Goal: Task Accomplishment & Management: Complete application form

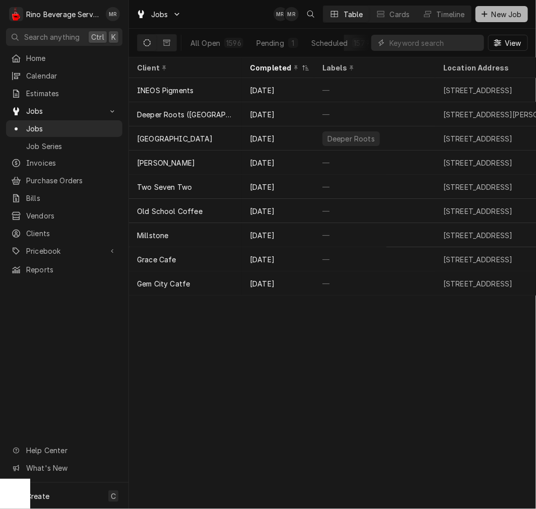
click at [395, 10] on button "New Job" at bounding box center [501, 14] width 52 height 16
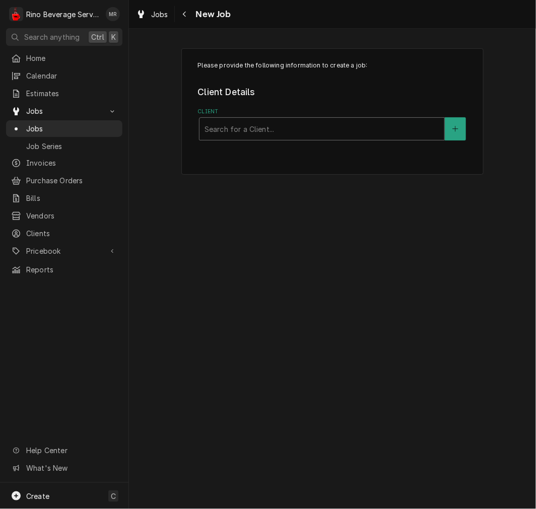
click at [262, 124] on div "Client" at bounding box center [321, 129] width 235 height 18
type input "biggby turk"
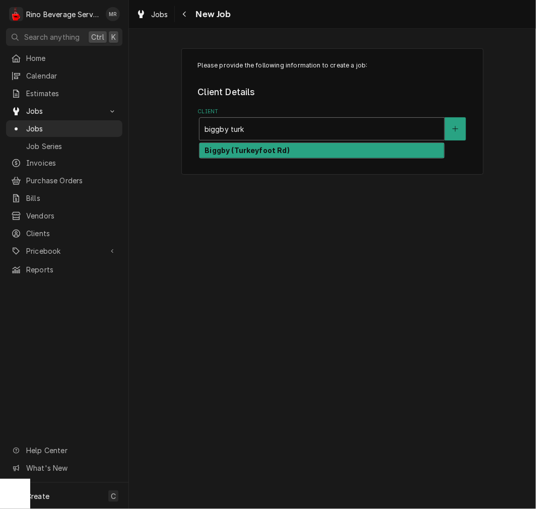
click at [270, 153] on strong "Biggby (Turkeyfoot Rd)" at bounding box center [246, 150] width 85 height 9
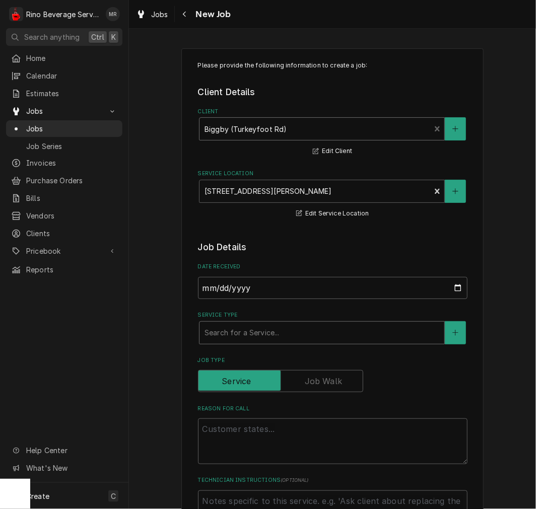
click at [244, 329] on div "Service Type" at bounding box center [321, 333] width 235 height 18
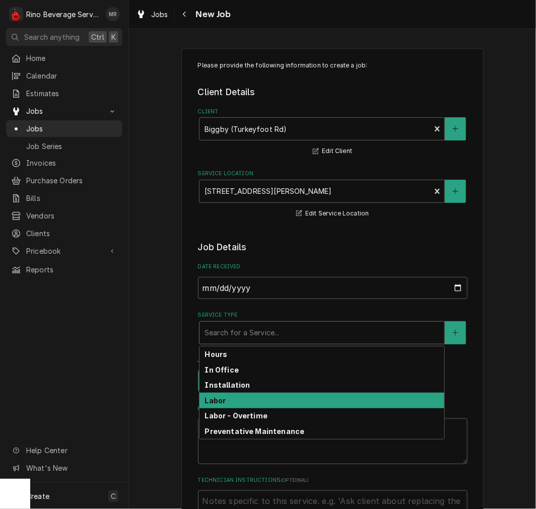
click at [230, 396] on div "Labor" at bounding box center [321, 401] width 245 height 16
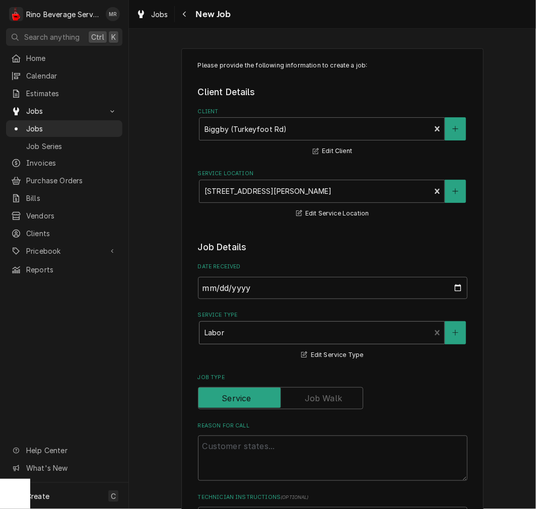
click at [228, 432] on div "Reason For Call" at bounding box center [332, 451] width 269 height 59
click at [227, 436] on textarea "Reason For Call" at bounding box center [332, 457] width 269 height 45
type textarea "x"
type textarea "w"
type textarea "x"
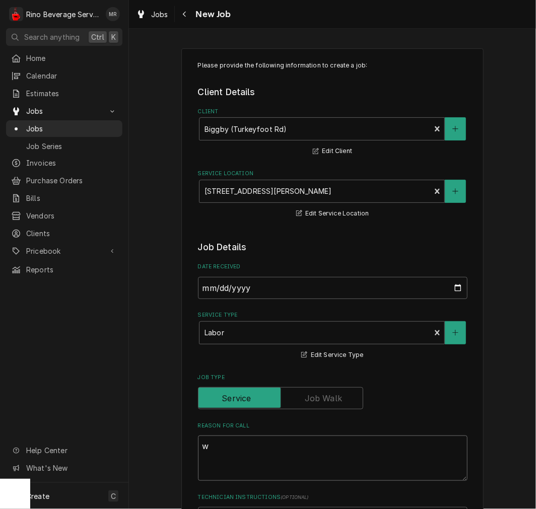
type textarea "wa"
type textarea "x"
type textarea "wat"
type textarea "x"
type textarea "wate"
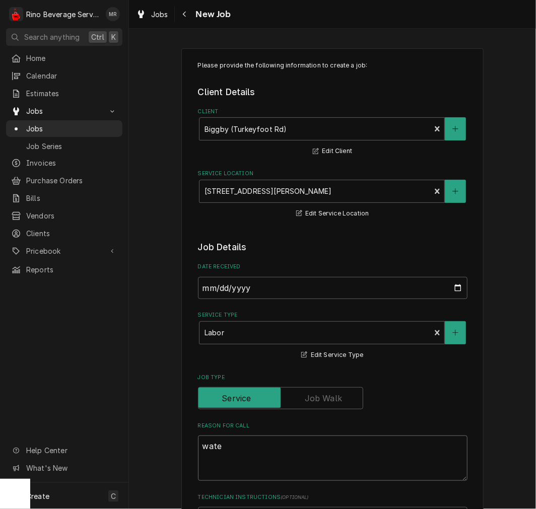
type textarea "x"
type textarea "water"
type textarea "x"
type textarea "water lw"
type textarea "x"
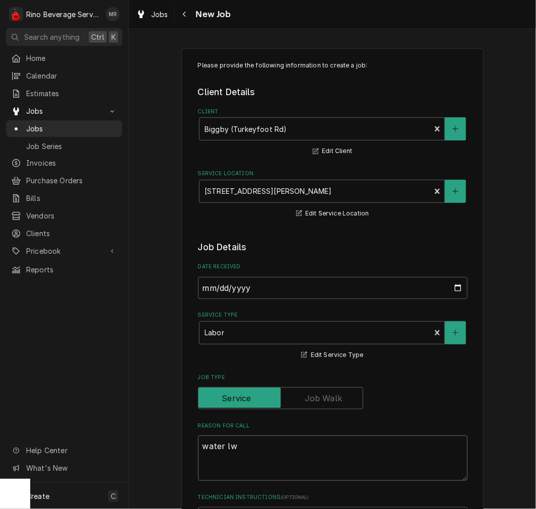
type textarea "water lwe"
type textarea "x"
type textarea "water lw"
type textarea "x"
type textarea "water l"
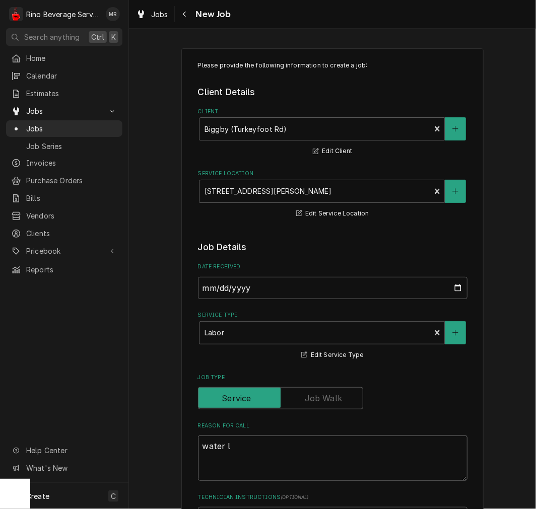
type textarea "x"
type textarea "water le"
type textarea "x"
type textarea "water lea"
type textarea "x"
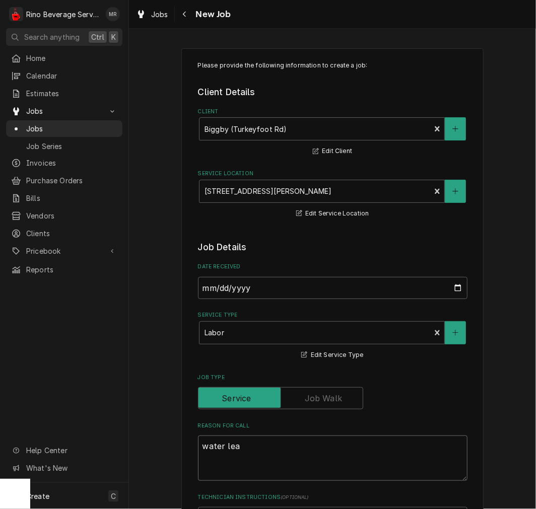
type textarea "water leak"
type textarea "x"
type textarea "water leaki"
type textarea "x"
type textarea "water leakin"
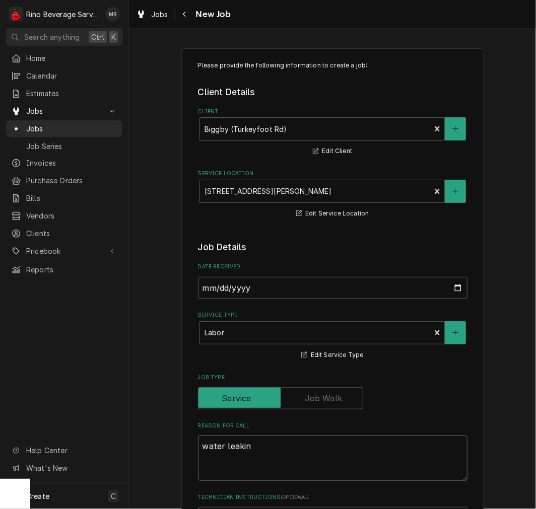
type textarea "x"
type textarea "water leaking"
type textarea "x"
type textarea "water leaking"
type textarea "x"
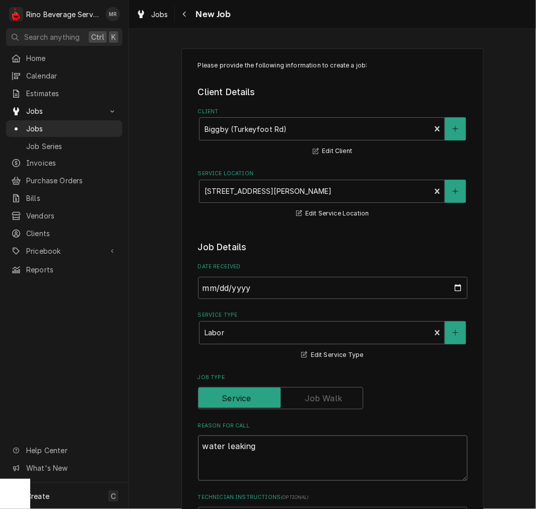
type textarea "water leaking f"
type textarea "x"
type textarea "water leaking fr"
type textarea "x"
type textarea "water leaking fro"
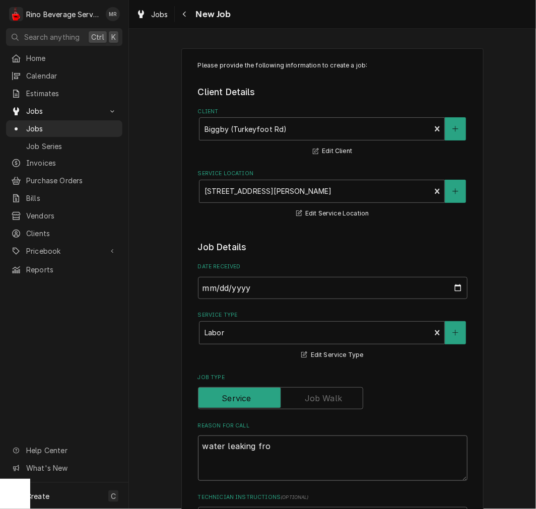
type textarea "x"
type textarea "water leaking from"
type textarea "x"
type textarea "water leaking from"
type textarea "x"
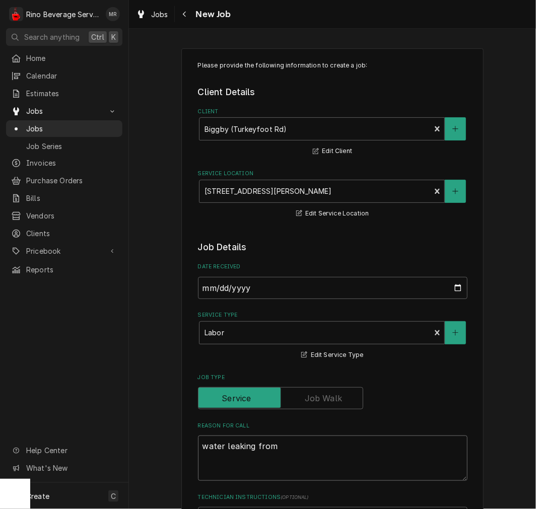
type textarea "water leaking from e"
type textarea "x"
type textarea "water leaking from es"
type textarea "x"
type textarea "water leaking from esp"
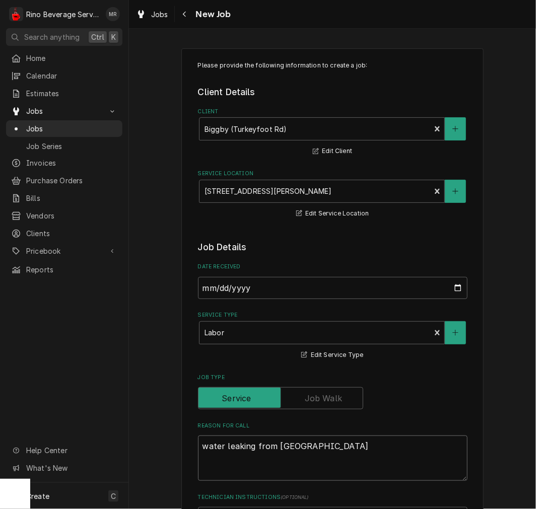
type textarea "x"
type textarea "water leaking from espre"
type textarea "x"
type textarea "water leaking from espres"
type textarea "x"
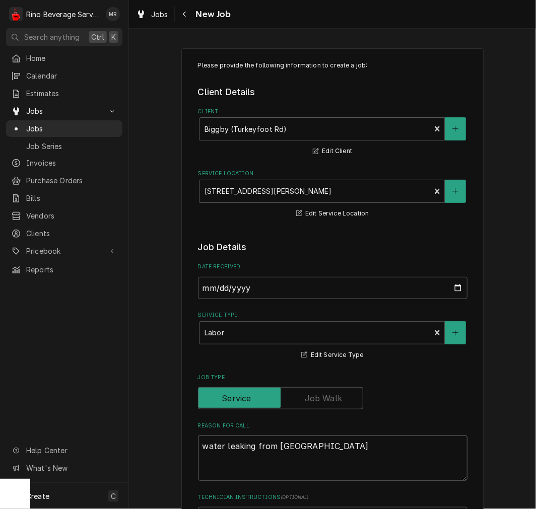
type textarea "water leaking from espress"
type textarea "x"
type textarea "water leaking from espresso"
type textarea "x"
type textarea "water leaking from espresso"
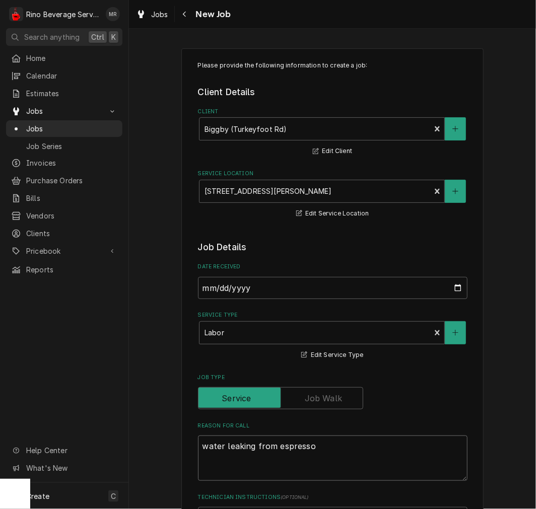
type textarea "x"
type textarea "water leaking from espresso m"
type textarea "x"
type textarea "water leaking from espresso ma"
type textarea "x"
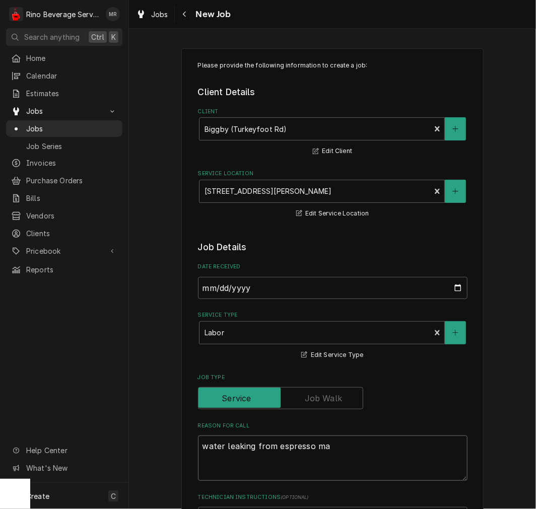
type textarea "water leaking from espresso mac"
type textarea "x"
type textarea "water leaking from espresso mach"
type textarea "x"
type textarea "water leaking from espresso machi"
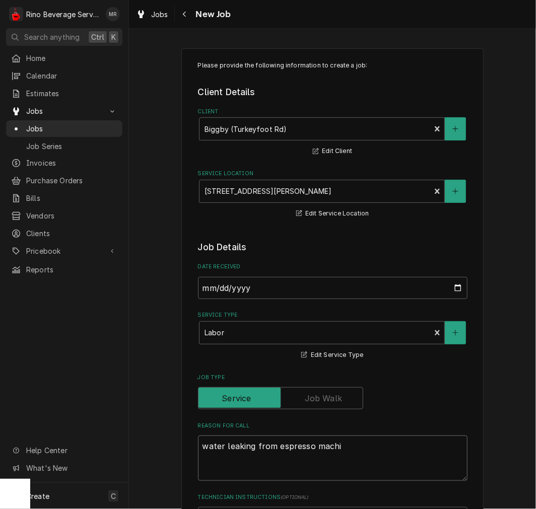
type textarea "x"
type textarea "water leaking from espresso machin"
type textarea "x"
type textarea "water leaking from espresso machine"
type textarea "x"
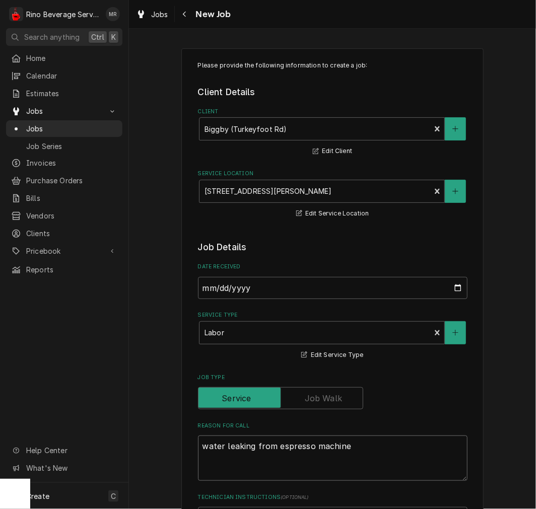
type textarea "water leaking from espresso machine"
type textarea "x"
type textarea "water leaking from espresso machine gr"
type textarea "x"
type textarea "water leaking from espresso machine g"
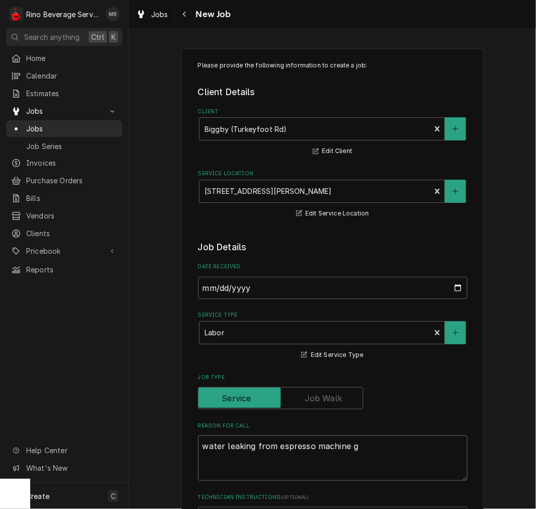
type textarea "x"
type textarea "water leaking from espresso machine"
type textarea "x"
type textarea "water leaking from espresso machine"
type textarea "x"
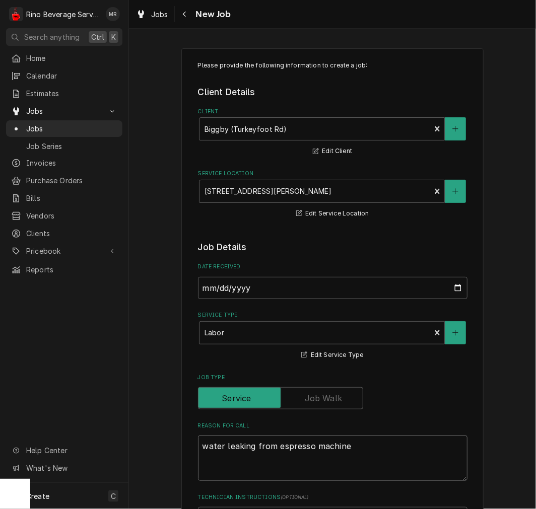
type textarea "water leaking from espresso machine."
type textarea "x"
type textarea "water leaking from espresso machine."
type textarea "x"
type textarea "water leaking from espresso machine. o"
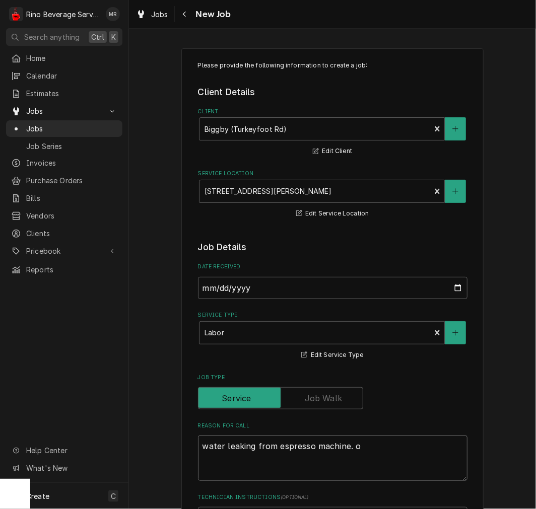
type textarea "x"
type textarea "water leaking from espresso machine. on"
type textarea "x"
type textarea "water leaking from espresso machine. one"
type textarea "x"
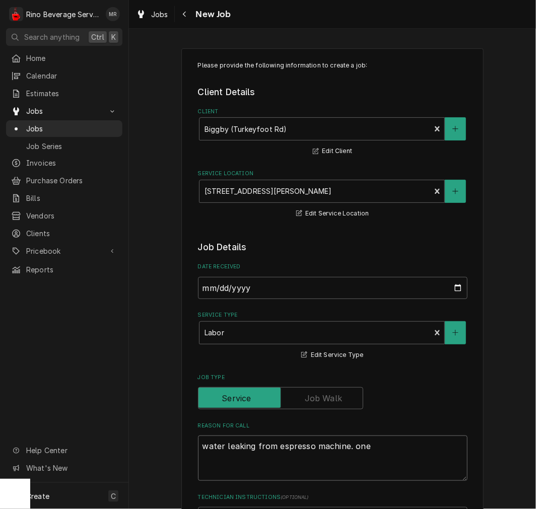
type textarea "water leaking from espresso machine. one"
type textarea "x"
type textarea "water leaking from espresso machine. one o"
type textarea "x"
type textarea "water leaking from espresso machine. one of"
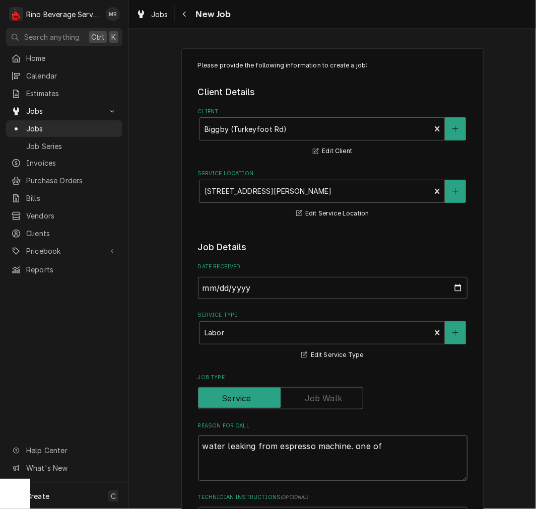
type textarea "x"
type textarea "water leaking from espresso machine. one of"
type textarea "x"
type textarea "water leaking from espresso machine. one of t"
type textarea "x"
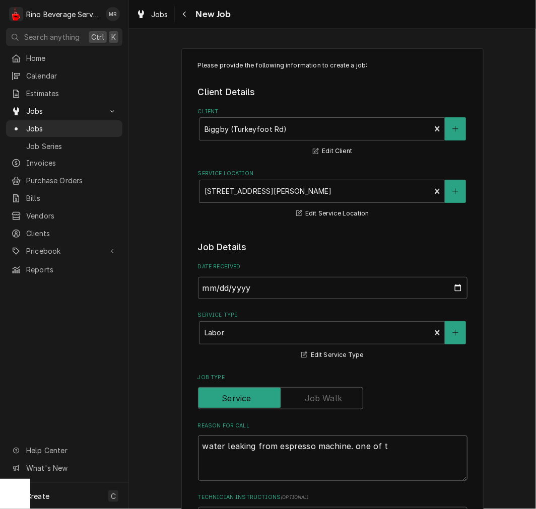
type textarea "water leaking from espresso machine. one of th"
type textarea "x"
type textarea "water leaking from espresso machine. one of the"
type textarea "x"
type textarea "water leaking from espresso machine. one of the"
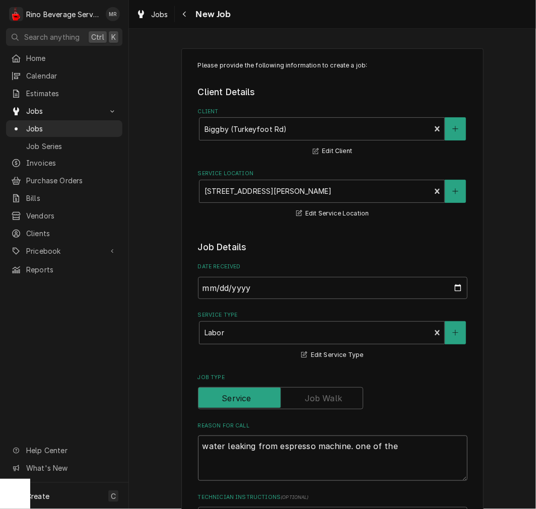
type textarea "x"
type textarea "water leaking from espresso machine. one of the e"
type textarea "x"
type textarea "water leaking from espresso machine. one of the es"
type textarea "x"
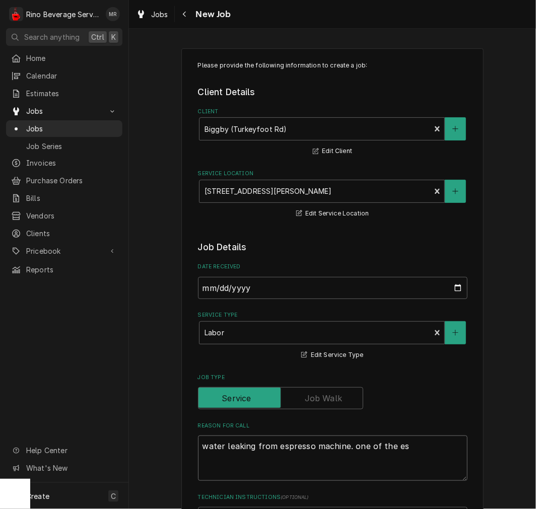
type textarea "water leaking from espresso machine. one of the esp"
type textarea "x"
type textarea "water leaking from espresso machine. one of the espr"
type textarea "x"
type textarea "water leaking from espresso machine. one of the espre"
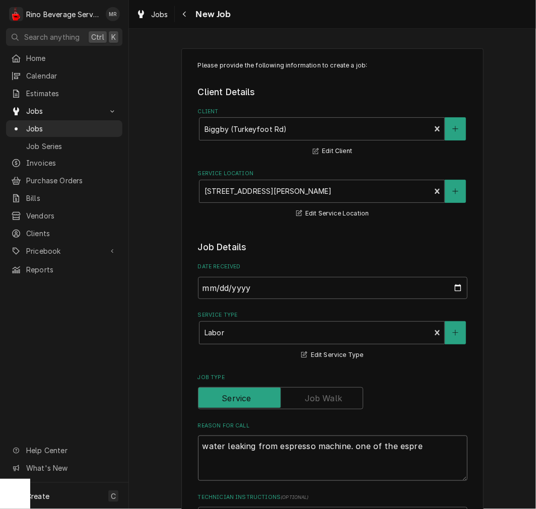
type textarea "x"
type textarea "water leaking from espresso machine. one of the espres"
type textarea "x"
type textarea "water leaking from espresso machine. one of the espress"
type textarea "x"
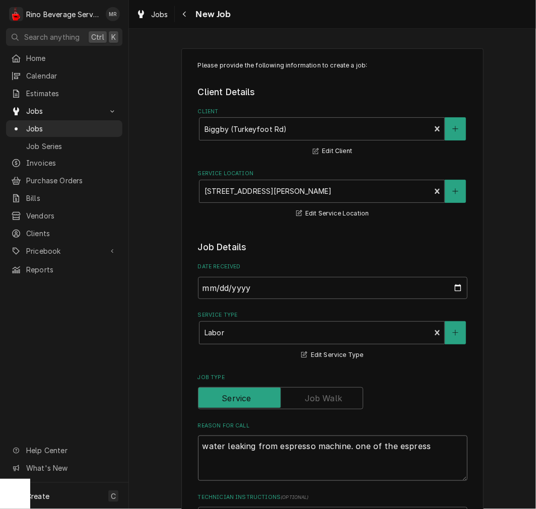
type textarea "water leaking from espresso machine. one of the espresso"
type textarea "x"
type textarea "water leaking from espresso machine. one of the espresso"
type textarea "x"
type textarea "water leaking from espresso machine. one of the espresso m"
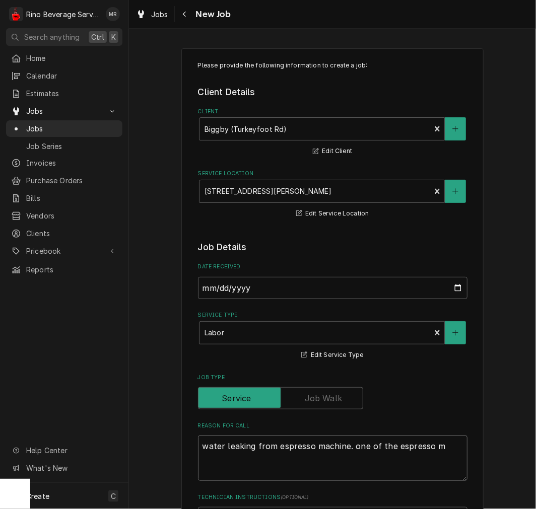
type textarea "x"
type textarea "water leaking from espresso machine. one of the espresso"
type textarea "x"
type textarea "water leaking from espresso machine. one of the espresso gr"
type textarea "x"
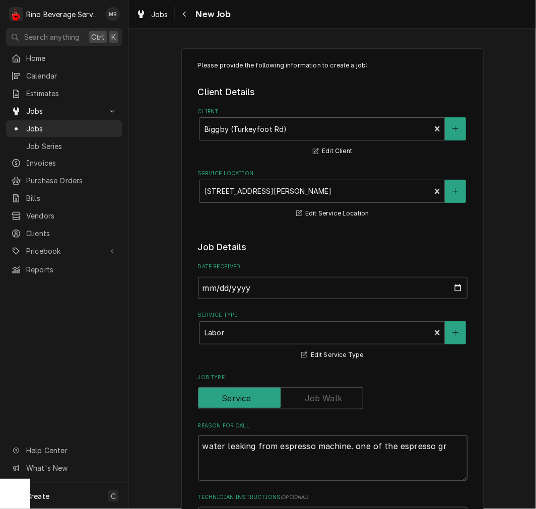
type textarea "water leaking from espresso machine. one of the espresso gri"
type textarea "x"
type textarea "water leaking from espresso machine. one of the espresso grin"
type textarea "x"
type textarea "water leaking from espresso machine. one of the espresso grinde"
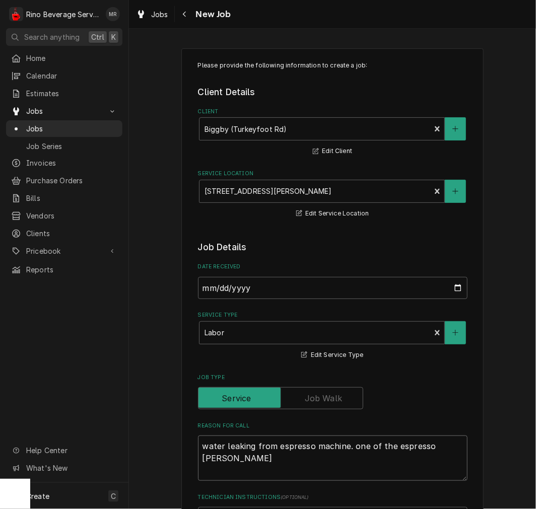
type textarea "x"
type textarea "water leaking from espresso machine. one of the espresso grinder"
type textarea "x"
type textarea "water leaking from espresso machine. one of the espresso grinders"
type textarea "x"
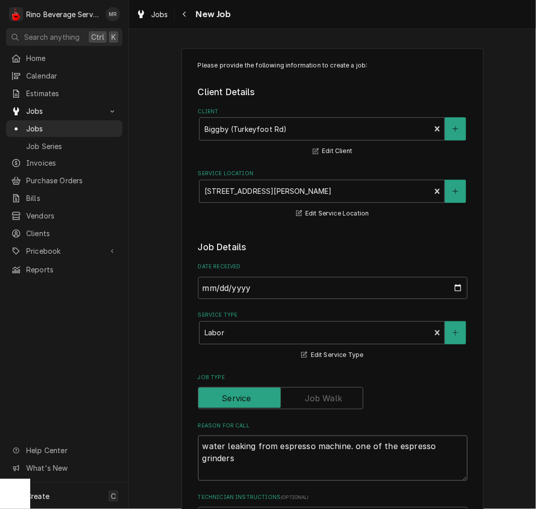
type textarea "water leaking from espresso machine. one of the espresso grinders"
type textarea "x"
type textarea "water leaking from espresso machine. one of the espresso grinders t"
type textarea "x"
type textarea "water leaking from espresso machine. one of the espresso grinders"
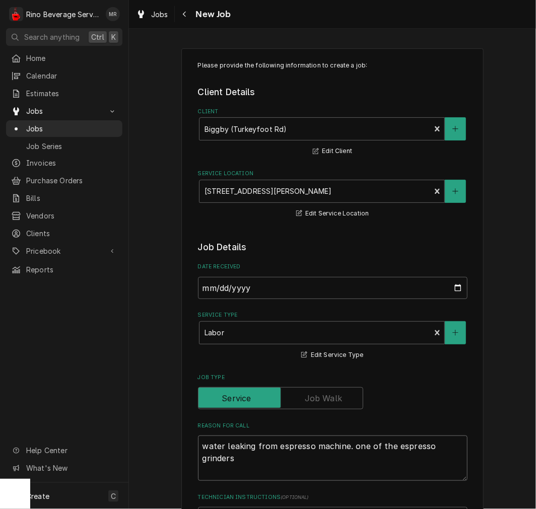
type textarea "x"
type textarea "water leaking from espresso machine. one of the espresso grinders -"
type textarea "x"
type textarea "water leaking from espresso machine. one of the espresso grinders -"
type textarea "x"
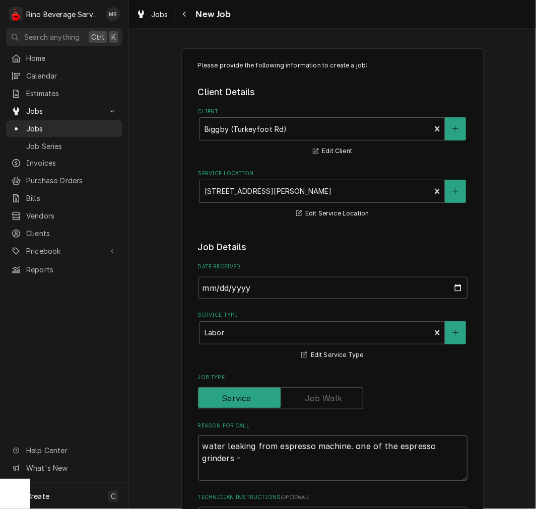
type textarea "water leaking from espresso machine. one of the espresso grinders - c"
type textarea "x"
type textarea "water leaking from espresso machine. one of the espresso grinders - ca"
type textarea "x"
type textarea "water leaking from espresso machine. one of the espresso grinders - can"
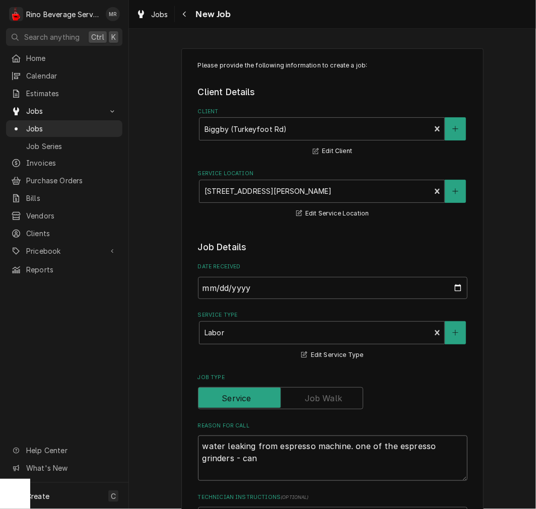
type textarea "x"
type textarea "water leaking from espresso machine. one of the espresso grinders - cant"
type textarea "x"
type textarea "water leaking from espresso machine. one of the espresso grinders - cant"
type textarea "x"
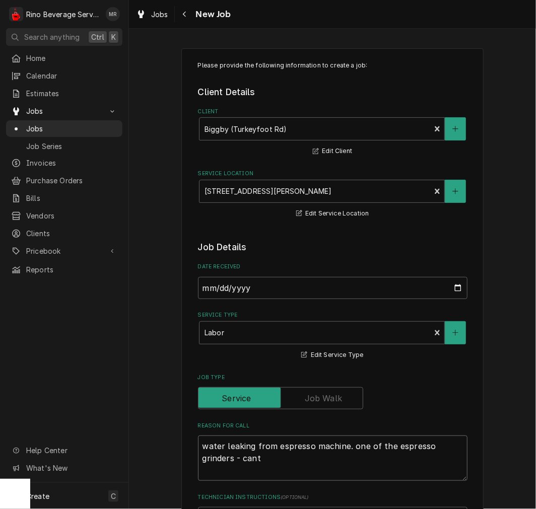
type textarea "water leaking from espresso machine. one of the espresso grinders - cant g"
type textarea "x"
type textarea "water leaking from espresso machine. one of the espresso grinders - cant gt"
type textarea "x"
type textarea "water leaking from espresso machine. one of the espresso grinders - cant gte"
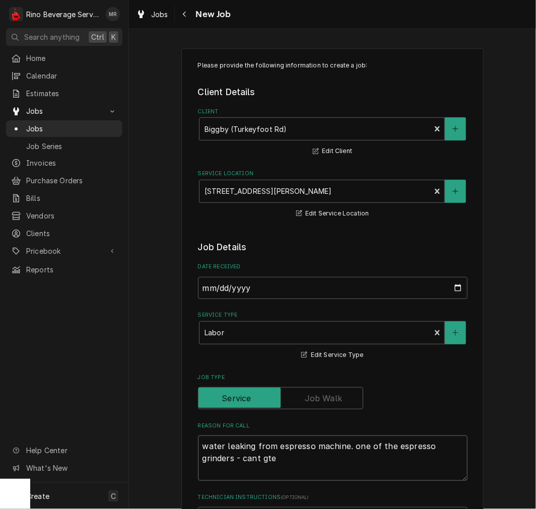
type textarea "x"
type textarea "water leaking from espresso machine. one of the espresso grinders - cant gt"
type textarea "x"
type textarea "water leaking from espresso machine. one of the espresso grinders - cant g"
type textarea "x"
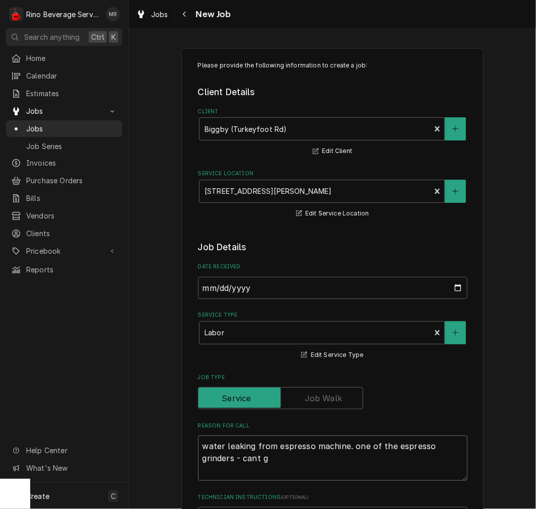
type textarea "water leaking from espresso machine. one of the espresso grinders - cant ge"
type textarea "x"
type textarea "water leaking from espresso machine. one of the espresso grinders - cant get"
type textarea "x"
type textarea "water leaking from espresso machine. one of the espresso grinders - cant get"
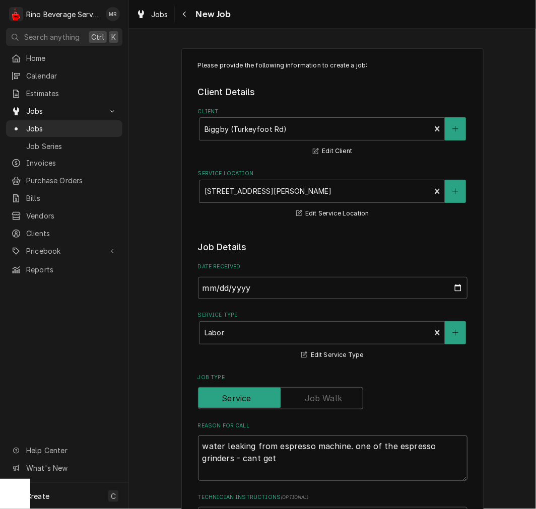
type textarea "x"
type textarea "water leaking from espresso machine. one of the espresso grinders - cant get s"
type textarea "x"
type textarea "water leaking from espresso machine. one of the espresso grinders - cant get sc"
type textarea "x"
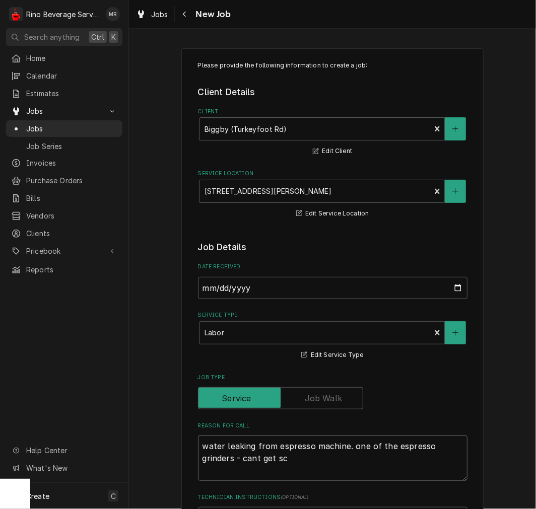
type textarea "water leaking from espresso machine. one of the espresso grinders - cant get scr"
type textarea "x"
type textarea "water leaking from espresso machine. one of the espresso grinders - cant get sc…"
type textarea "x"
type textarea "water leaking from espresso machine. one of the espresso grinders - cant get sc…"
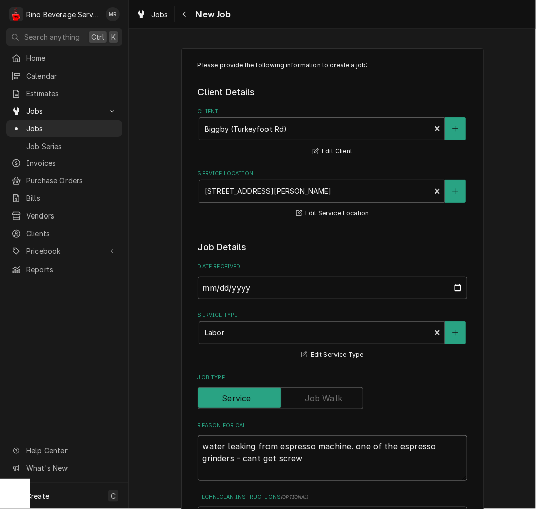
type textarea "x"
type textarea "water leaking from espresso machine. one of the espresso grinders - cant get sc…"
type textarea "x"
type textarea "water leaking from espresso machine. one of the espresso grinders - cant get sc…"
type textarea "x"
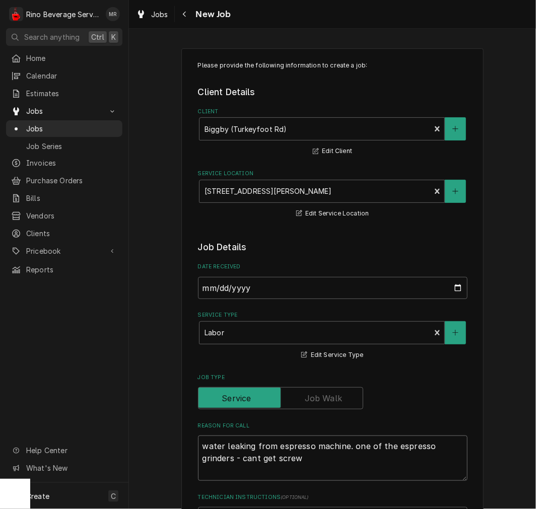
type textarea "water leaking from espresso machine. one of the espresso grinders - cant get sc…"
type textarea "x"
type textarea "water leaking from espresso machine. one of the espresso grinders - cant get sc…"
type textarea "x"
type textarea "water leaking from espresso machine. one of the espresso grinders - cant get sc…"
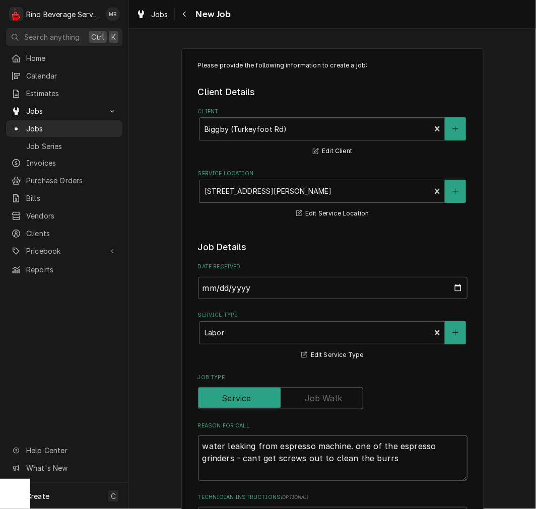
click at [345, 445] on textarea "water leaking from espresso machine. one of the espresso grinders - cant get sc…" at bounding box center [332, 457] width 269 height 45
click at [198, 440] on textarea "water leaking from espresso machine. one of the espresso grinders - cant get sc…" at bounding box center [332, 457] width 269 height 45
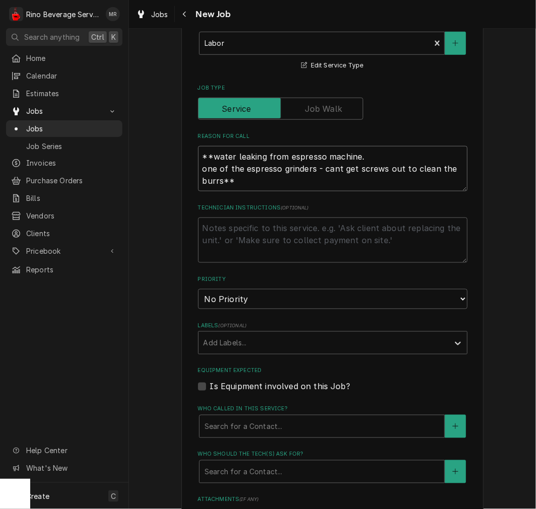
scroll to position [373, 0]
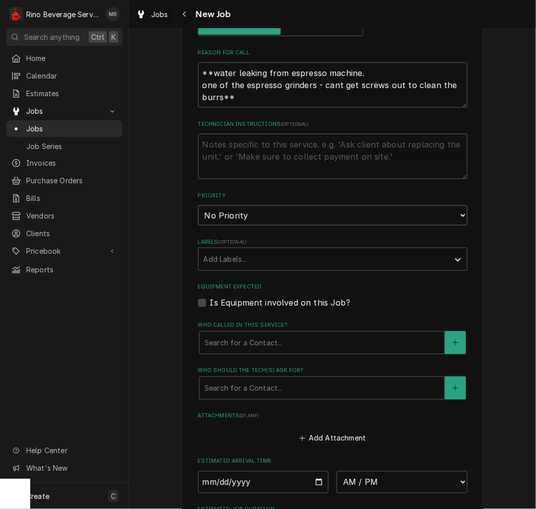
click at [218, 215] on select "No Priority Urgent High Medium Low" at bounding box center [332, 215] width 269 height 20
click at [198, 205] on select "No Priority Urgent High Medium Low" at bounding box center [332, 215] width 269 height 20
click at [240, 301] on label "Is Equipment involved on this Job?" at bounding box center [280, 303] width 140 height 12
click at [240, 301] on input "Equipment Expected" at bounding box center [344, 308] width 269 height 22
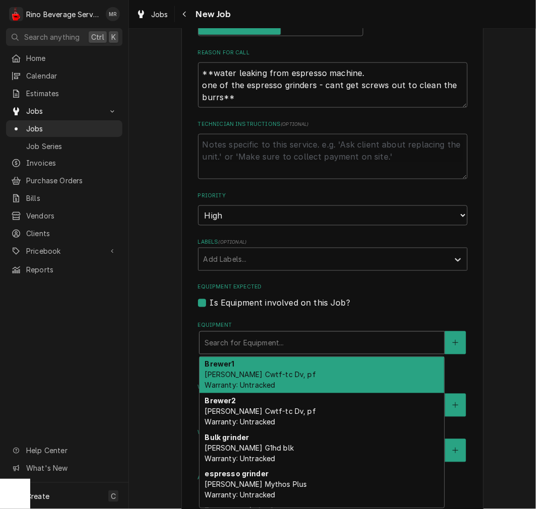
click at [250, 344] on div "Equipment" at bounding box center [321, 343] width 235 height 18
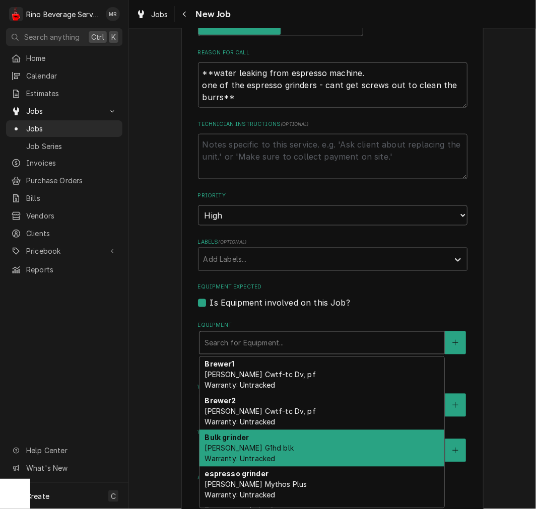
scroll to position [93, 0]
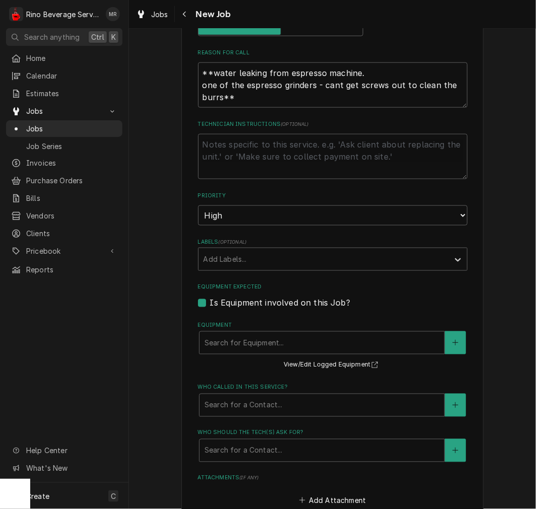
click at [275, 300] on label "Is Equipment involved on this Job?" at bounding box center [280, 303] width 140 height 12
click at [275, 300] on input "Equipment Expected" at bounding box center [344, 308] width 269 height 22
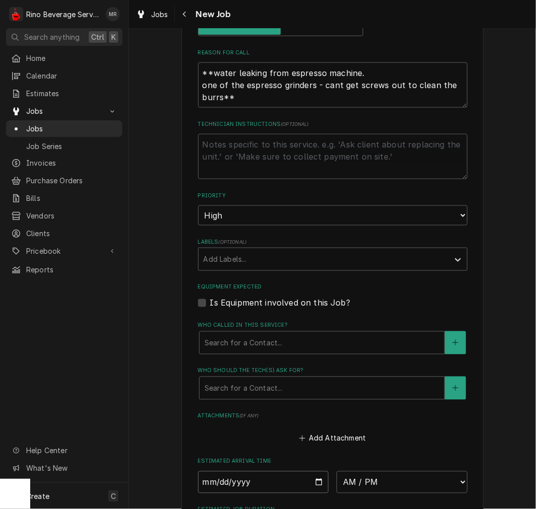
click at [310, 482] on input "Date" at bounding box center [263, 482] width 131 height 22
click at [365, 480] on select "AM / PM 6:00 AM 6:15 AM 6:30 AM 6:45 AM 7:00 AM 7:15 AM 7:30 AM 7:45 AM 8:00 AM…" at bounding box center [401, 482] width 131 height 22
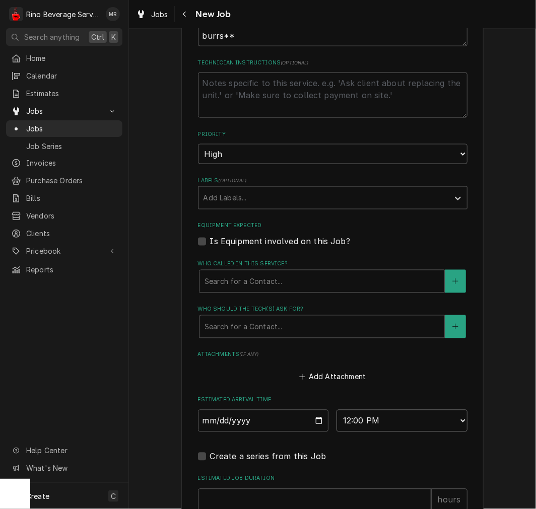
scroll to position [559, 0]
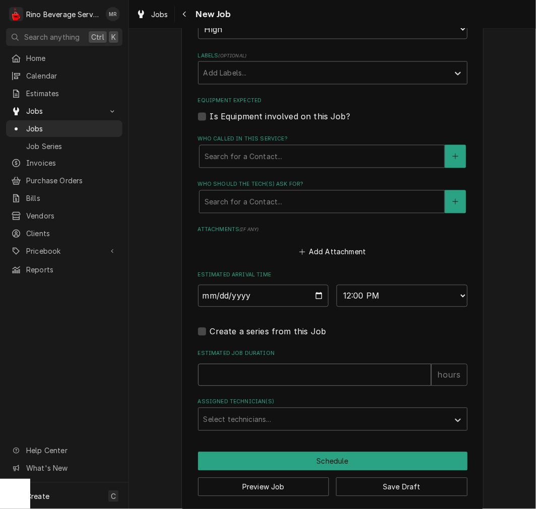
click at [268, 368] on input "Estimated Job Duration" at bounding box center [314, 375] width 233 height 22
click at [277, 410] on div "Assigned Technician(s)" at bounding box center [323, 419] width 240 height 18
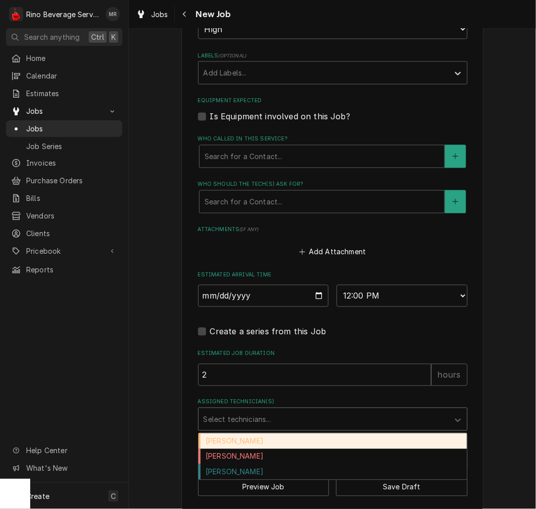
click at [262, 442] on div "[PERSON_NAME]" at bounding box center [332, 441] width 268 height 16
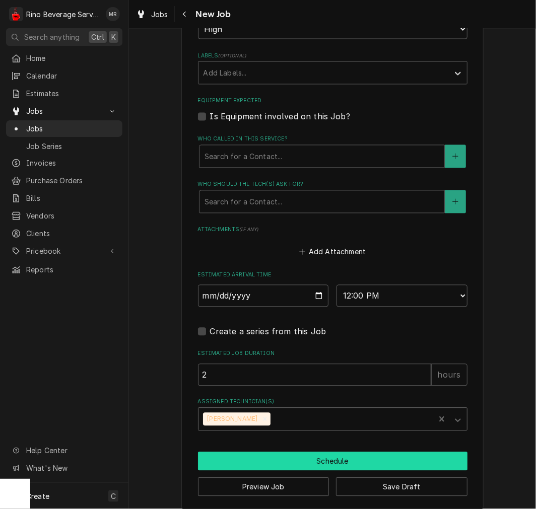
drag, startPoint x: 282, startPoint y: 457, endPoint x: 473, endPoint y: 368, distance: 211.3
click at [282, 457] on button "Schedule" at bounding box center [332, 461] width 269 height 19
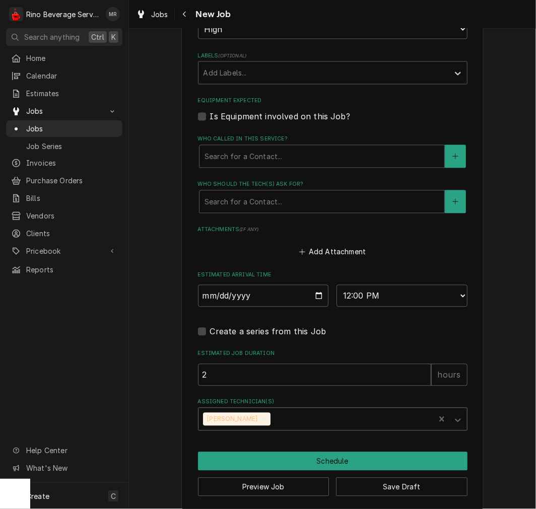
scroll to position [558, 0]
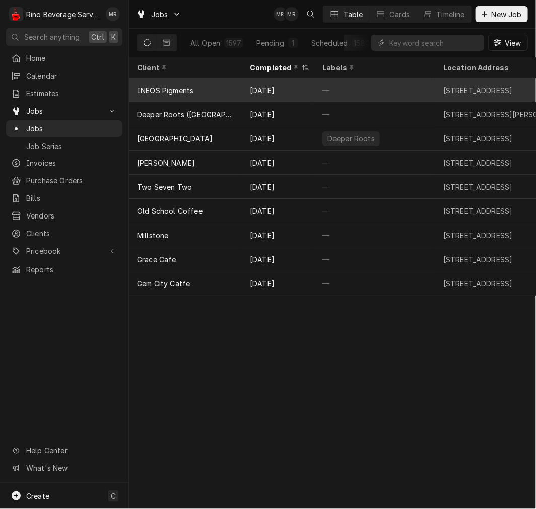
click at [361, 84] on div "—" at bounding box center [374, 90] width 121 height 24
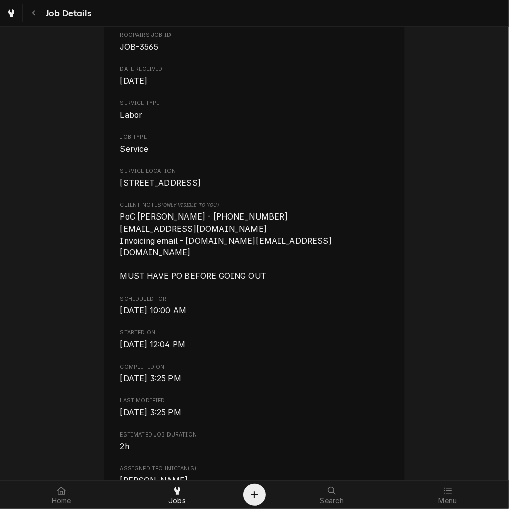
scroll to position [186, 0]
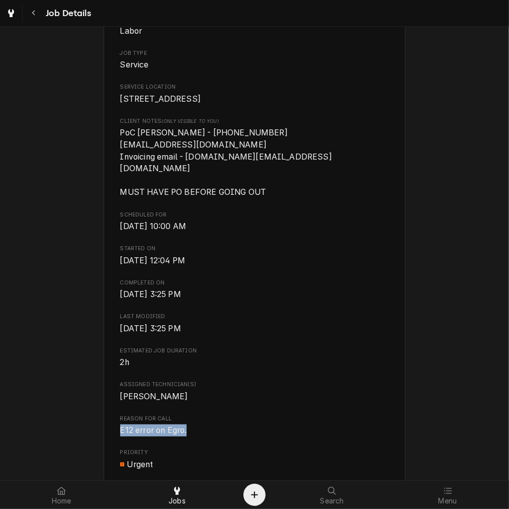
drag, startPoint x: 174, startPoint y: 428, endPoint x: 88, endPoint y: 425, distance: 86.2
click at [88, 425] on div "Completed and Uninvoiced INEOS Pigments 955 Yard St, Grandview Heights, OH 4321…" at bounding box center [254, 429] width 509 height 1157
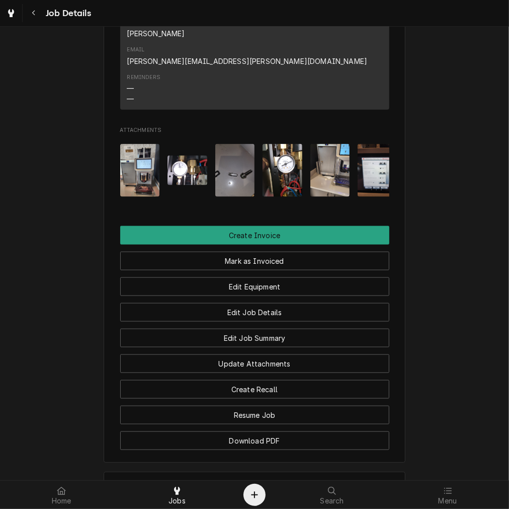
scroll to position [886, 0]
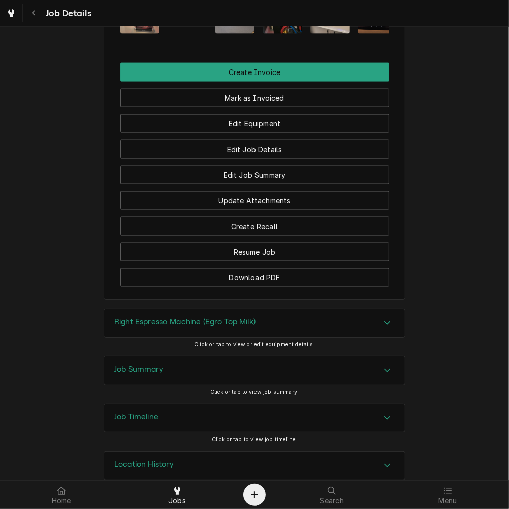
drag, startPoint x: 192, startPoint y: 301, endPoint x: 193, endPoint y: 318, distance: 17.6
click at [192, 317] on h3 "Right Espresso Machine (Egro Top Milk)" at bounding box center [184, 322] width 141 height 10
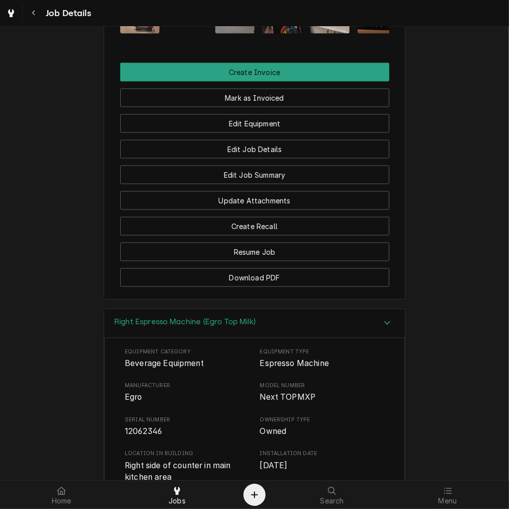
click at [151, 427] on span "12062346" at bounding box center [143, 432] width 37 height 10
click at [150, 427] on span "12062346" at bounding box center [143, 432] width 37 height 10
click at [241, 317] on h3 "Right Espresso Machine (Egro Top Milk)" at bounding box center [184, 322] width 141 height 10
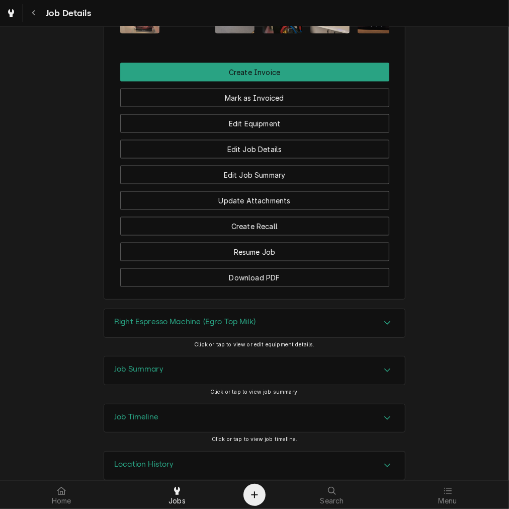
click at [147, 356] on div "Job Summary" at bounding box center [254, 370] width 301 height 28
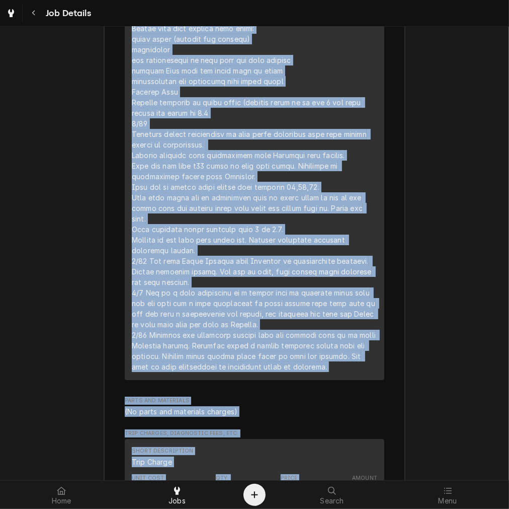
scroll to position [2101, 0]
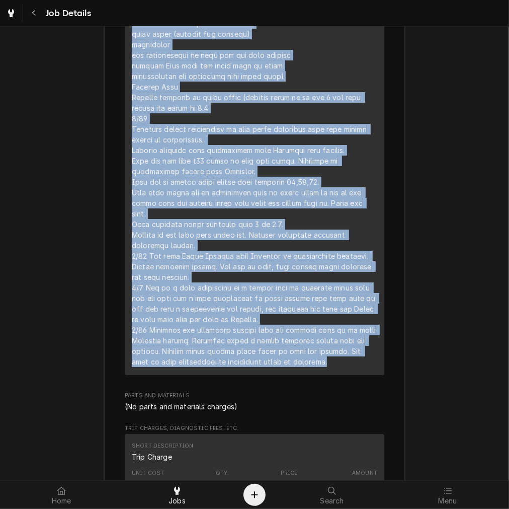
drag, startPoint x: 126, startPoint y: 162, endPoint x: 330, endPoint y: 360, distance: 284.8
copy div "4/21 Arrived to find machine displaying the "e12" error on display. Customer sa…"
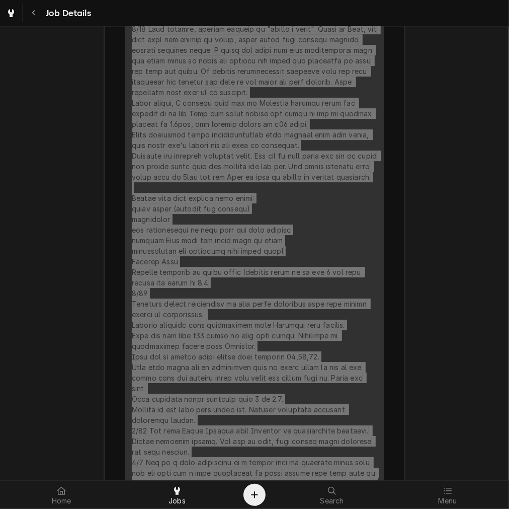
scroll to position [1915, 0]
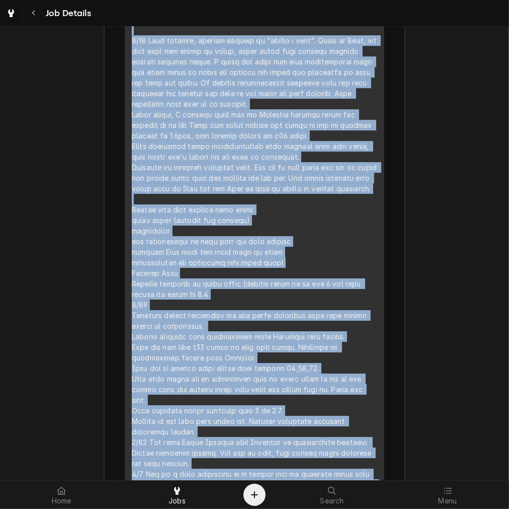
click at [240, 371] on div "Line Item" at bounding box center [255, 82] width 246 height 941
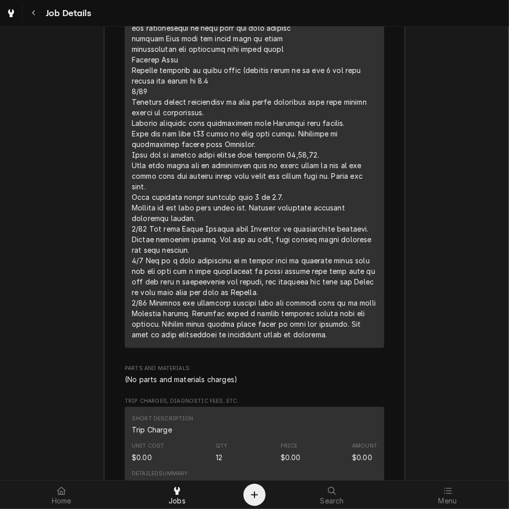
scroll to position [2101, 0]
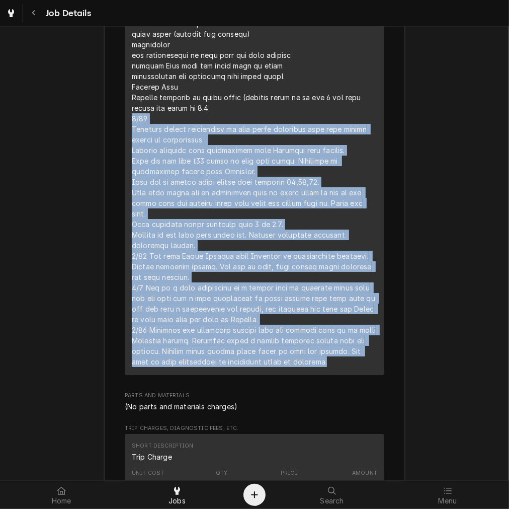
drag, startPoint x: 349, startPoint y: 353, endPoint x: 126, endPoint y: 113, distance: 328.1
copy div "6/24 Customer called complaining of milk being dispensed cold when making latte…"
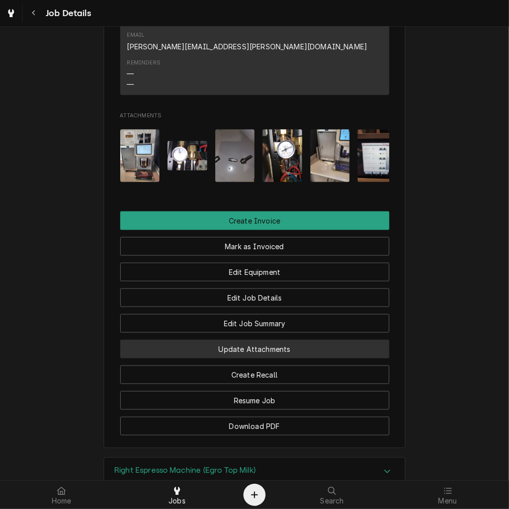
scroll to position [796, 0]
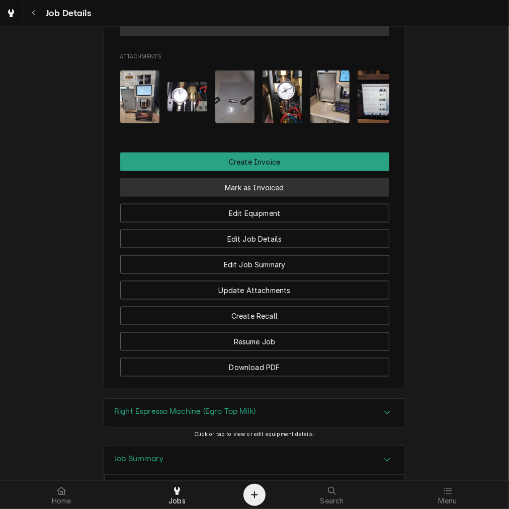
click at [268, 178] on button "Mark as Invoiced" at bounding box center [254, 187] width 269 height 19
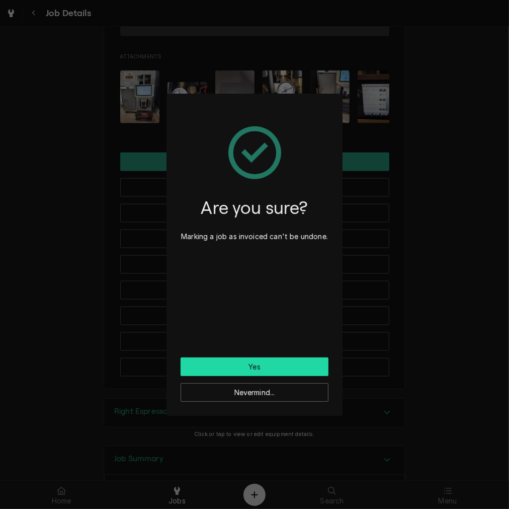
click at [234, 366] on button "Yes" at bounding box center [255, 366] width 148 height 19
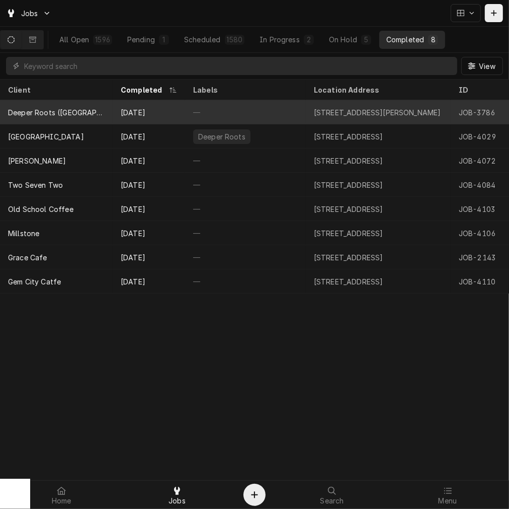
click at [98, 114] on div "Deeper Roots ([GEOGRAPHIC_DATA])" at bounding box center [56, 112] width 97 height 11
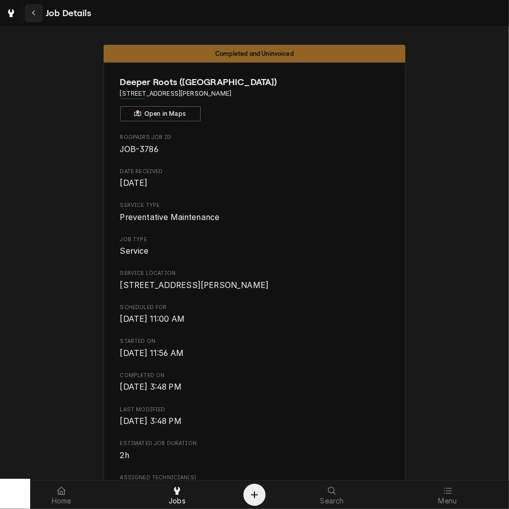
click at [39, 13] on button "Navigate back" at bounding box center [34, 13] width 18 height 18
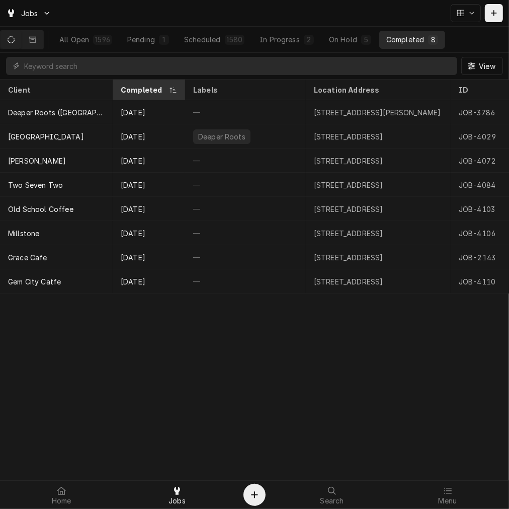
click at [144, 84] on div "Completed" at bounding box center [149, 90] width 68 height 17
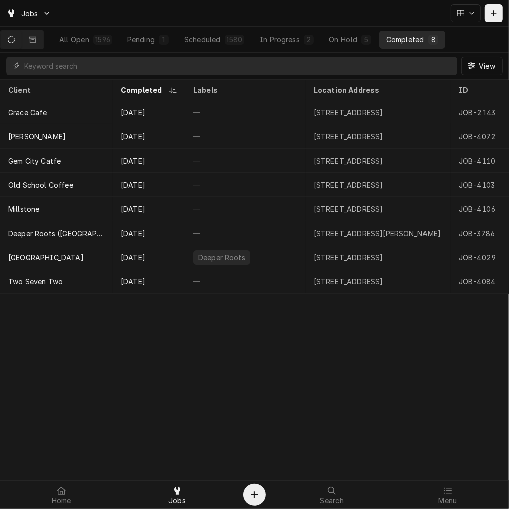
click at [144, 84] on div "Completed" at bounding box center [149, 90] width 68 height 17
click at [144, 85] on div "Completed" at bounding box center [148, 90] width 54 height 11
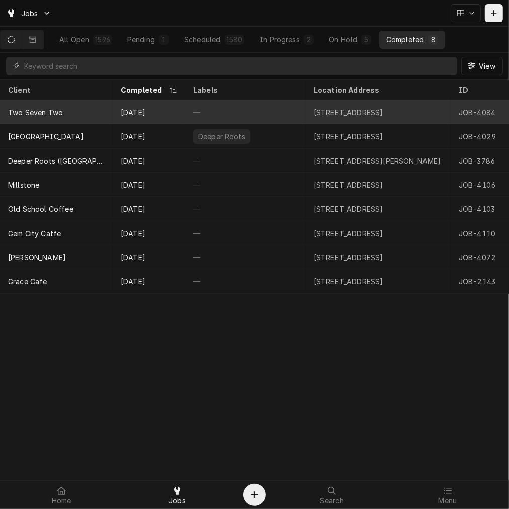
click at [136, 116] on div "Oct 11" at bounding box center [149, 112] width 72 height 24
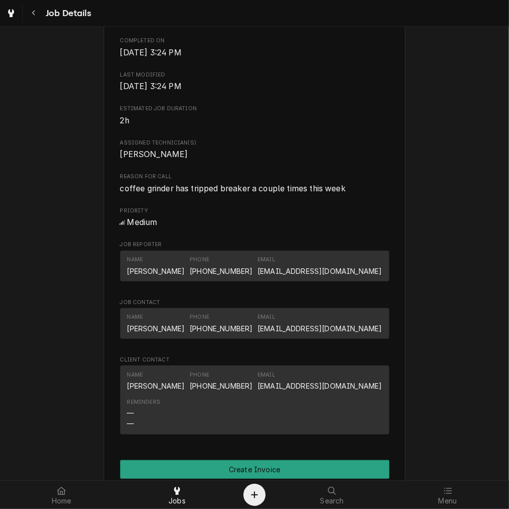
scroll to position [466, 0]
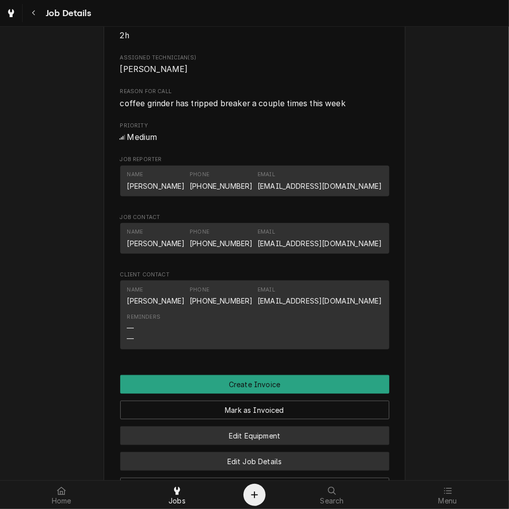
drag, startPoint x: 195, startPoint y: 468, endPoint x: 198, endPoint y: 449, distance: 19.5
click at [195, 468] on button "Edit Job Details" at bounding box center [254, 461] width 269 height 19
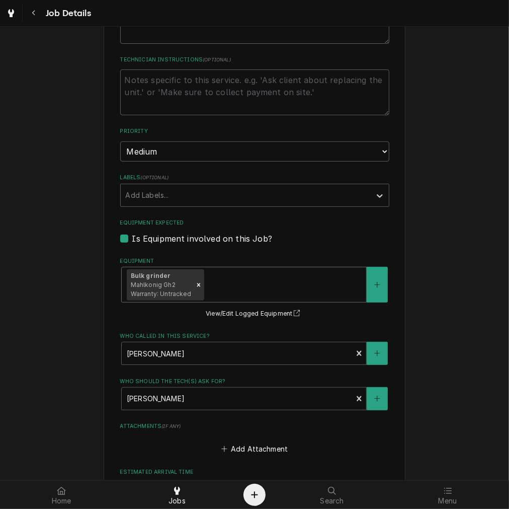
scroll to position [250, 0]
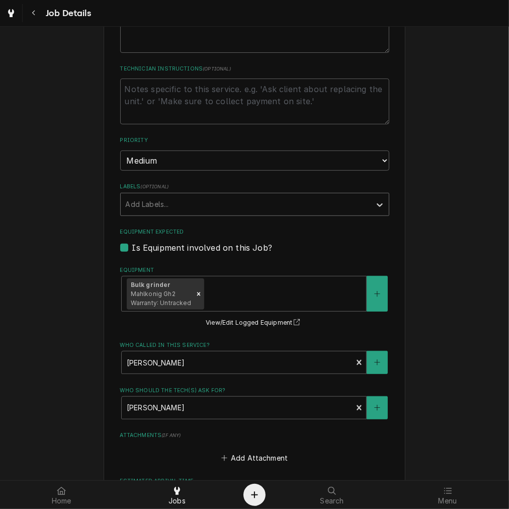
click at [176, 195] on div "Labels" at bounding box center [246, 204] width 240 height 18
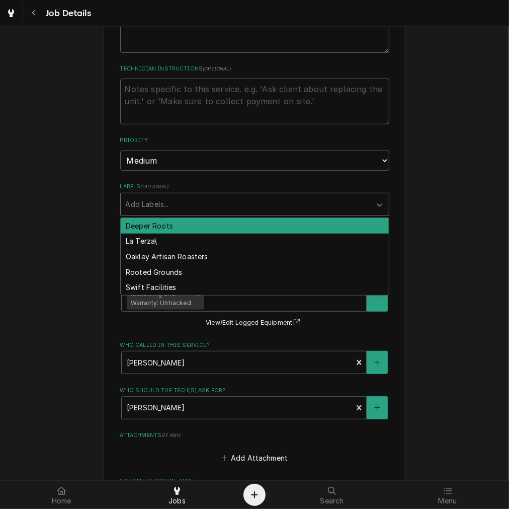
click at [164, 227] on div "Deeper Roots" at bounding box center [255, 226] width 268 height 16
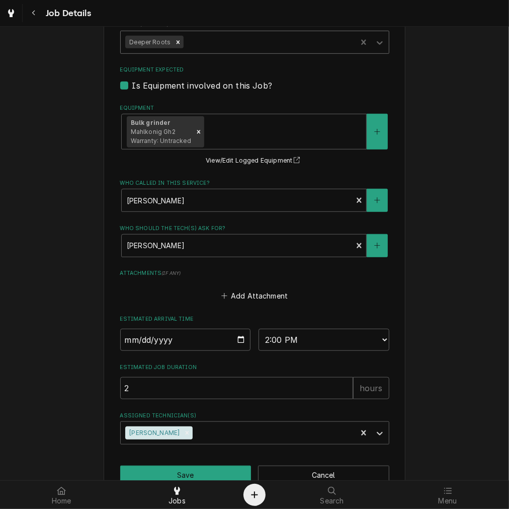
scroll to position [436, 0]
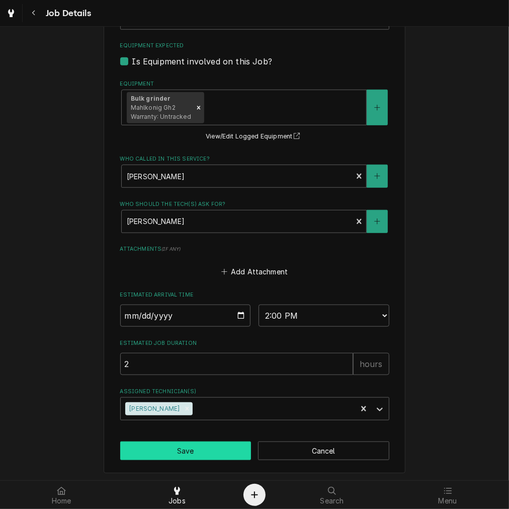
click at [181, 450] on button "Save" at bounding box center [185, 451] width 131 height 19
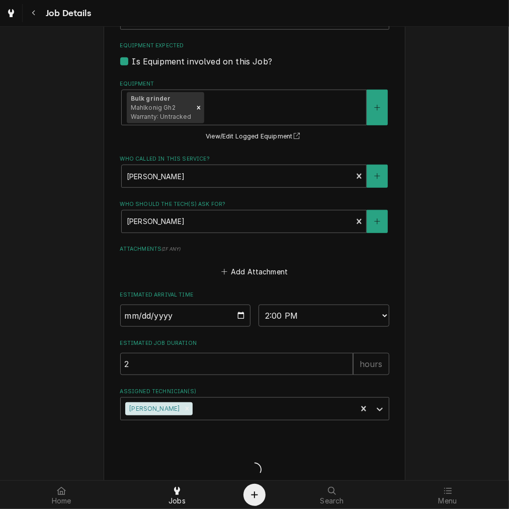
type textarea "x"
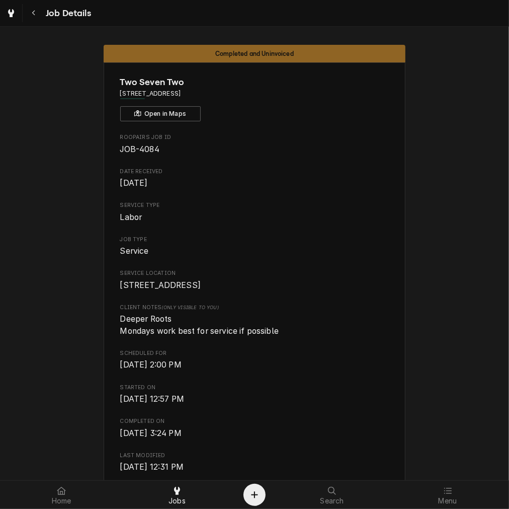
scroll to position [279, 0]
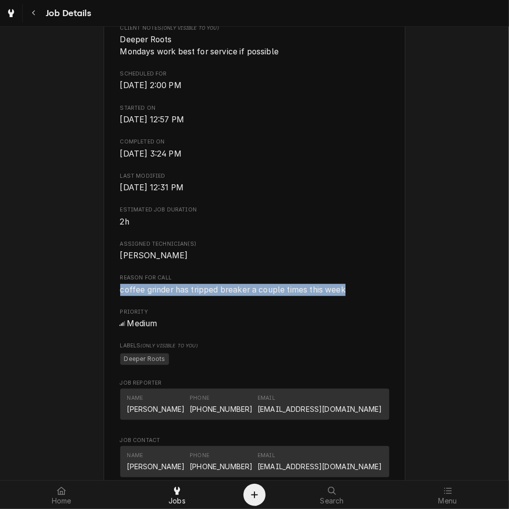
drag, startPoint x: 379, startPoint y: 295, endPoint x: 97, endPoint y: 298, distance: 281.4
click at [97, 298] on div "Completed and Uninvoiced Two Seven Two [STREET_ADDRESS] Open in Maps Roopairs J…" at bounding box center [254, 301] width 509 height 1086
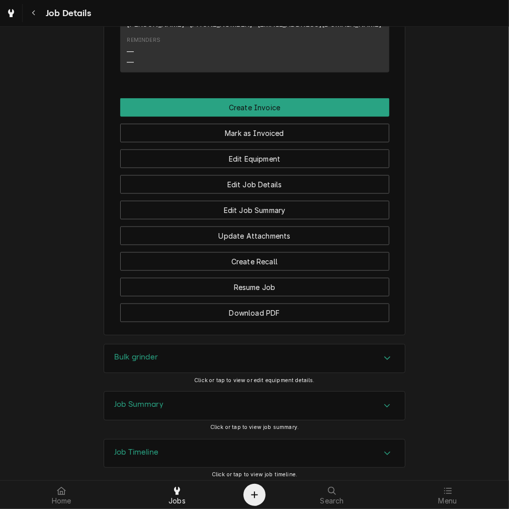
scroll to position [839, 0]
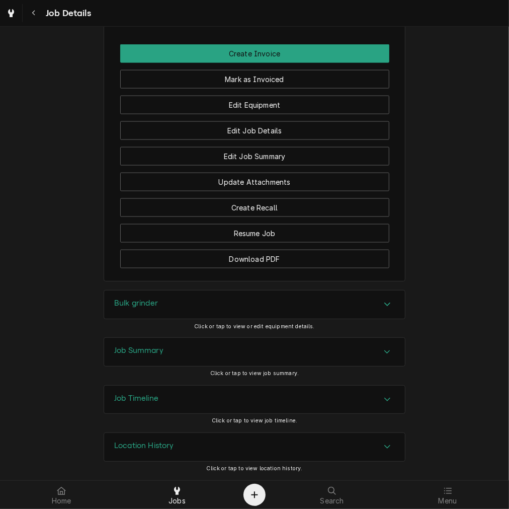
click at [138, 308] on h3 "Bulk grinder" at bounding box center [136, 304] width 44 height 10
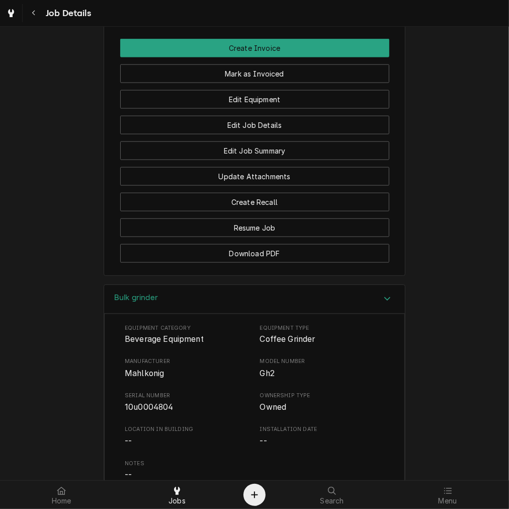
click at [142, 414] on span "10u0004804" at bounding box center [187, 408] width 125 height 12
click at [142, 412] on span "10u0004804" at bounding box center [149, 408] width 49 height 10
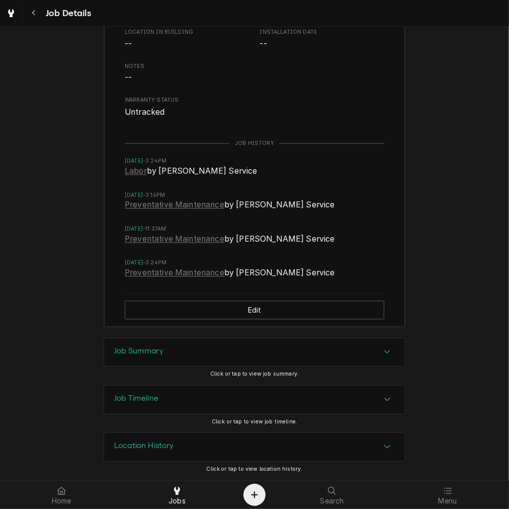
drag, startPoint x: 164, startPoint y: 362, endPoint x: 163, endPoint y: 354, distance: 8.6
click at [164, 362] on div "Job Summary" at bounding box center [254, 352] width 301 height 28
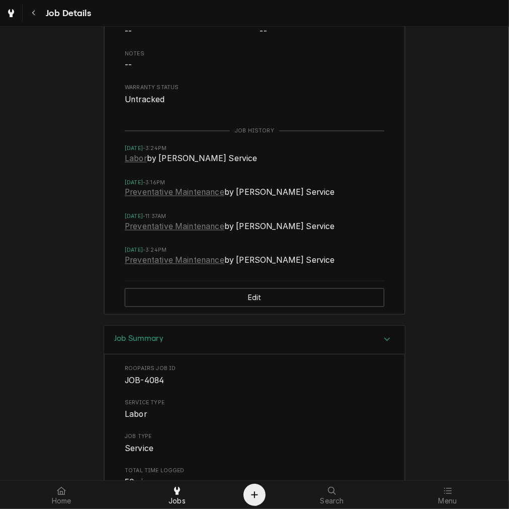
scroll to position [1622, 0]
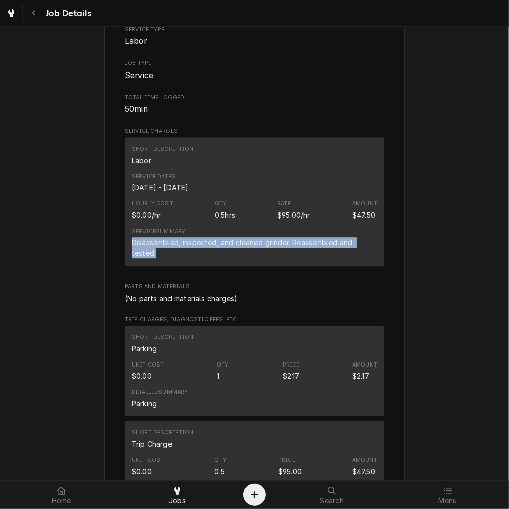
drag, startPoint x: 173, startPoint y: 270, endPoint x: 124, endPoint y: 260, distance: 50.0
click at [125, 260] on div "Short Description Labor Service Dates Oct 1, 2025 - Oct 11, 2025 Hourly Cost $0…" at bounding box center [255, 201] width 260 height 129
copy div "Disassembled, inspected, and cleaned grinder. Reassembled and tested."
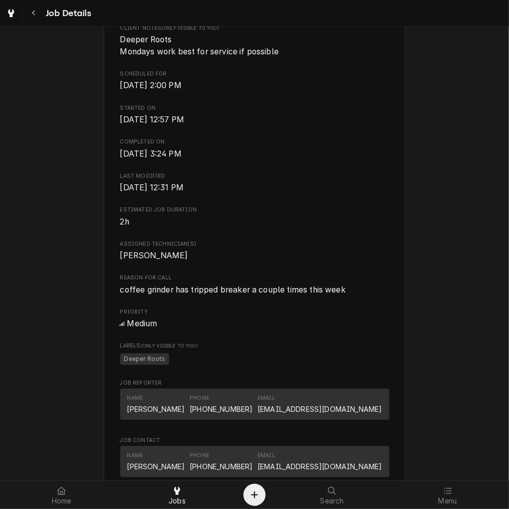
scroll to position [1933, 0]
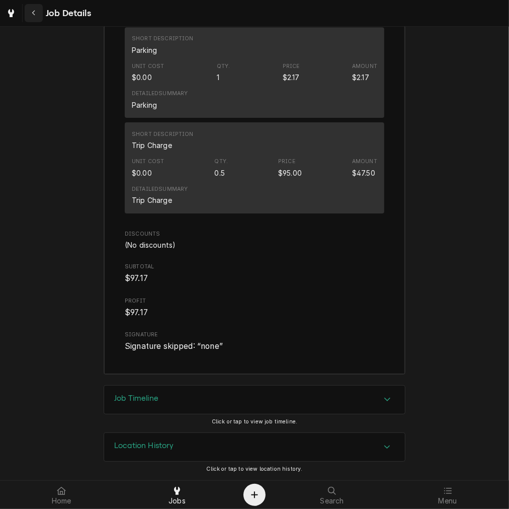
click at [31, 12] on div "Navigate back" at bounding box center [34, 13] width 10 height 10
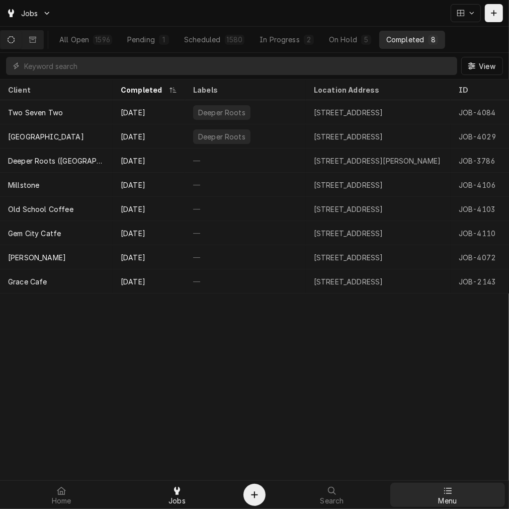
click at [439, 482] on div "Home Jobs Search Menu" at bounding box center [254, 495] width 509 height 28
click at [449, 492] on icon at bounding box center [448, 491] width 8 height 8
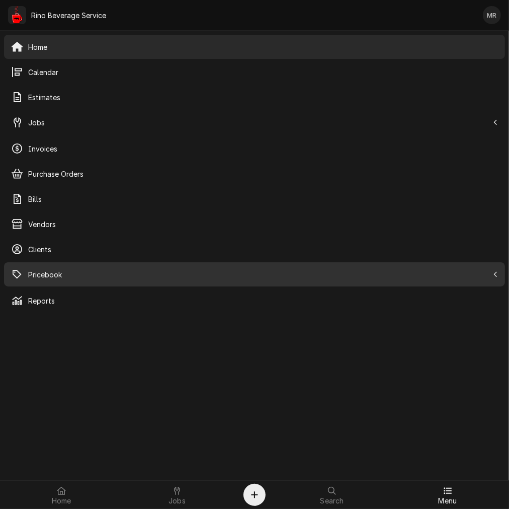
click at [72, 262] on link "Pricebook" at bounding box center [254, 274] width 501 height 24
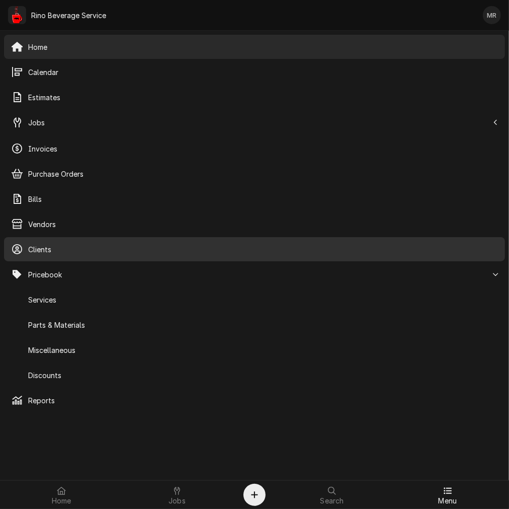
click at [72, 246] on span "Clients" at bounding box center [263, 249] width 470 height 11
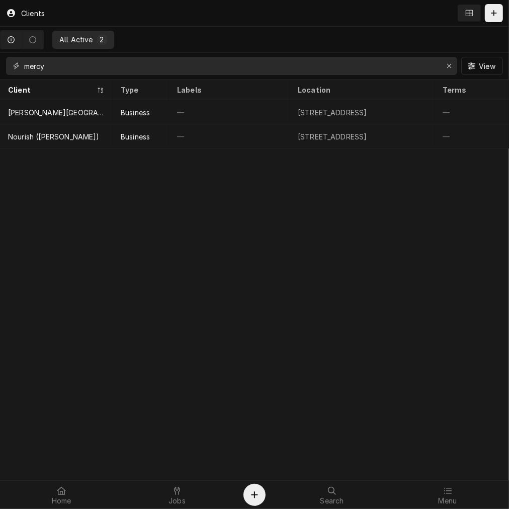
click at [213, 61] on input "mercy" at bounding box center [231, 66] width 414 height 18
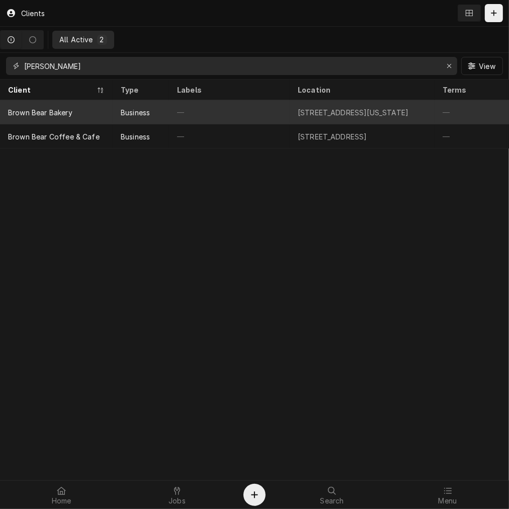
type input "brown bea"
click at [153, 111] on div "Business" at bounding box center [141, 112] width 56 height 24
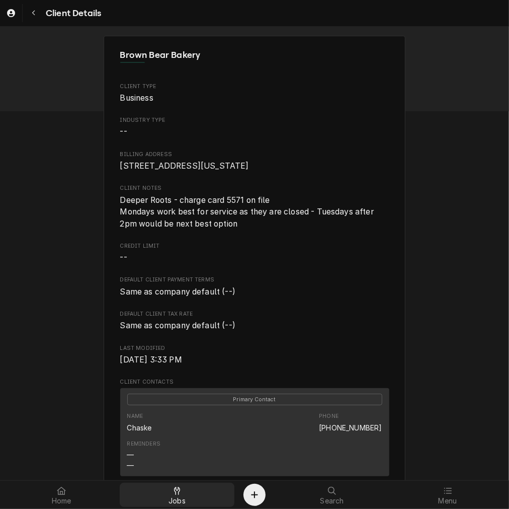
drag, startPoint x: 192, startPoint y: 501, endPoint x: 193, endPoint y: 490, distance: 11.2
click at [192, 501] on div "Jobs" at bounding box center [177, 495] width 111 height 20
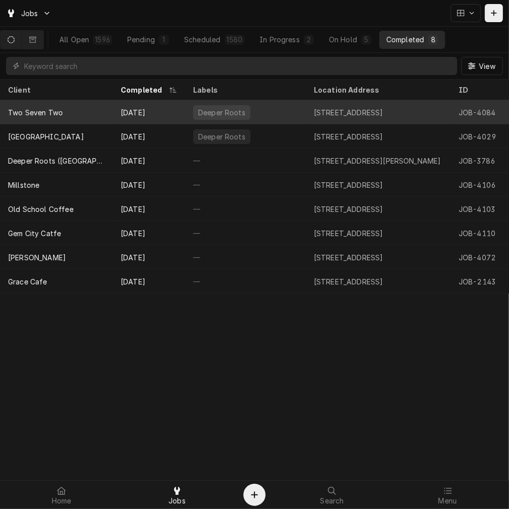
click at [127, 105] on div "[DATE]" at bounding box center [149, 112] width 72 height 24
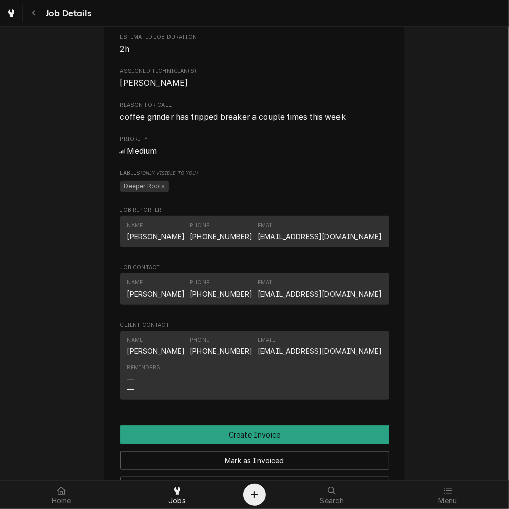
scroll to position [466, 0]
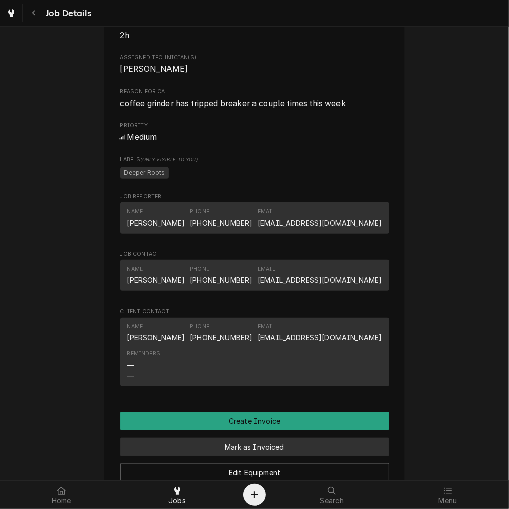
click at [200, 456] on button "Mark as Invoiced" at bounding box center [254, 446] width 269 height 19
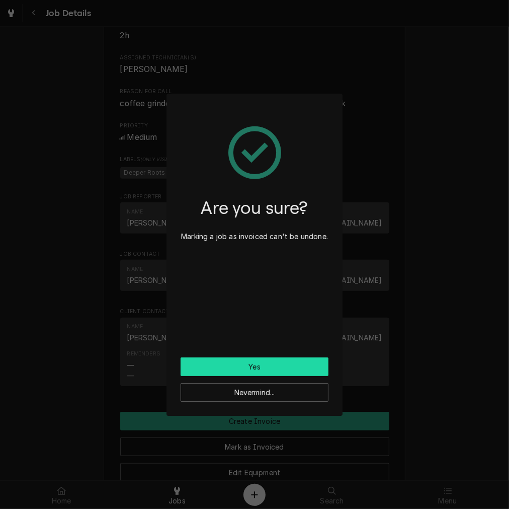
click at [190, 364] on button "Yes" at bounding box center [255, 366] width 148 height 19
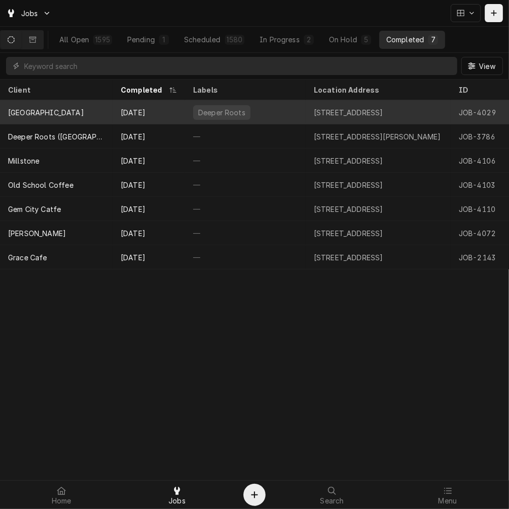
click at [84, 110] on div "[GEOGRAPHIC_DATA]" at bounding box center [46, 112] width 76 height 11
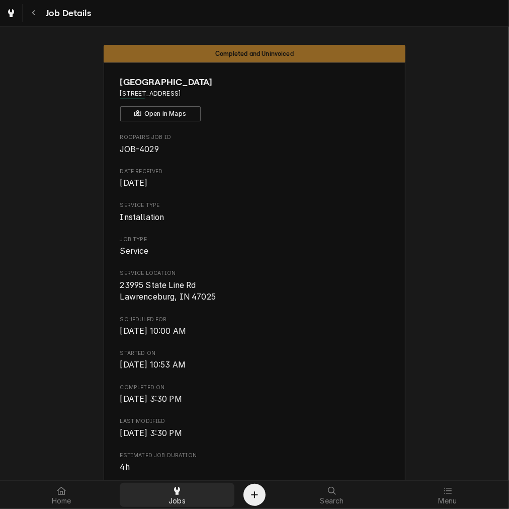
click at [202, 502] on div "Jobs" at bounding box center [177, 495] width 111 height 20
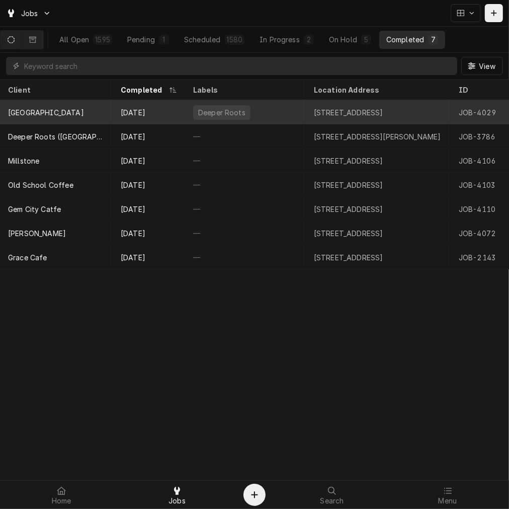
click at [147, 114] on div "Oct 11" at bounding box center [149, 112] width 72 height 24
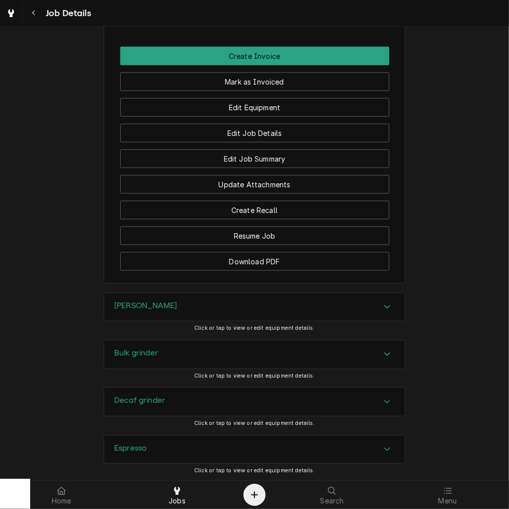
scroll to position [885, 0]
click at [154, 294] on div "[PERSON_NAME]" at bounding box center [254, 308] width 301 height 28
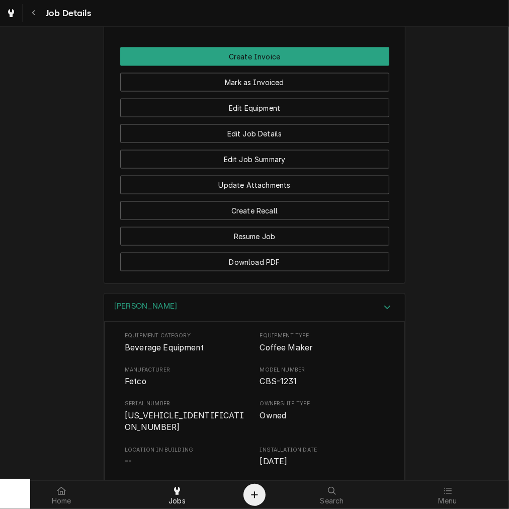
click at [144, 411] on span "[US_VEHICLE_IDENTIFICATION_NUMBER]" at bounding box center [184, 422] width 119 height 22
click at [145, 411] on span "[US_VEHICLE_IDENTIFICATION_NUMBER]" at bounding box center [184, 422] width 119 height 22
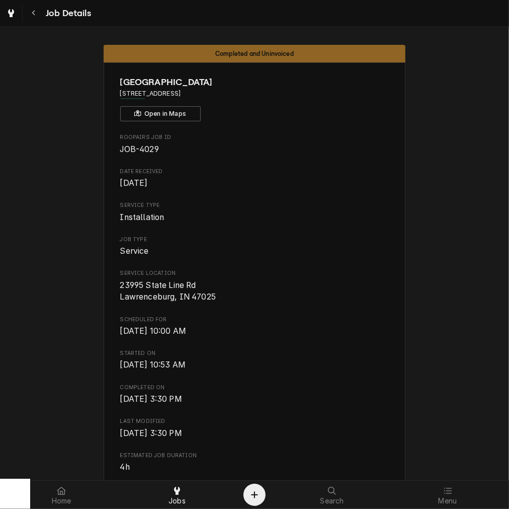
scroll to position [279, 0]
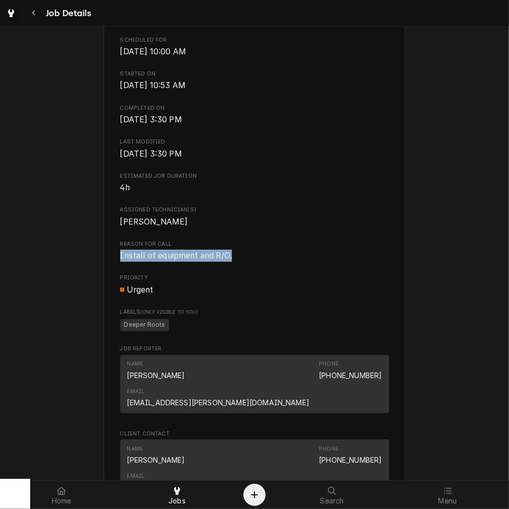
drag, startPoint x: 238, startPoint y: 256, endPoint x: 77, endPoint y: 252, distance: 160.6
click at [77, 252] on div "Completed and Uninvoiced Salt Fork Common House 23995 State Line Rd, Lawrencebu…" at bounding box center [254, 328] width 509 height 1140
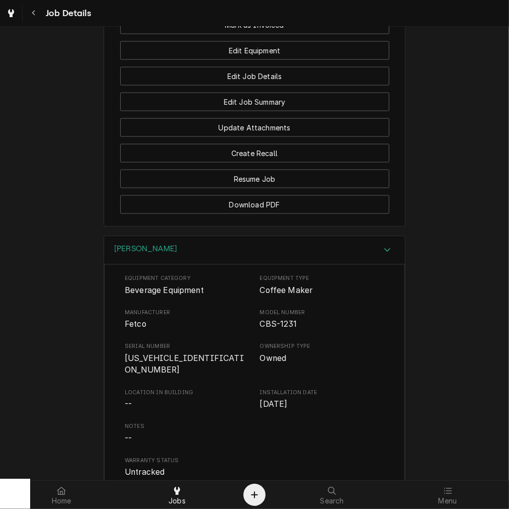
scroll to position [1119, 0]
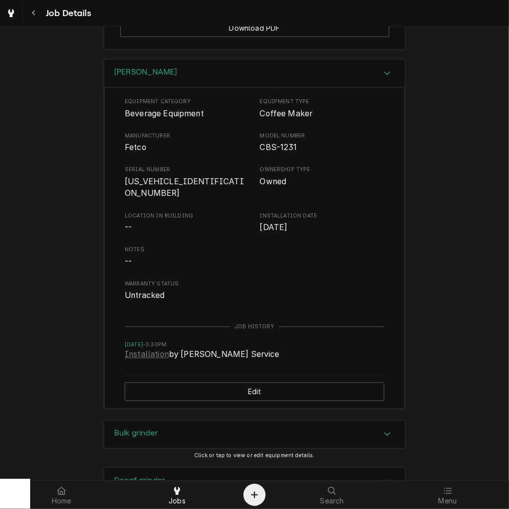
click at [173, 177] on span "12311X11701240057" at bounding box center [184, 188] width 119 height 22
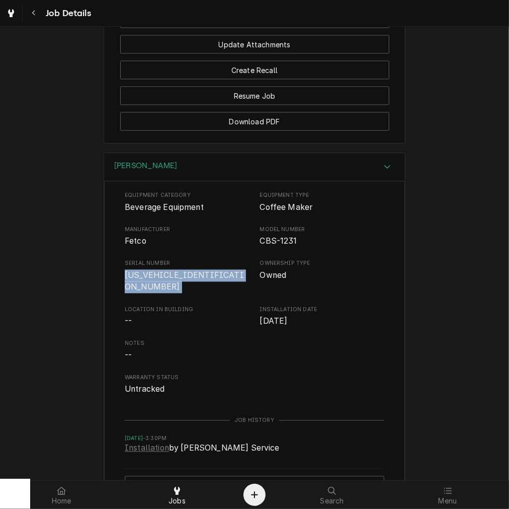
click at [170, 153] on div "Brewer" at bounding box center [254, 167] width 301 height 29
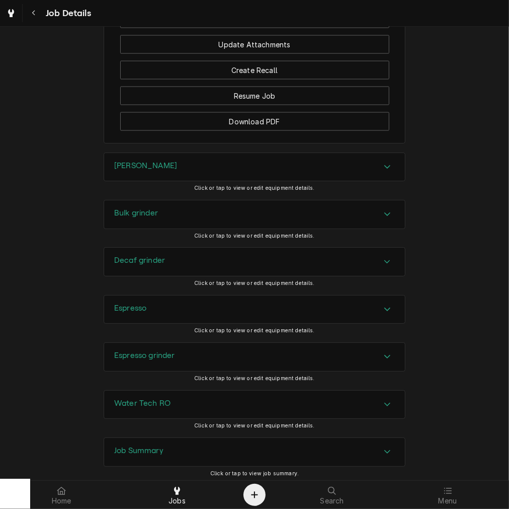
click at [142, 200] on div "Bulk grinder" at bounding box center [254, 214] width 301 height 28
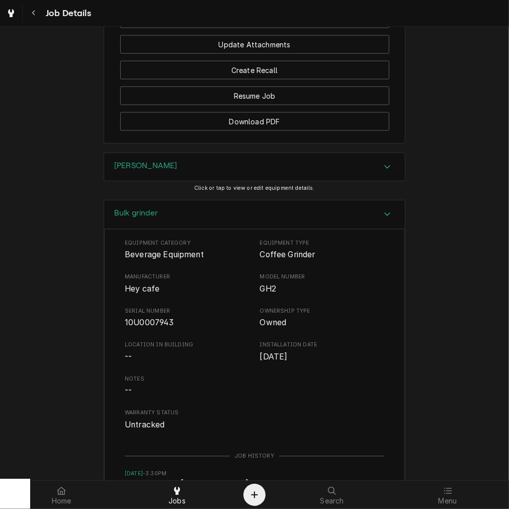
click at [142, 318] on span "10U0007943" at bounding box center [149, 323] width 49 height 10
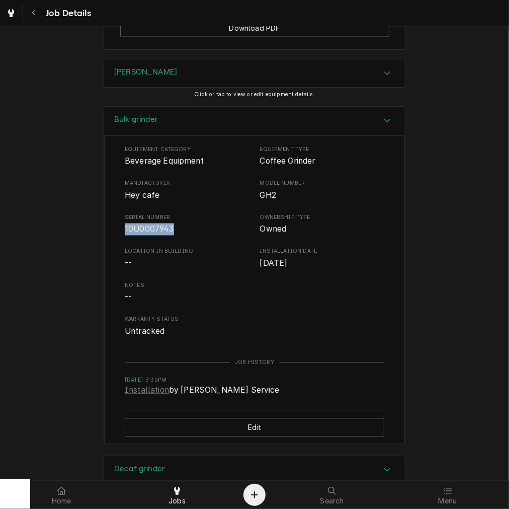
drag, startPoint x: 149, startPoint y: 61, endPoint x: 149, endPoint y: 78, distance: 16.1
click at [149, 115] on h3 "Bulk grinder" at bounding box center [136, 120] width 44 height 10
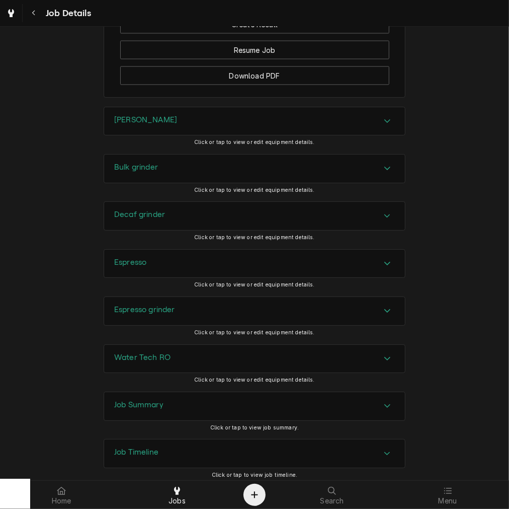
click at [142, 163] on h3 "Bulk grinder" at bounding box center [136, 168] width 44 height 10
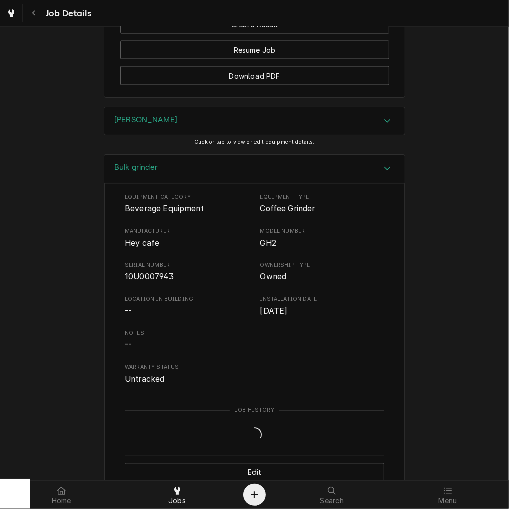
scroll to position [1119, 0]
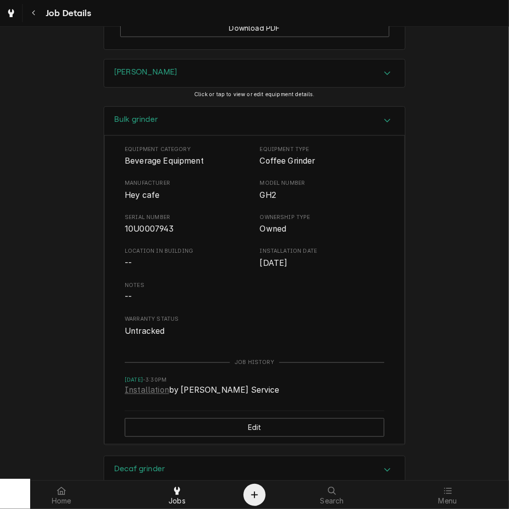
click at [149, 115] on h3 "Bulk grinder" at bounding box center [136, 120] width 44 height 10
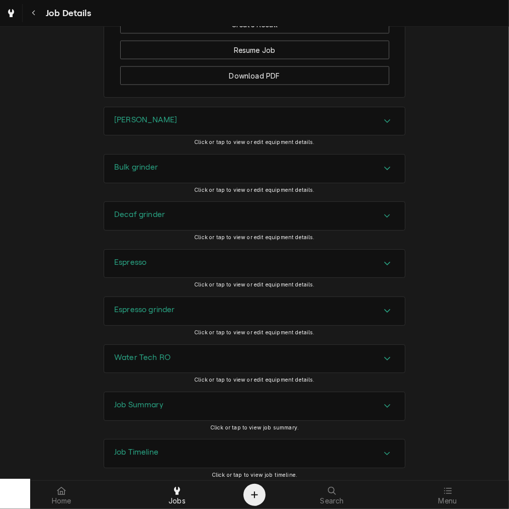
click at [142, 155] on div "Bulk grinder" at bounding box center [254, 169] width 301 height 28
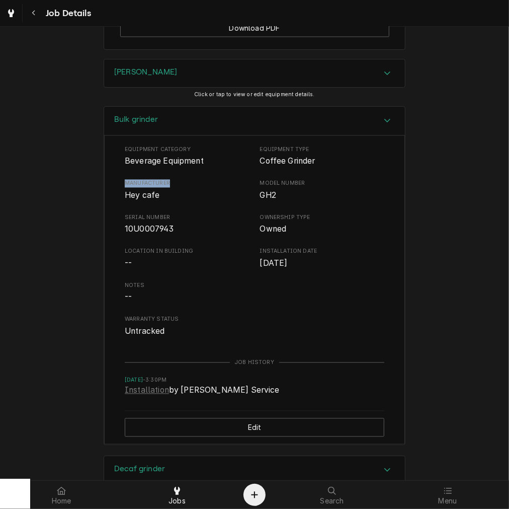
click at [141, 146] on div "Equipment Category Beverage Equipment Equipment Type Coffee Grinder Manufacture…" at bounding box center [255, 242] width 260 height 192
click at [144, 115] on div "Bulk grinder" at bounding box center [136, 121] width 44 height 12
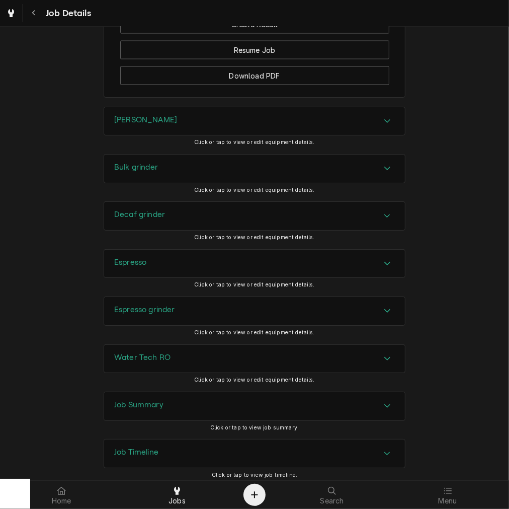
click at [149, 210] on h3 "Decaf grinder" at bounding box center [139, 215] width 51 height 10
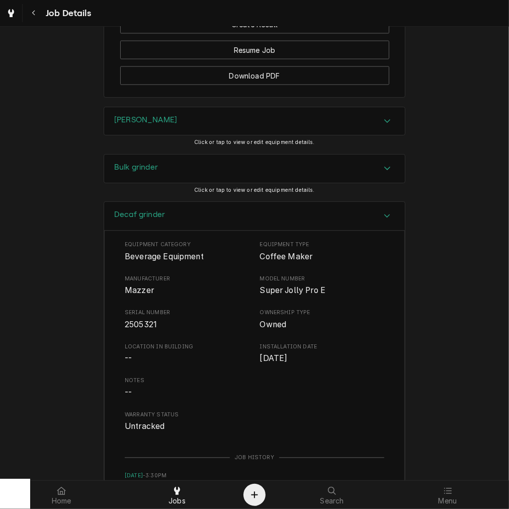
drag, startPoint x: 141, startPoint y: 245, endPoint x: 139, endPoint y: 240, distance: 5.9
click at [141, 243] on div "Equipment Category Beverage Equipment Equipment Type Coffee Maker Manufacturer …" at bounding box center [255, 337] width 260 height 192
click at [138, 286] on span "Mazzer" at bounding box center [139, 291] width 29 height 10
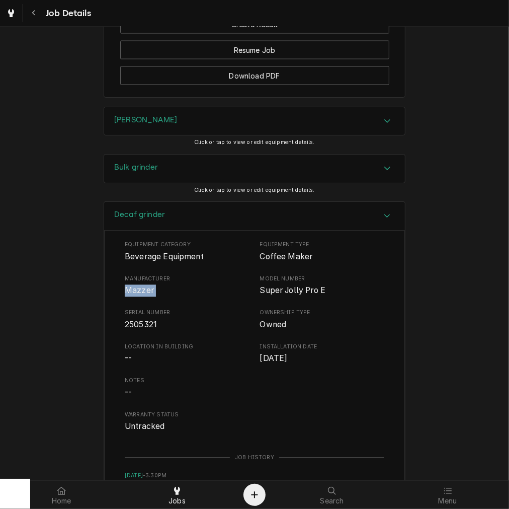
click at [191, 202] on div "Decaf grinder" at bounding box center [254, 216] width 301 height 29
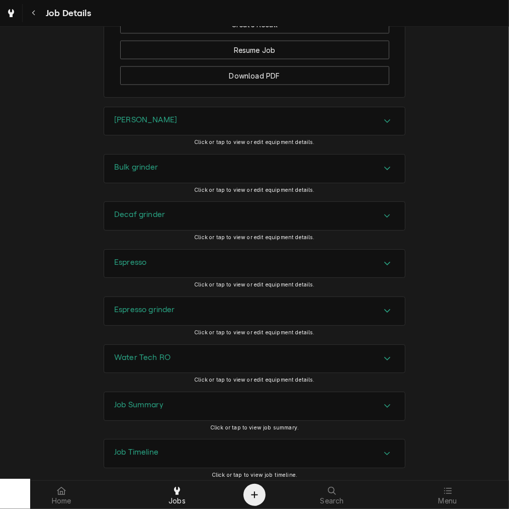
click at [155, 250] on div "Espresso" at bounding box center [254, 264] width 301 height 28
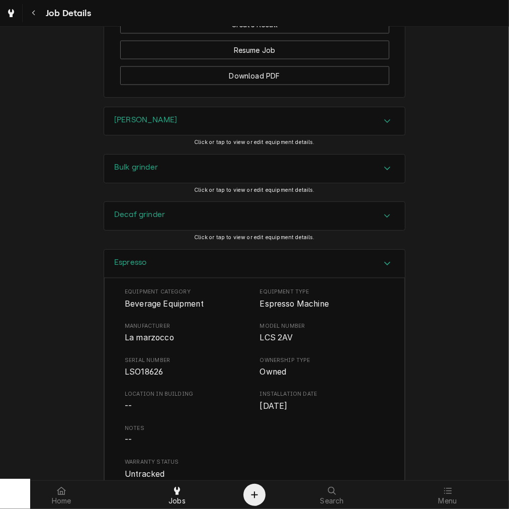
click at [139, 333] on span "La marzocco" at bounding box center [149, 338] width 49 height 10
click at [140, 333] on span "La marzocco" at bounding box center [149, 338] width 49 height 10
drag, startPoint x: 133, startPoint y: 217, endPoint x: 133, endPoint y: 209, distance: 8.1
click at [134, 250] on div "Espresso" at bounding box center [254, 264] width 301 height 29
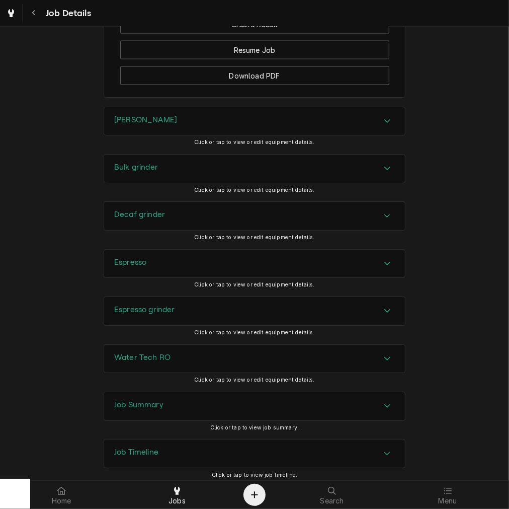
click at [138, 305] on h3 "Espresso grinder" at bounding box center [144, 310] width 61 height 10
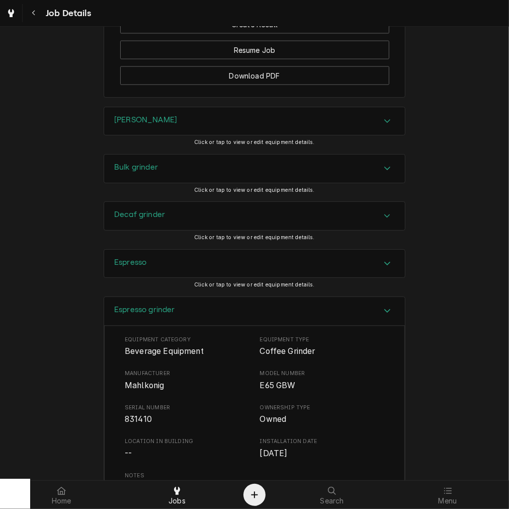
click at [146, 340] on div "Equipment Category Beverage Equipment Equipment Type Coffee Grinder Manufacture…" at bounding box center [255, 432] width 260 height 192
click at [147, 380] on span "Mahlkonig" at bounding box center [187, 386] width 125 height 12
click at [147, 381] on span "Mahlkonig" at bounding box center [144, 386] width 39 height 10
drag, startPoint x: 142, startPoint y: 331, endPoint x: 148, endPoint y: 332, distance: 5.1
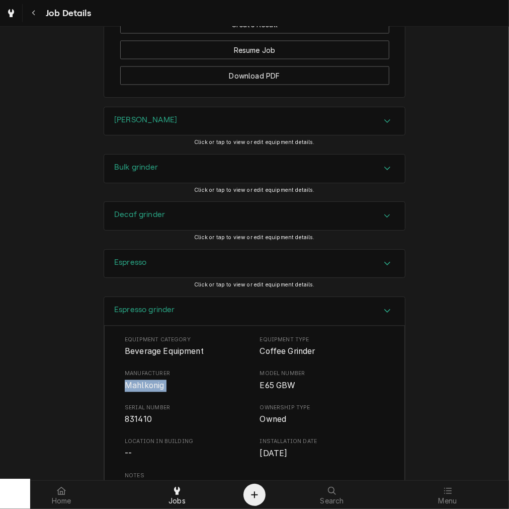
click at [148, 381] on span "Mahlkonig" at bounding box center [144, 386] width 39 height 10
click at [220, 326] on div "Equipment Category Beverage Equipment Equipment Type Coffee Grinder Manufacture…" at bounding box center [254, 480] width 301 height 309
click at [161, 297] on div "Espresso grinder" at bounding box center [254, 311] width 301 height 29
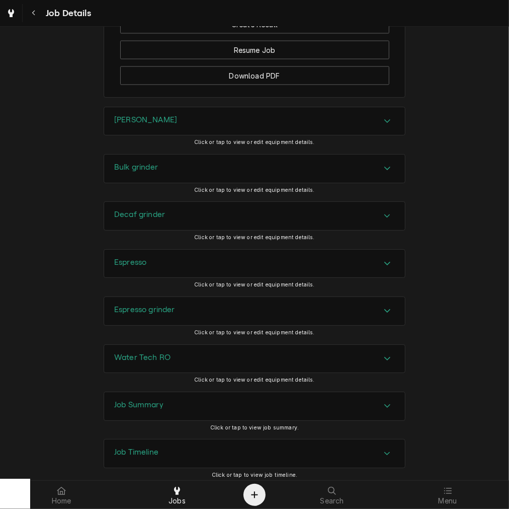
click at [132, 353] on h3 "Water Tech RO" at bounding box center [142, 358] width 56 height 10
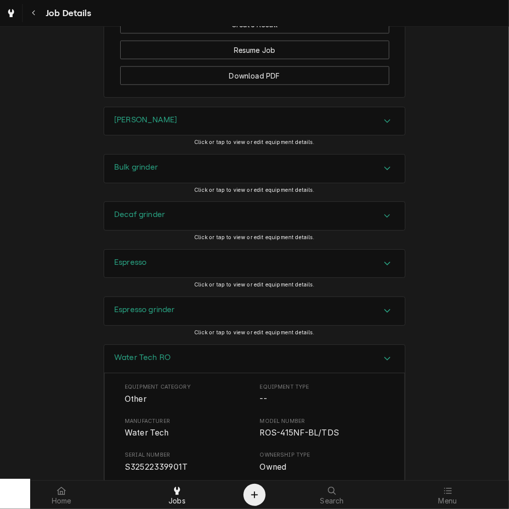
click at [127, 428] on span "Water Tech" at bounding box center [147, 433] width 44 height 10
click at [132, 353] on h3 "Water Tech RO" at bounding box center [142, 358] width 56 height 10
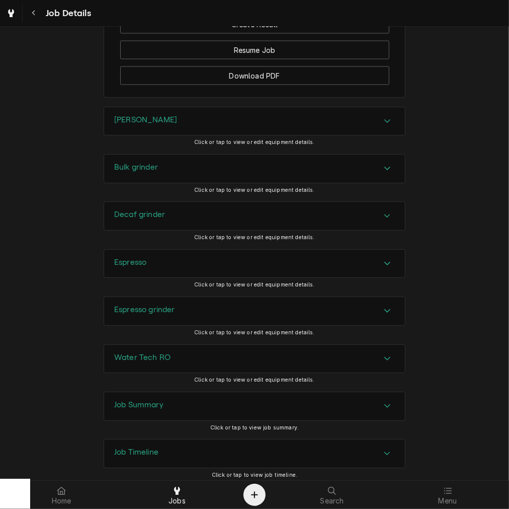
click at [129, 400] on h3 "Job Summary" at bounding box center [138, 405] width 49 height 10
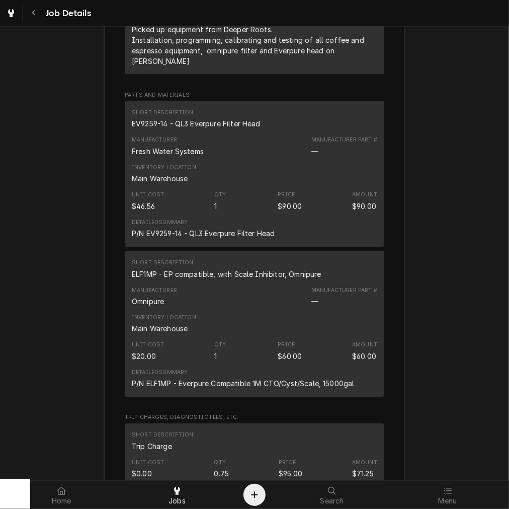
scroll to position [1351, 0]
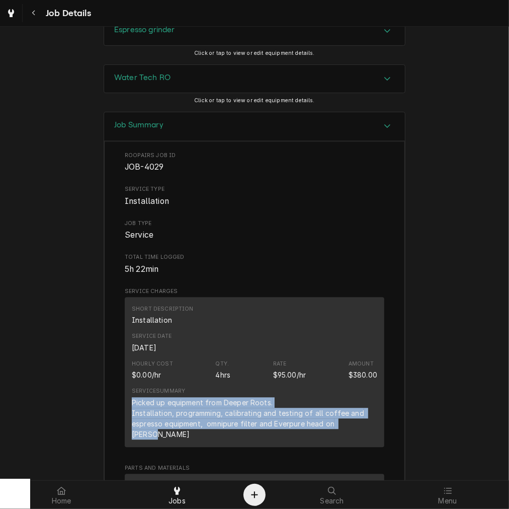
drag, startPoint x: 369, startPoint y: 366, endPoint x: 104, endPoint y: 348, distance: 265.4
copy div "Picked up equipment from Deeper Roots. Installation, programming, calibrating a…"
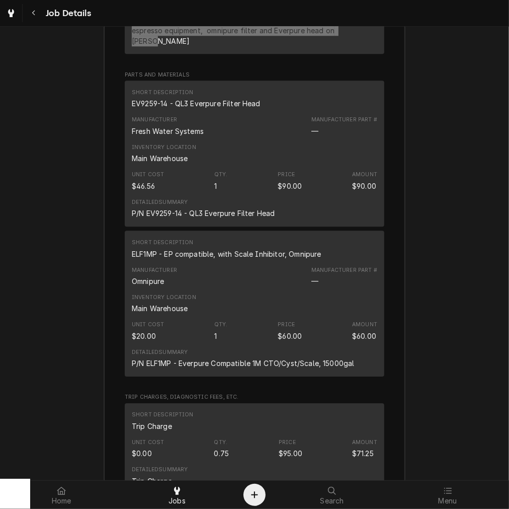
scroll to position [1771, 0]
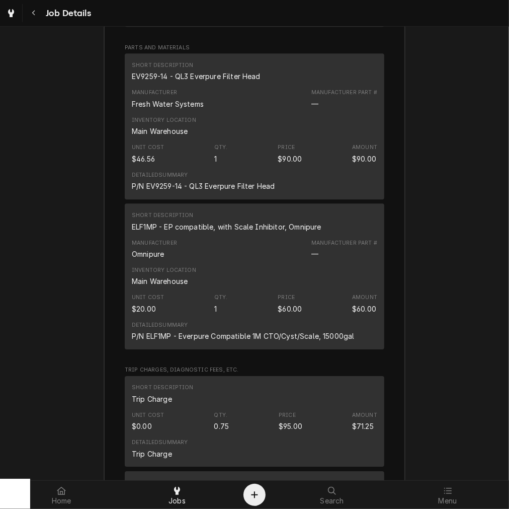
click at [193, 222] on div "ELF1MP - EP compatible, with Scale Inhibitor, Omnipure" at bounding box center [227, 227] width 190 height 11
click at [194, 222] on div "ELF1MP - EP compatible, with Scale Inhibitor, Omnipure" at bounding box center [227, 227] width 190 height 11
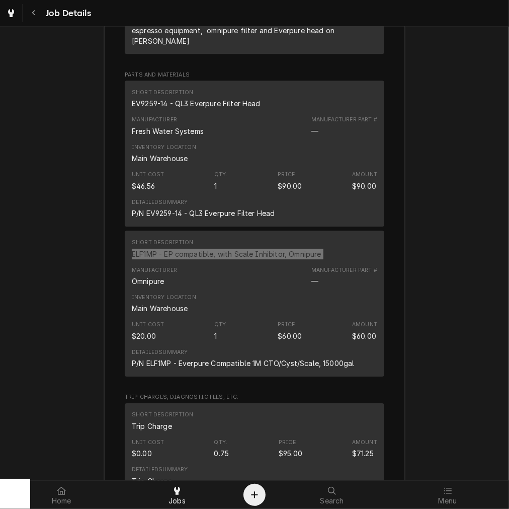
scroll to position [1678, 0]
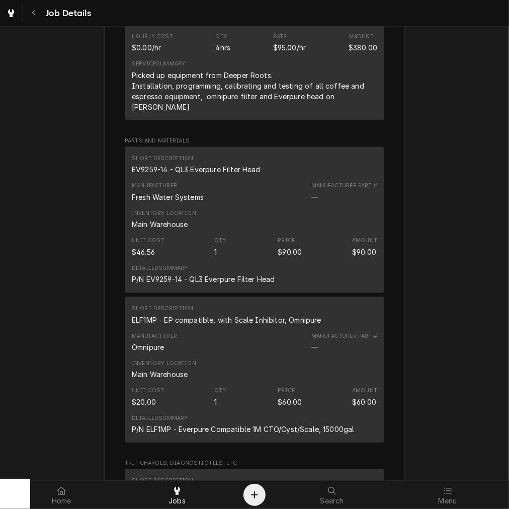
click at [222, 164] on div "EV9259-14 - QL3 Everpure Filter Head" at bounding box center [196, 169] width 129 height 11
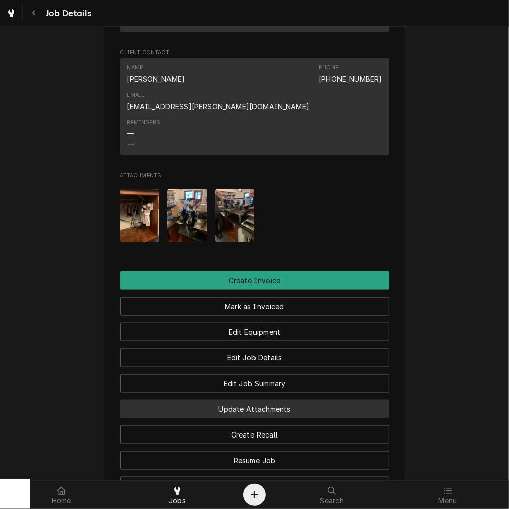
scroll to position [746, 0]
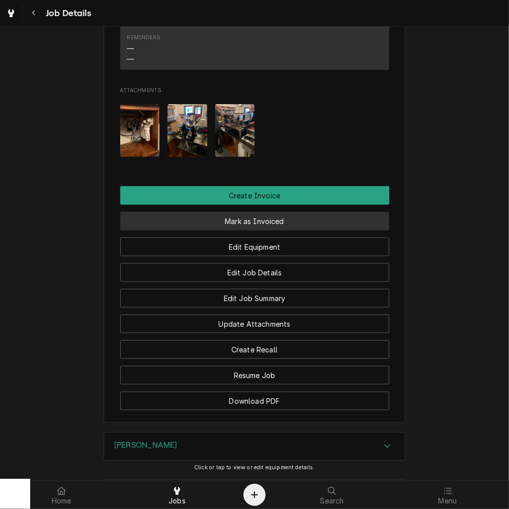
click at [213, 212] on button "Mark as Invoiced" at bounding box center [254, 221] width 269 height 19
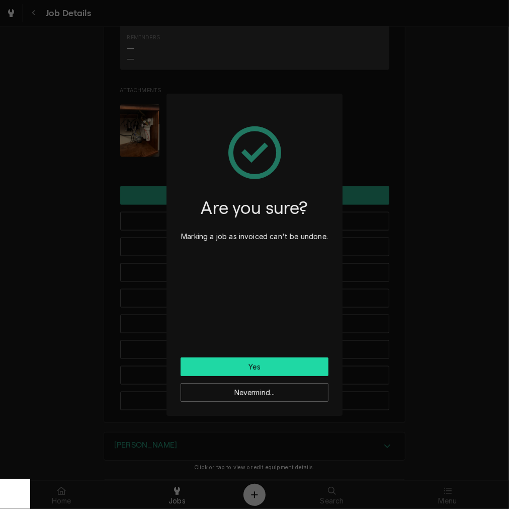
click at [213, 365] on button "Yes" at bounding box center [255, 366] width 148 height 19
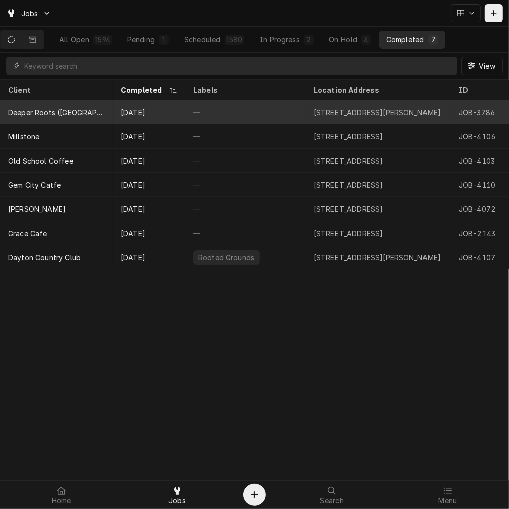
click at [172, 112] on div "Oct 11" at bounding box center [149, 112] width 72 height 24
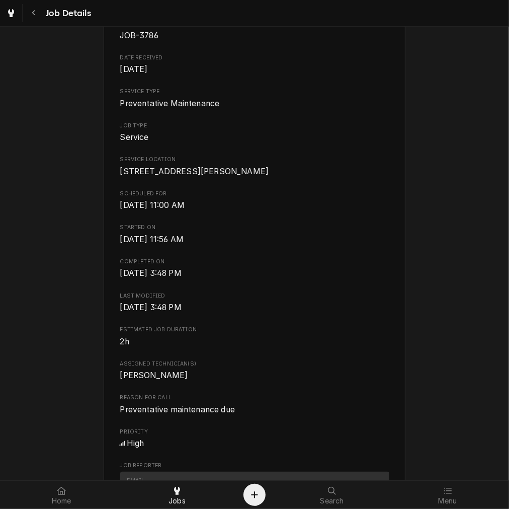
scroll to position [279, 0]
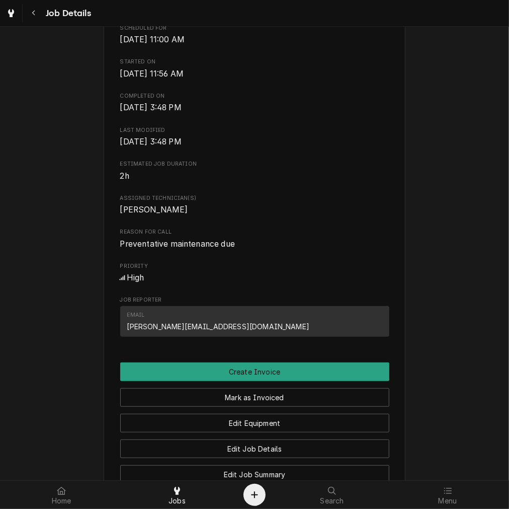
click at [206, 249] on span "Preventative maintenance due" at bounding box center [177, 244] width 115 height 10
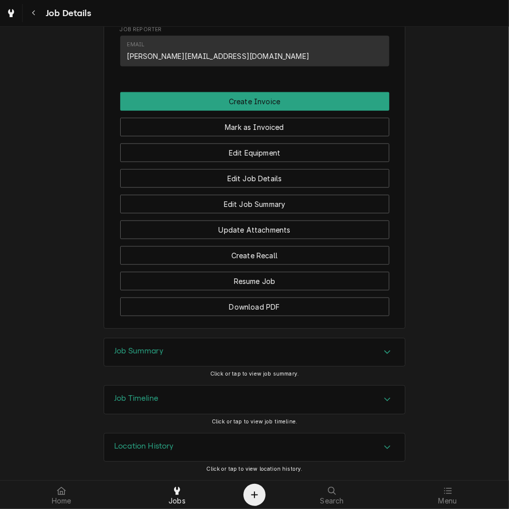
click at [179, 341] on div "Job Summary" at bounding box center [254, 352] width 301 height 28
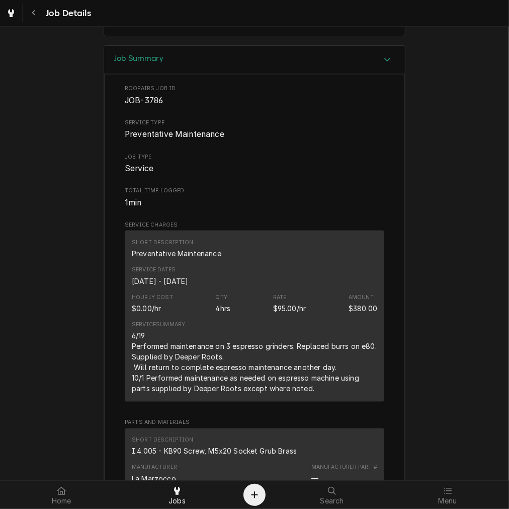
scroll to position [562, 0]
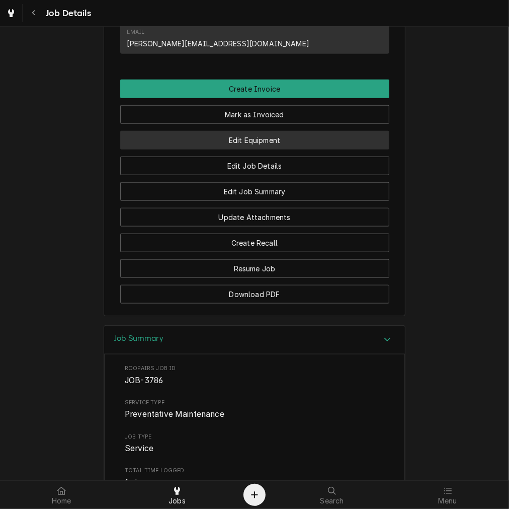
click at [267, 150] on button "Edit Equipment" at bounding box center [254, 140] width 269 height 19
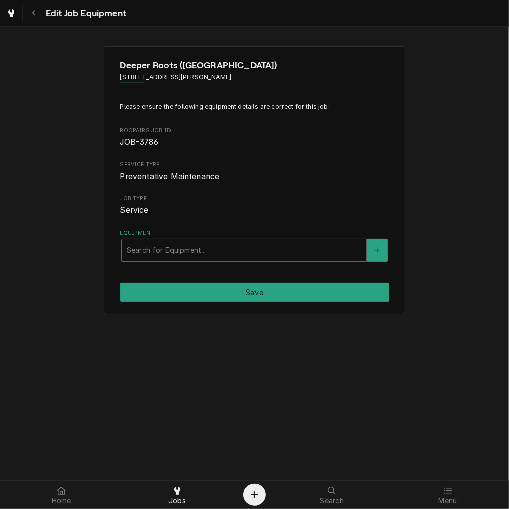
click at [176, 260] on div "Search for Equipment..." at bounding box center [244, 250] width 245 height 22
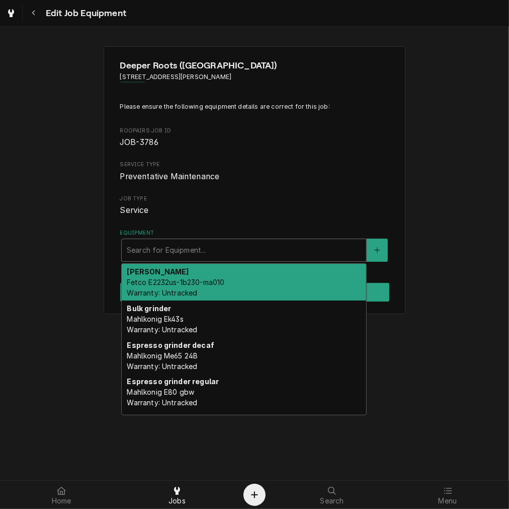
click at [174, 290] on span "Fetco E2232us-1b230-ma010 Warranty: Untracked" at bounding box center [176, 287] width 98 height 19
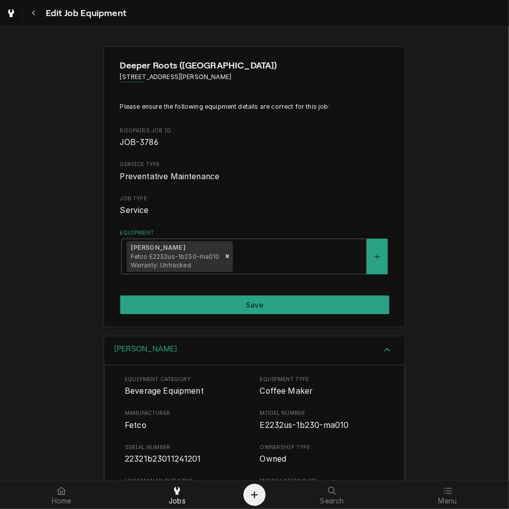
click at [294, 275] on div "Deeper Roots ([GEOGRAPHIC_DATA]) [STREET_ADDRESS][PERSON_NAME] Please ensure th…" at bounding box center [255, 186] width 302 height 281
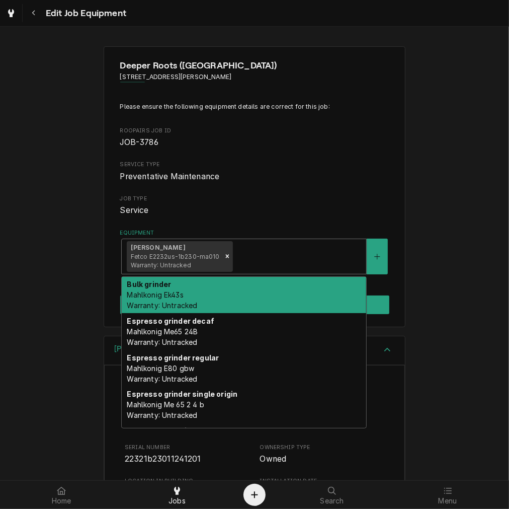
click at [290, 264] on div "Equipment" at bounding box center [298, 256] width 126 height 18
click at [277, 308] on div "Bulk grinder Mahlkonig Ek43s Warranty: Untracked" at bounding box center [244, 295] width 245 height 37
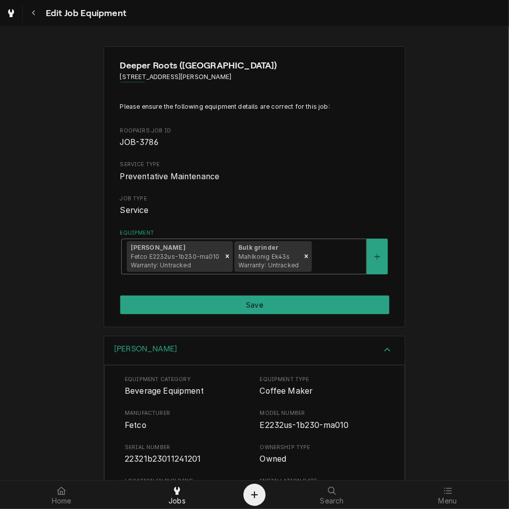
click at [328, 259] on div "Equipment" at bounding box center [337, 256] width 47 height 18
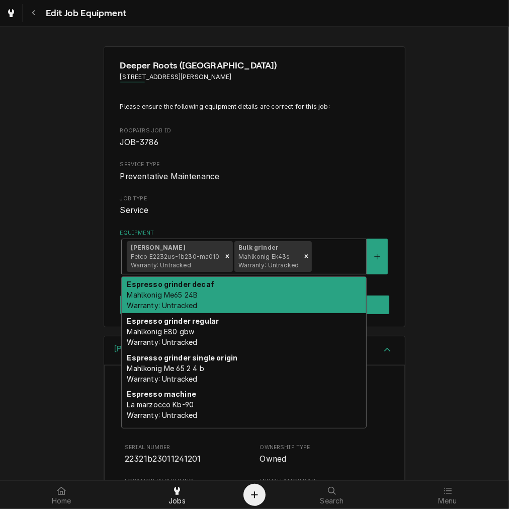
click at [325, 312] on div "Espresso grinder decaf Mahlkonig Me65 24B Warranty: Untracked" at bounding box center [244, 295] width 245 height 37
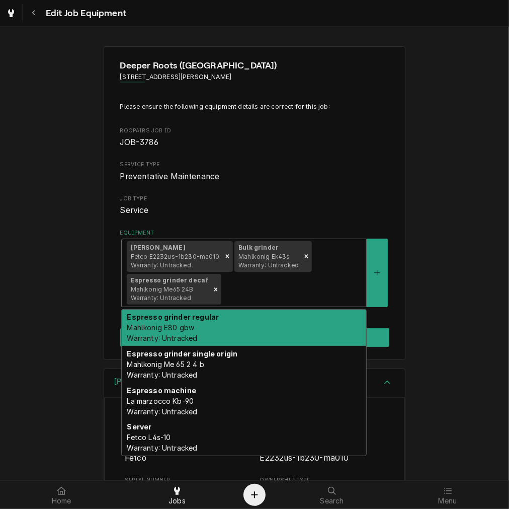
click at [336, 263] on div "[PERSON_NAME] Fetco E2232us-1b230-ma010 Warranty: Untracked Bulk grinder Mahlko…" at bounding box center [244, 272] width 245 height 67
click at [295, 325] on div "Espresso grinder regular Mahlkonig E80 gbw Warranty: Untracked" at bounding box center [244, 328] width 245 height 37
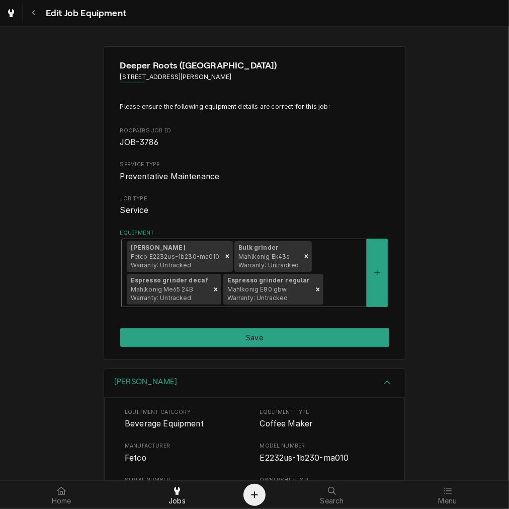
drag, startPoint x: 321, startPoint y: 290, endPoint x: 320, endPoint y: 308, distance: 17.6
click at [325, 290] on div "Equipment" at bounding box center [343, 289] width 36 height 18
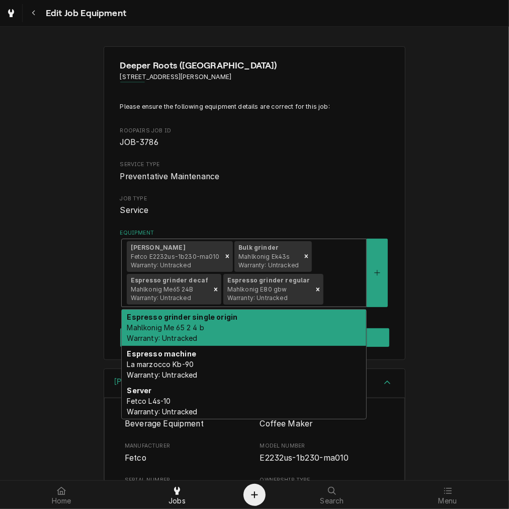
click at [311, 343] on div "Espresso grinder single origin Mahlkonig Me 65 2 4 b Warranty: Untracked" at bounding box center [244, 328] width 245 height 37
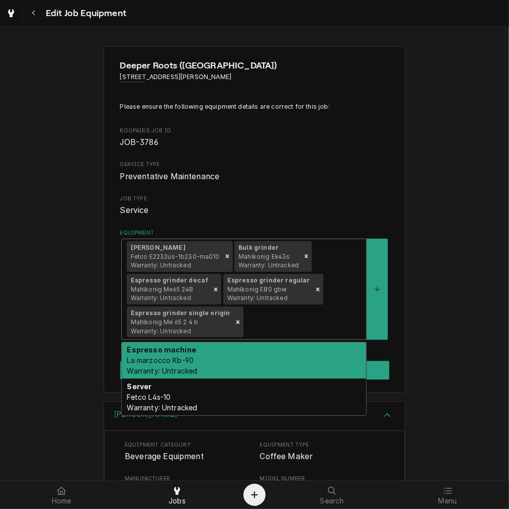
click at [325, 301] on div "[PERSON_NAME] Fetco E2232us-1b230-ma010 Warranty: Untracked Bulk grinder Mahlko…" at bounding box center [244, 289] width 245 height 100
click at [296, 362] on div "Espresso machine La marzocco Kb-90 Warranty: Untracked" at bounding box center [244, 360] width 245 height 37
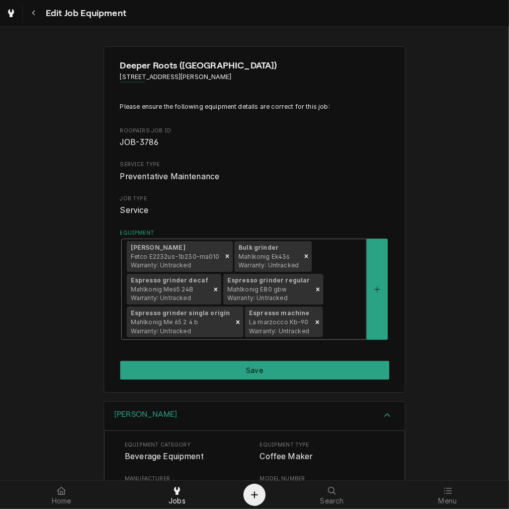
click at [300, 338] on div "[PERSON_NAME] Fetco E2232us-1b230-ma010 Warranty: Untracked Bulk grinder Mahlko…" at bounding box center [244, 289] width 245 height 100
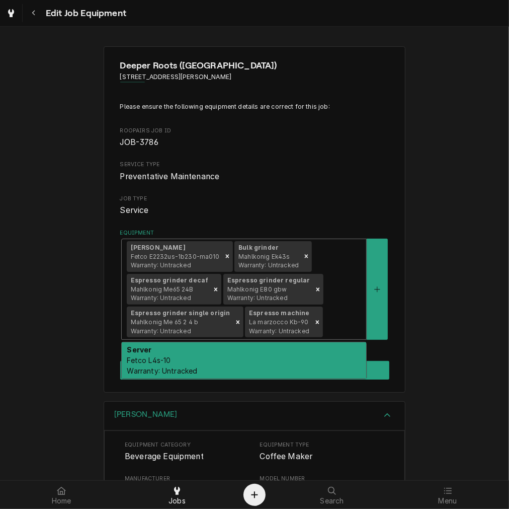
click at [316, 368] on div "Server Fetco L4s-10 Warranty: Untracked" at bounding box center [244, 360] width 245 height 37
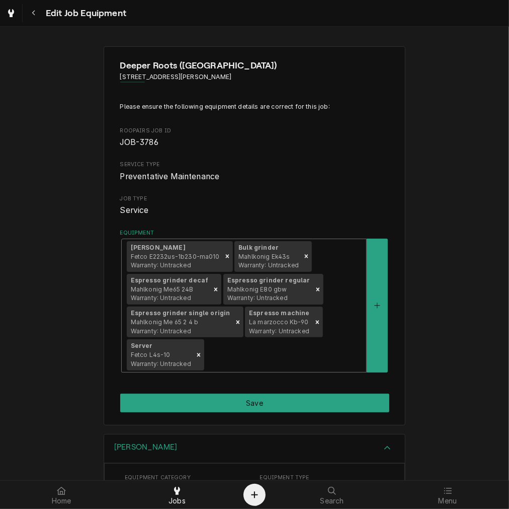
click at [291, 379] on div "Deeper Roots ([GEOGRAPHIC_DATA]) [STREET_ADDRESS][PERSON_NAME] Please ensure th…" at bounding box center [255, 235] width 302 height 379
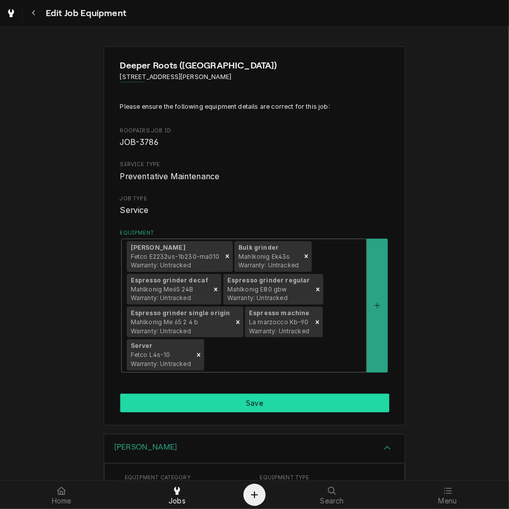
click at [284, 398] on button "Save" at bounding box center [254, 403] width 269 height 19
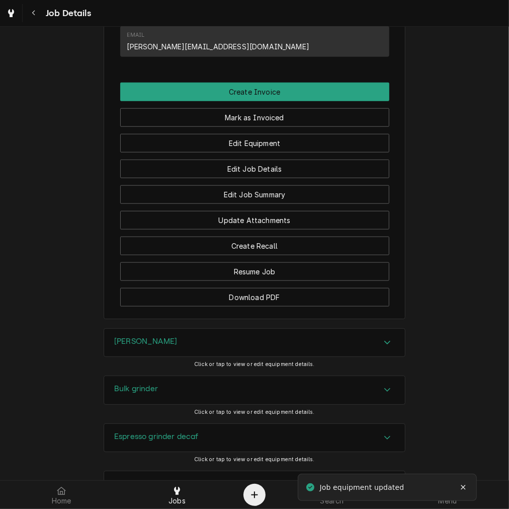
scroll to position [848, 0]
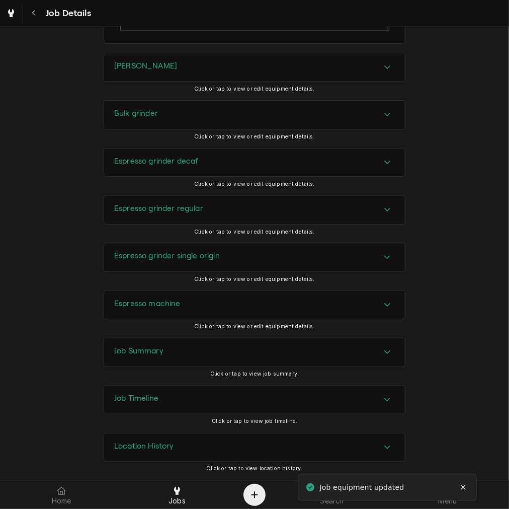
click at [173, 63] on div "[PERSON_NAME]" at bounding box center [254, 67] width 301 height 28
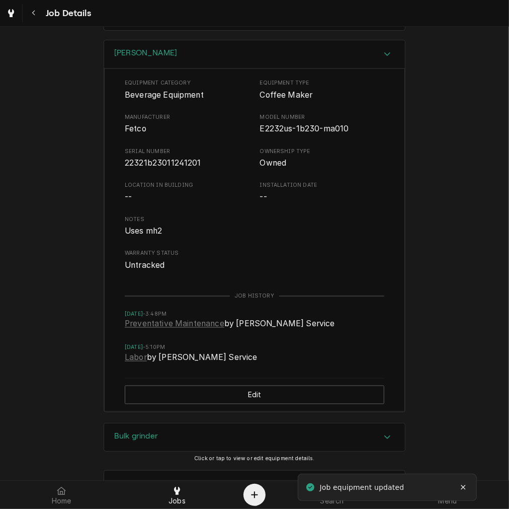
click at [170, 168] on span "22321b23011241201" at bounding box center [163, 163] width 77 height 10
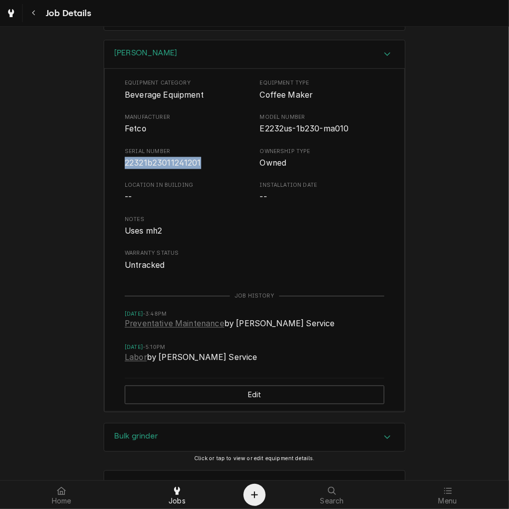
click at [179, 69] on div "[PERSON_NAME]" at bounding box center [254, 54] width 301 height 29
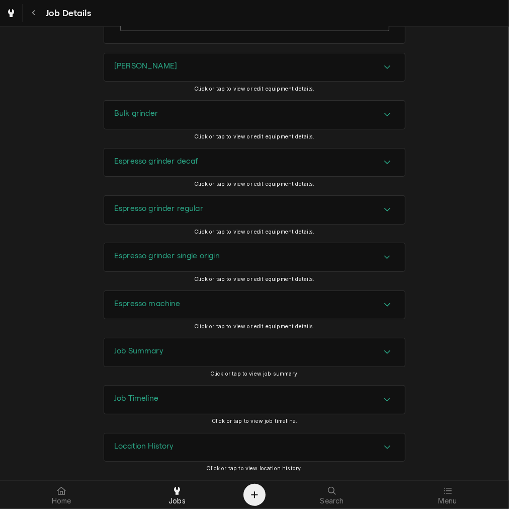
click at [167, 113] on div "Bulk grinder" at bounding box center [254, 115] width 301 height 28
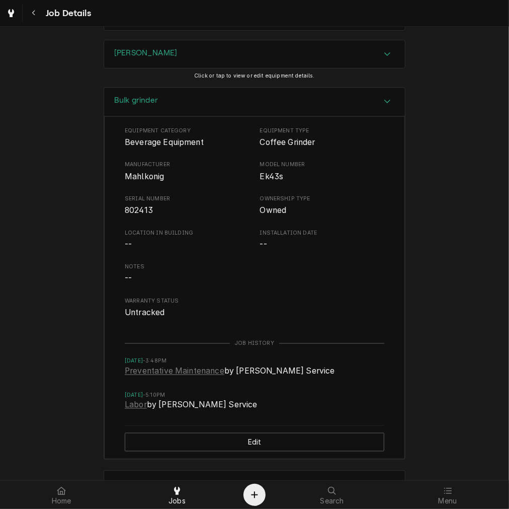
click at [134, 215] on span "802413" at bounding box center [139, 210] width 28 height 10
click at [147, 105] on h3 "Bulk grinder" at bounding box center [136, 101] width 44 height 10
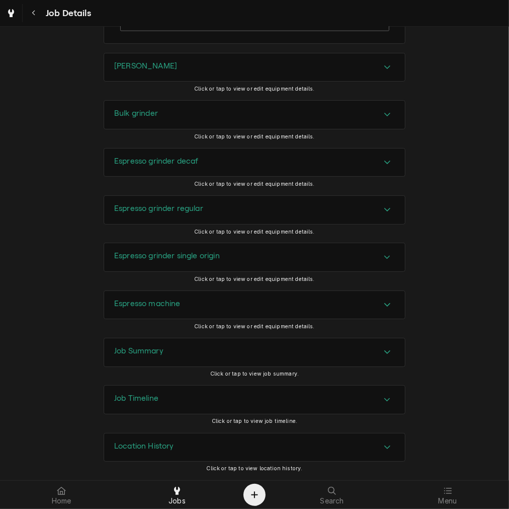
click at [144, 159] on h3 "Espresso grinder decaf" at bounding box center [156, 162] width 85 height 10
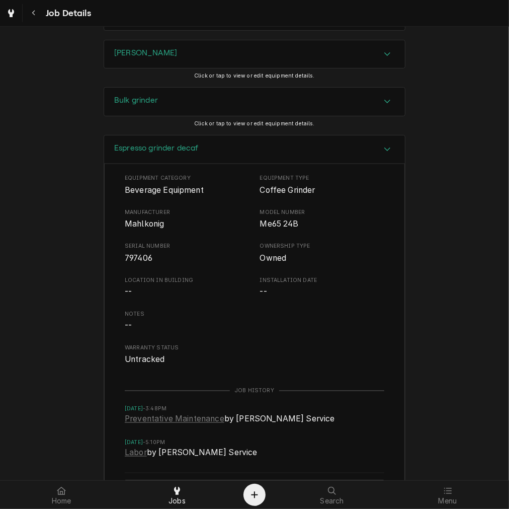
click at [134, 264] on span "797406" at bounding box center [187, 258] width 125 height 12
click at [150, 153] on h3 "Espresso grinder decaf" at bounding box center [156, 148] width 85 height 10
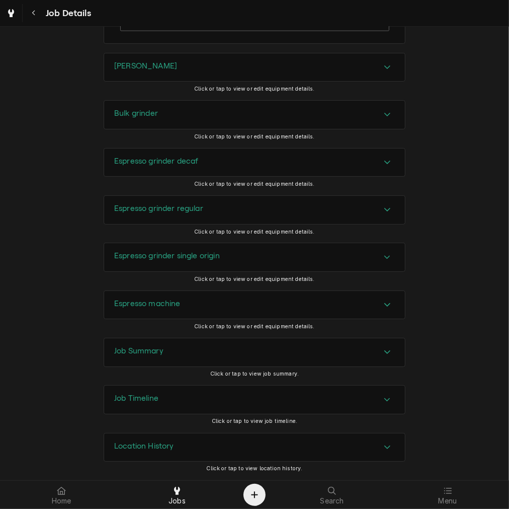
drag, startPoint x: 141, startPoint y: 206, endPoint x: 141, endPoint y: 221, distance: 14.1
click at [141, 207] on h3 "Espresso grinder regular" at bounding box center [158, 209] width 89 height 10
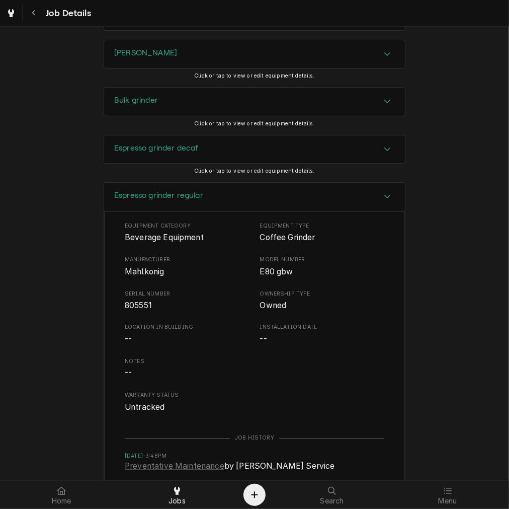
click at [137, 310] on span "805551" at bounding box center [138, 306] width 27 height 10
click at [149, 276] on span "Mahlkonig" at bounding box center [144, 272] width 39 height 10
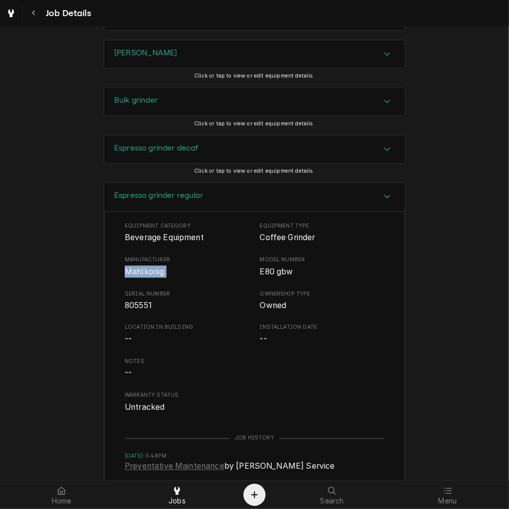
copy span "Mahlkonig"
click at [177, 211] on div "Espresso grinder regular" at bounding box center [254, 197] width 301 height 29
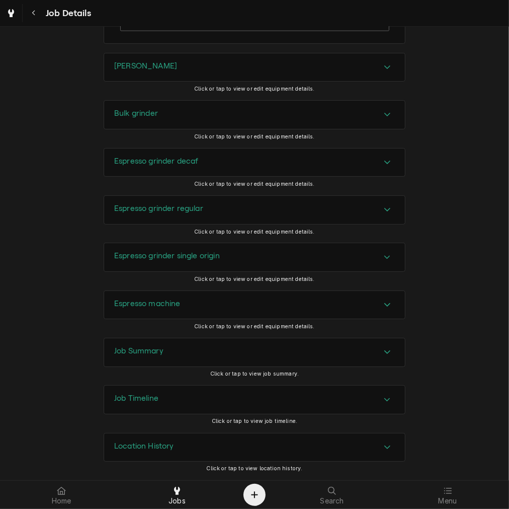
click at [168, 251] on h3 "Espresso grinder single origin" at bounding box center [167, 256] width 106 height 10
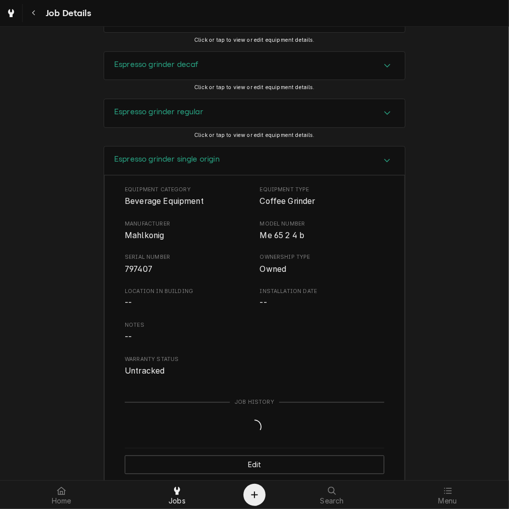
scroll to position [1034, 0]
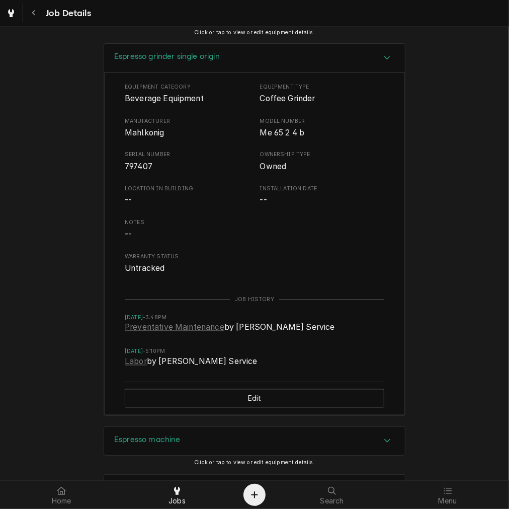
click at [128, 173] on span "797407" at bounding box center [187, 167] width 125 height 12
click at [187, 61] on h3 "Espresso grinder single origin" at bounding box center [167, 57] width 106 height 10
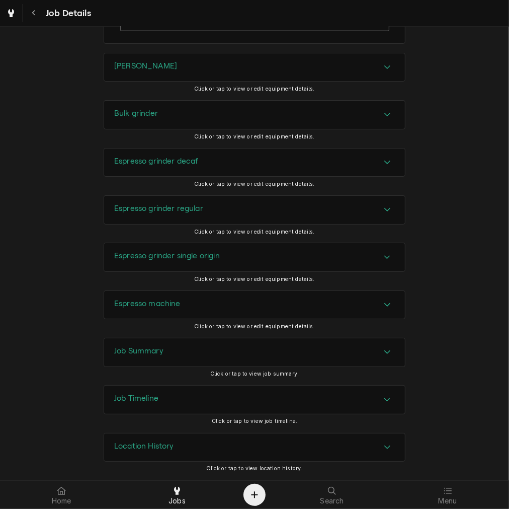
click at [178, 310] on div "Espresso machine" at bounding box center [254, 305] width 301 height 28
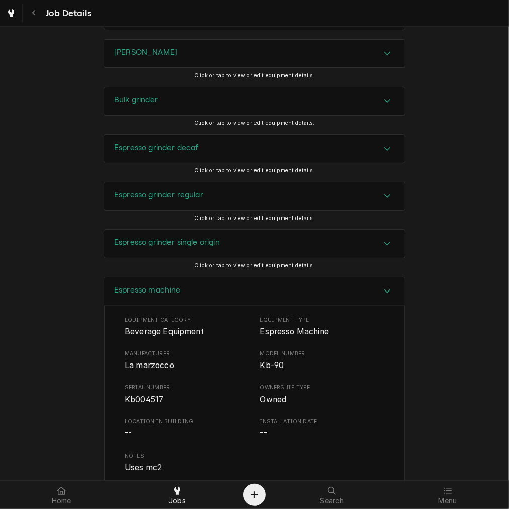
scroll to position [1128, 0]
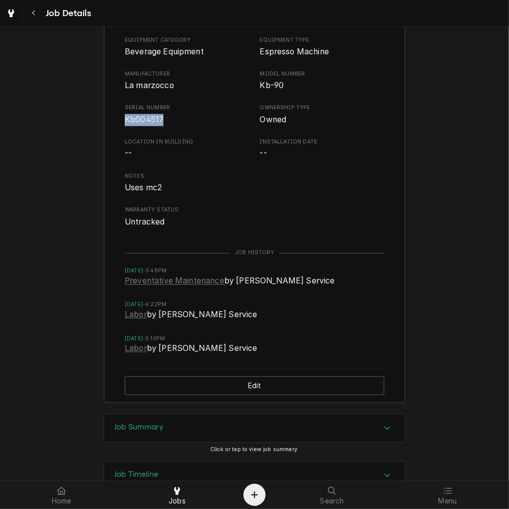
drag, startPoint x: 143, startPoint y: 136, endPoint x: 69, endPoint y: 135, distance: 73.5
click at [69, 135] on div "Espresso machine Equipment Category Beverage Equipment Equipment Type Espresso …" at bounding box center [254, 205] width 509 height 417
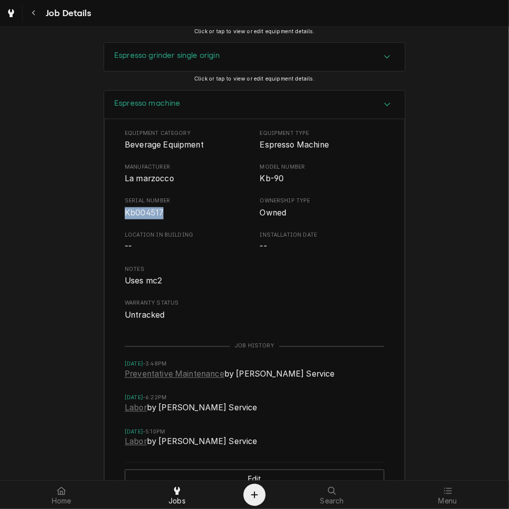
click at [153, 119] on div "Espresso machine" at bounding box center [254, 105] width 301 height 29
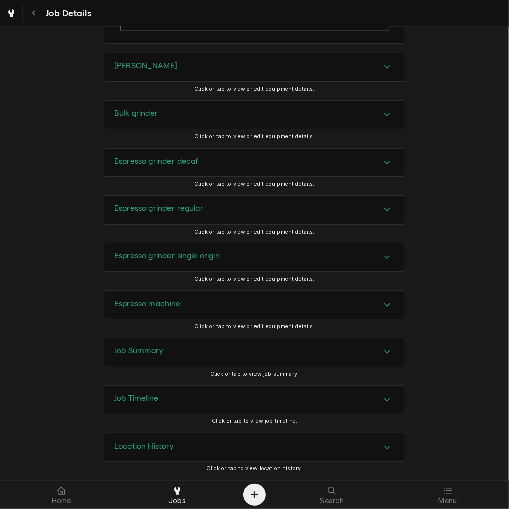
scroll to position [848, 0]
click at [150, 351] on h3 "Job Summary" at bounding box center [138, 351] width 49 height 10
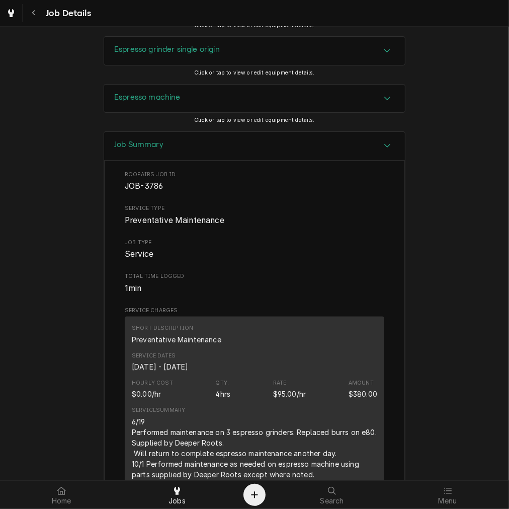
scroll to position [1128, 0]
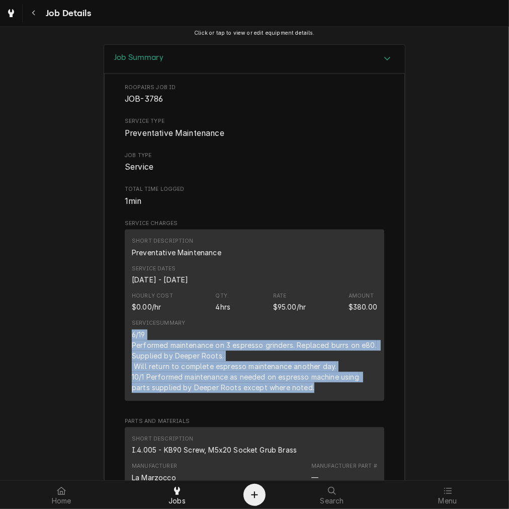
drag, startPoint x: 316, startPoint y: 405, endPoint x: 118, endPoint y: 345, distance: 206.9
click at [118, 345] on div "Roopairs Job ID JOB-3786 Service Type Preventative Maintenance Job Type Service…" at bounding box center [254, 463] width 301 height 778
copy div "6/19 Performed maintenance on 3 espresso grinders. Replaced burrs on e80. Suppl…"
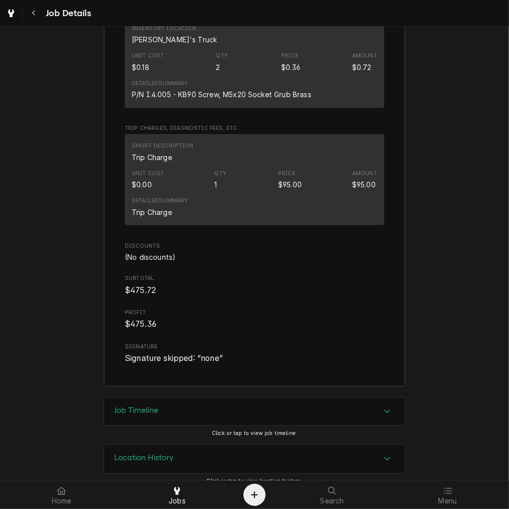
scroll to position [1501, 0]
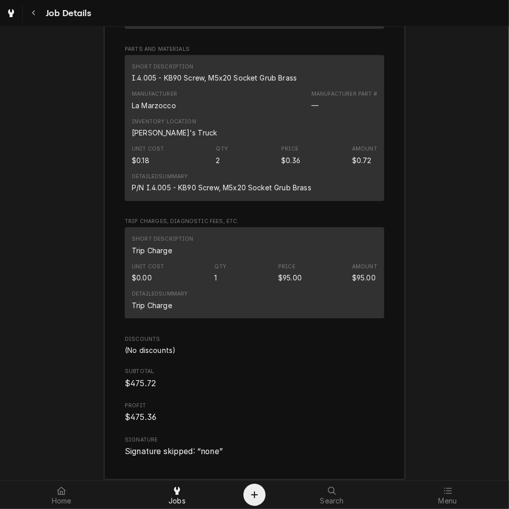
click at [220, 83] on div "I.4.005 - KB90 Screw, M5x20 Socket Grub Brass" at bounding box center [214, 77] width 165 height 11
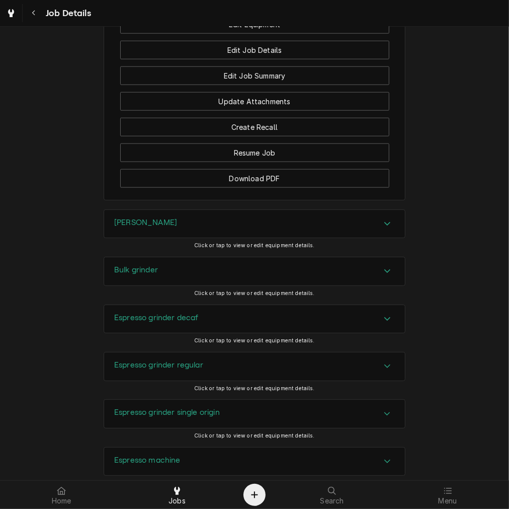
scroll to position [593, 0]
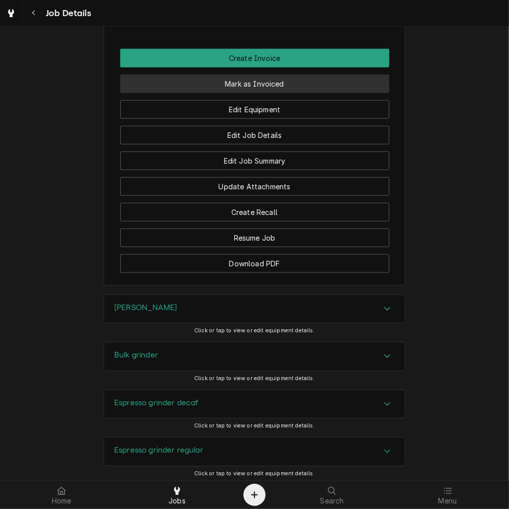
click at [256, 93] on button "Mark as Invoiced" at bounding box center [254, 84] width 269 height 19
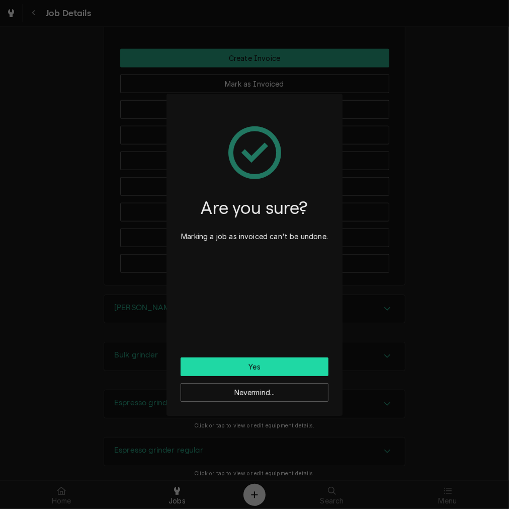
click at [253, 368] on button "Yes" at bounding box center [255, 366] width 148 height 19
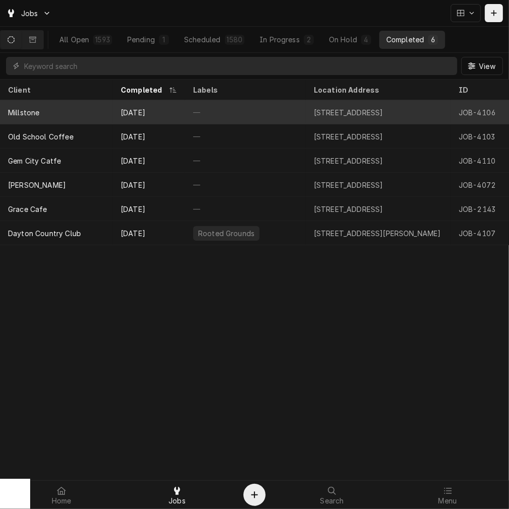
click at [166, 114] on div "[DATE]" at bounding box center [149, 112] width 72 height 24
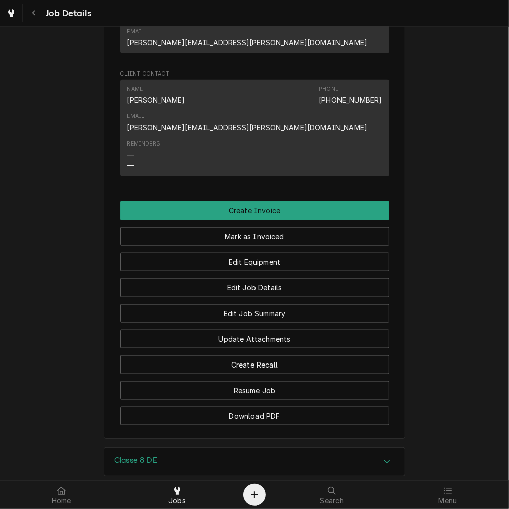
scroll to position [774, 0]
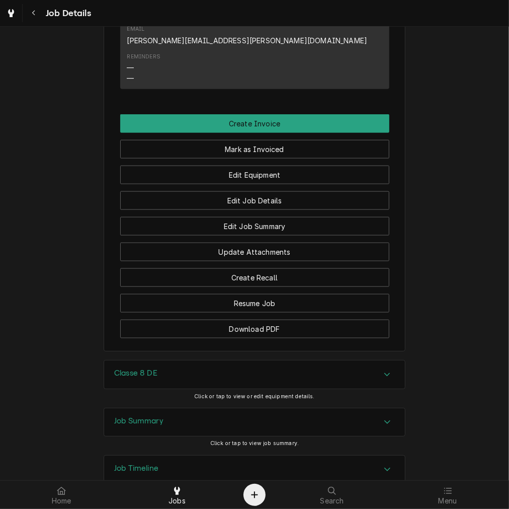
click at [159, 416] on h3 "Job Summary" at bounding box center [138, 421] width 49 height 10
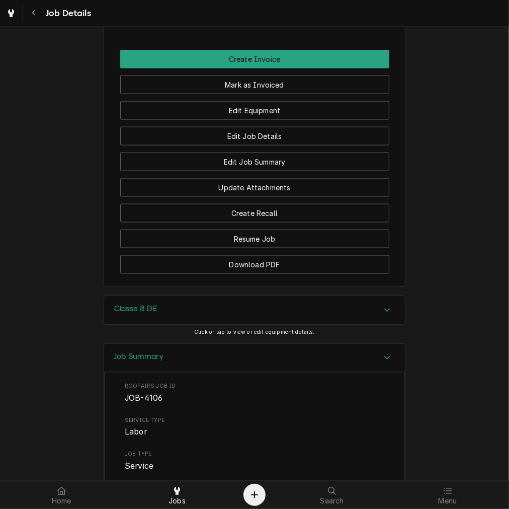
scroll to position [1025, 0]
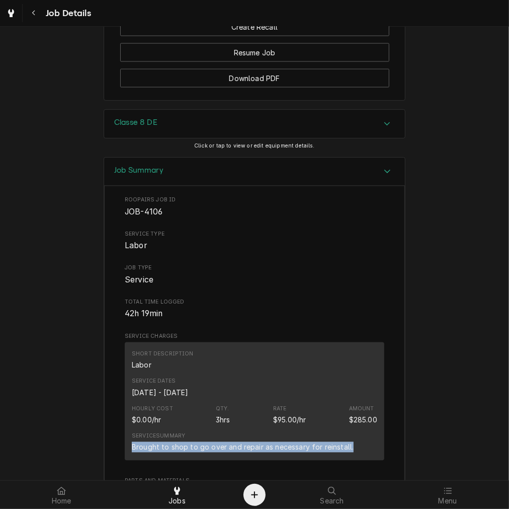
drag, startPoint x: 365, startPoint y: 377, endPoint x: 71, endPoint y: 376, distance: 293.5
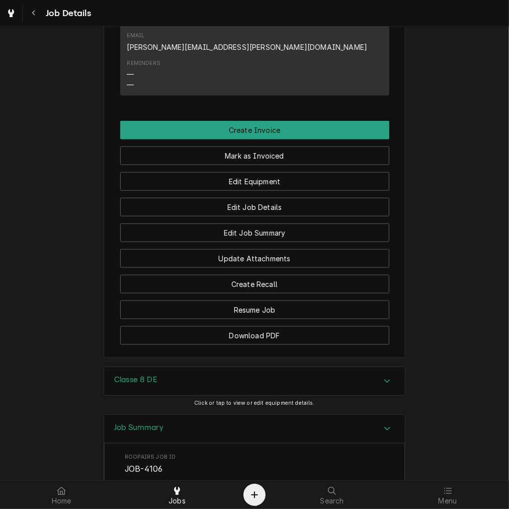
scroll to position [746, 0]
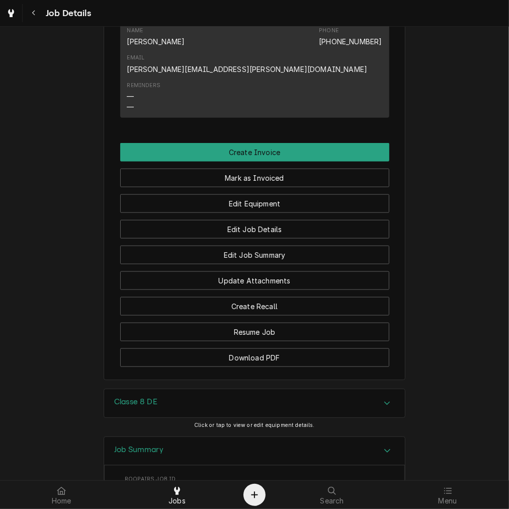
drag, startPoint x: 178, startPoint y: 339, endPoint x: 167, endPoint y: 347, distance: 13.3
click at [178, 389] on div "Classe 8 DE" at bounding box center [254, 403] width 301 height 28
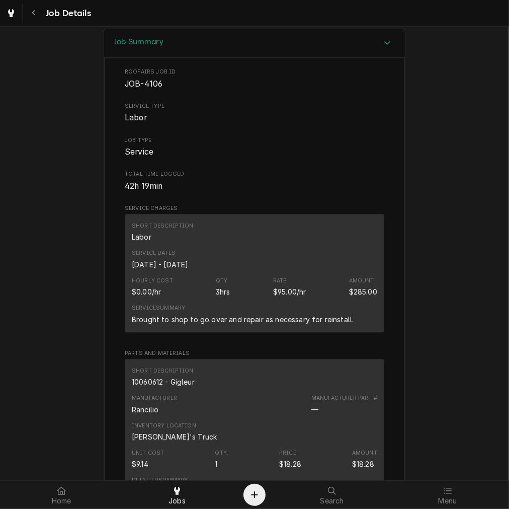
scroll to position [1429, 0]
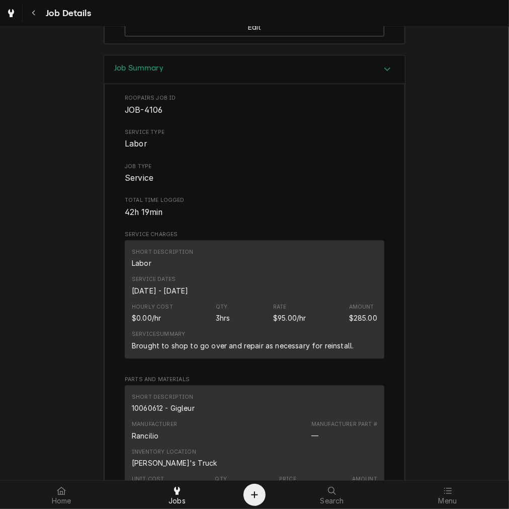
click at [161, 403] on div "10060612 - Gigleur" at bounding box center [163, 408] width 63 height 11
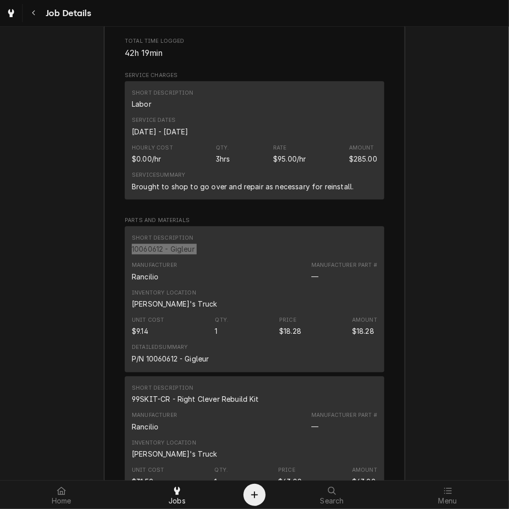
scroll to position [1616, 0]
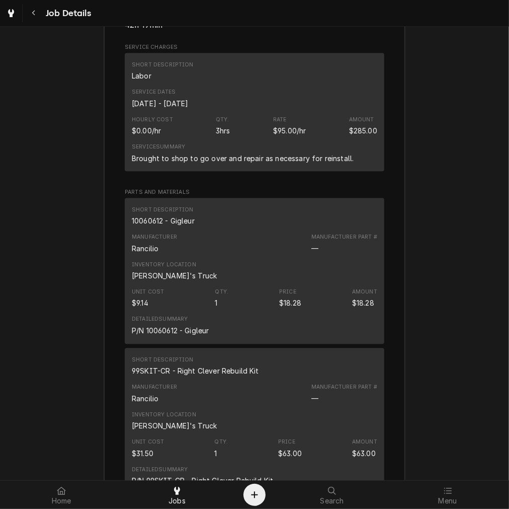
click at [212, 366] on div "99SKIT-CR - Right Clever Rebuild Kit" at bounding box center [195, 371] width 127 height 11
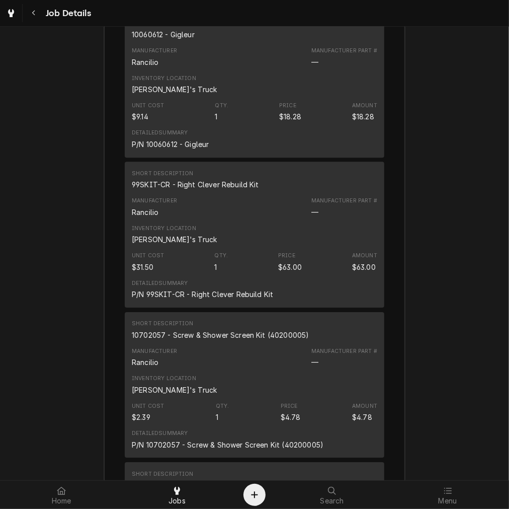
click at [182, 330] on div "10702057 - Screw & Shower Screen Kit (40200005)" at bounding box center [221, 335] width 178 height 11
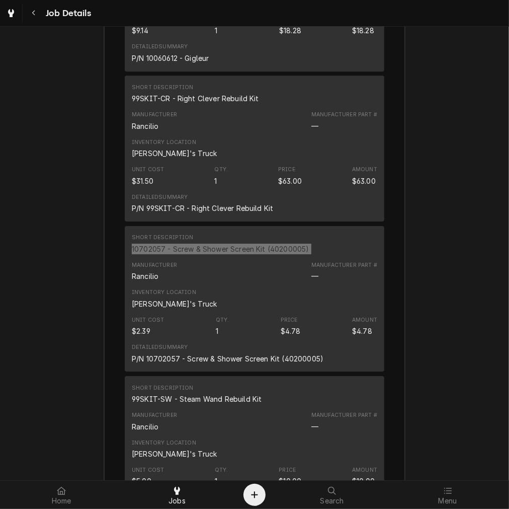
scroll to position [1989, 0]
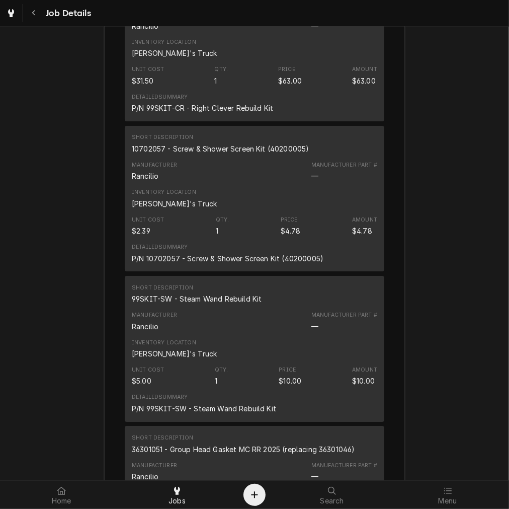
click at [199, 294] on div "99SKIT-SW - Steam Wand Rebuild Kit" at bounding box center [197, 299] width 130 height 11
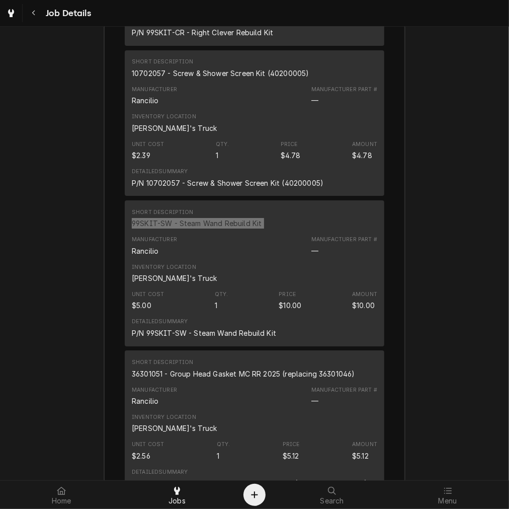
scroll to position [2175, 0]
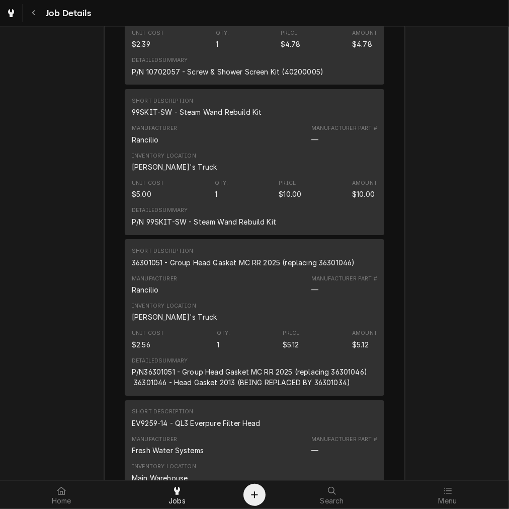
click at [223, 257] on div "36301051 - Group Head Gasket MC RR 2025 (replacing 36301046)" at bounding box center [244, 262] width 224 height 11
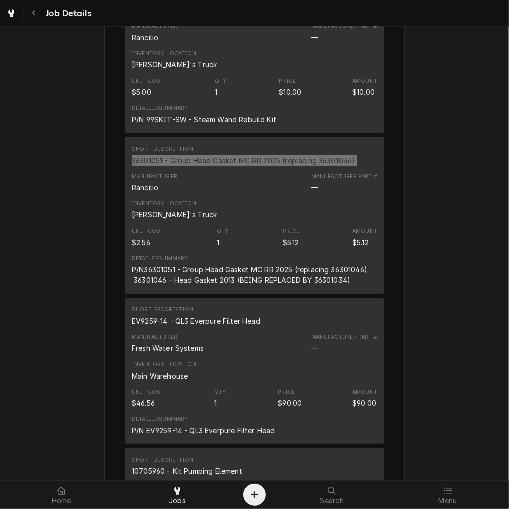
scroll to position [2362, 0]
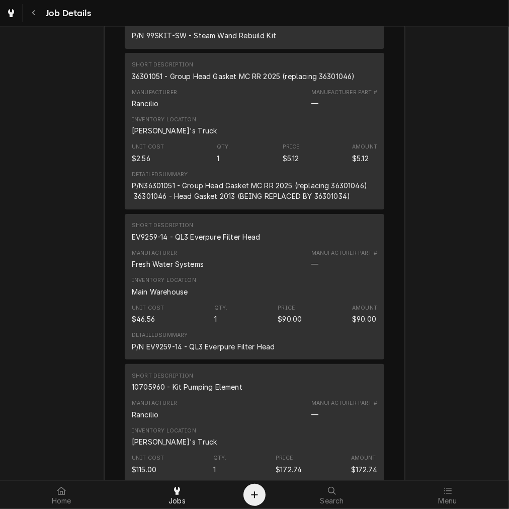
click at [205, 232] on div "EV9259-14 - QL3 Everpure Filter Head" at bounding box center [196, 237] width 129 height 11
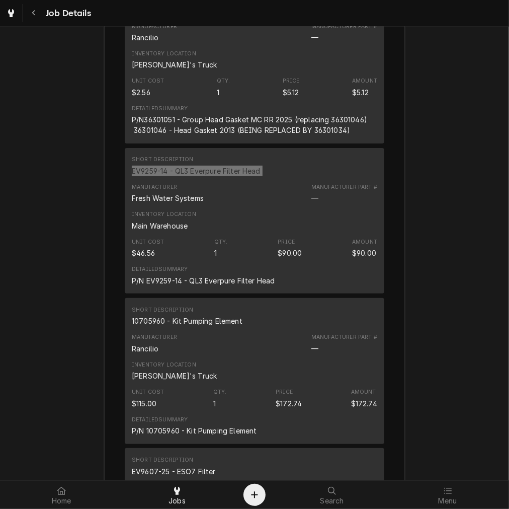
scroll to position [2455, 0]
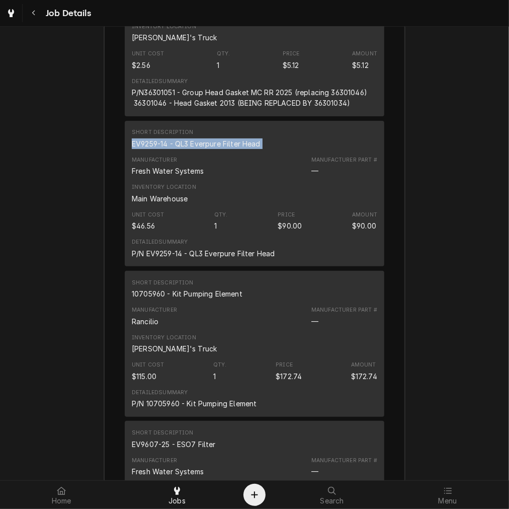
click at [189, 288] on div "10705960 - Kit Pumping Element" at bounding box center [187, 293] width 111 height 11
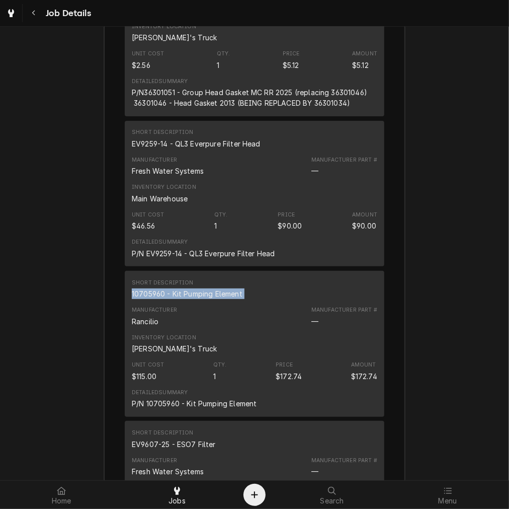
click at [189, 288] on div "10705960 - Kit Pumping Element" at bounding box center [187, 293] width 111 height 11
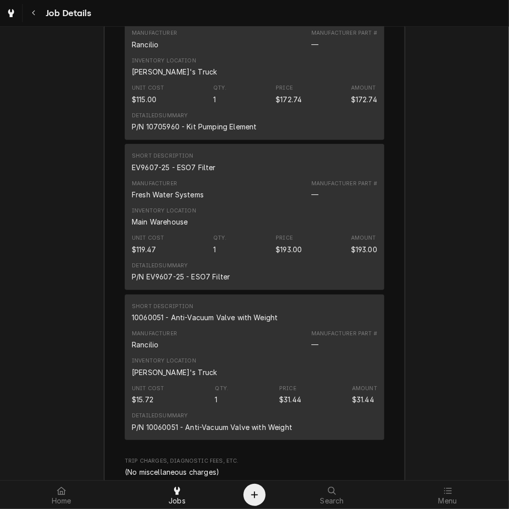
scroll to position [2735, 0]
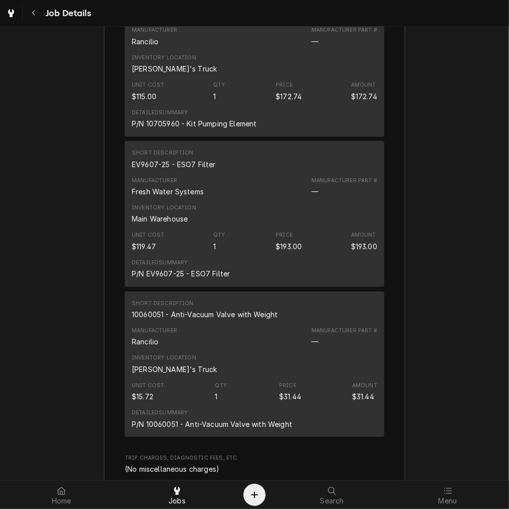
click at [167, 159] on div "EV9607-25 - ESO7 Filter" at bounding box center [174, 164] width 84 height 11
click at [221, 309] on div "10060051 - Anti-Vacuum Valve with Weight" at bounding box center [205, 314] width 146 height 11
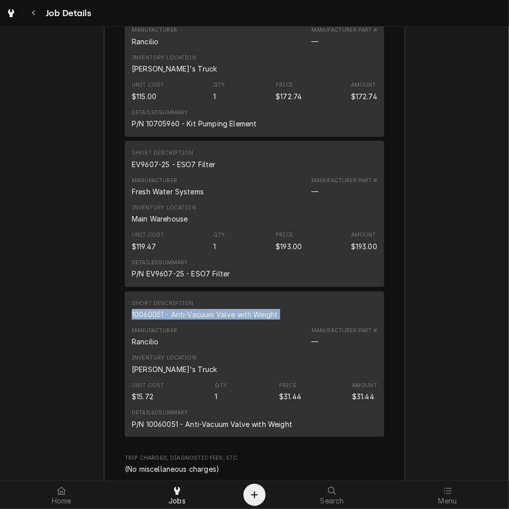
click at [221, 309] on div "10060051 - Anti-Vacuum Valve with Weight" at bounding box center [205, 314] width 146 height 11
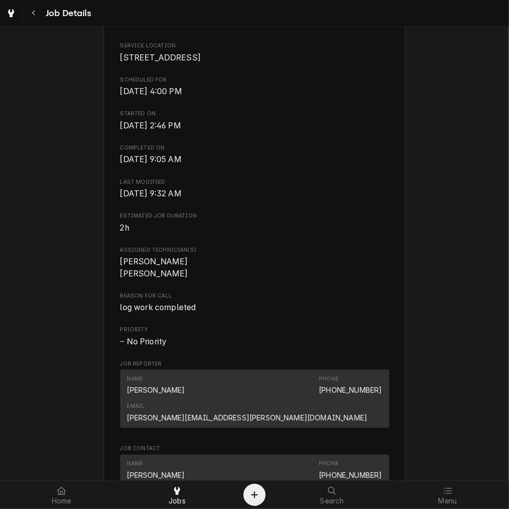
scroll to position [466, 0]
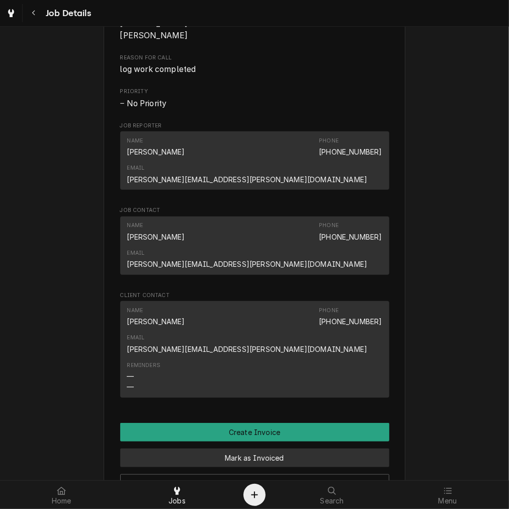
drag, startPoint x: 240, startPoint y: 383, endPoint x: 237, endPoint y: 346, distance: 36.8
click at [240, 449] on button "Mark as Invoiced" at bounding box center [254, 458] width 269 height 19
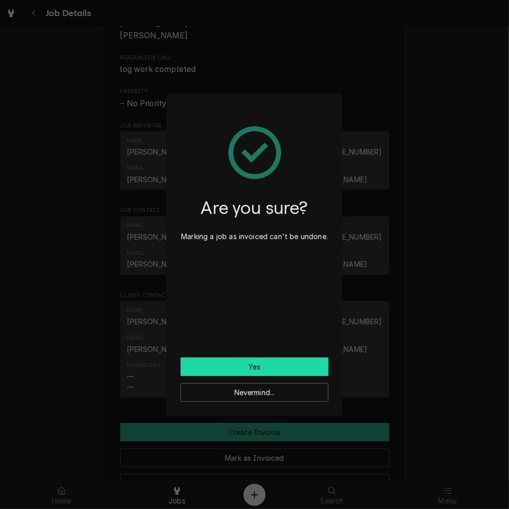
drag, startPoint x: 235, startPoint y: 363, endPoint x: 239, endPoint y: 356, distance: 8.4
click at [235, 361] on button "Yes" at bounding box center [255, 366] width 148 height 19
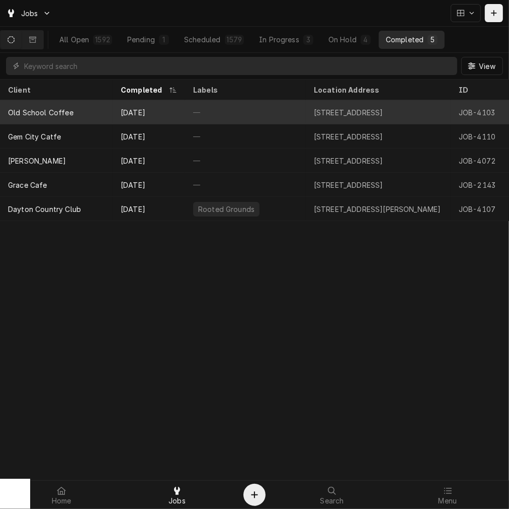
drag, startPoint x: 249, startPoint y: 116, endPoint x: 244, endPoint y: 109, distance: 8.7
click at [249, 114] on div "—" at bounding box center [245, 112] width 121 height 24
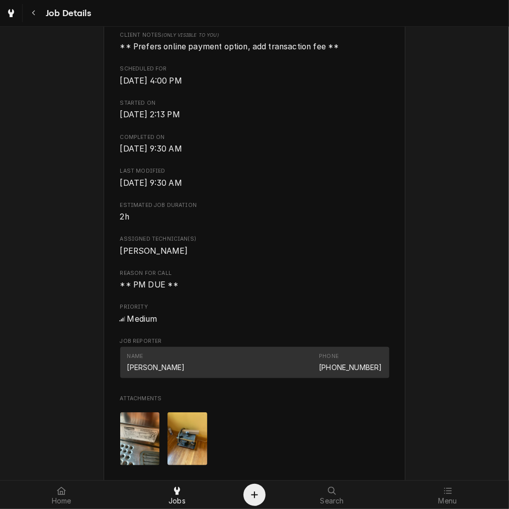
scroll to position [373, 0]
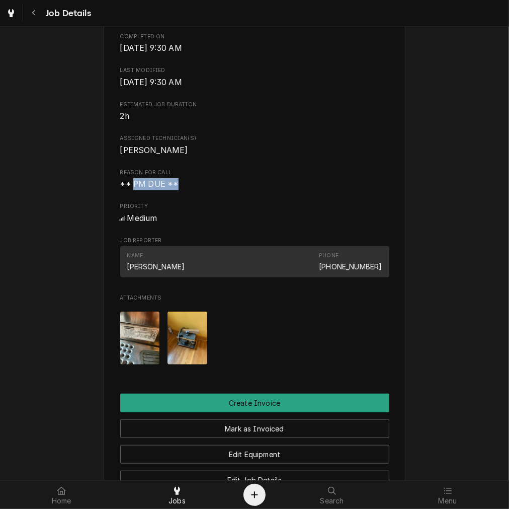
drag, startPoint x: 129, startPoint y: 198, endPoint x: 199, endPoint y: 198, distance: 70.0
click at [198, 190] on span "** PM DUE **" at bounding box center [254, 184] width 269 height 12
copy span "PM DUE **"
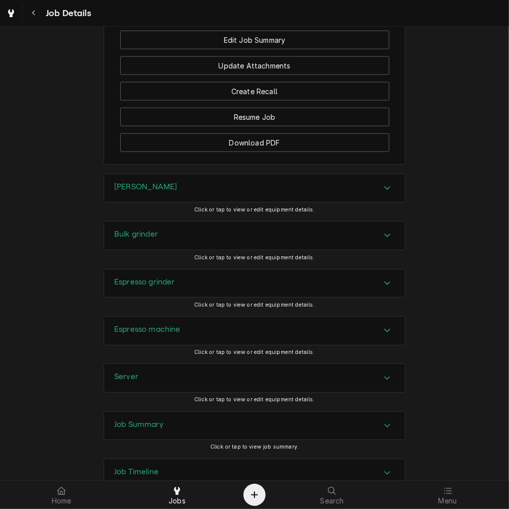
scroll to position [925, 0]
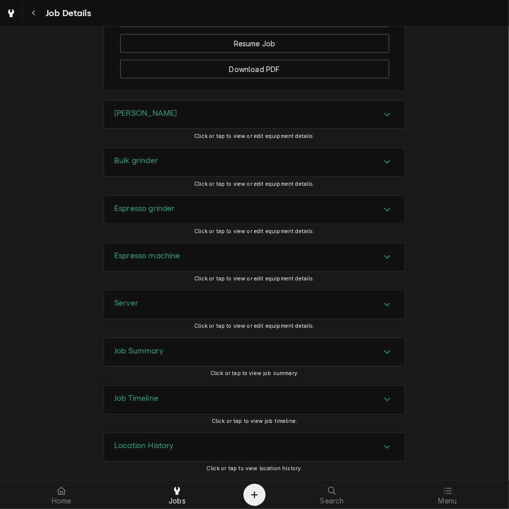
drag, startPoint x: 199, startPoint y: 130, endPoint x: 188, endPoint y: 145, distance: 18.7
click at [199, 130] on div "Brewer Click or tap to view or edit equipment details." at bounding box center [255, 123] width 302 height 47
click at [136, 113] on div "[PERSON_NAME]" at bounding box center [254, 115] width 301 height 28
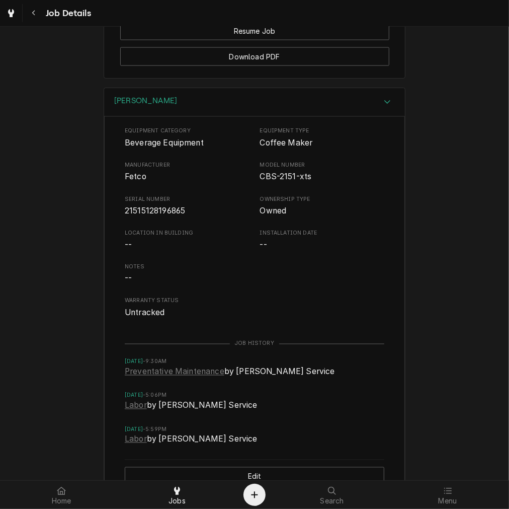
click at [143, 215] on span "21515128196865" at bounding box center [155, 211] width 60 height 10
click at [172, 217] on span "21515128196865" at bounding box center [187, 211] width 125 height 12
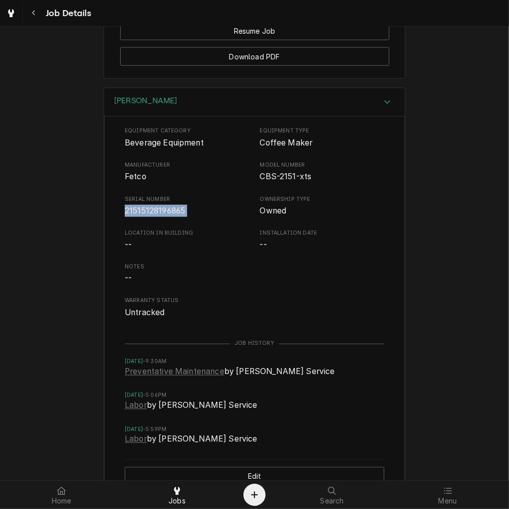
click at [140, 106] on div "[PERSON_NAME]" at bounding box center [254, 102] width 301 height 29
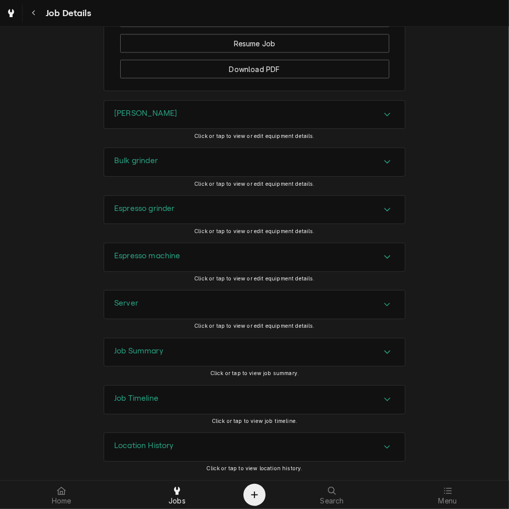
click at [142, 172] on div "Bulk grinder" at bounding box center [254, 162] width 301 height 28
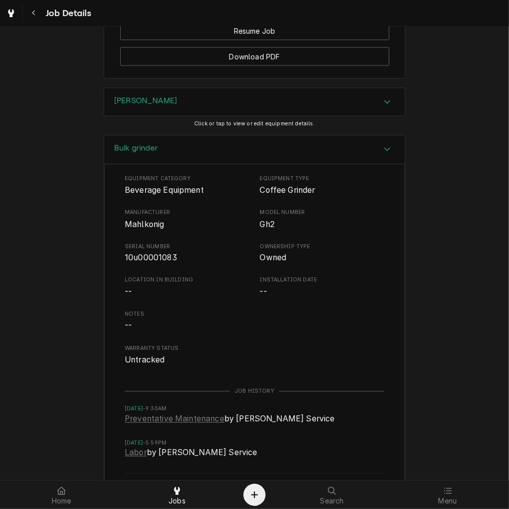
click at [136, 264] on span "10u00001083" at bounding box center [187, 258] width 125 height 12
drag, startPoint x: 136, startPoint y: 275, endPoint x: 149, endPoint y: 275, distance: 12.6
click at [136, 264] on span "10u00001083" at bounding box center [187, 258] width 125 height 12
drag, startPoint x: 200, startPoint y: 167, endPoint x: 188, endPoint y: 167, distance: 12.1
click at [200, 164] on div "Bulk grinder" at bounding box center [254, 149] width 301 height 29
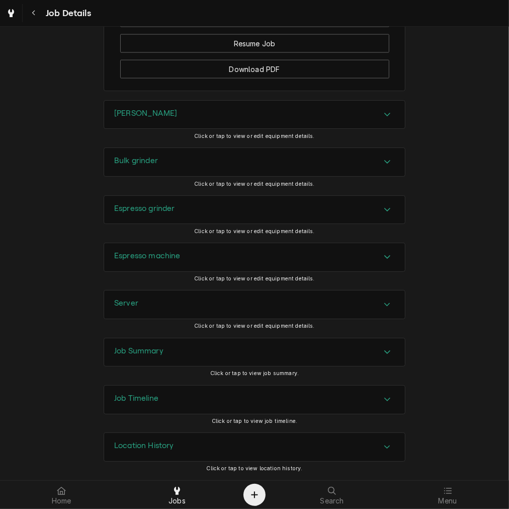
click at [156, 210] on h3 "Espresso grinder" at bounding box center [144, 209] width 61 height 10
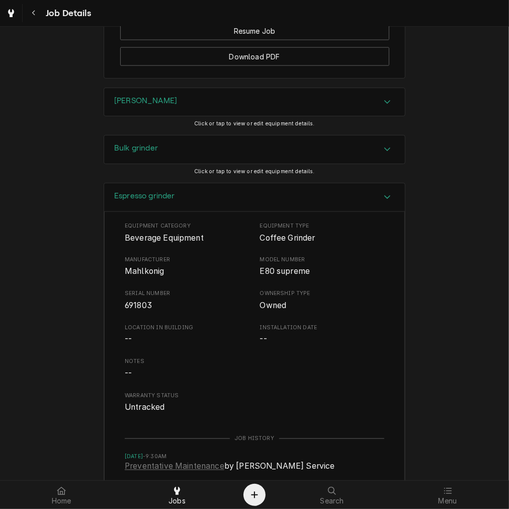
click at [128, 311] on span "691803" at bounding box center [138, 306] width 27 height 10
drag, startPoint x: 128, startPoint y: 315, endPoint x: 143, endPoint y: 319, distance: 15.6
click at [130, 311] on span "691803" at bounding box center [138, 306] width 27 height 10
click at [162, 229] on div "Equipment Category Beverage Equipment Equipment Type Coffee Grinder Manufacture…" at bounding box center [254, 382] width 301 height 343
click at [167, 201] on h3 "Espresso grinder" at bounding box center [144, 196] width 61 height 10
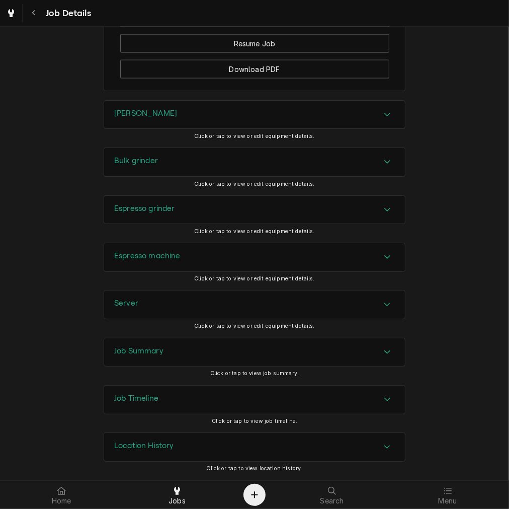
click at [160, 259] on h3 "Espresso machine" at bounding box center [147, 256] width 66 height 10
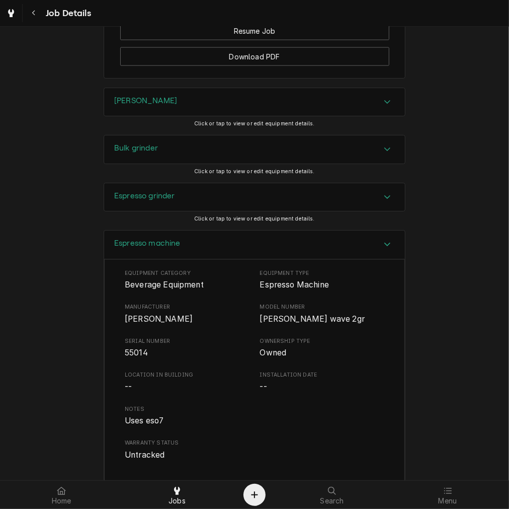
click at [149, 324] on span "NUova simonelli" at bounding box center [159, 320] width 68 height 10
click at [134, 249] on div "Espresso machine" at bounding box center [254, 245] width 301 height 29
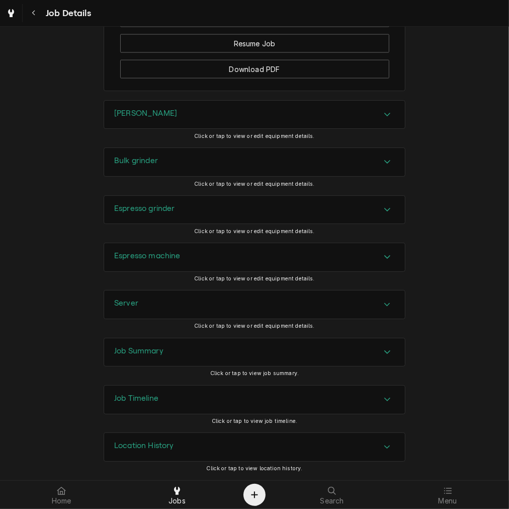
click at [129, 301] on h3 "Server" at bounding box center [126, 304] width 24 height 10
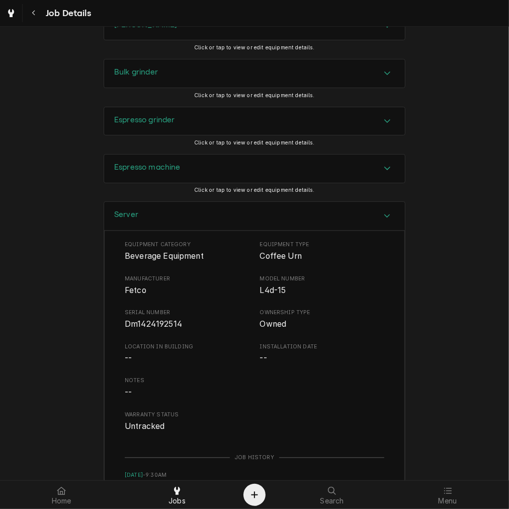
scroll to position [1111, 0]
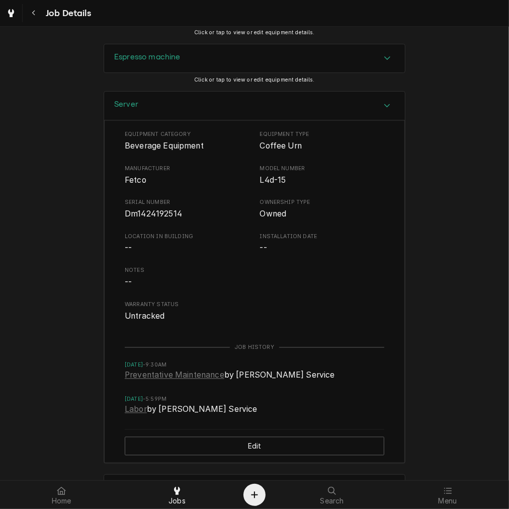
click at [153, 221] on span "Dm1424192514" at bounding box center [187, 214] width 125 height 12
click at [153, 219] on span "Dm1424192514" at bounding box center [153, 214] width 57 height 10
click at [141, 120] on div "Server" at bounding box center [254, 106] width 301 height 29
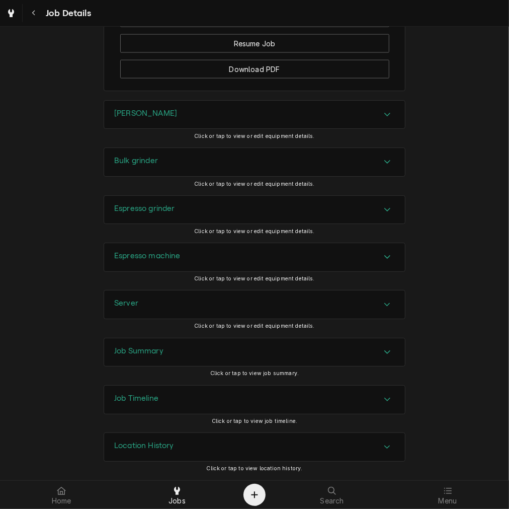
click at [144, 343] on div "Job Summary" at bounding box center [254, 352] width 301 height 28
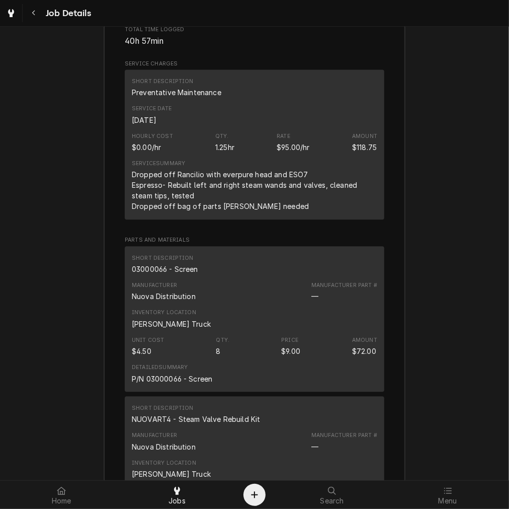
scroll to position [1391, 0]
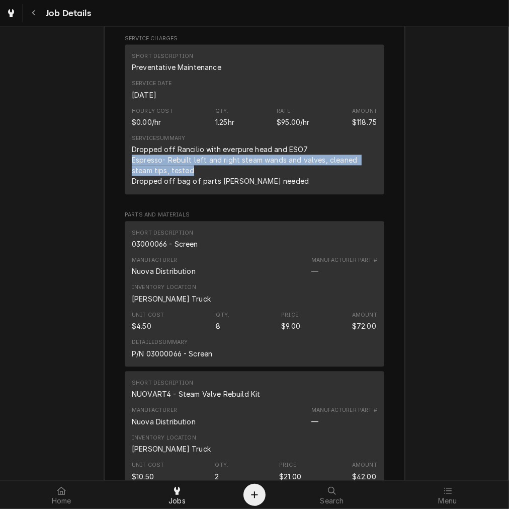
drag, startPoint x: 262, startPoint y: 202, endPoint x: 113, endPoint y: 175, distance: 151.5
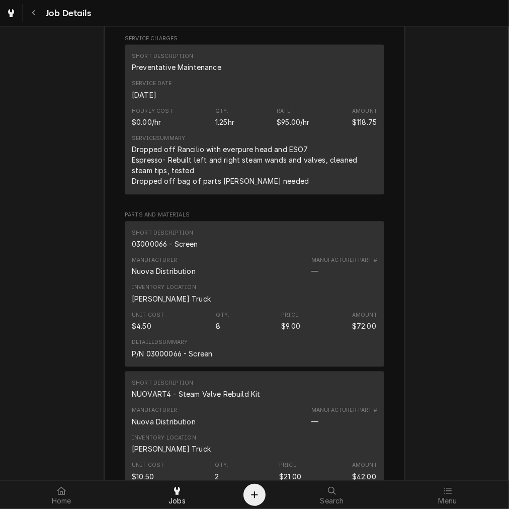
drag, startPoint x: 275, startPoint y: 204, endPoint x: 274, endPoint y: 192, distance: 12.7
click at [275, 194] on div "Short Description Preventative Maintenance Service Date Oct 8, 2025 Hourly Cost…" at bounding box center [255, 119] width 260 height 150
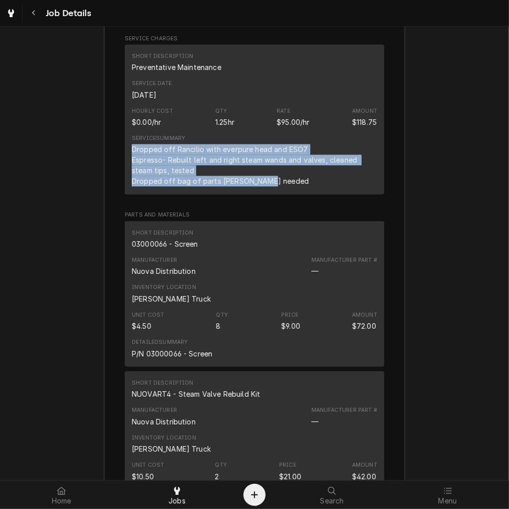
drag, startPoint x: 274, startPoint y: 190, endPoint x: 102, endPoint y: 164, distance: 174.7
copy div "Dropped off Rancilio with everpure head and ESO7 Espresso- Rebuilt left and rig…"
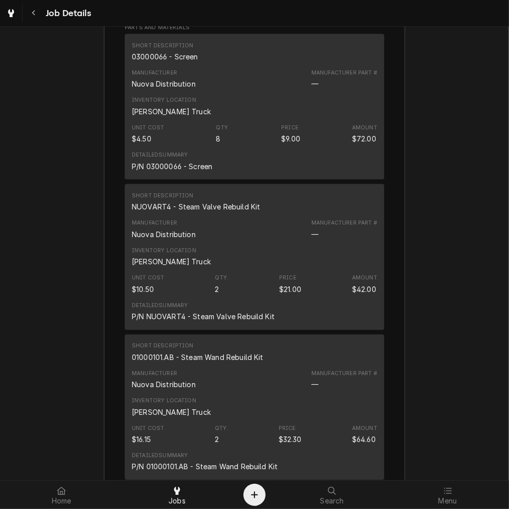
scroll to position [1550, 0]
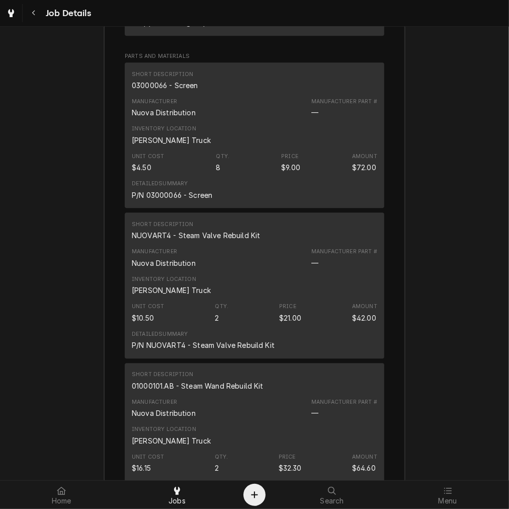
click at [175, 91] on div "03000066 - Screen" at bounding box center [165, 85] width 66 height 11
drag, startPoint x: 175, startPoint y: 96, endPoint x: 164, endPoint y: 93, distance: 11.5
click at [175, 91] on div "03000066 - Screen" at bounding box center [165, 85] width 66 height 11
click at [212, 241] on div "NUOVART4 - Steam Valve Rebuild Kit" at bounding box center [196, 235] width 128 height 11
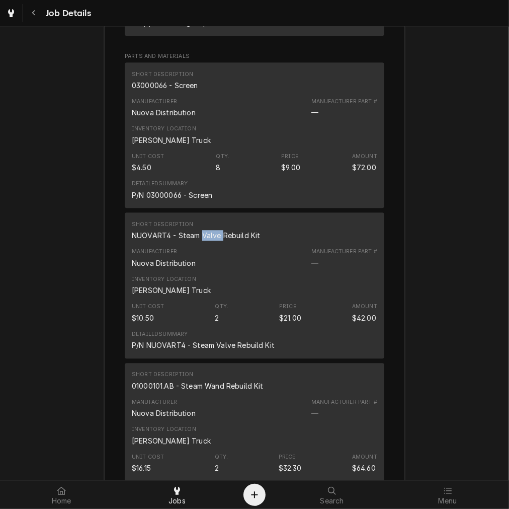
click at [212, 241] on div "NUOVART4 - Steam Valve Rebuild Kit" at bounding box center [196, 235] width 128 height 11
drag, startPoint x: 212, startPoint y: 248, endPoint x: 172, endPoint y: 238, distance: 41.5
click at [212, 241] on div "NUOVART4 - Steam Valve Rebuild Kit" at bounding box center [196, 235] width 128 height 11
click at [197, 391] on div "01000101.AB - Steam Wand Rebuild Kit" at bounding box center [198, 386] width 132 height 11
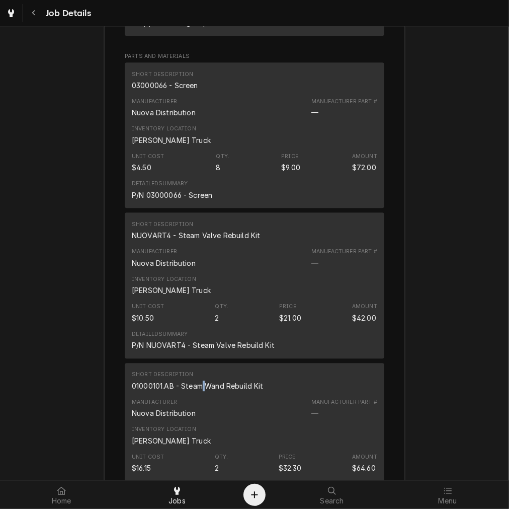
click at [197, 391] on div "01000101.AB - Steam Wand Rebuild Kit" at bounding box center [198, 386] width 132 height 11
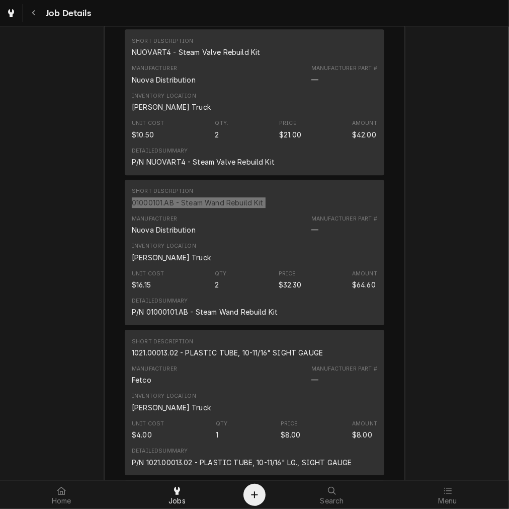
scroll to position [1736, 0]
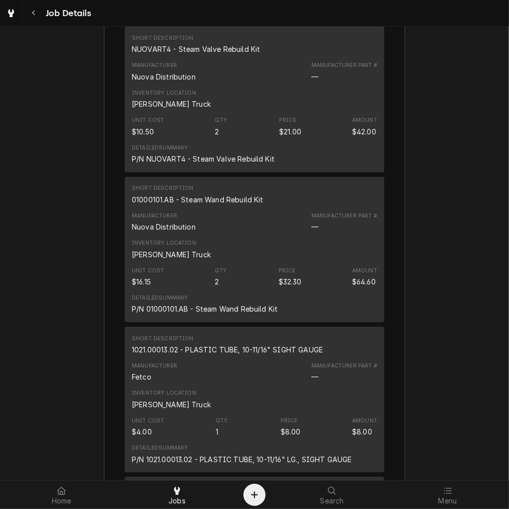
click at [185, 355] on div "1021.00013.02 - PLASTIC TUBE, 10-11/16" SIGHT GAUGE" at bounding box center [227, 349] width 191 height 11
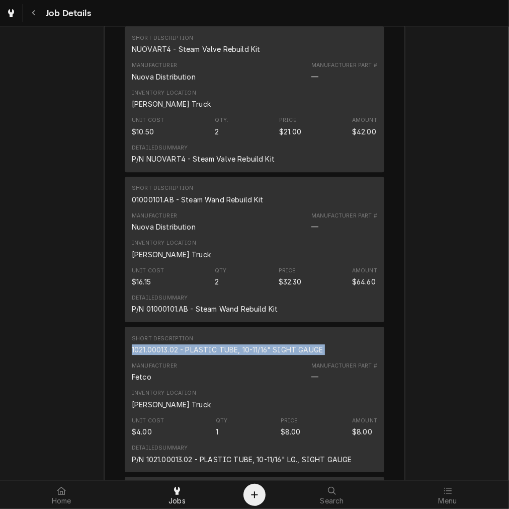
click at [185, 355] on div "1021.00013.02 - PLASTIC TUBE, 10-11/16" SIGHT GAUGE" at bounding box center [227, 349] width 191 height 11
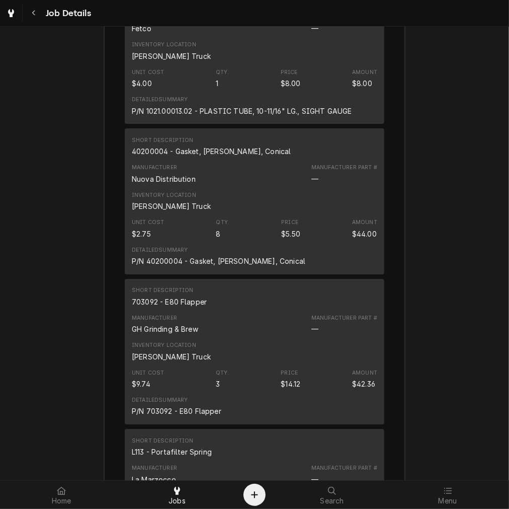
scroll to position [2109, 0]
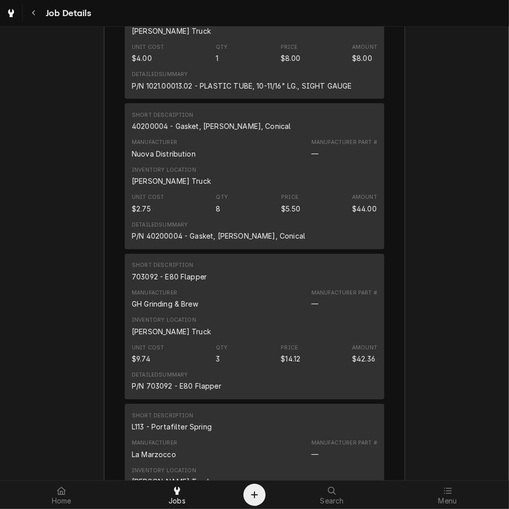
click at [207, 131] on div "40200004 - Gasket, Aurelia, Conical" at bounding box center [212, 126] width 160 height 11
drag, startPoint x: 167, startPoint y: 293, endPoint x: 164, endPoint y: 287, distance: 6.3
click at [164, 282] on div "703092 - E80 Flapper" at bounding box center [169, 276] width 75 height 11
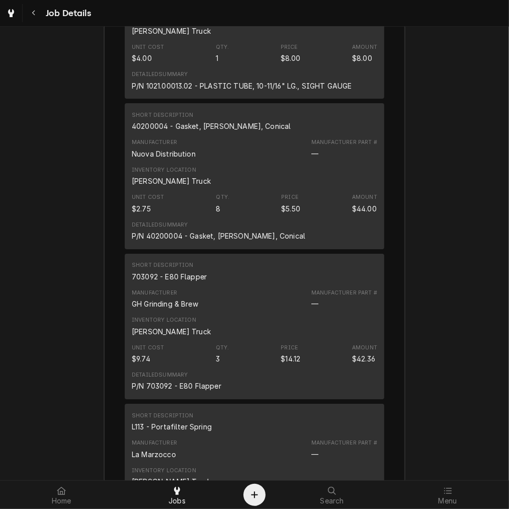
click at [164, 282] on div "703092 - E80 Flapper" at bounding box center [169, 276] width 75 height 11
click at [165, 282] on div "703092 - E80 Flapper" at bounding box center [169, 276] width 75 height 11
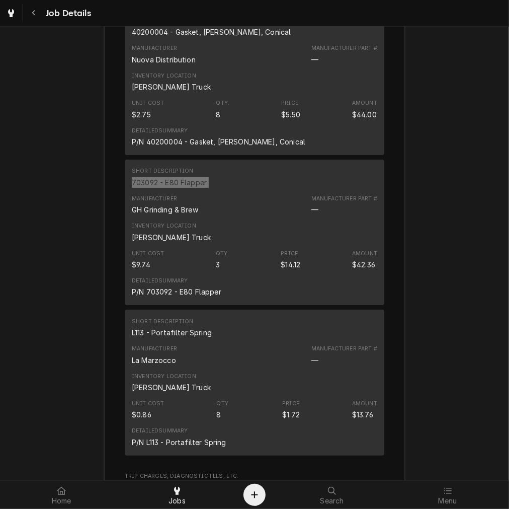
scroll to position [2296, 0]
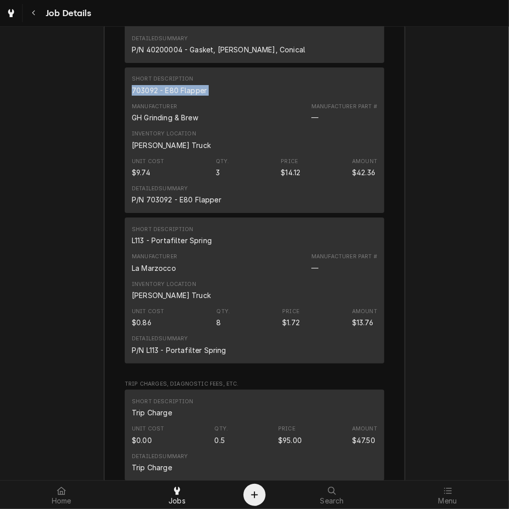
click at [145, 246] on div "L113 - Portafilter Spring" at bounding box center [172, 240] width 80 height 11
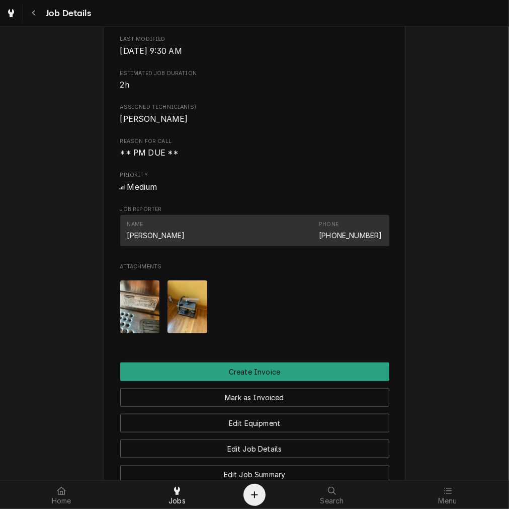
scroll to position [559, 0]
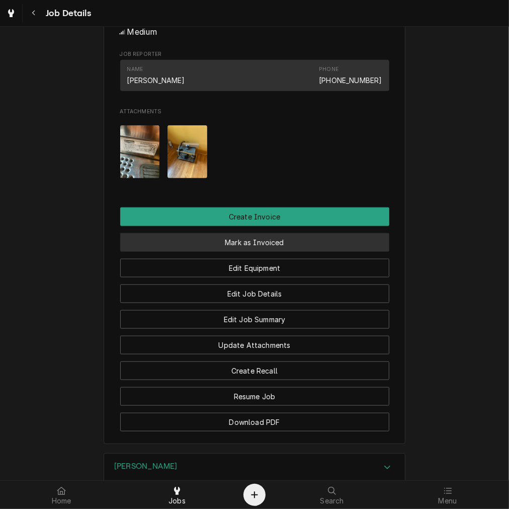
drag, startPoint x: 193, startPoint y: 253, endPoint x: 194, endPoint y: 265, distance: 12.1
click at [194, 252] on button "Mark as Invoiced" at bounding box center [254, 242] width 269 height 19
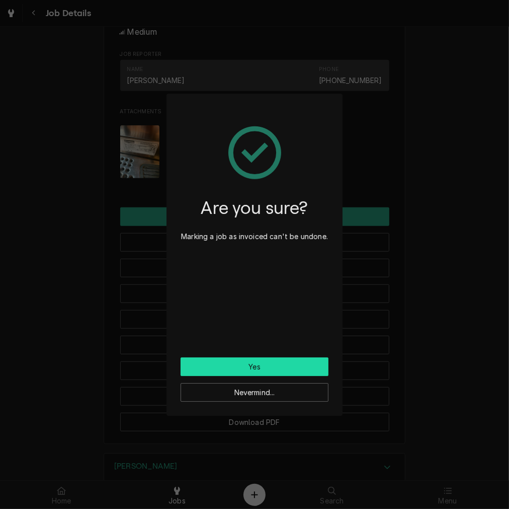
click at [238, 368] on button "Yes" at bounding box center [255, 366] width 148 height 19
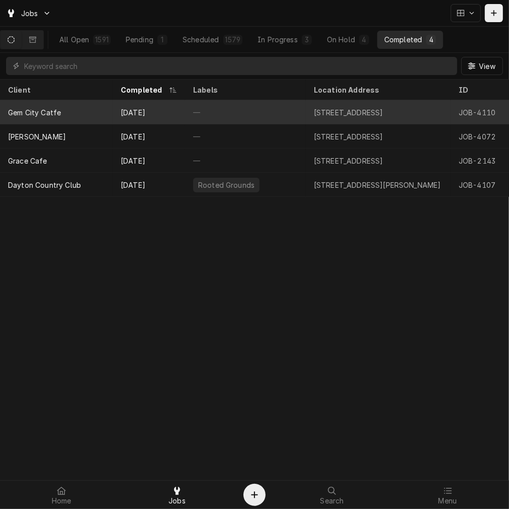
drag, startPoint x: 254, startPoint y: 160, endPoint x: 509, endPoint y: 111, distance: 259.5
click at [261, 160] on div "—" at bounding box center [245, 161] width 121 height 24
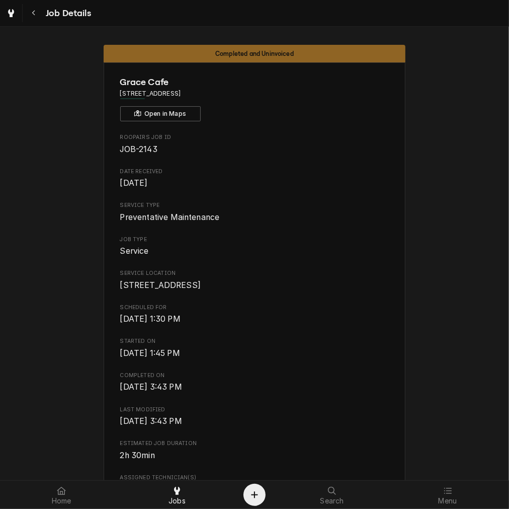
drag, startPoint x: 38, startPoint y: 14, endPoint x: 43, endPoint y: 17, distance: 6.1
click at [38, 14] on div "Navigate back" at bounding box center [34, 13] width 10 height 10
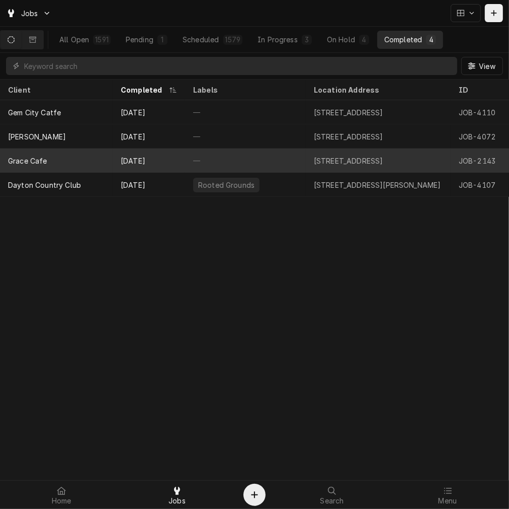
click at [346, 152] on div "[STREET_ADDRESS]" at bounding box center [378, 161] width 145 height 24
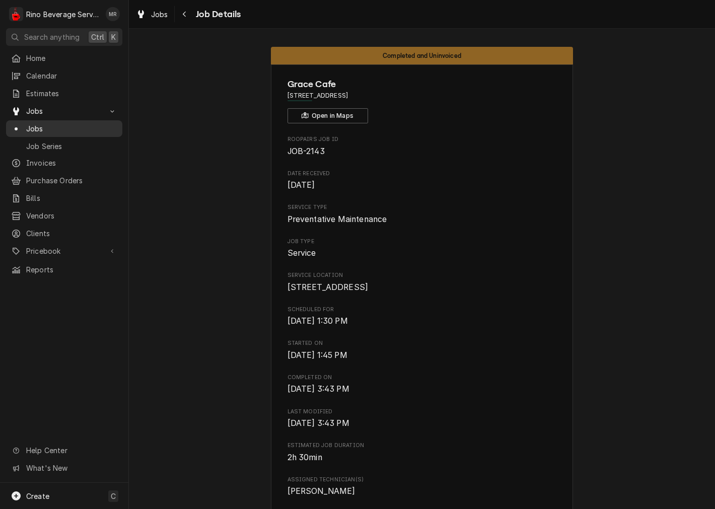
click at [46, 124] on span "Jobs" at bounding box center [71, 128] width 91 height 11
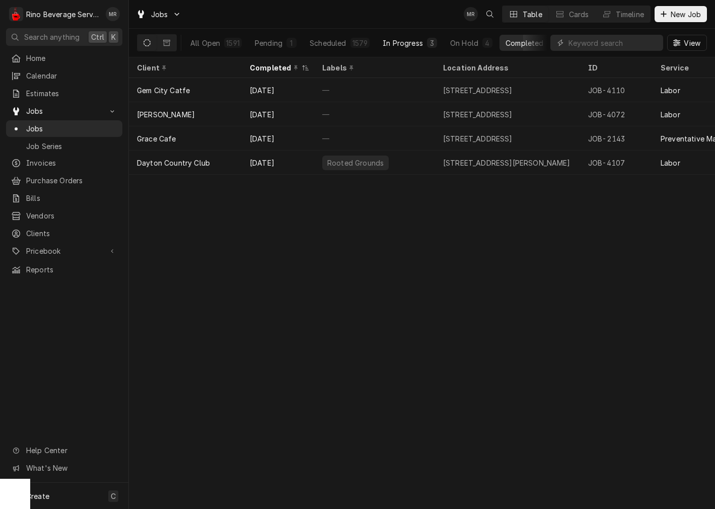
click at [411, 38] on div "In Progress" at bounding box center [403, 43] width 40 height 11
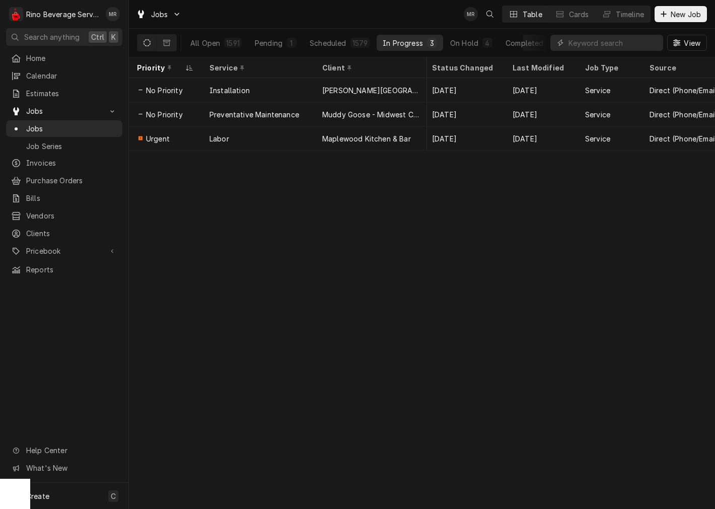
scroll to position [0, 634]
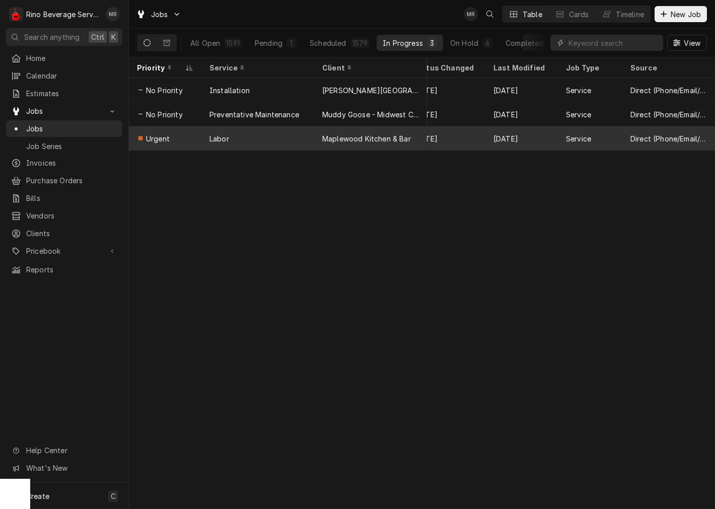
click at [613, 146] on div "Service" at bounding box center [590, 138] width 64 height 24
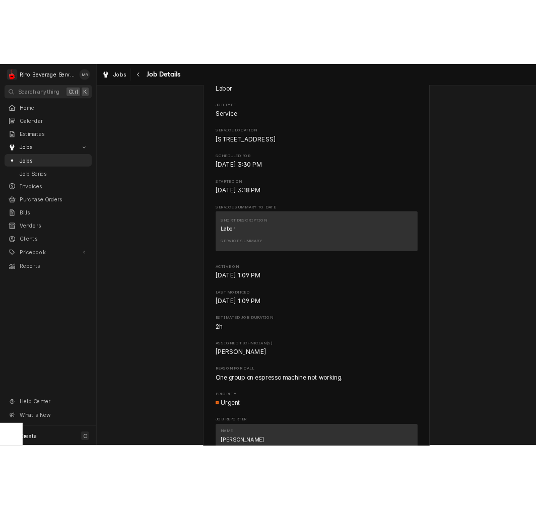
scroll to position [279, 0]
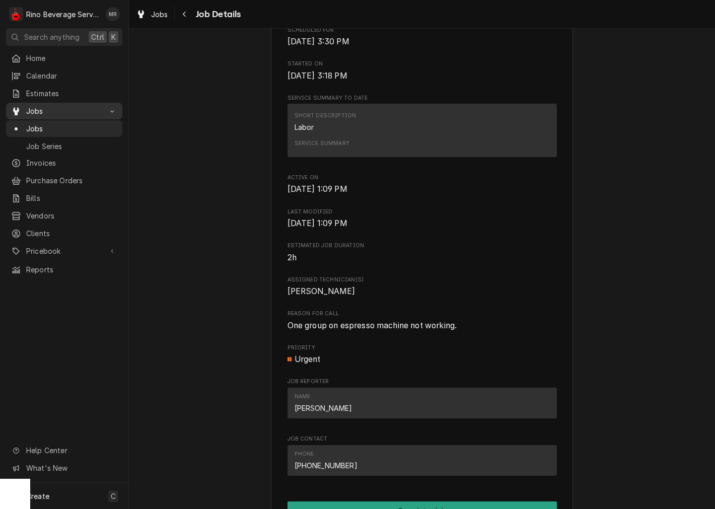
click at [31, 113] on div "Jobs" at bounding box center [64, 111] width 112 height 13
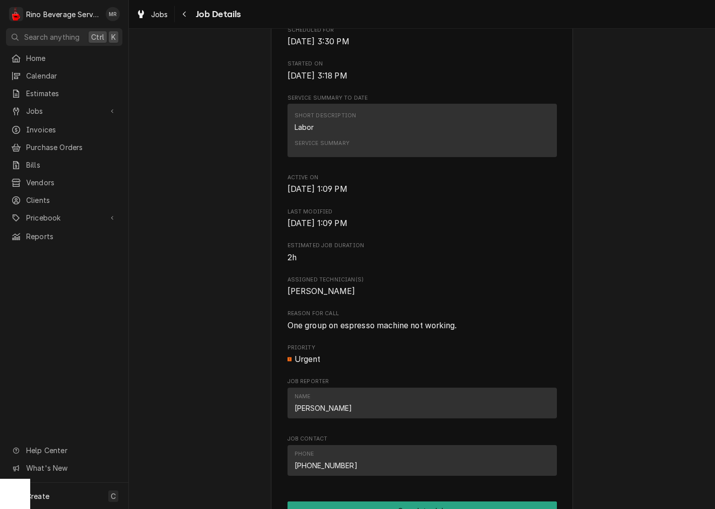
drag, startPoint x: 316, startPoint y: 136, endPoint x: 273, endPoint y: 128, distance: 43.5
click at [316, 132] on div "Short Description Labor" at bounding box center [326, 122] width 62 height 20
drag, startPoint x: 32, startPoint y: 111, endPoint x: 38, endPoint y: 111, distance: 6.1
click at [32, 111] on span "Jobs" at bounding box center [64, 111] width 76 height 11
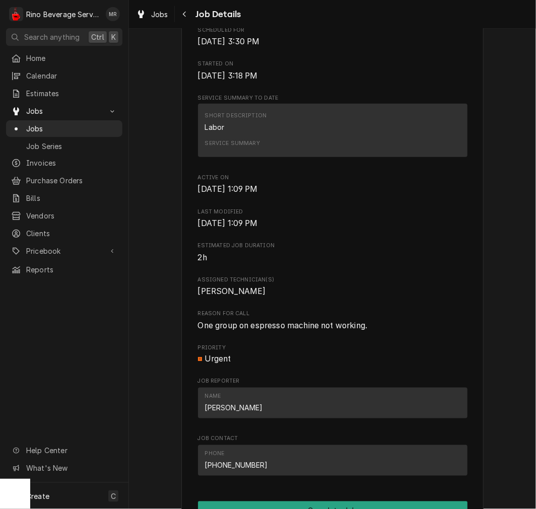
click at [63, 289] on div "Home Calendar Estimates Jobs Jobs Job Series Invoices Purchase Orders Bills Ven…" at bounding box center [64, 266] width 128 height 433
click at [51, 125] on span "Jobs" at bounding box center [71, 128] width 91 height 11
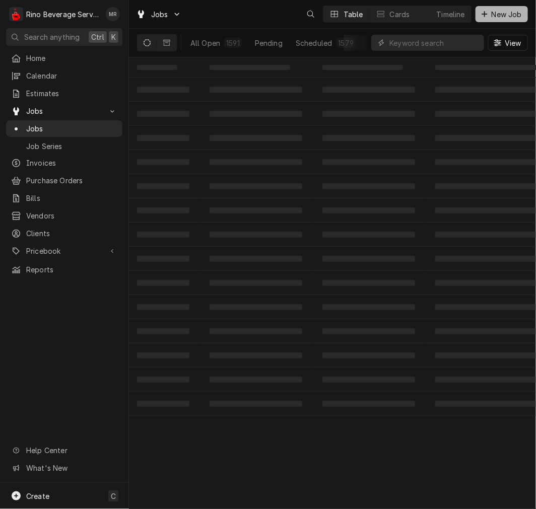
click at [515, 17] on span "New Job" at bounding box center [506, 14] width 34 height 11
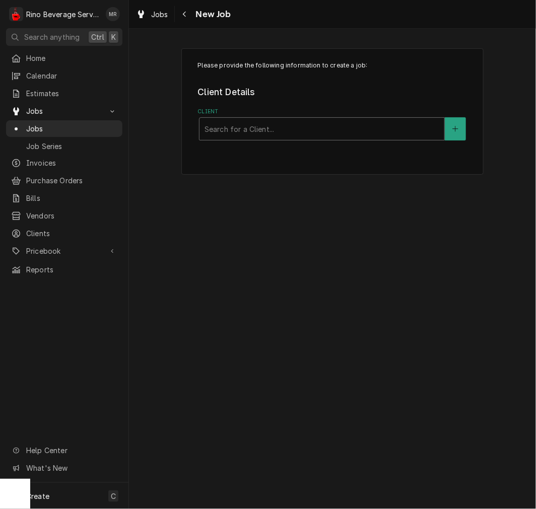
click at [229, 131] on div "Client" at bounding box center [321, 129] width 235 height 18
type input "sleepy bee"
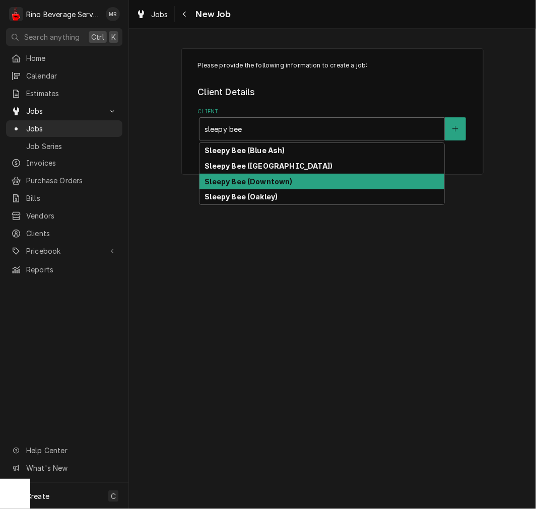
click at [234, 184] on strong "Sleepy Bee (Downtown)" at bounding box center [248, 181] width 88 height 9
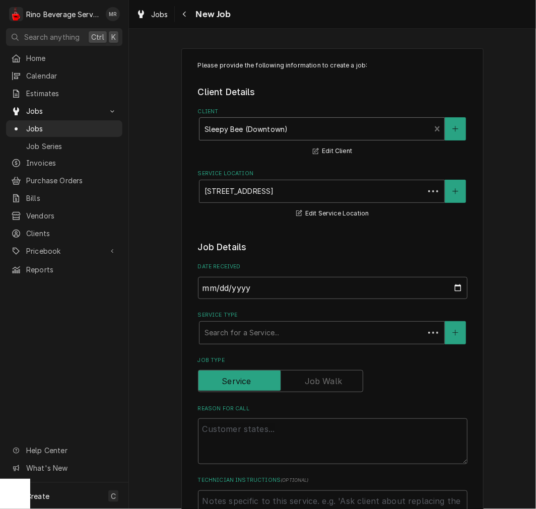
type textarea "x"
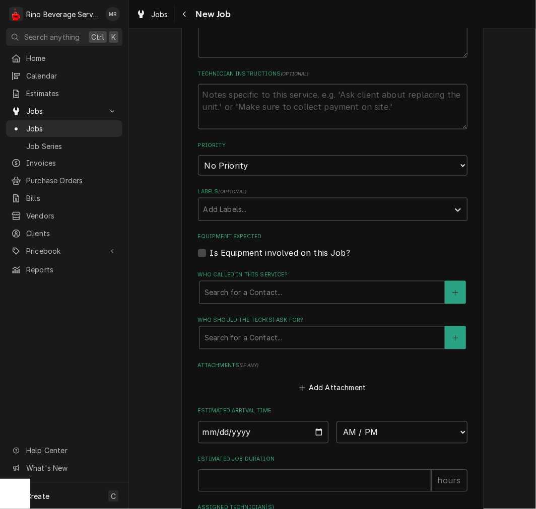
scroll to position [466, 0]
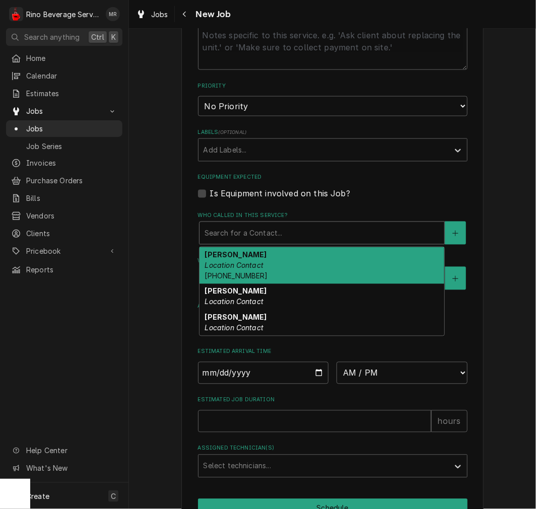
click at [267, 230] on div "Who called in this service?" at bounding box center [321, 233] width 235 height 18
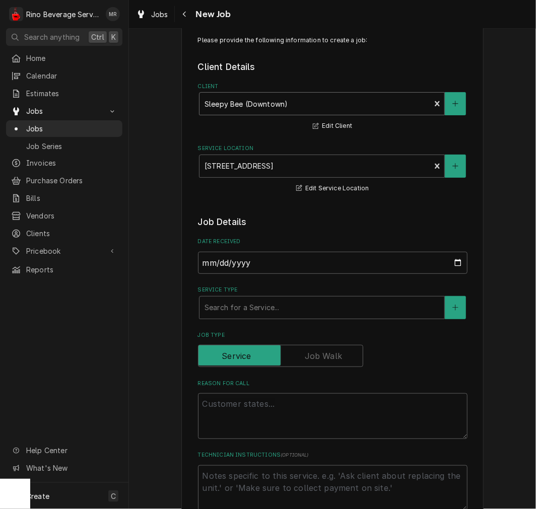
scroll to position [0, 0]
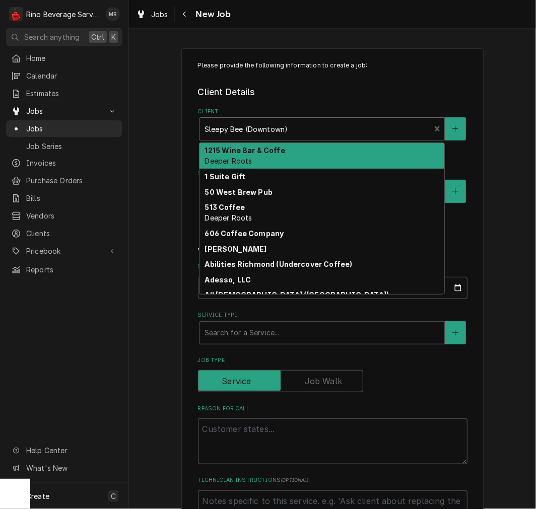
click at [262, 132] on div "Client" at bounding box center [314, 129] width 221 height 18
type input "s"
type textarea "x"
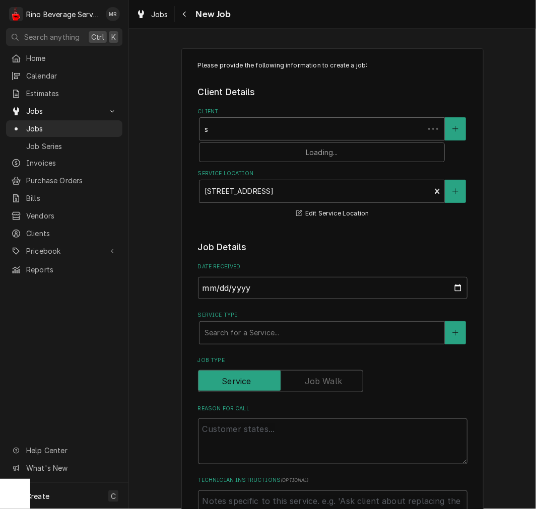
type input "sl"
type textarea "x"
type input "sle"
type textarea "x"
type input "slep"
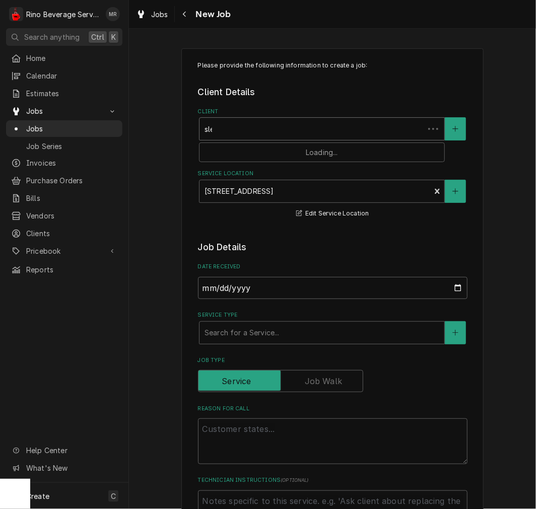
type textarea "x"
type input "slepty"
type textarea "x"
type input "slept"
type textarea "x"
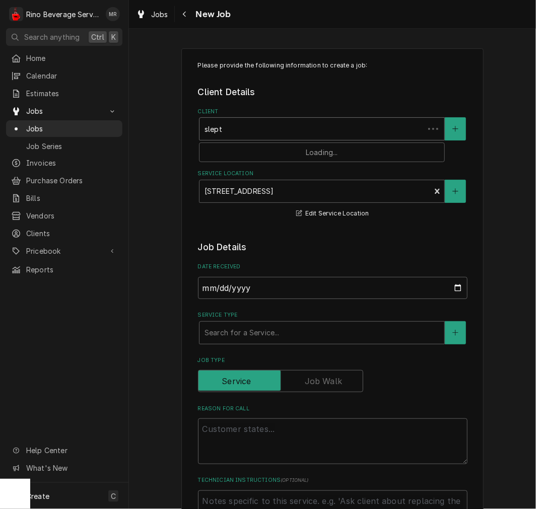
type input "slepty"
type textarea "x"
type input "slept"
type textarea "x"
type input "slep"
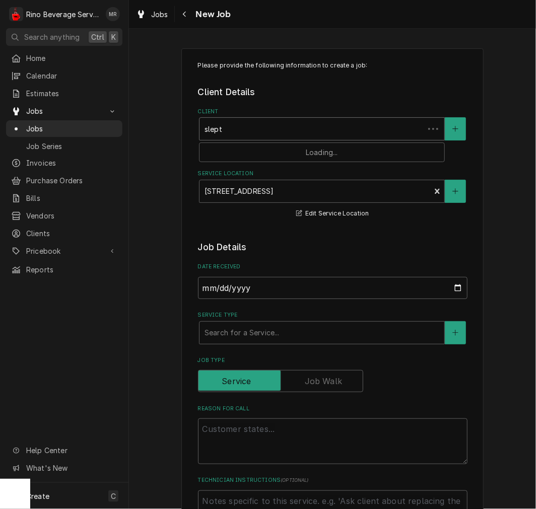
type textarea "x"
type input "sle"
type textarea "x"
type input "slee"
type textarea "x"
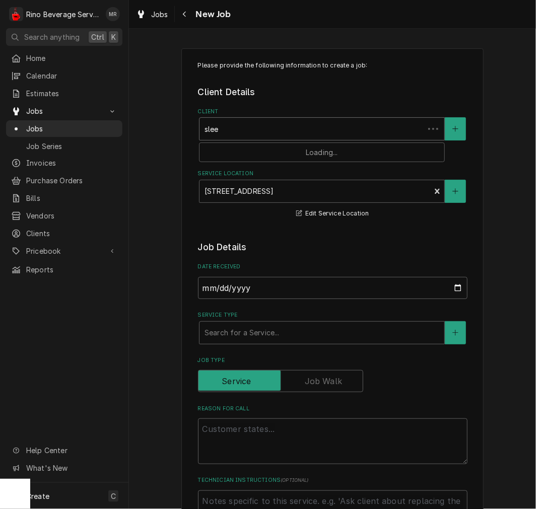
type input "sleep"
type textarea "x"
type input "sleep"
type textarea "x"
type input "sleep y"
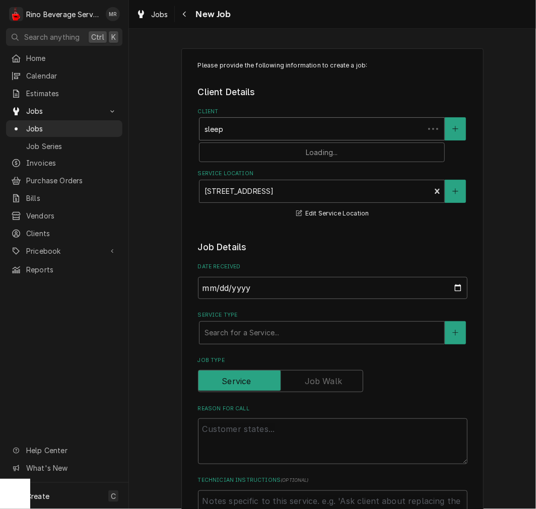
type textarea "x"
type input "sleep"
type textarea "x"
type input "sleep"
type textarea "x"
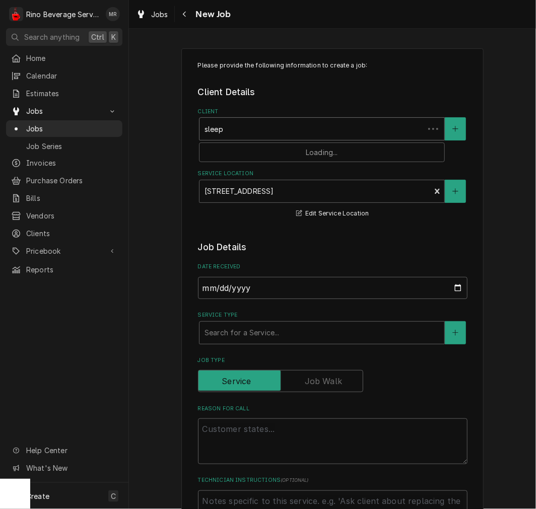
type input "sleepy"
type textarea "x"
type input "sleepy"
type textarea "x"
type input "sleepy b"
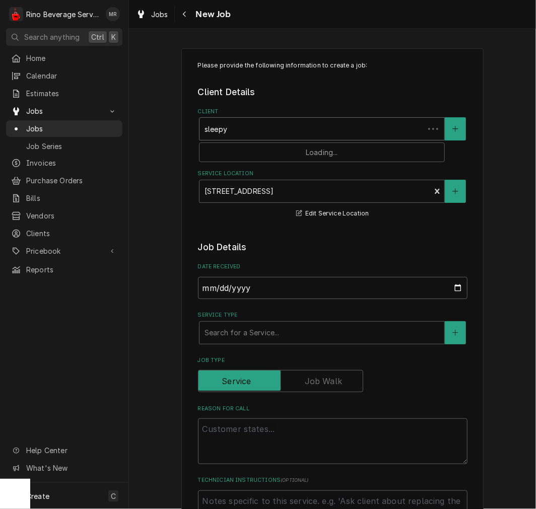
type textarea "x"
type input "sleepy be"
type textarea "x"
type input "sleepy bee"
type textarea "x"
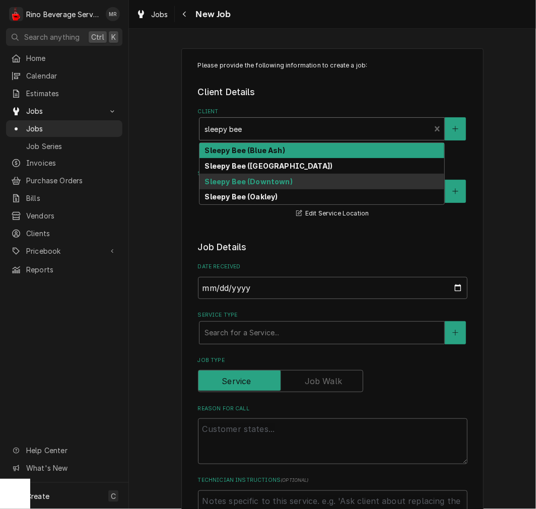
click at [262, 158] on div "Sleepy Bee (Blue Ash)" at bounding box center [321, 151] width 245 height 16
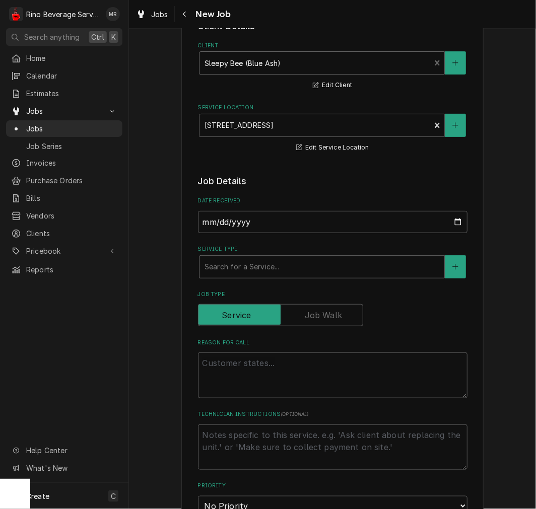
scroll to position [93, 0]
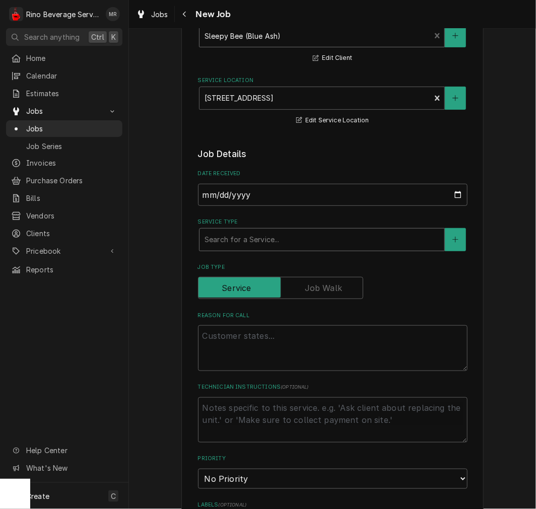
click at [250, 241] on div "Service Type" at bounding box center [321, 240] width 235 height 18
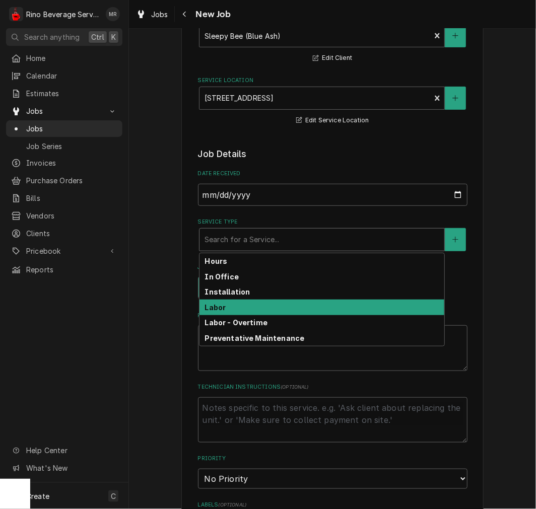
click at [225, 310] on div "Labor" at bounding box center [321, 308] width 245 height 16
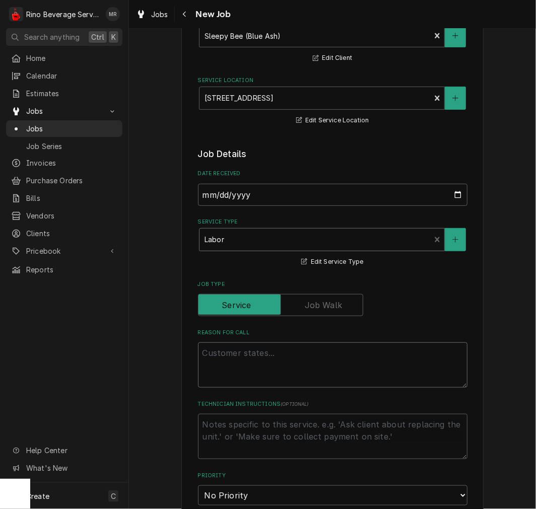
click at [222, 342] on textarea "Reason For Call" at bounding box center [332, 364] width 269 height 45
type textarea "x"
type textarea "do"
type textarea "x"
type textarea "doi"
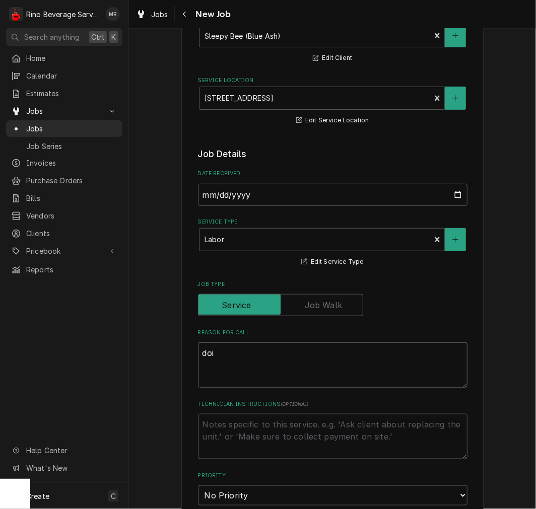
type textarea "x"
type textarea "doiu"
type textarea "x"
type textarea "doi"
type textarea "x"
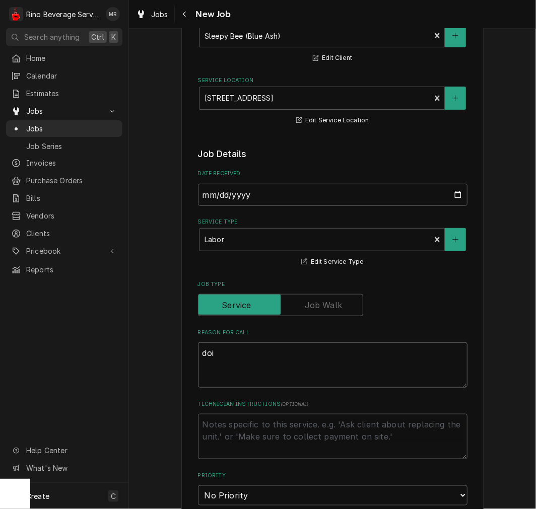
type textarea "do"
type textarea "x"
type textarea "dou"
type textarea "x"
type textarea "doub"
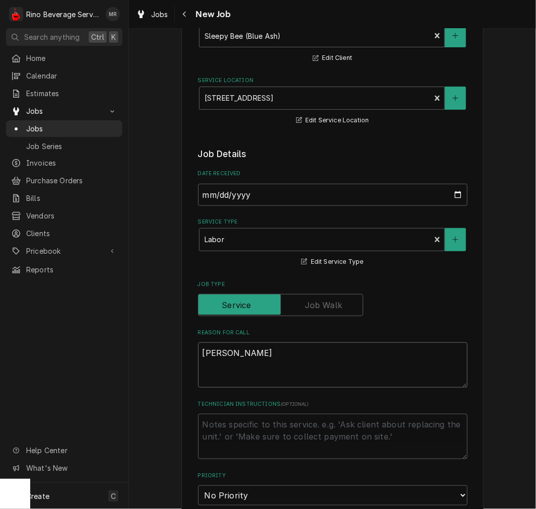
type textarea "x"
type textarea "doubl"
type textarea "x"
type textarea "double"
type textarea "x"
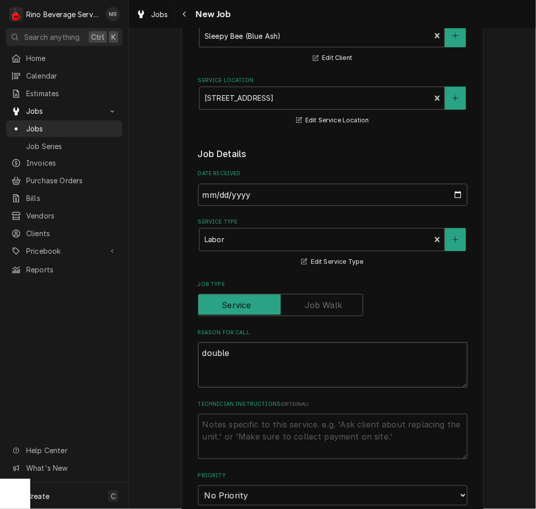
type textarea "double"
type textarea "x"
type textarea "double b"
type textarea "x"
type textarea "double br"
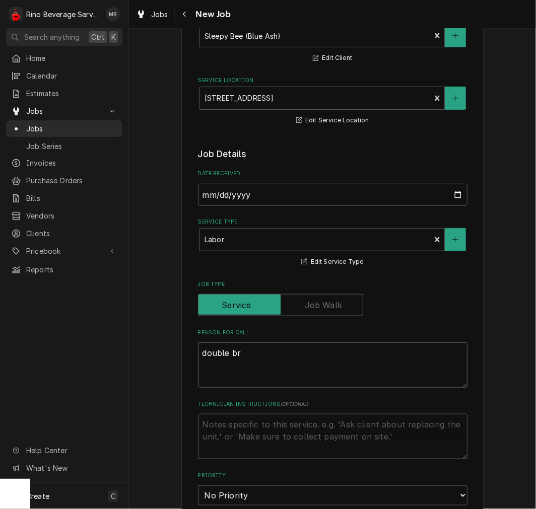
type textarea "x"
type textarea "double bre"
type textarea "x"
type textarea "double brew"
type textarea "x"
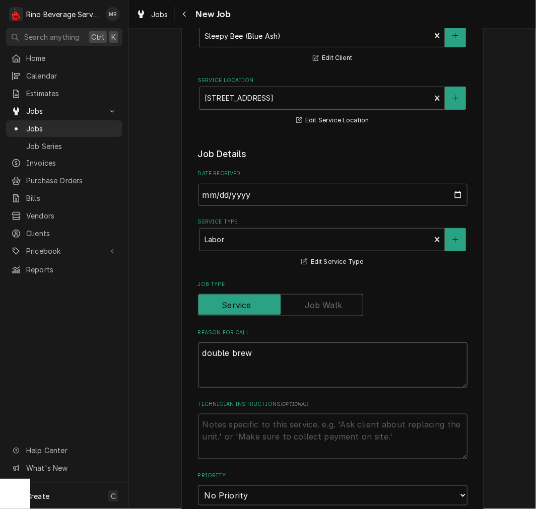
type textarea "double brewe"
type textarea "x"
type textarea "double brewer"
type textarea "x"
type textarea "double brewer"
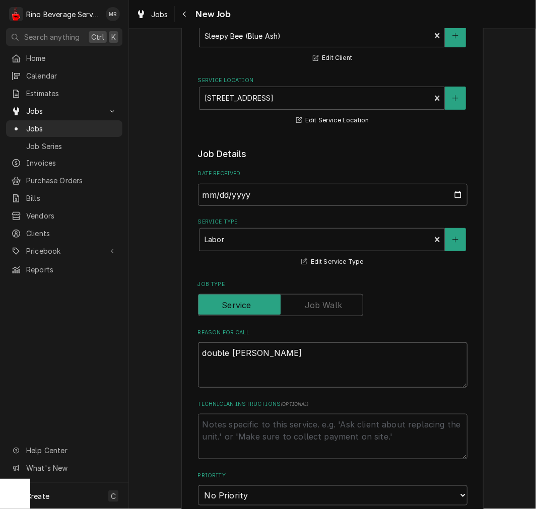
type textarea "x"
type textarea "double brewer -"
type textarea "x"
type textarea "double brewer -"
type textarea "x"
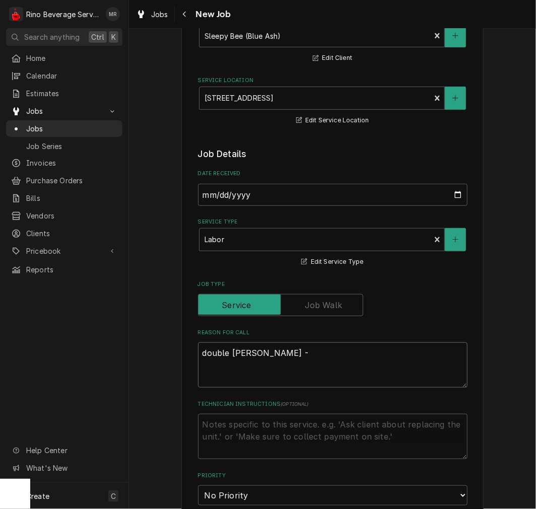
type textarea "double brewer - h"
type textarea "x"
type textarea "double brewer - ha"
type textarea "x"
type textarea "double brewer - had"
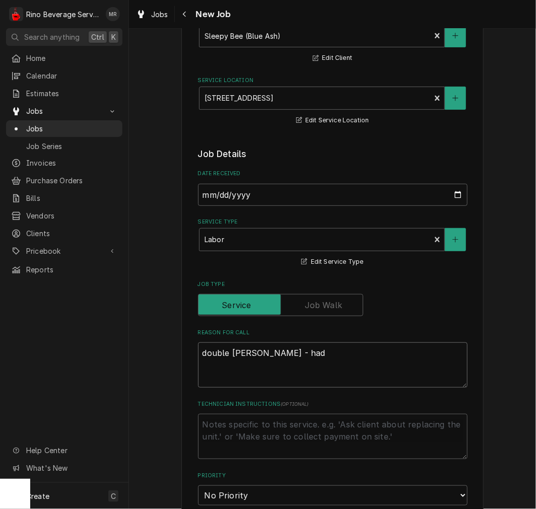
type textarea "x"
type textarea "double brewer - had"
type textarea "x"
type textarea "double brewer - had a"
type textarea "x"
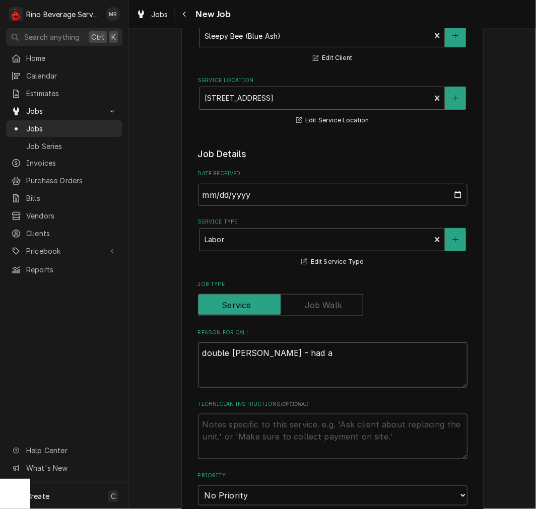
type textarea "double brewer - had"
type textarea "x"
type textarea "double brewer - had e"
type textarea "x"
type textarea "double brewer - had ele"
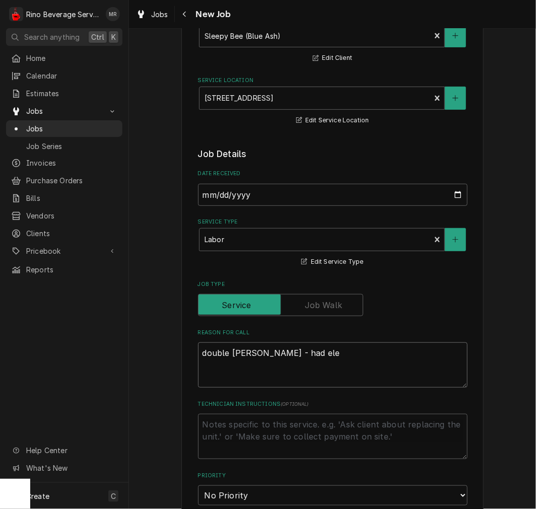
type textarea "x"
type textarea "double brewer - had elec"
type textarea "x"
type textarea "double brewer - had elect"
type textarea "x"
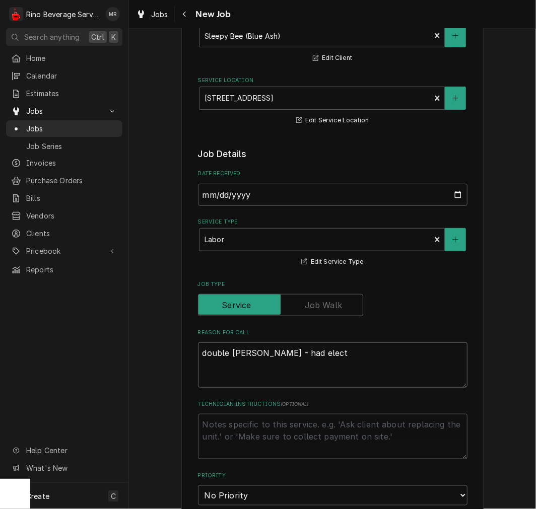
type textarea "double brewer - had electr"
type textarea "x"
type textarea "double brewer - had electri"
type textarea "x"
type textarea "double brewer - had electric"
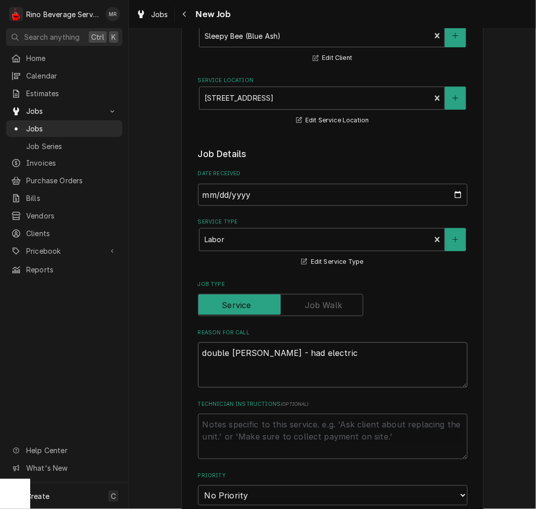
type textarea "x"
type textarea "double brewer - had electrica"
type textarea "x"
type textarea "double brewer - had electrical"
type textarea "x"
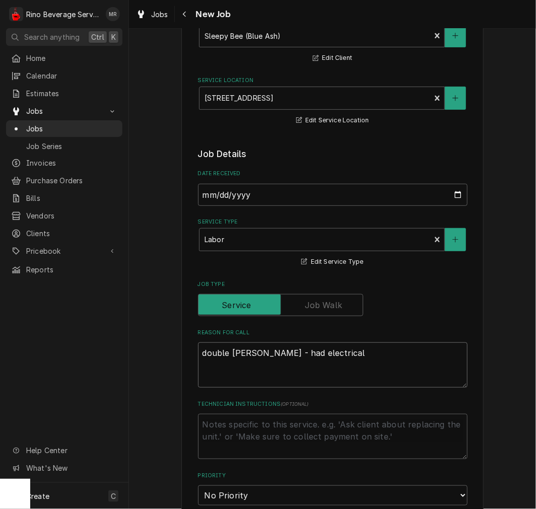
type textarea "double brewer - had electrical"
type textarea "x"
type textarea "double brewer - had electrical a"
type textarea "x"
type textarea "double brewer - had electrical ar"
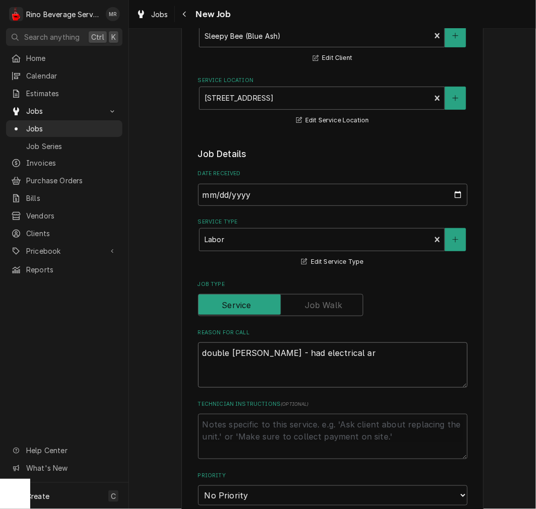
type textarea "x"
type textarea "double brewer - had electrical arc"
type textarea "x"
type textarea "double brewer - had electrical arc"
type textarea "x"
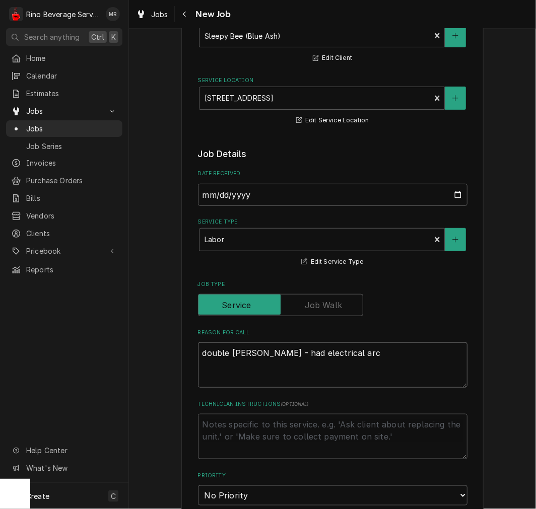
type textarea "double brewer - had electrical arc o"
type textarea "x"
type textarea "double brewer - had electrical arc oc"
type textarea "x"
type textarea "double brewer - had electrical arc occ"
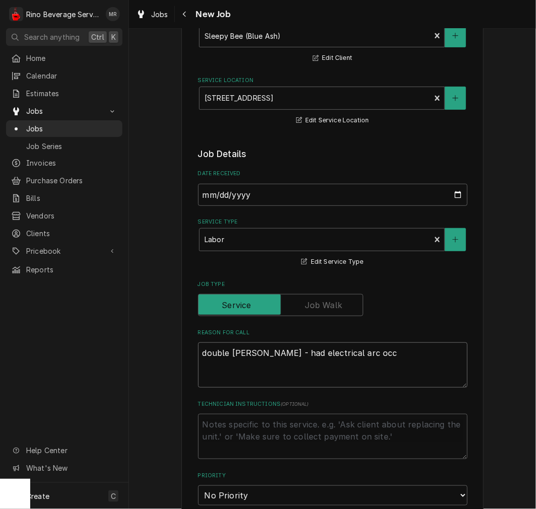
type textarea "x"
type textarea "double brewer - had electrical arc occu"
type textarea "x"
type textarea "double brewer - had electrical arc occur"
type textarea "x"
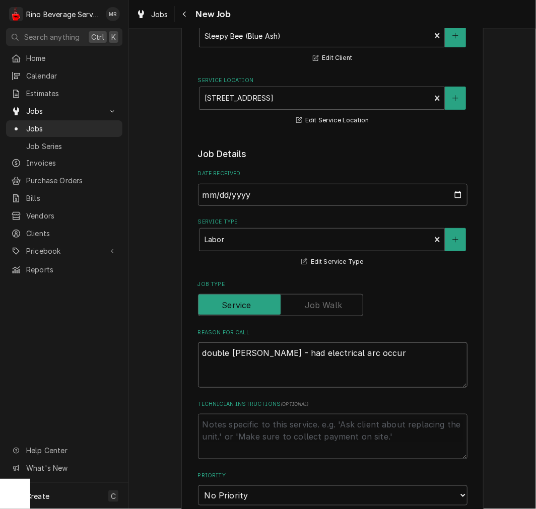
type textarea "double brewer - had electrical arc occur"
type textarea "x"
type textarea "double brewer - had electrical arc occur o"
type textarea "x"
type textarea "double brewer - had electrical arc occur on"
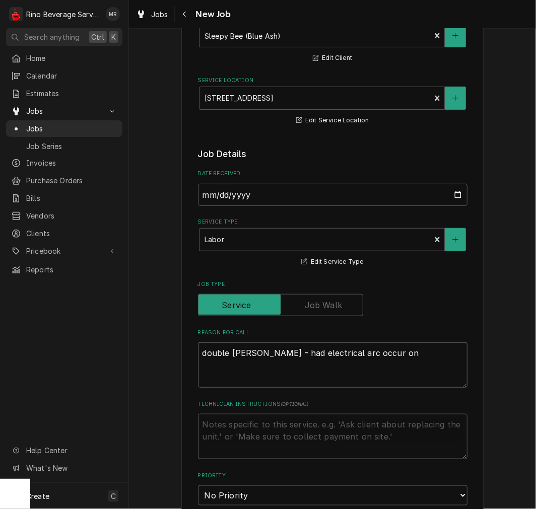
type textarea "x"
type textarea "double brewer - had electrical arc occur on"
type textarea "x"
type textarea "double brewer - had electrical arc occur on t"
type textarea "x"
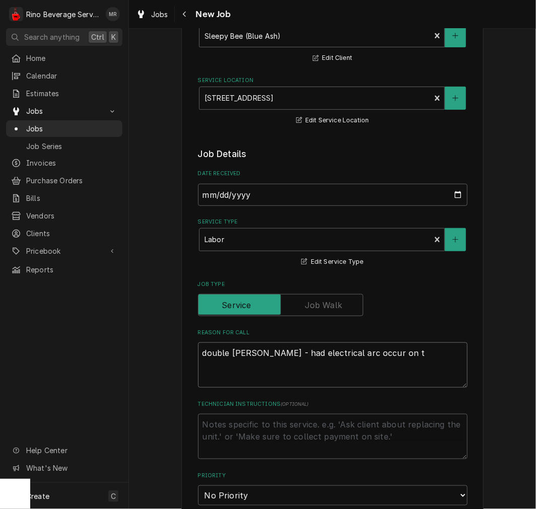
type textarea "double brewer - had electrical arc occur on th"
type textarea "x"
type textarea "double brewer - had electrical arc occur on the"
type textarea "x"
type textarea "double brewer - had electrical arc occur on the"
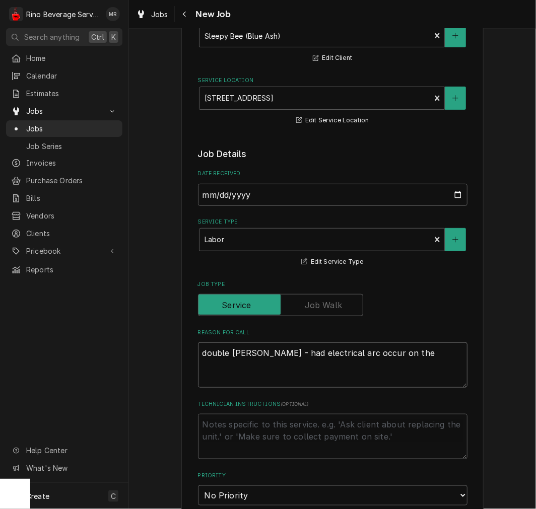
type textarea "x"
type textarea "double brewer - had electrical arc occur on the b"
type textarea "x"
type textarea "double brewer - had electrical arc occur on the"
type textarea "x"
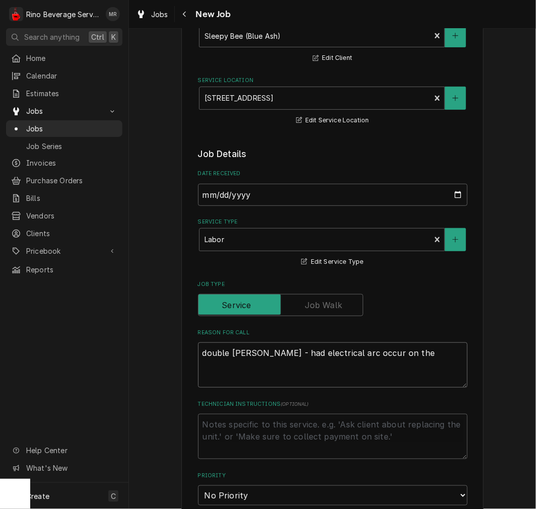
type textarea "double brewer - had electrical arc occur on the b"
type textarea "x"
type textarea "double brewer - had electrical arc occur on the ba"
type textarea "x"
type textarea "double brewer - had electrical arc occur on the bac"
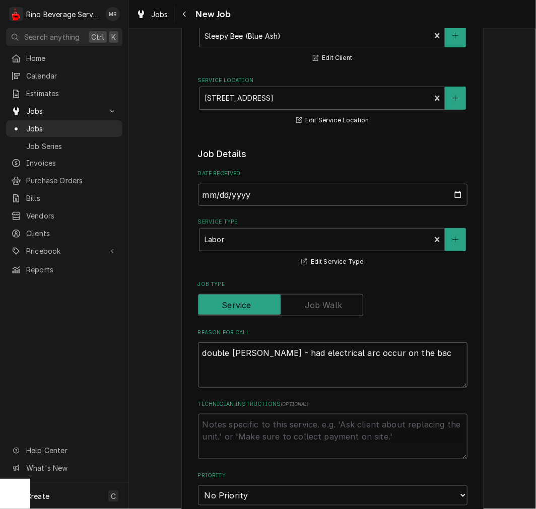
type textarea "x"
type textarea "double brewer - had electrical arc occur on the back"
type textarea "x"
type textarea "double brewer - had electrical arc occur on the back"
type textarea "x"
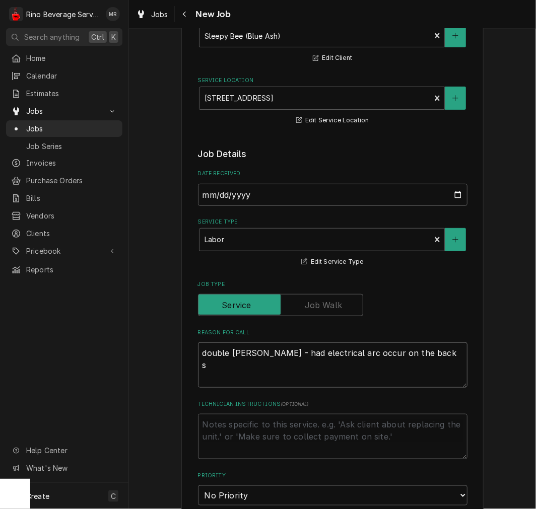
type textarea "double brewer - had electrical arc occur on the back si"
type textarea "x"
type textarea "double brewer - had electrical arc occur on the back siu"
type textarea "x"
type textarea "double brewer - had electrical arc occur on the back siud"
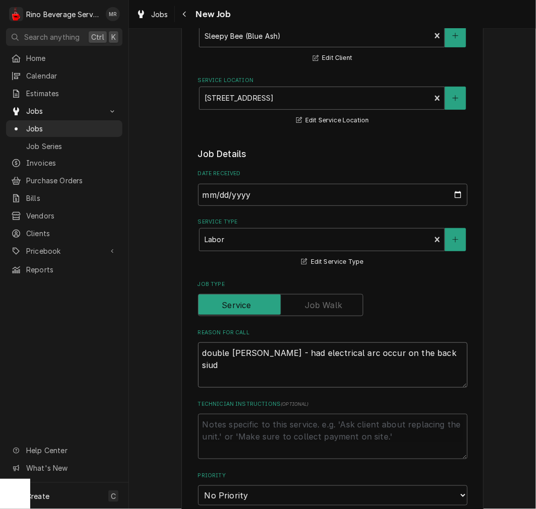
type textarea "x"
type textarea "double brewer - had electrical arc occur on the back siude"
type textarea "x"
type textarea "double brewer - had electrical arc occur on the back siude"
type textarea "x"
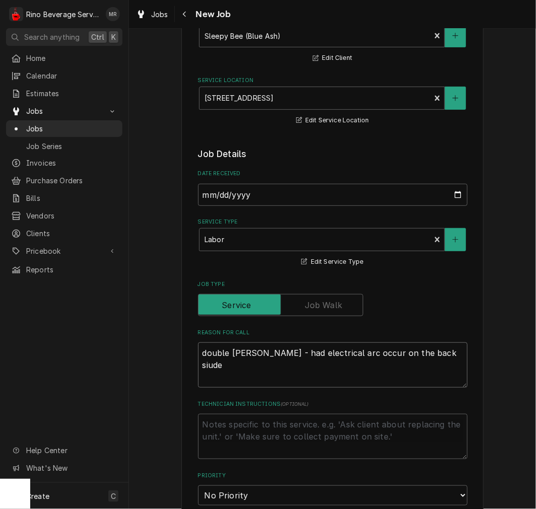
type textarea "double brewer - had electrical arc occur on the back siude"
type textarea "x"
type textarea "double brewer - had electrical arc occur on the back siud"
type textarea "x"
type textarea "double brewer - had electrical arc occur on the back siu"
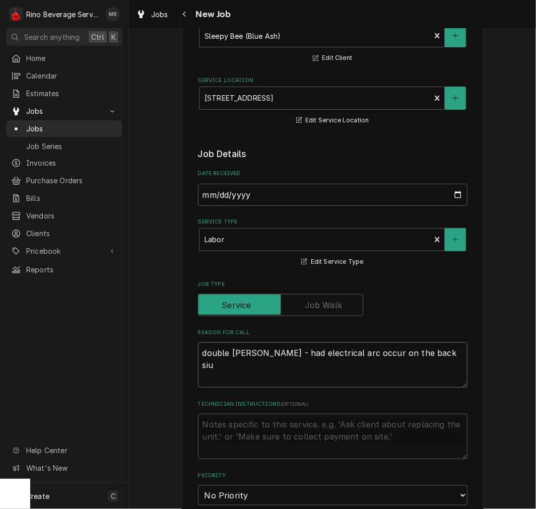
type textarea "x"
type textarea "double brewer - had electrical arc occur on the back si"
type textarea "x"
type textarea "double brewer - had electrical arc occur on the back sid"
type textarea "x"
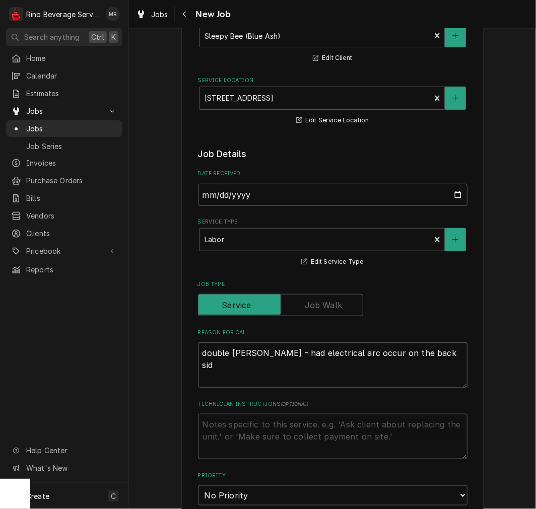
type textarea "double brewer - had electrical arc occur on the back side"
type textarea "x"
type textarea "double brewer - had electrical arc occur on the back side"
type textarea "x"
type textarea "double brewer - had electrical arc occur on the back side of"
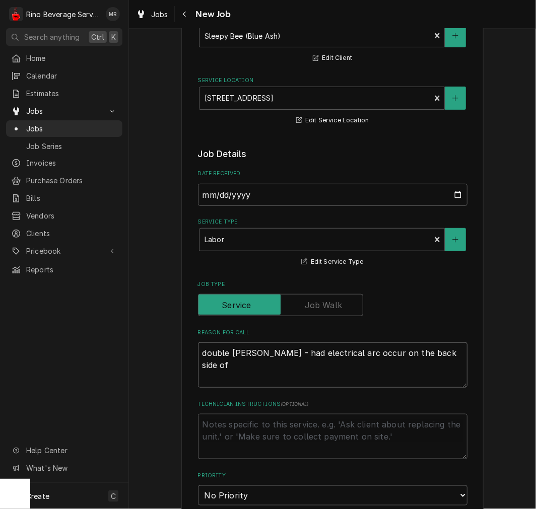
type textarea "x"
type textarea "double brewer - had electrical arc occur on the back side of"
type textarea "x"
type textarea "double brewer - had electrical arc occur on the back side of m"
type textarea "x"
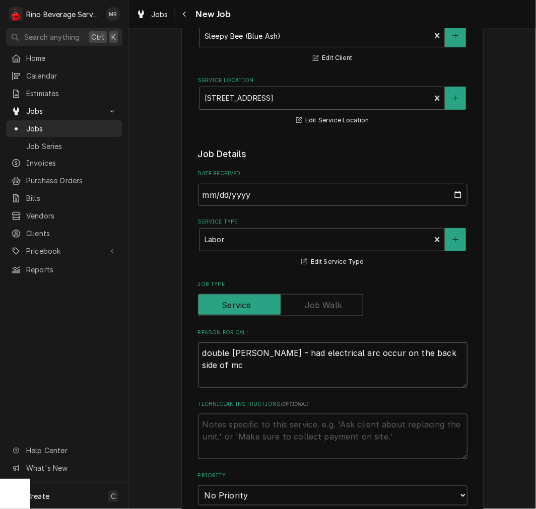
type textarea "double brewer - had electrical arc occur on the back side of mc="
type textarea "x"
type textarea "double brewer - had electrical arc occur on the back side of mc"
type textarea "x"
type textarea "double brewer - had electrical arc occur on the back side of mca"
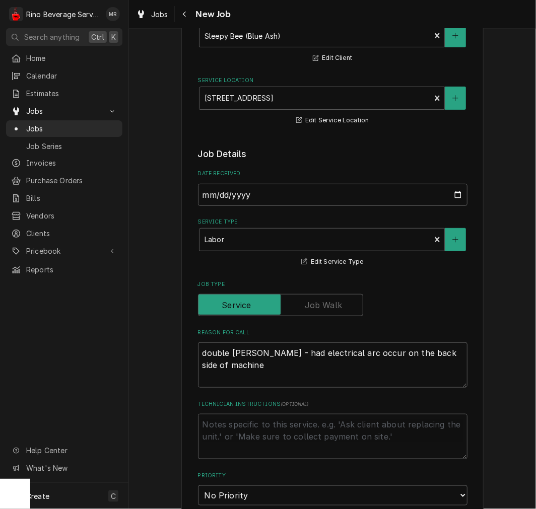
click at [339, 395] on fieldset "Job Details Date Received 2025-10-14 Service Type Labor Edit Service Type Job T…" at bounding box center [332, 507] width 269 height 719
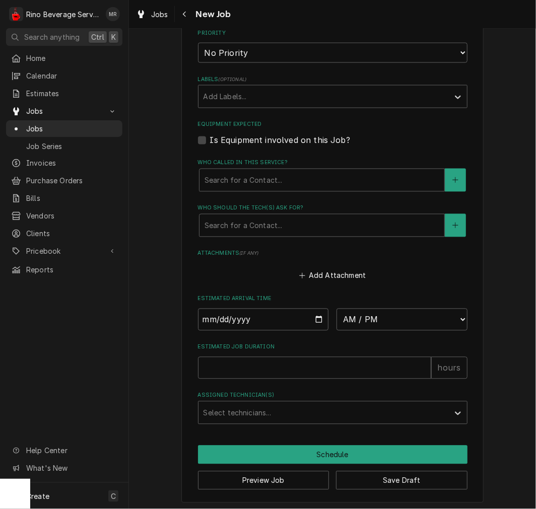
scroll to position [537, 0]
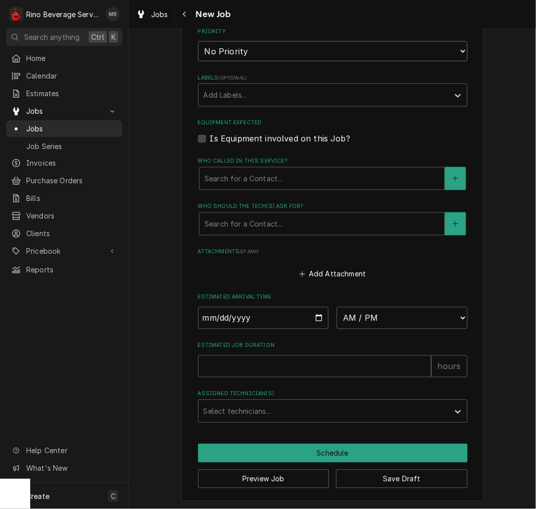
click at [229, 47] on select "No Priority Urgent High Medium Low" at bounding box center [332, 51] width 269 height 20
click at [198, 41] on select "No Priority Urgent High Medium Low" at bounding box center [332, 51] width 269 height 20
click at [250, 135] on label "Is Equipment involved on this Job?" at bounding box center [280, 139] width 140 height 12
click at [250, 135] on input "Equipment Expected" at bounding box center [344, 144] width 269 height 22
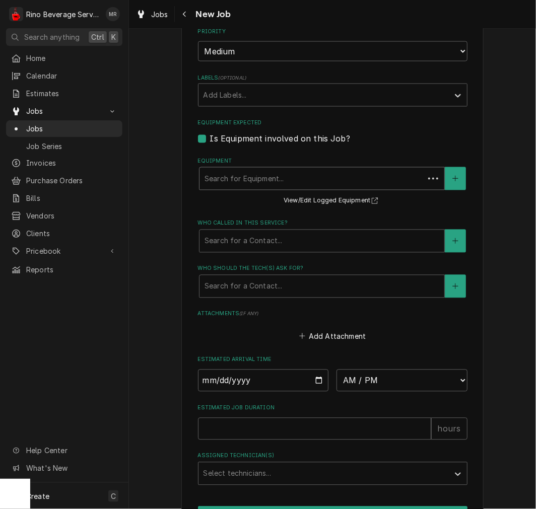
click at [254, 170] on div "Equipment" at bounding box center [311, 179] width 214 height 18
click at [252, 183] on div "Equipment" at bounding box center [311, 179] width 214 height 18
click at [267, 246] on div "Who called in this service?" at bounding box center [321, 241] width 235 height 18
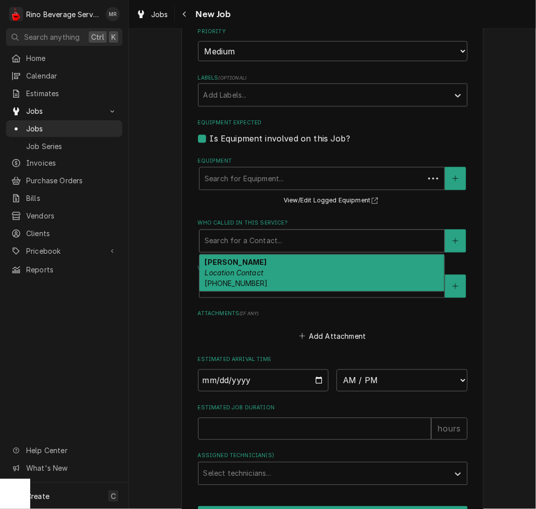
click at [256, 269] on em "Location Contact" at bounding box center [233, 273] width 59 height 9
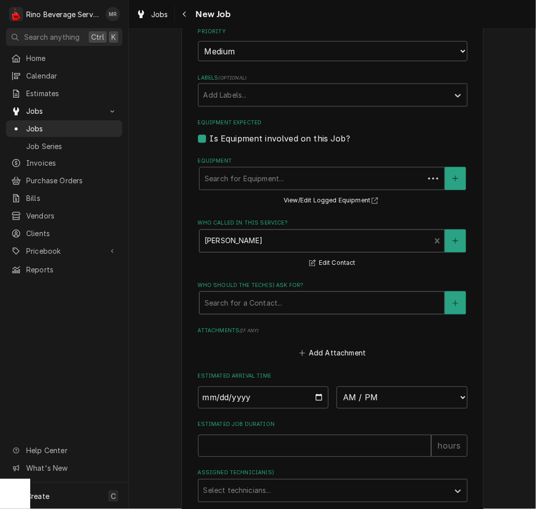
click at [255, 292] on div "Search for a Contact..." at bounding box center [321, 303] width 245 height 22
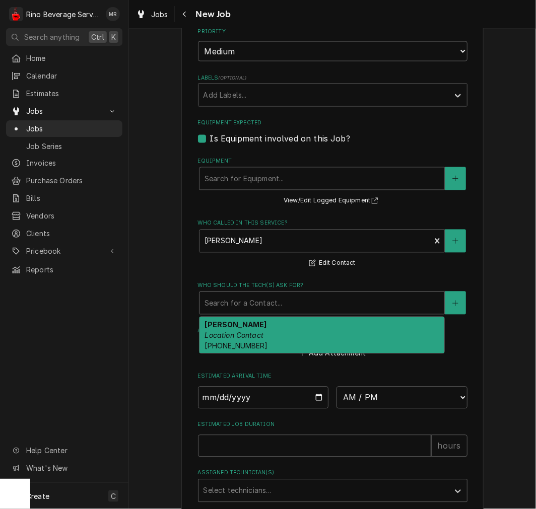
click at [257, 321] on div "Chris Location Contact (513) 835-3692" at bounding box center [321, 335] width 245 height 37
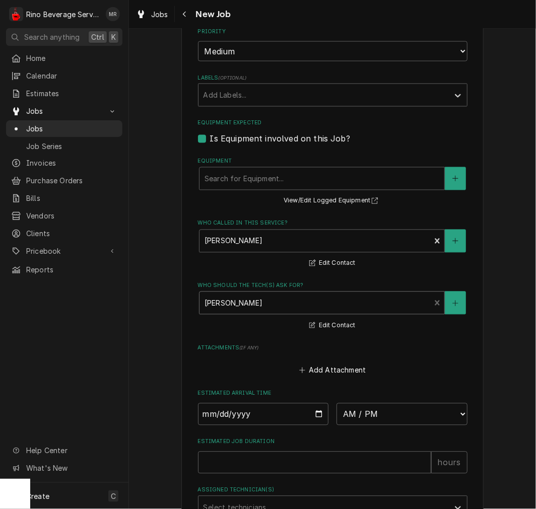
click at [241, 151] on fieldset "Job Details Date Received 2025-10-14 Service Type Labor Edit Service Type Job T…" at bounding box center [332, 111] width 269 height 816
click at [241, 176] on div "Equipment" at bounding box center [321, 179] width 235 height 18
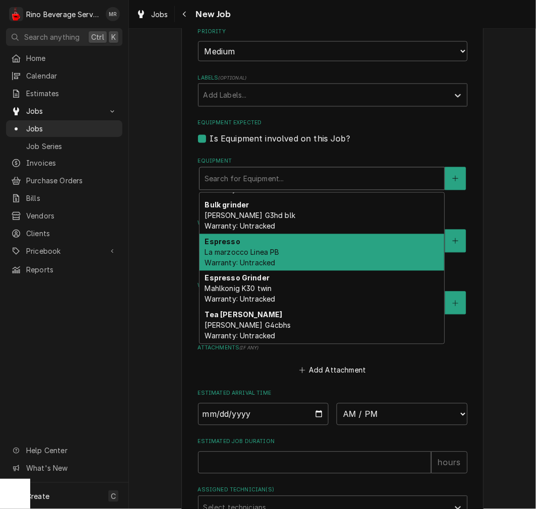
scroll to position [0, 0]
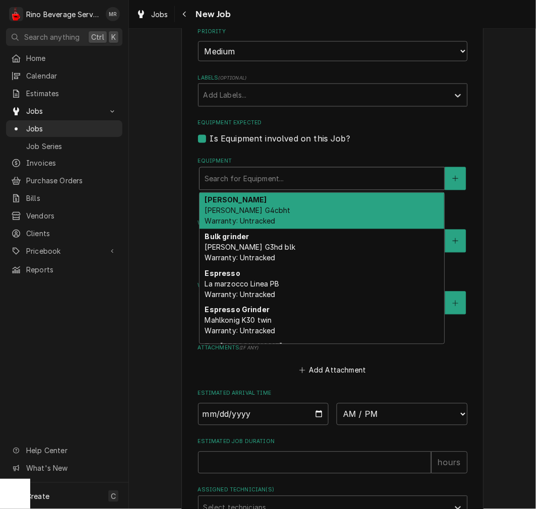
click at [242, 204] on div "Brewer Curtis G4cbht Warranty: Untracked" at bounding box center [321, 211] width 245 height 37
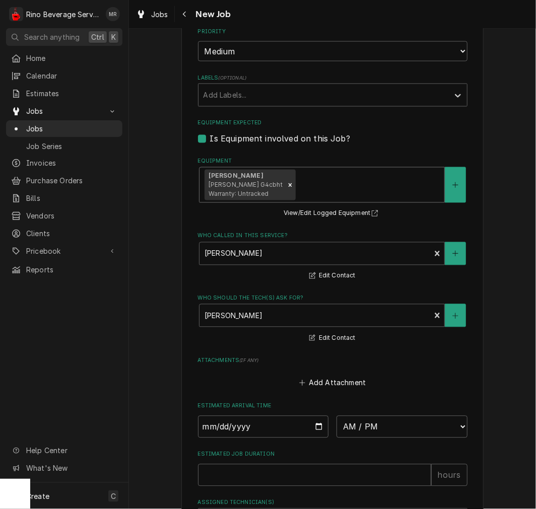
click at [380, 126] on div "Equipment Expected Is Equipment involved on this Job?" at bounding box center [332, 132] width 269 height 26
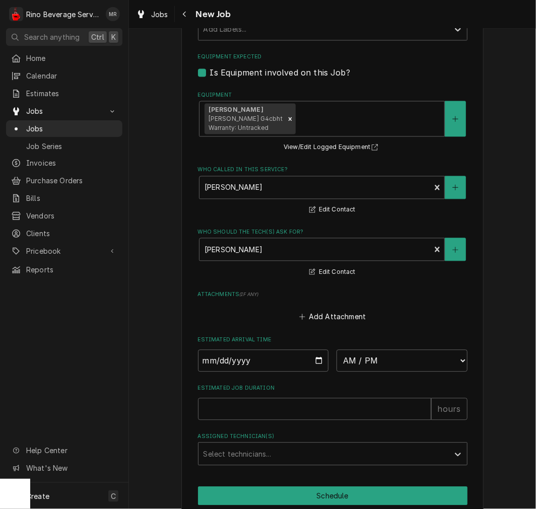
scroll to position [631, 0]
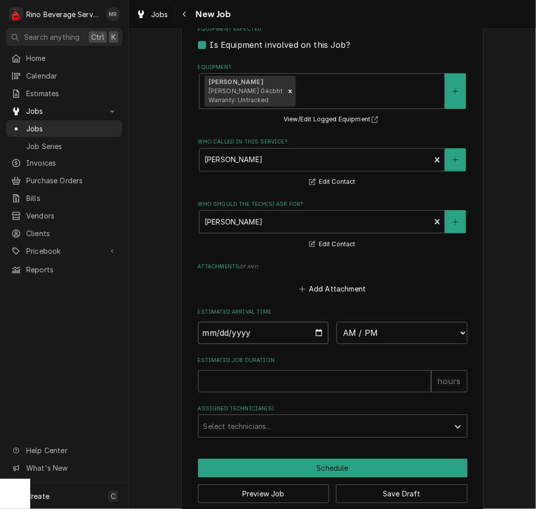
click at [314, 331] on input "Date" at bounding box center [263, 333] width 131 height 22
click at [354, 329] on select "AM / PM 6:00 AM 6:15 AM 6:30 AM 6:45 AM 7:00 AM 7:15 AM 7:30 AM 7:45 AM 8:00 AM…" at bounding box center [401, 333] width 131 height 22
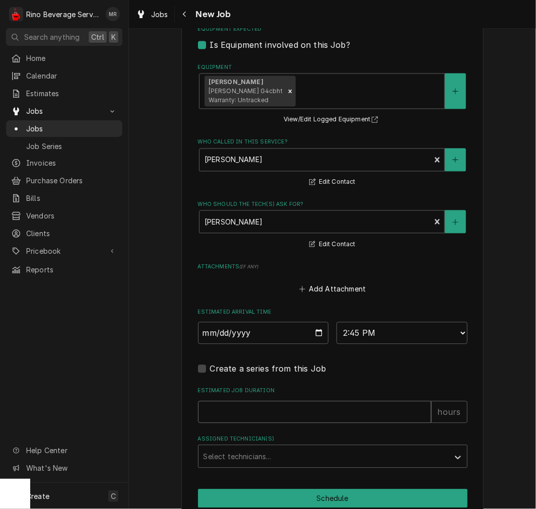
drag, startPoint x: 258, startPoint y: 411, endPoint x: 265, endPoint y: 404, distance: 10.0
click at [258, 411] on input "Estimated Job Duration" at bounding box center [314, 412] width 233 height 22
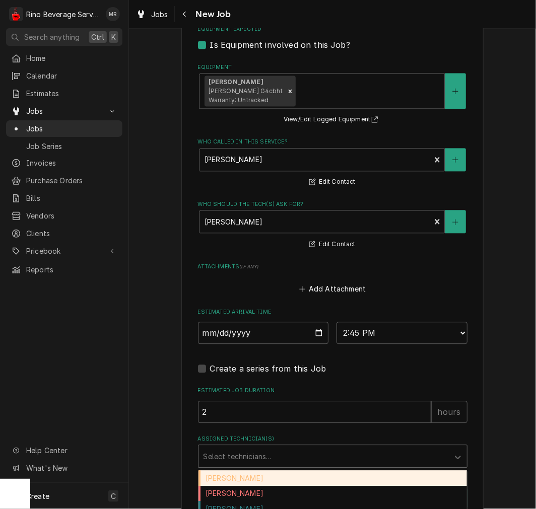
click at [227, 459] on div "Assigned Technician(s)" at bounding box center [323, 457] width 240 height 18
click at [226, 471] on div "Damon Rinehart" at bounding box center [332, 479] width 268 height 16
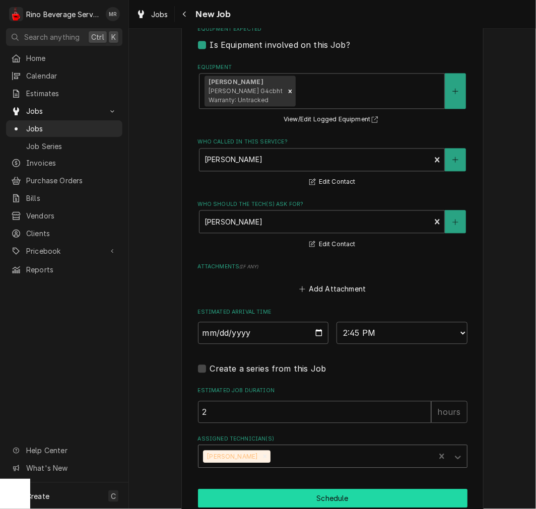
click at [248, 499] on button "Schedule" at bounding box center [332, 498] width 269 height 19
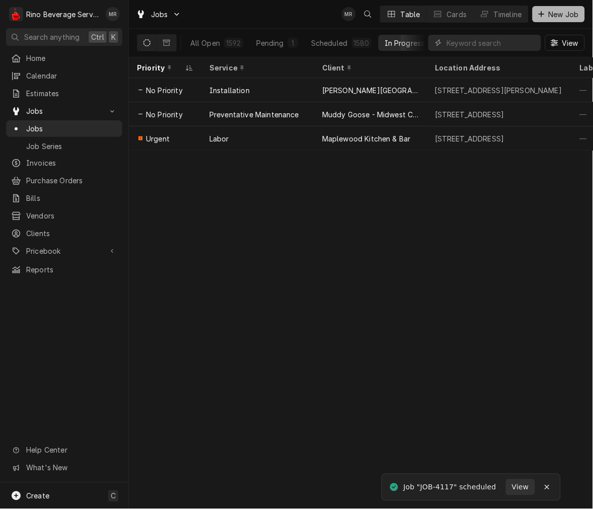
drag, startPoint x: 560, startPoint y: 15, endPoint x: 577, endPoint y: 19, distance: 18.1
click at [535, 15] on span "New Job" at bounding box center [564, 14] width 34 height 11
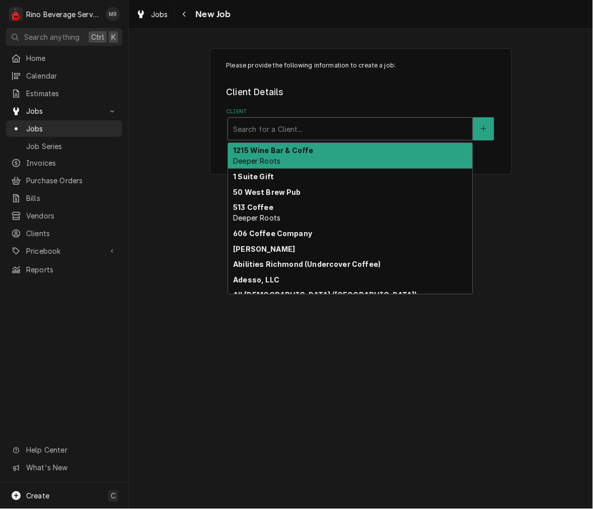
click at [276, 134] on div "Client" at bounding box center [350, 129] width 235 height 18
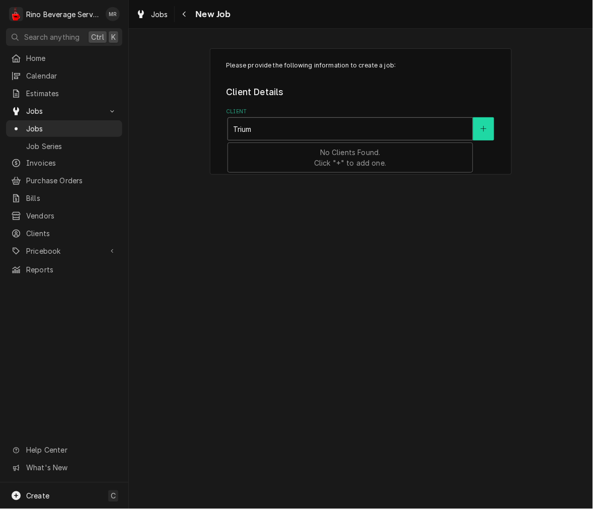
type input "Trium"
click at [486, 128] on icon "Create New Client" at bounding box center [484, 129] width 6 height 6
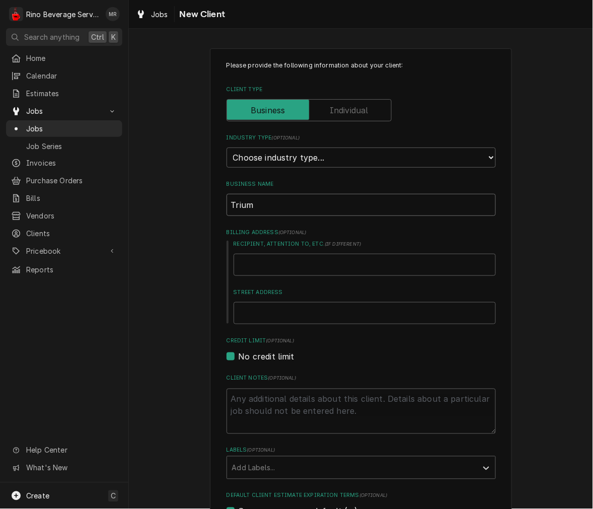
click at [277, 206] on input "Trium" at bounding box center [361, 205] width 269 height 22
type textarea "x"
type input "Triu"
type textarea "x"
type input "Trium"
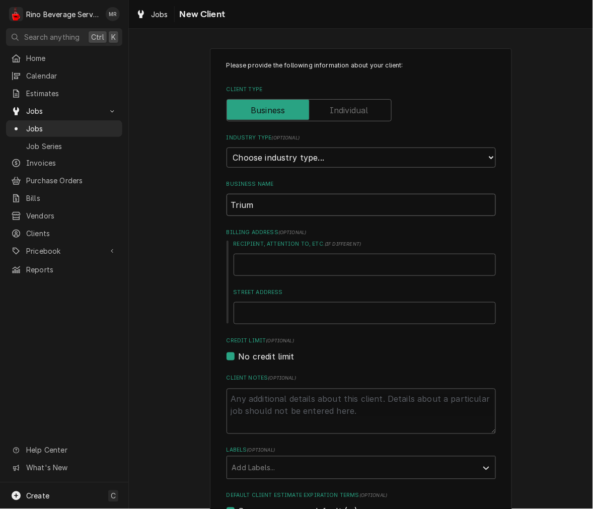
type textarea "x"
type input "Triump"
type textarea "x"
type input "Triumph"
type textarea "x"
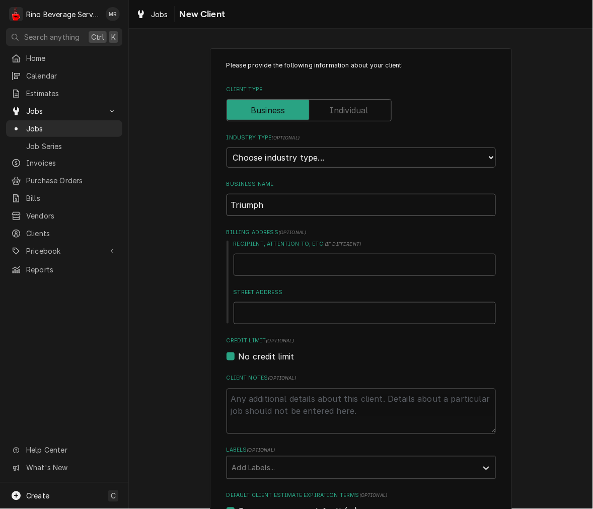
type input "Triumph"
type textarea "x"
type input "Triumph Eb"
type textarea "x"
type input "Triumph Ebn"
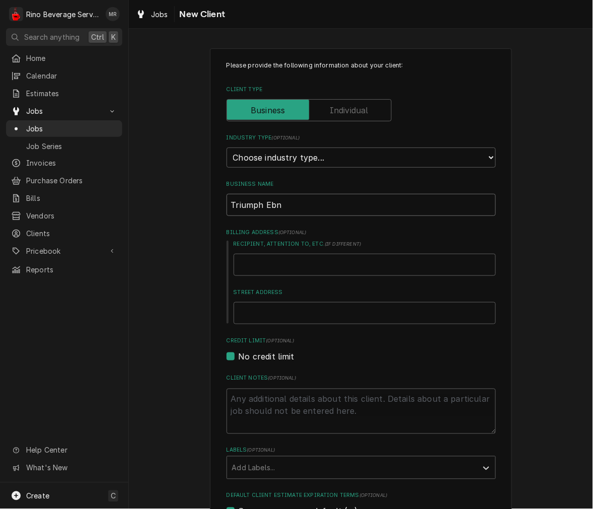
type textarea "x"
type input "Triumph Eb"
type textarea "x"
type input "Triumph Eb="
type textarea "x"
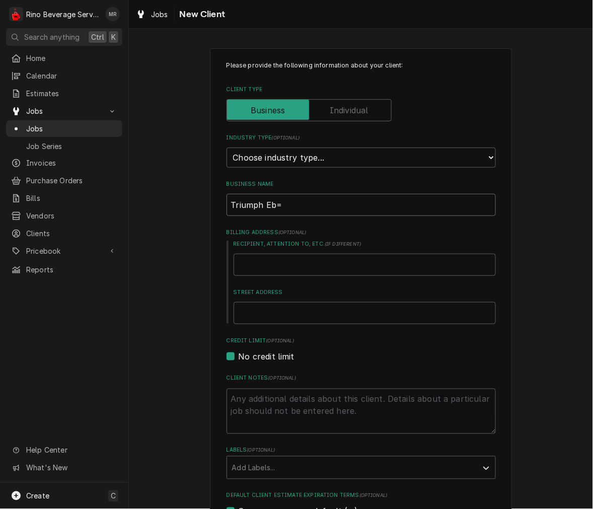
type input "Triumph Eb"
type textarea "x"
type input "Triumph E"
type textarea "x"
type input "Triumph En"
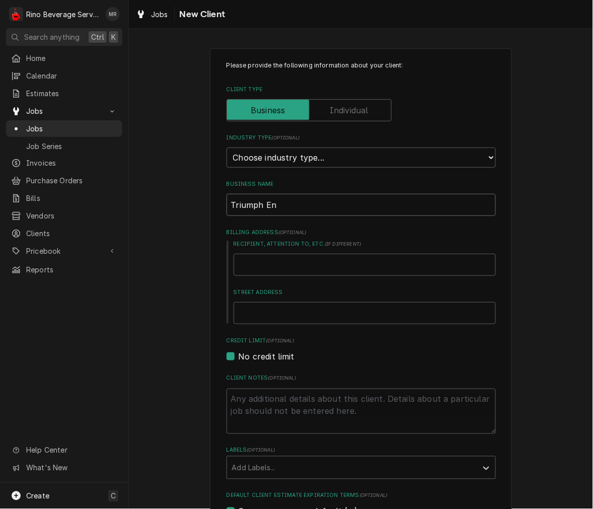
type textarea "x"
type input "Triumph Ene"
type textarea "x"
type input "Triumph Ener"
type textarea "x"
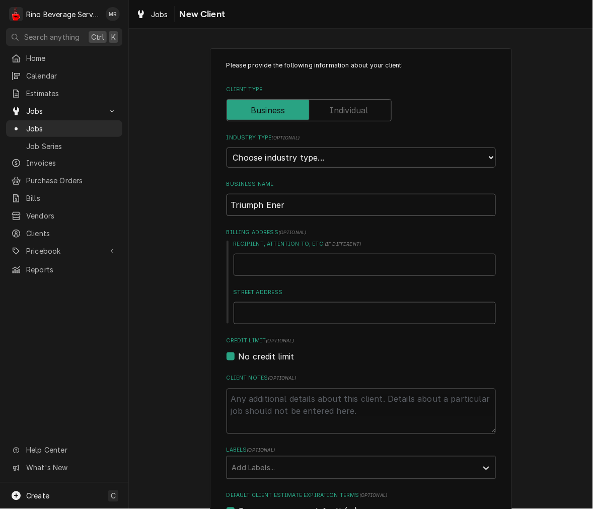
type input "Triumph Energ"
type textarea "x"
type input "Triumph Energy"
type textarea "x"
type input "2"
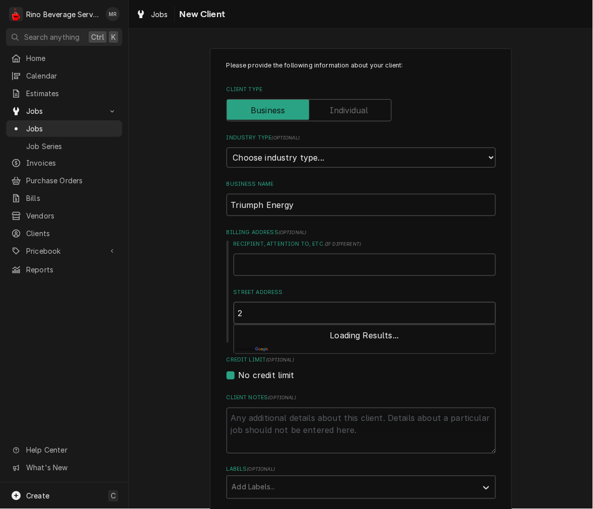
type textarea "x"
type input "28"
type textarea "x"
type input "282"
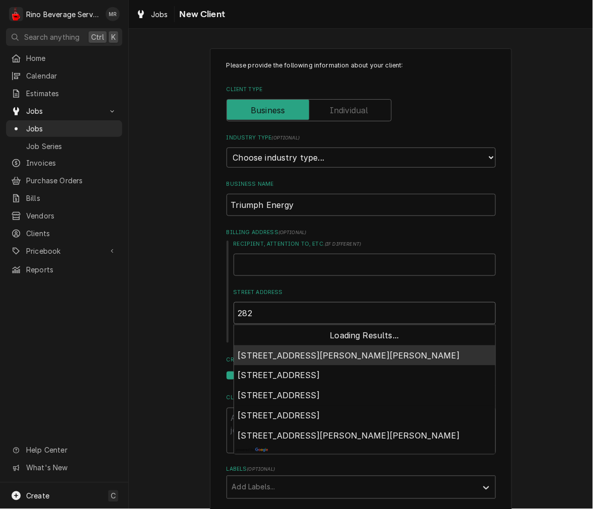
type textarea "x"
type input "2820"
type textarea "x"
type input "28204"
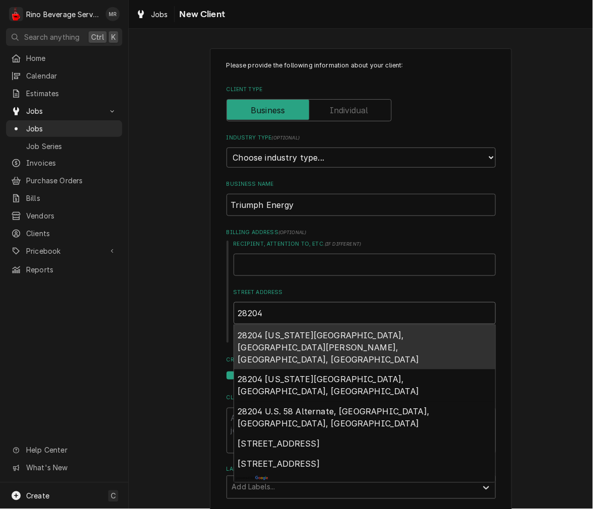
click at [347, 339] on div "28204 Indiana 1, Saint Leon, IN, USA" at bounding box center [364, 347] width 261 height 44
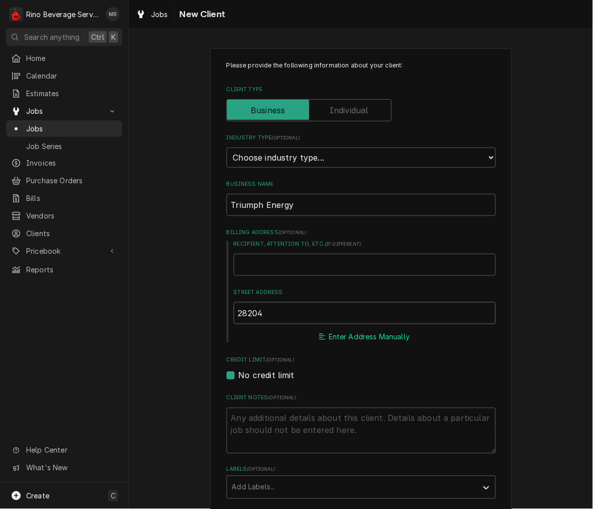
type textarea "x"
type input "28204 IN-1"
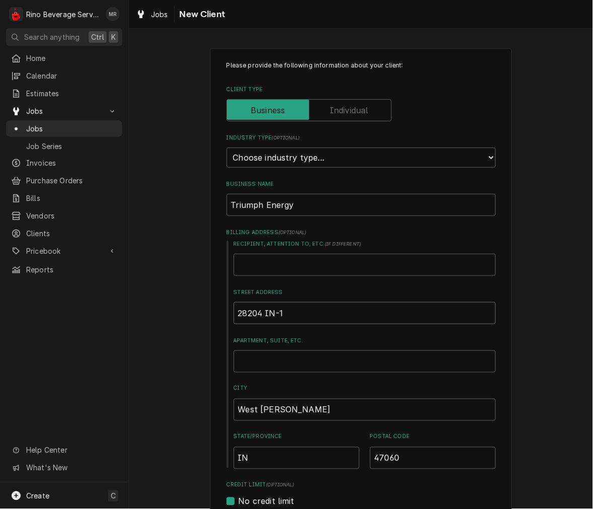
type textarea "x"
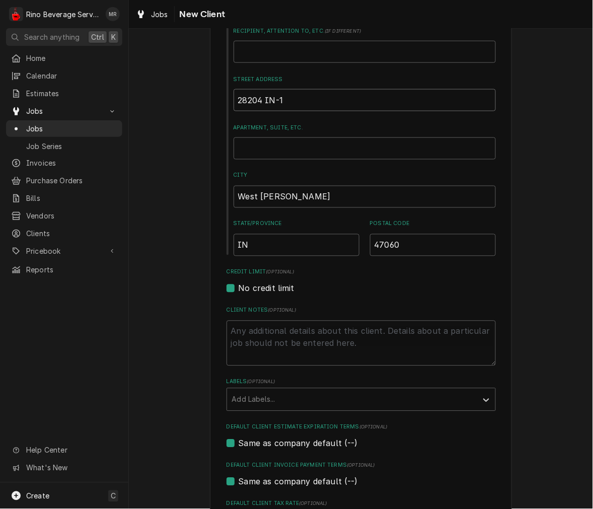
scroll to position [279, 0]
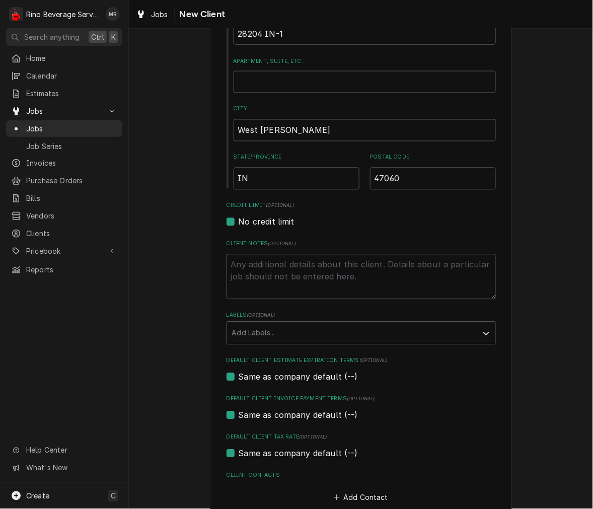
type input "28204 IN-1"
click at [248, 276] on textarea "Client Notes ( optional )" at bounding box center [361, 276] width 269 height 45
paste textarea "Can I get a service call to our St Leon Amoco Site 28204 IN-1 West Harrison, IN…"
type textarea "x"
type textarea "Can I get a service call to our St Leon Amoco Site 28204 IN-1 West Harrison, IN…"
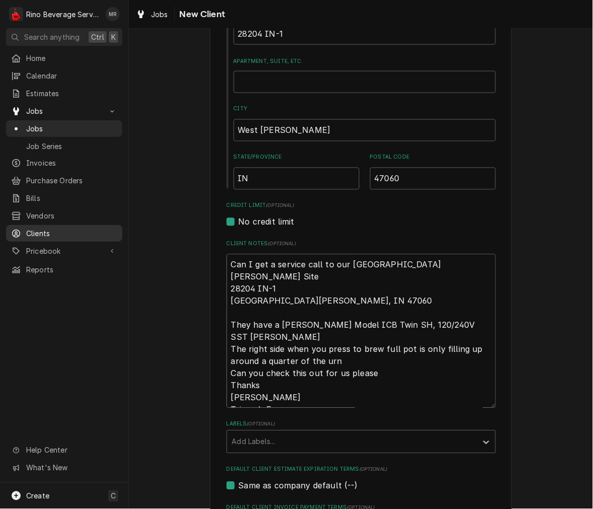
drag, startPoint x: 346, startPoint y: 266, endPoint x: 11, endPoint y: 223, distance: 338.0
click at [29, 238] on div "R Rino Beverage Service MR Search anything Ctrl K Home Calendar Estimates Jobs …" at bounding box center [296, 254] width 593 height 509
type textarea "x"
type textarea "St Leon Amoco Site 28204 IN-1 West Harrison, IN 47060 They have a Bunn Model IC…"
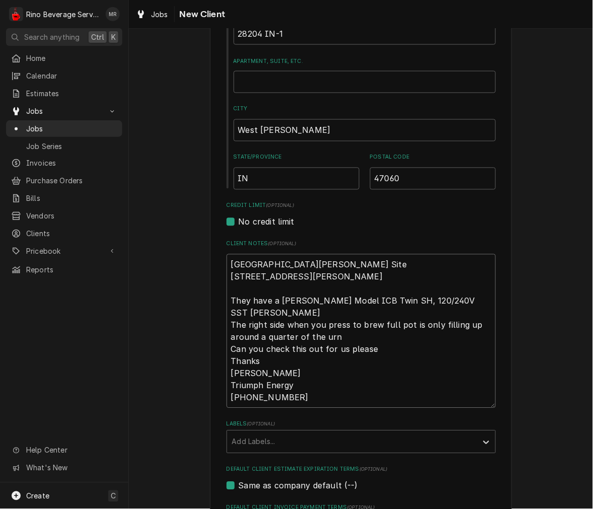
drag, startPoint x: 210, startPoint y: 351, endPoint x: 214, endPoint y: 324, distance: 27.4
click at [214, 324] on div "Please provide the following information about your client: Client Type Industr…" at bounding box center [361, 218] width 302 height 898
type textarea "x"
type textarea "St Leon Amoco Site 28204 IN-1 West Harrison, IN 47060 They have a Bunn Model IC…"
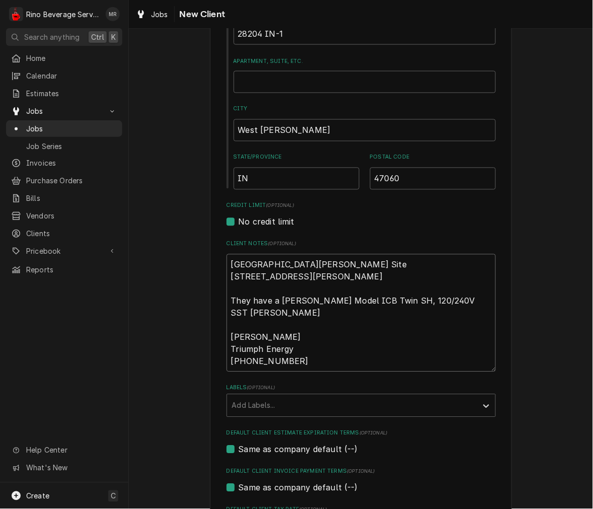
drag, startPoint x: 277, startPoint y: 310, endPoint x: 23, endPoint y: 297, distance: 255.1
click at [54, 301] on div "R Rino Beverage Service MR Search anything Ctrl K Home Calendar Estimates Jobs …" at bounding box center [296, 254] width 593 height 509
type textarea "x"
type textarea "St Leon Amoco Site 28204 IN-1 West Harrison, IN 47060 Bunn Model ICB Twin SH, 1…"
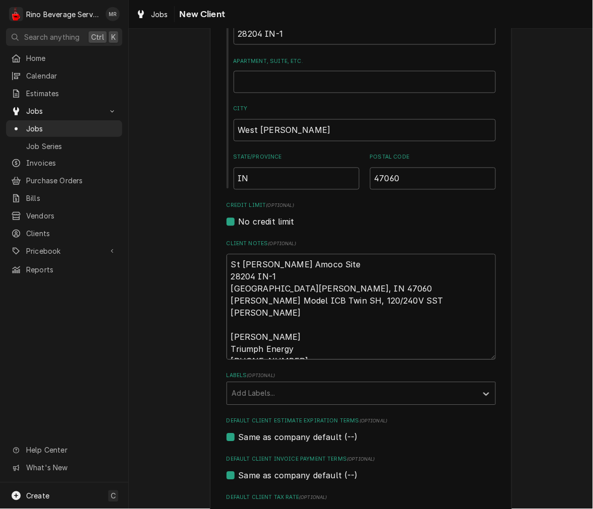
drag, startPoint x: 346, startPoint y: 283, endPoint x: 333, endPoint y: 284, distance: 13.6
click at [347, 283] on textarea "St Leon Amoco Site 28204 IN-1 West Harrison, IN 47060 Bunn Model ICB Twin SH, 1…" at bounding box center [361, 307] width 269 height 106
type textarea "x"
type textarea "[GEOGRAPHIC_DATA][PERSON_NAME] Site [STREET_ADDRESS][PERSON_NAME] [PERSON_NAME]…"
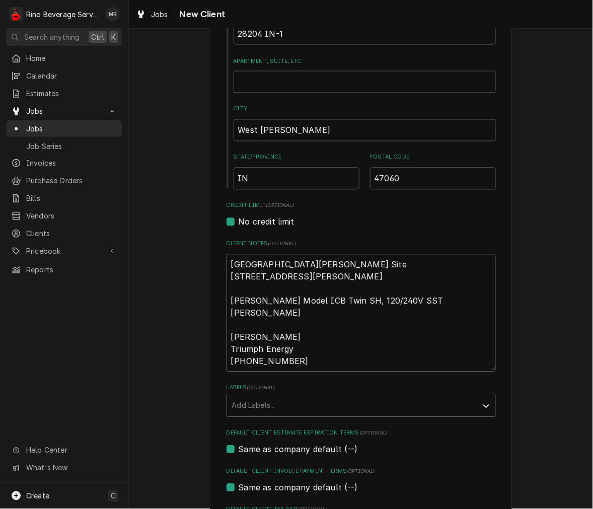
type textarea "x"
click at [254, 330] on textarea "[GEOGRAPHIC_DATA][PERSON_NAME] Site [STREET_ADDRESS][PERSON_NAME] [PERSON_NAME]…" at bounding box center [361, 313] width 269 height 118
click at [274, 320] on textarea "St Leon Amoco Site 28204 IN-1 West Harrison, IN 47060 Bunn Model ICB Twin SH, 1…" at bounding box center [361, 313] width 269 height 118
type textarea "St Leon Amoco Site 28204 IN-1 West Harrison, IN 47060 Bunn Model ICB Twin SH, 1…"
click at [276, 397] on div "Labels" at bounding box center [352, 406] width 240 height 18
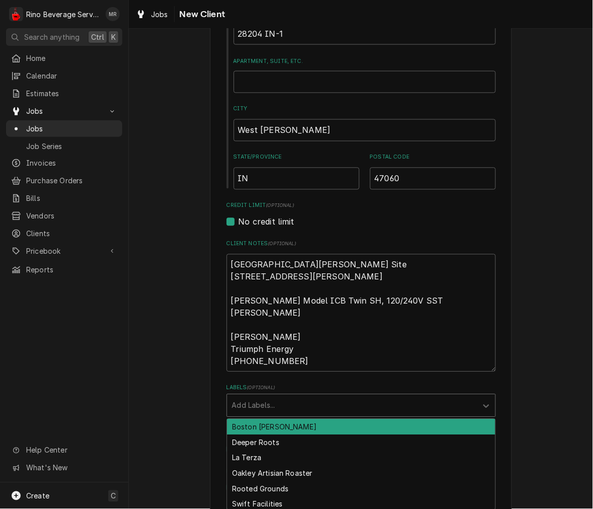
scroll to position [373, 0]
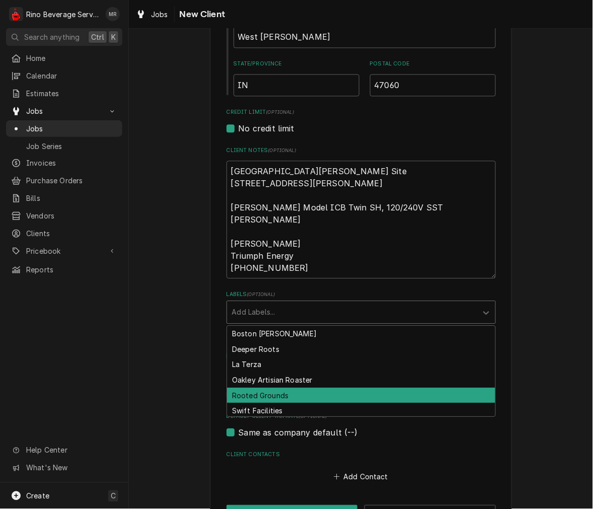
click at [582, 413] on div "Please provide the following information about your client: Client Type Industr…" at bounding box center [361, 105] width 464 height 879
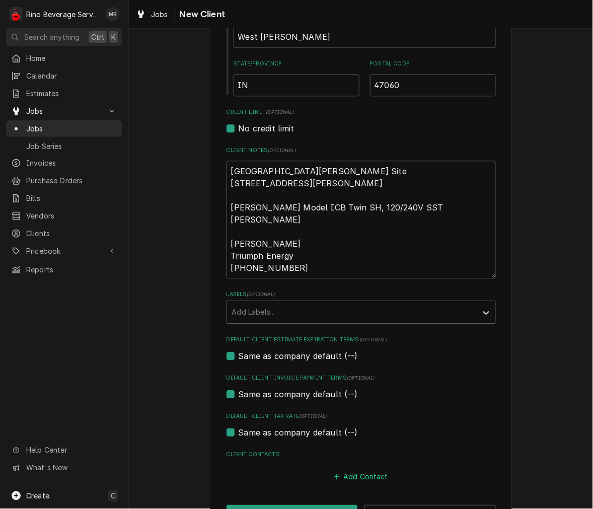
click at [359, 470] on button "Add Contact" at bounding box center [361, 477] width 58 height 14
type textarea "x"
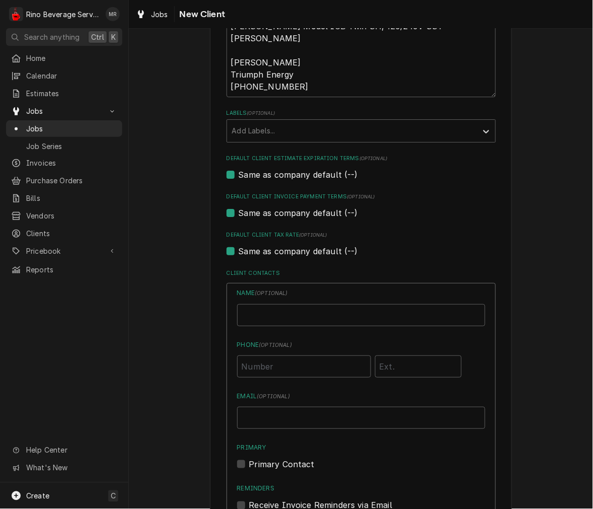
scroll to position [559, 0]
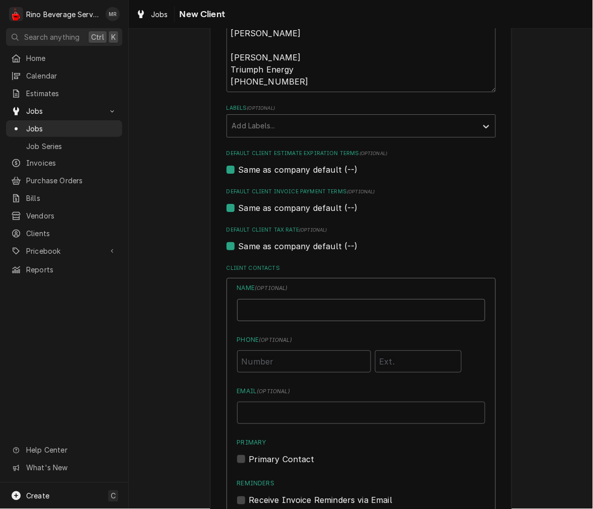
click at [300, 318] on input "Business Name" at bounding box center [361, 310] width 248 height 22
type input "[PERSON_NAME]"
type input "[PHONE_NUMBER]"
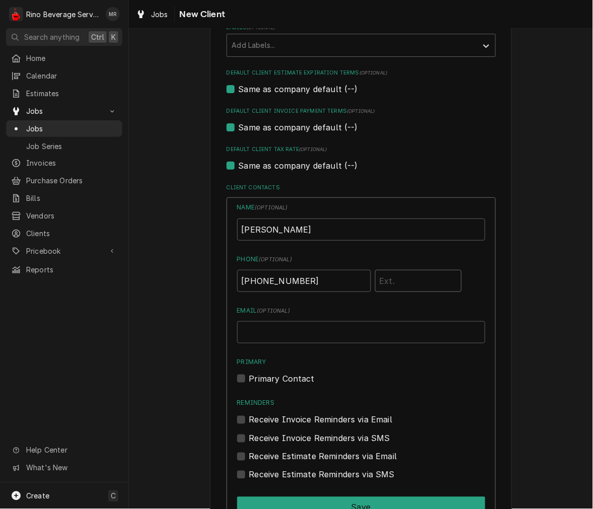
scroll to position [744, 0]
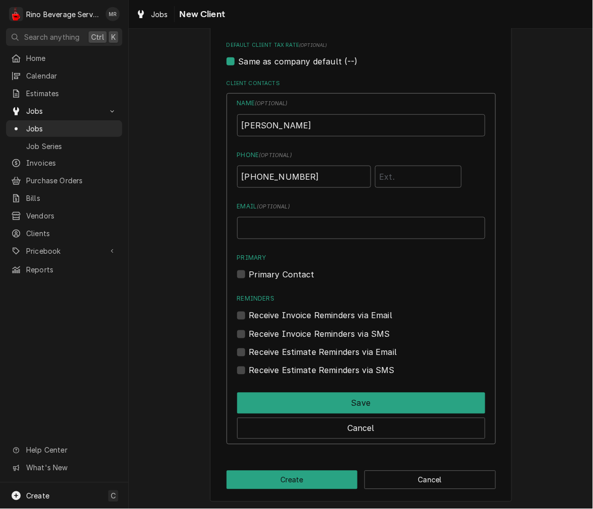
drag, startPoint x: 243, startPoint y: 263, endPoint x: 243, endPoint y: 271, distance: 8.1
click at [243, 263] on div "Primary Primary Contact" at bounding box center [361, 266] width 248 height 27
click at [243, 271] on div "Primary Contact" at bounding box center [361, 274] width 248 height 12
click at [249, 275] on label "Primary Contact" at bounding box center [281, 274] width 65 height 12
click at [249, 275] on input "Primary" at bounding box center [373, 279] width 248 height 22
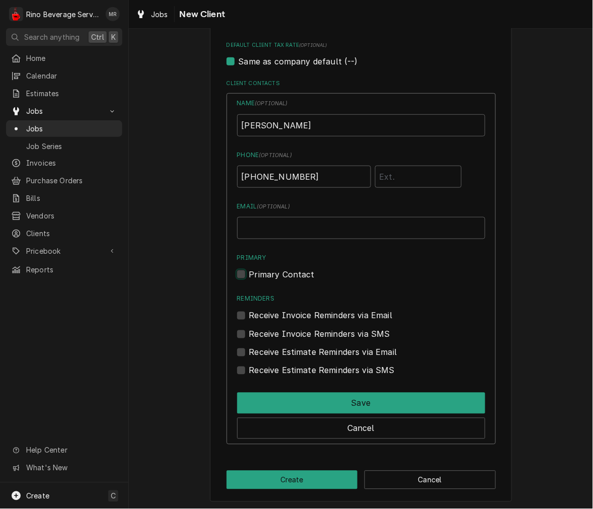
checkbox input "true"
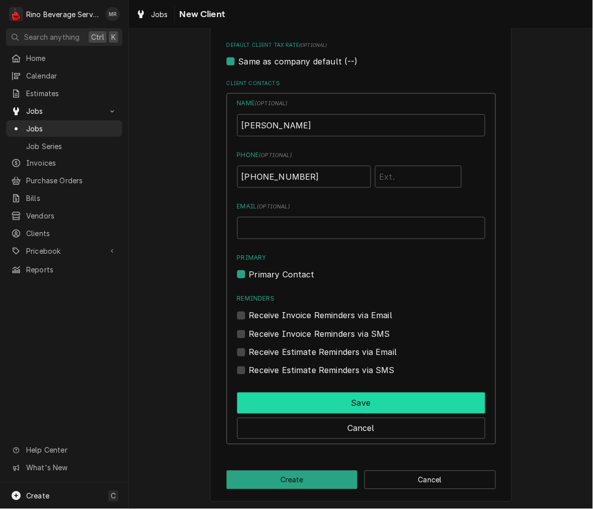
click at [319, 401] on button "Save" at bounding box center [361, 403] width 248 height 21
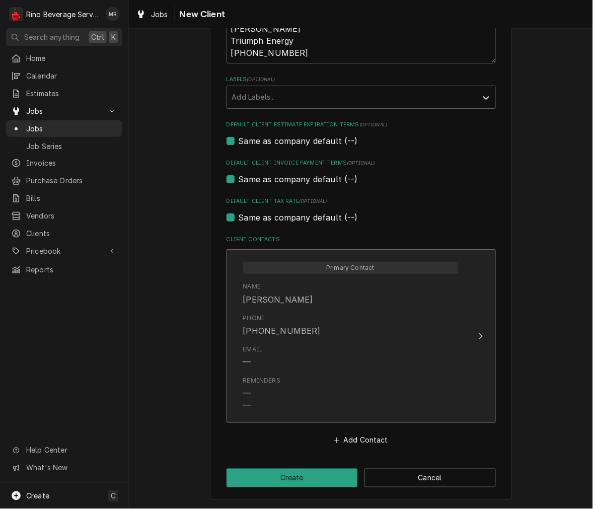
scroll to position [587, 0]
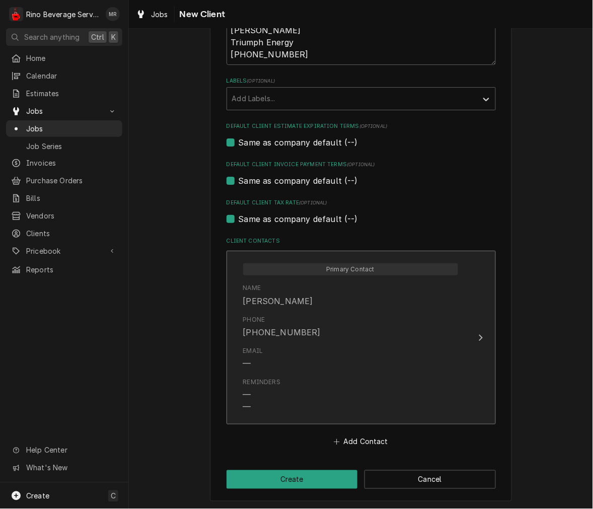
type textarea "x"
click at [304, 363] on div "Email —" at bounding box center [350, 357] width 215 height 31
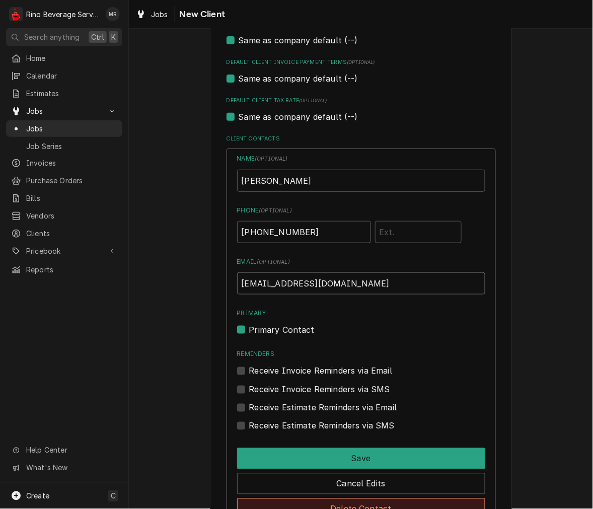
scroll to position [773, 0]
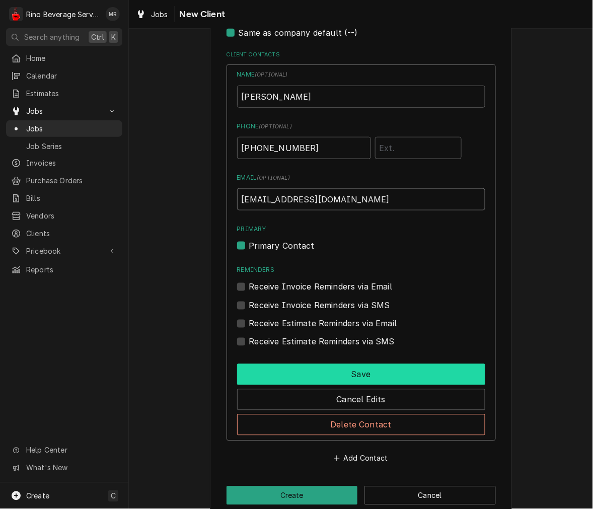
type input "[EMAIL_ADDRESS][DOMAIN_NAME]"
click at [338, 364] on button "Save" at bounding box center [361, 374] width 248 height 21
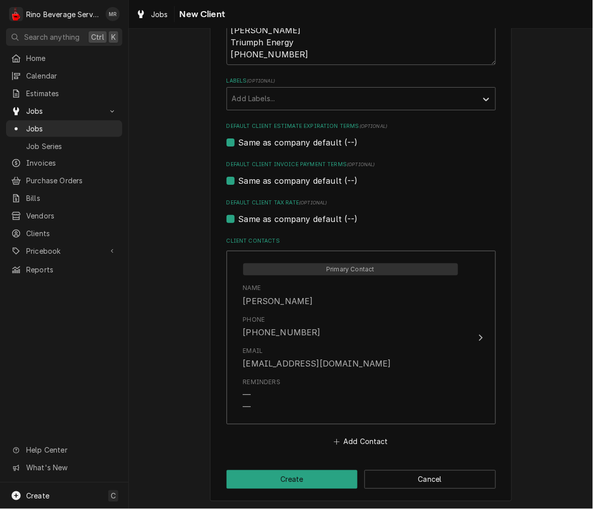
click at [325, 476] on button "Create" at bounding box center [292, 479] width 131 height 19
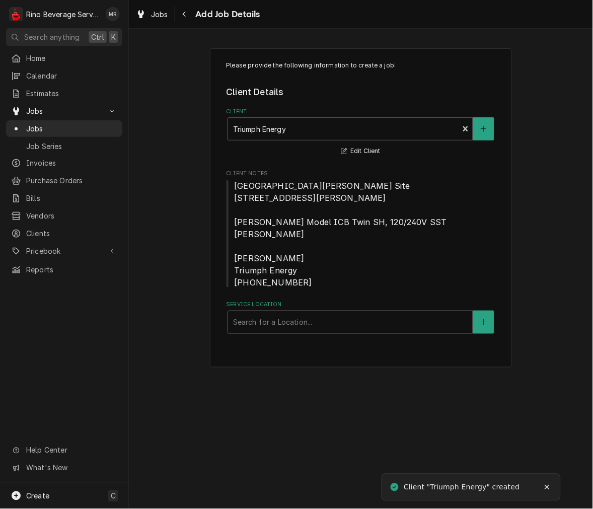
click at [315, 310] on div "Service Location Search for a Location..." at bounding box center [361, 317] width 269 height 33
click at [485, 319] on icon "Create New Location" at bounding box center [484, 322] width 6 height 7
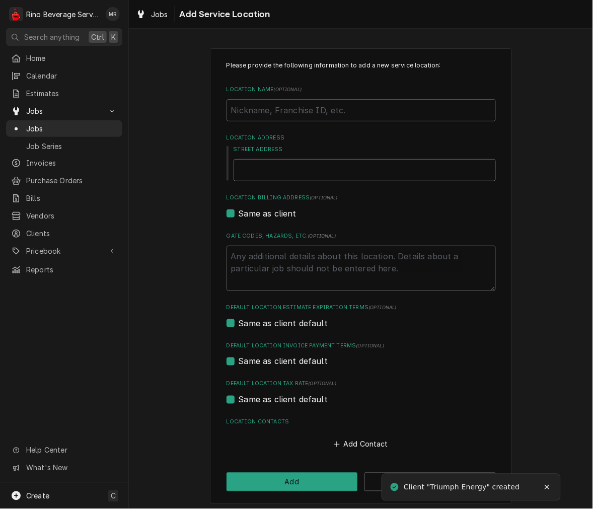
click at [281, 172] on input "Street Address" at bounding box center [365, 170] width 262 height 22
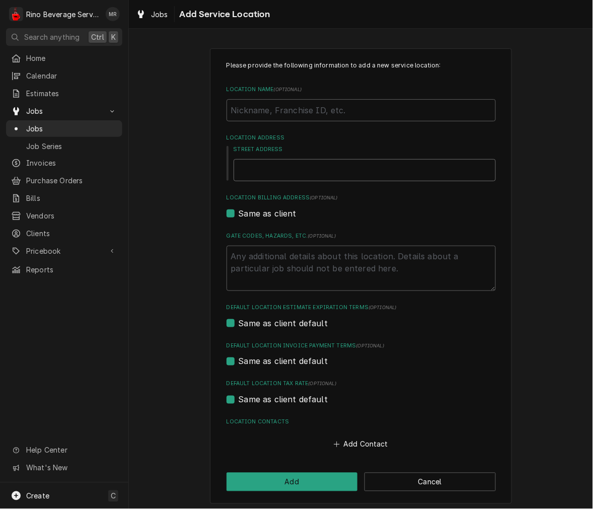
type textarea "x"
type input "2"
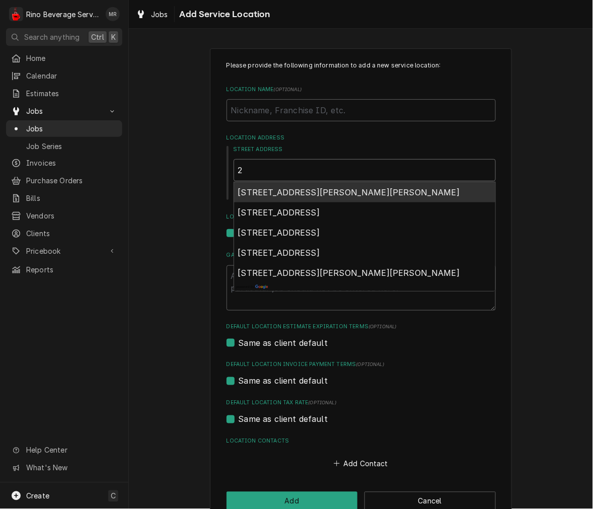
type textarea "x"
type input "28"
type textarea "x"
type input "282"
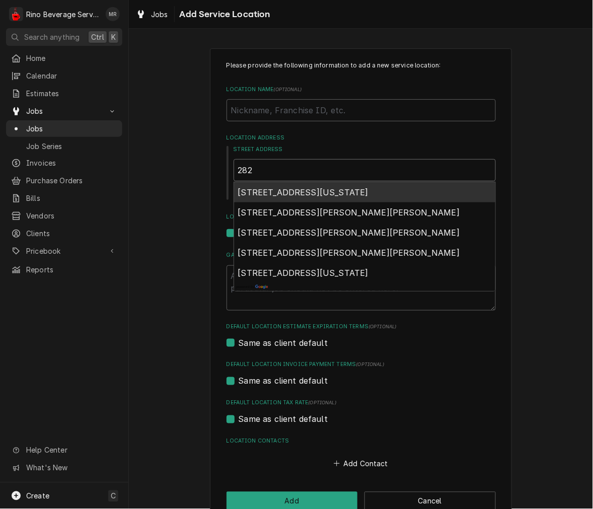
type textarea "x"
type input "2820"
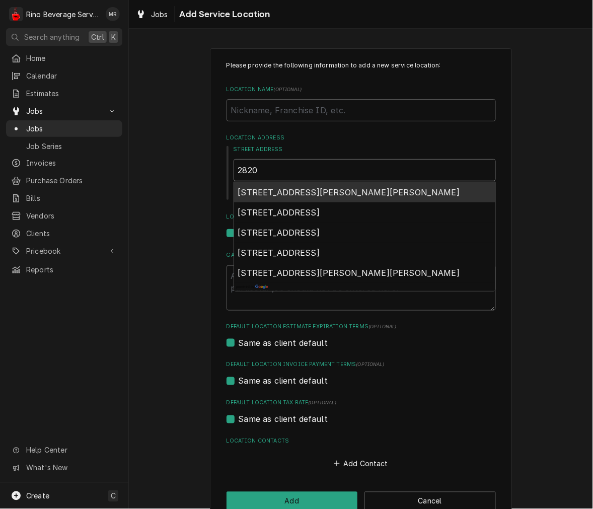
type textarea "x"
type input "28204"
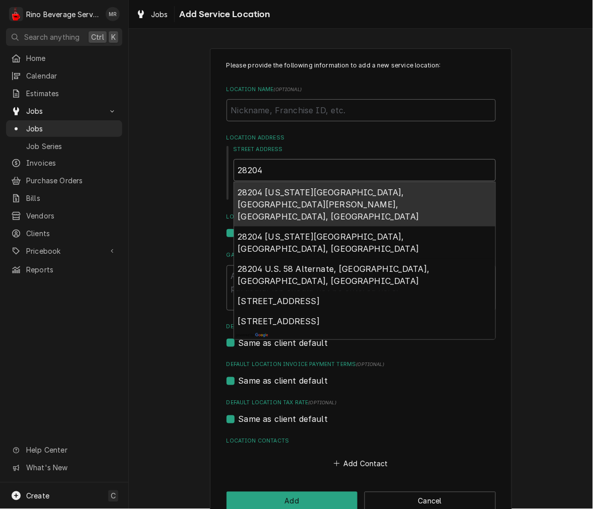
click at [294, 192] on span "28204 Indiana 1, Saint Leon, IN, USA" at bounding box center [328, 204] width 181 height 34
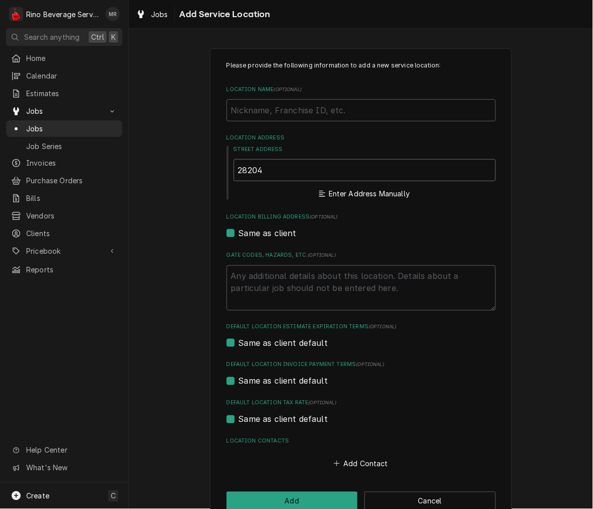
type textarea "x"
type input "28204 IN-1"
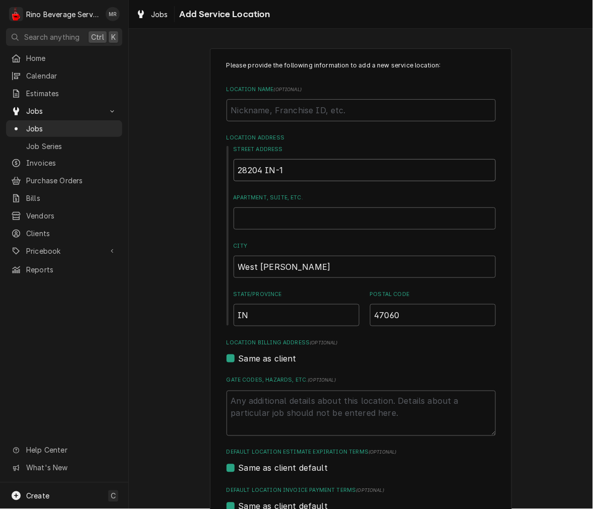
type textarea "x"
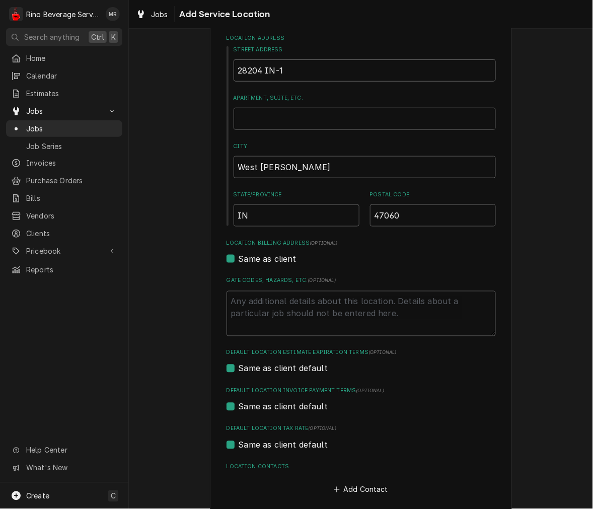
scroll to position [148, 0]
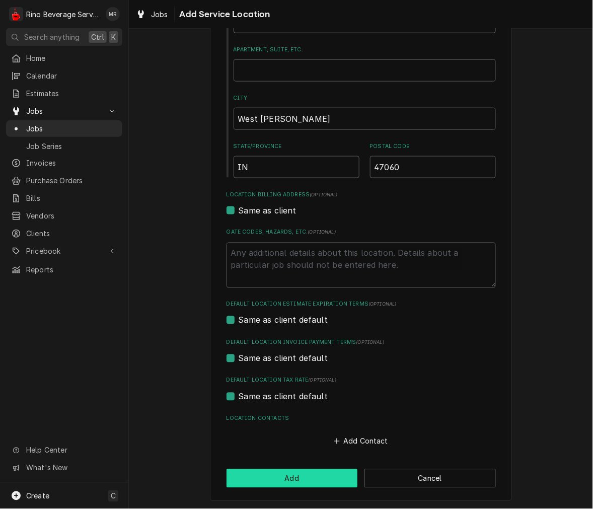
type input "28204 IN-1"
click at [292, 472] on button "Add" at bounding box center [292, 478] width 131 height 19
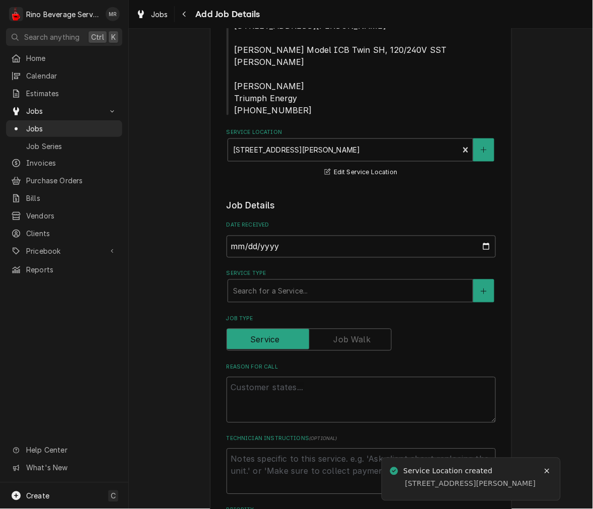
scroll to position [279, 0]
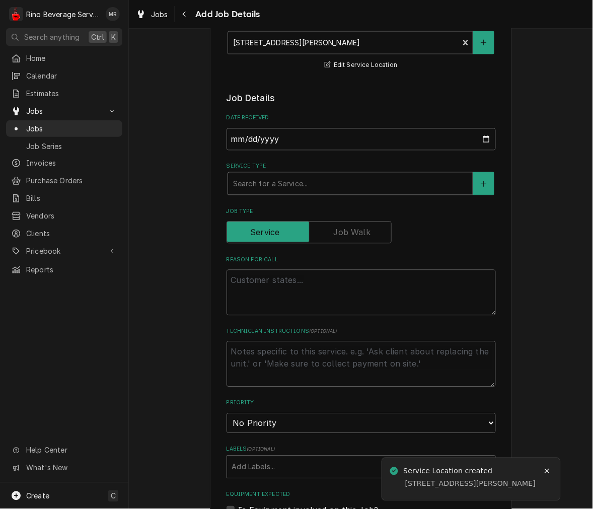
click at [233, 180] on input "Service Type" at bounding box center [234, 184] width 2 height 16
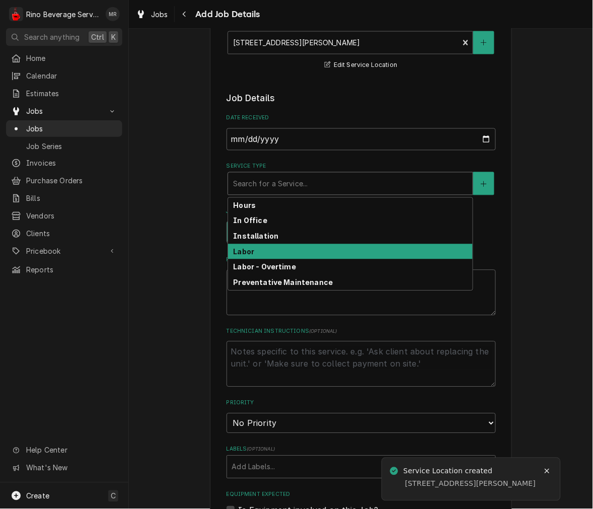
click at [258, 250] on div "Labor" at bounding box center [350, 252] width 245 height 16
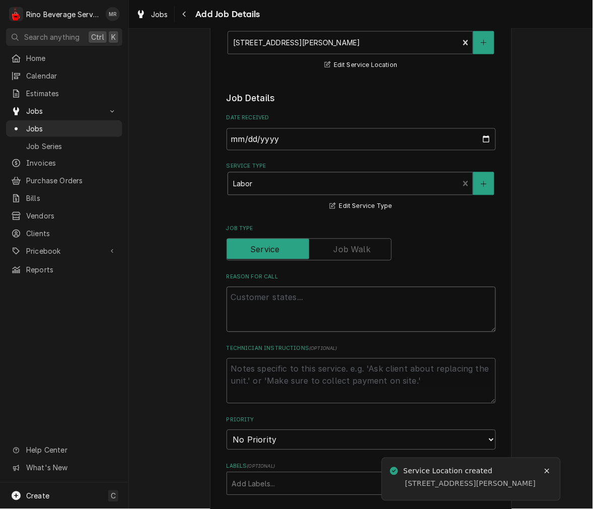
click at [266, 323] on textarea "Reason For Call" at bounding box center [361, 309] width 269 height 45
paste textarea "Can I get a service call to our St Leon Amoco Site 28204 IN-1 West Harrison, IN…"
type textarea "x"
type textarea "Can I get a service call to our St Leon Amoco Site 28204 IN-1 West Harrison, IN…"
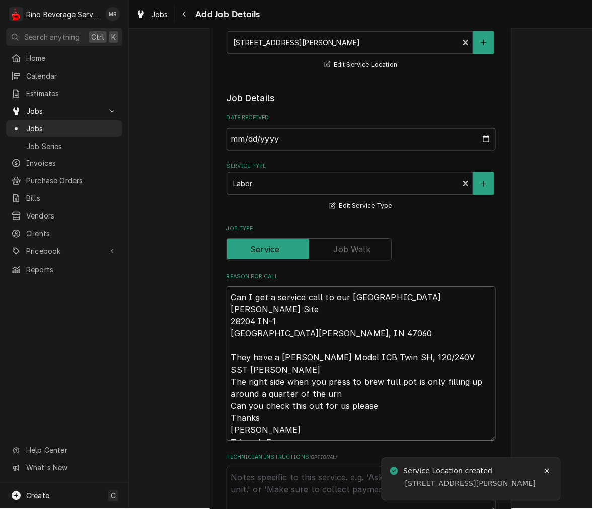
drag, startPoint x: 341, startPoint y: 325, endPoint x: 325, endPoint y: 322, distance: 16.4
click at [325, 322] on textarea "Can I get a service call to our St Leon Amoco Site 28204 IN-1 West Harrison, IN…" at bounding box center [361, 364] width 269 height 154
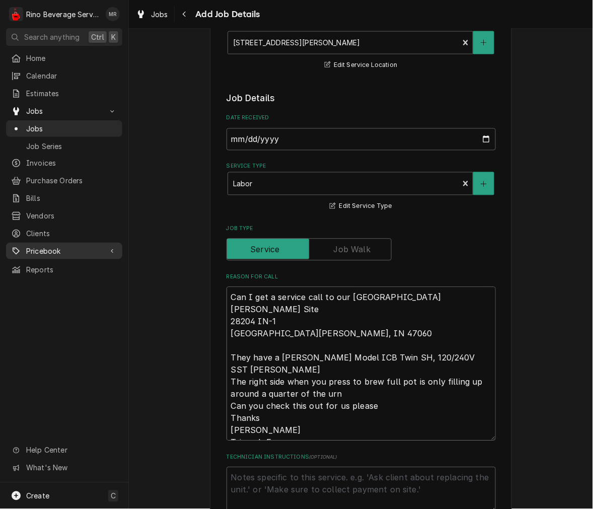
drag, startPoint x: 361, startPoint y: 324, endPoint x: 56, endPoint y: 236, distance: 318.2
click at [85, 264] on div "R Rino Beverage Service MR Search anything Ctrl K Home Calendar Estimates Jobs …" at bounding box center [296, 254] width 593 height 509
type textarea "x"
type textarea "They have a Bunn Model ICB Twin SH, 120/240V SST brewer The right side when you…"
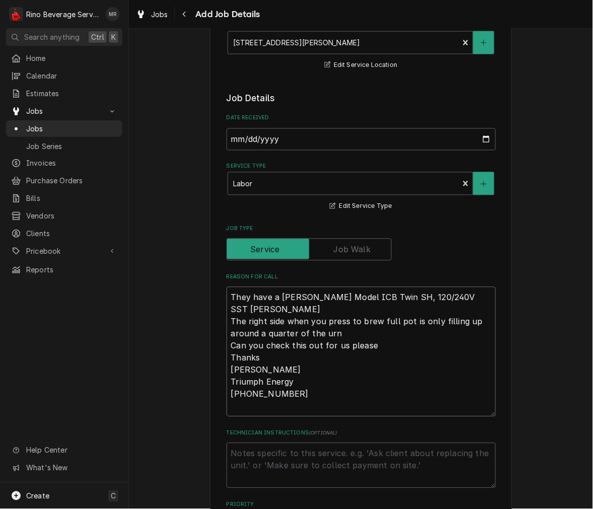
type textarea "x"
type textarea "They have a Bunn Model ICB Twin SH, 120/240V SST brewer The right side when you…"
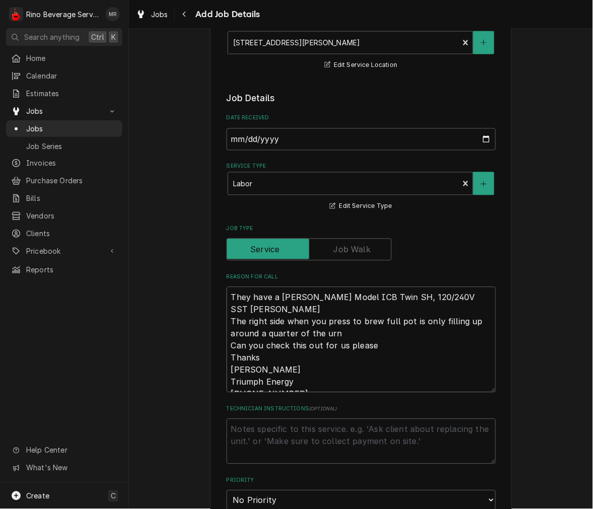
type textarea "x"
type textarea "They have a Bunn Model ICB Twin SH, 120/240V SST brewer The right side when you…"
drag, startPoint x: 274, startPoint y: 299, endPoint x: -39, endPoint y: 252, distance: 317.2
click at [0, 252] on html "R Rino Beverage Service MR Search anything Ctrl K Home Calendar Estimates Jobs …" at bounding box center [296, 254] width 593 height 509
type textarea "x"
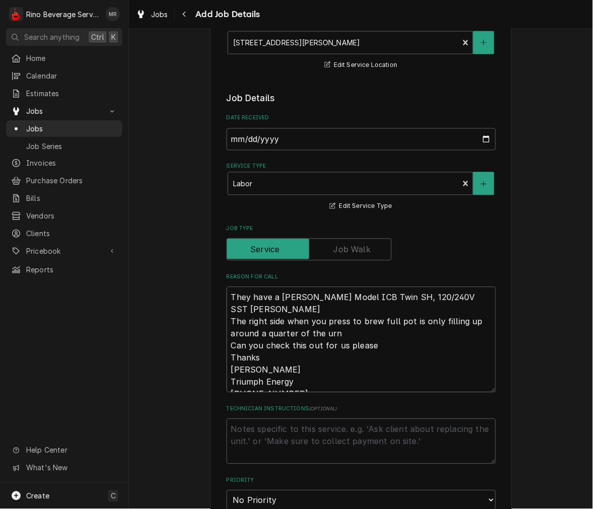
type textarea "Bunn Model ICB Twin SH, 120/240V SST brewer The right side when you press to br…"
type textarea "x"
type textarea "Bunn Model ICB Twin SH, 120/240V SST brewer The right side when you press to br…"
click at [229, 312] on textarea "Bunn Model ICB Twin SH, 120/240V SST brewer The right side when you press to br…" at bounding box center [361, 340] width 269 height 106
type textarea "x"
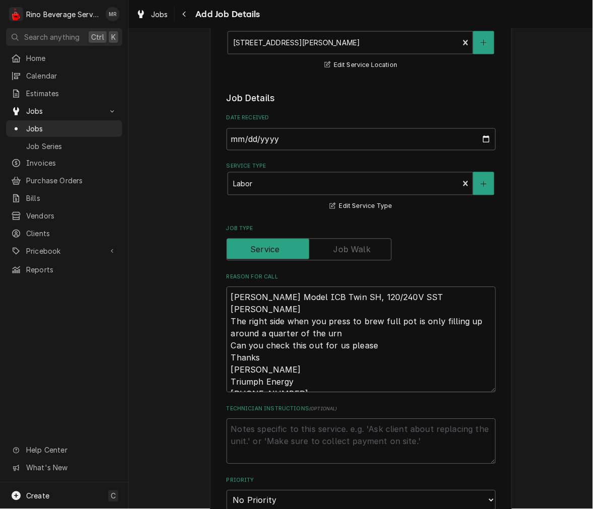
type textarea "Bunn Model ICB Twin SH, 120/240V SST brewer The right side when you press to br…"
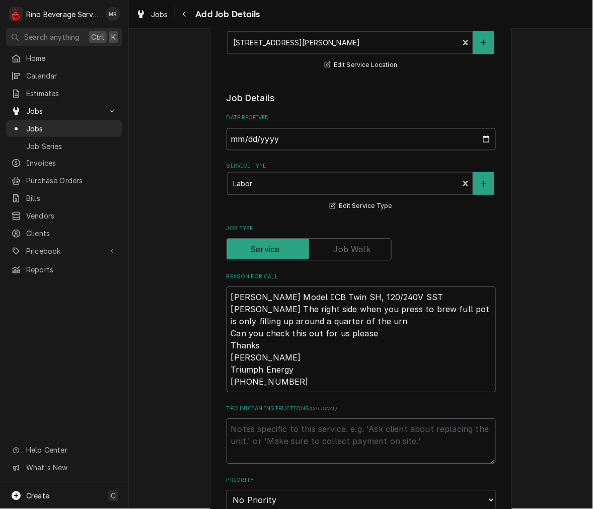
type textarea "x"
type textarea "Bunn Model ICB Twin SH, 120/240V SST brewer -The right side when you press to b…"
drag, startPoint x: 292, startPoint y: 385, endPoint x: 222, endPoint y: 337, distance: 84.9
click at [222, 337] on div "Please provide the following information to create a job: Client Details Client…" at bounding box center [361, 360] width 302 height 1182
type textarea "x"
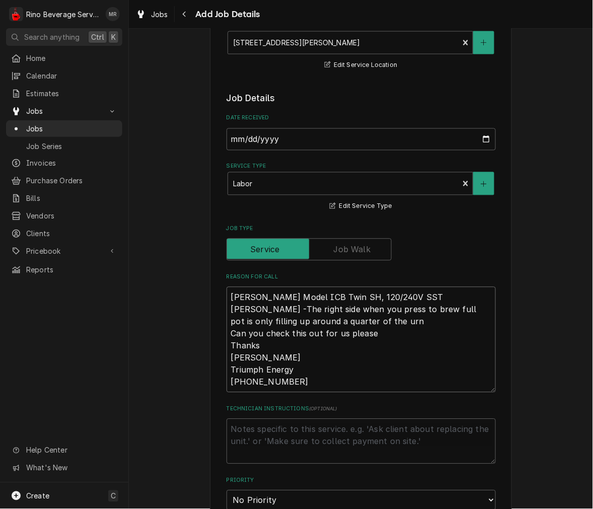
type textarea "Bunn Model ICB Twin SH, 120/240V SST brewer -The right side when you press to b…"
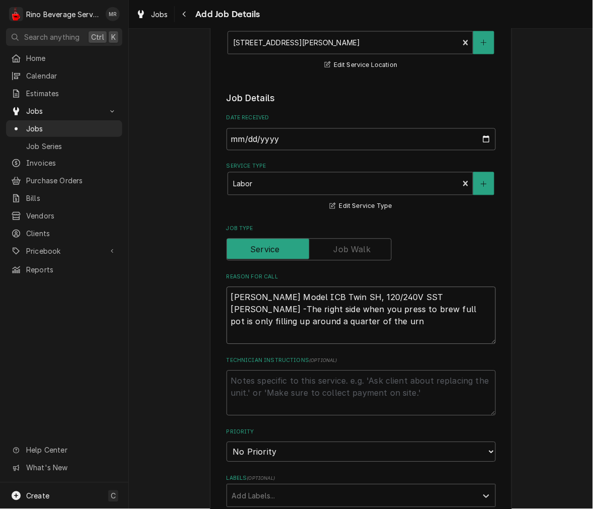
type textarea "x"
type textarea "Bunn Model ICB Twin SH, 120/240V SST brewer -The right side when you press to b…"
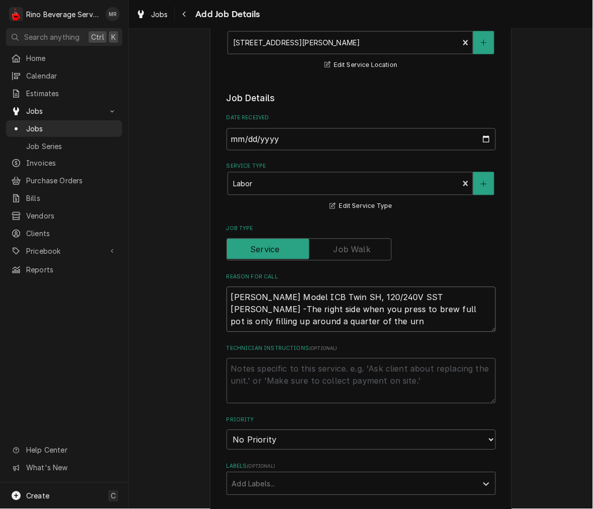
type textarea "x"
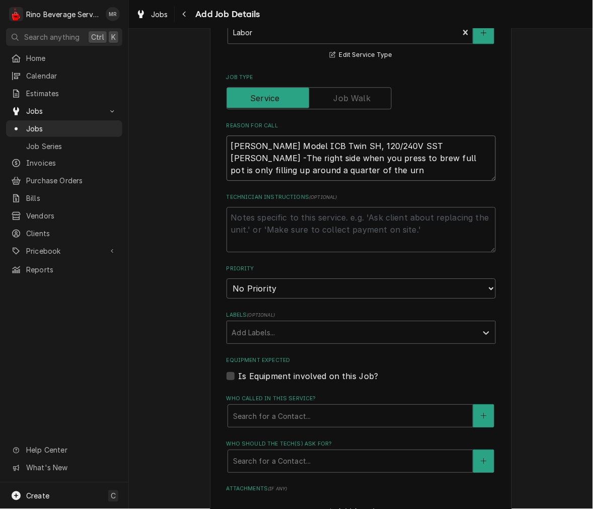
scroll to position [466, 0]
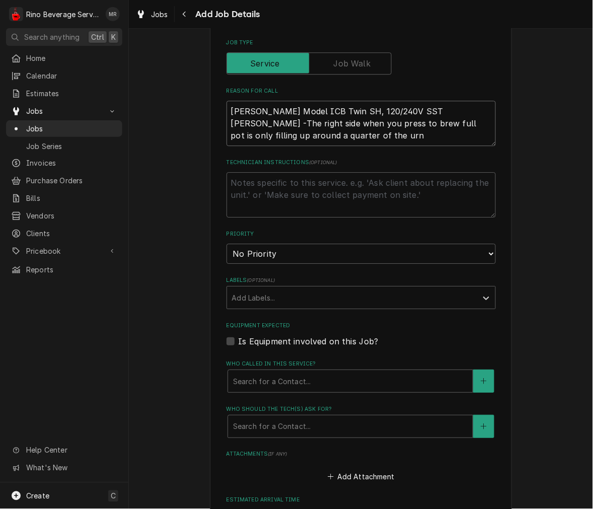
type textarea "Bunn Model ICB Twin SH, 120/240V SST brewer -The right side when you press to b…"
click at [298, 259] on select "No Priority Urgent High Medium Low" at bounding box center [361, 254] width 269 height 20
select select "2"
click at [227, 244] on select "No Priority Urgent High Medium Low" at bounding box center [361, 254] width 269 height 20
type textarea "x"
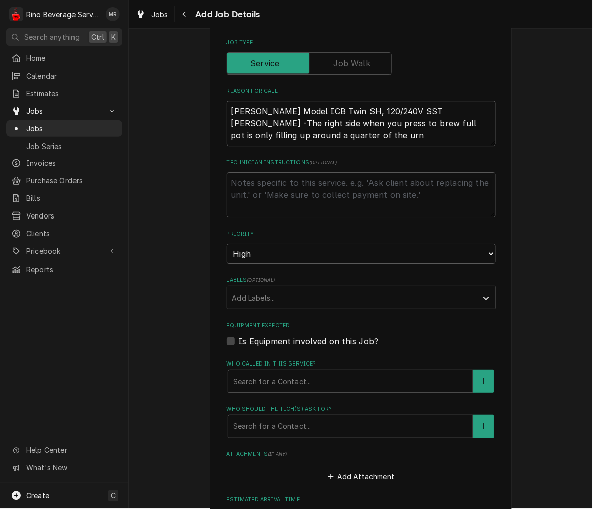
click at [284, 307] on div "Add Labels..." at bounding box center [352, 297] width 250 height 22
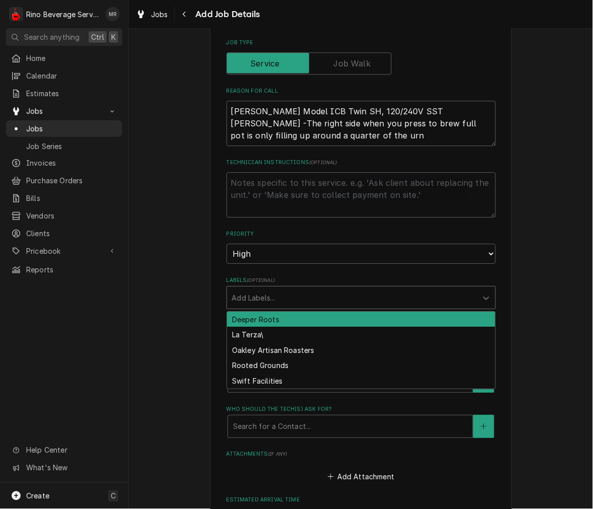
click at [284, 307] on div "Add Labels..." at bounding box center [352, 297] width 250 height 22
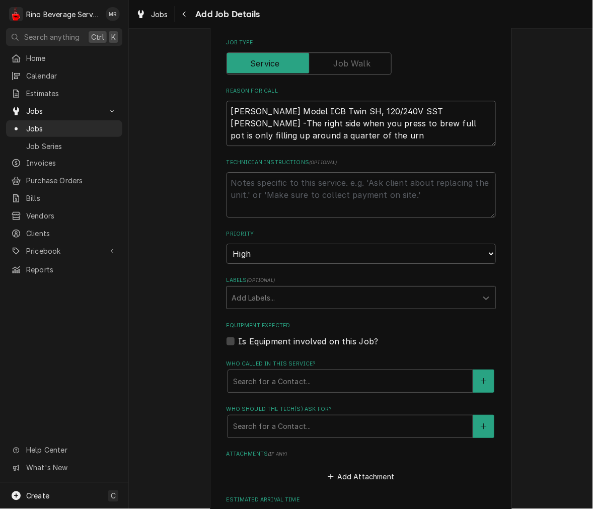
click at [280, 344] on label "Is Equipment involved on this Job?" at bounding box center [309, 341] width 140 height 12
click at [280, 344] on input "Equipment Expected" at bounding box center [373, 346] width 269 height 22
checkbox input "true"
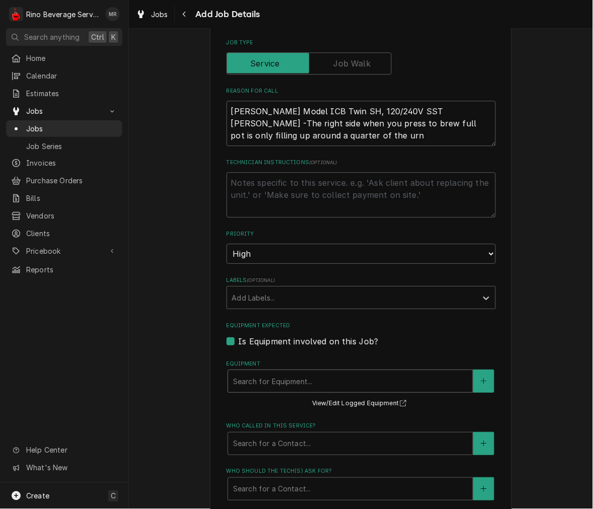
click at [272, 380] on div "Equipment" at bounding box center [350, 381] width 235 height 18
type textarea "x"
click at [272, 380] on div "Equipment" at bounding box center [350, 381] width 235 height 18
click at [286, 344] on label "Is Equipment involved on this Job?" at bounding box center [309, 341] width 140 height 12
click at [286, 344] on input "Equipment Expected" at bounding box center [373, 346] width 269 height 22
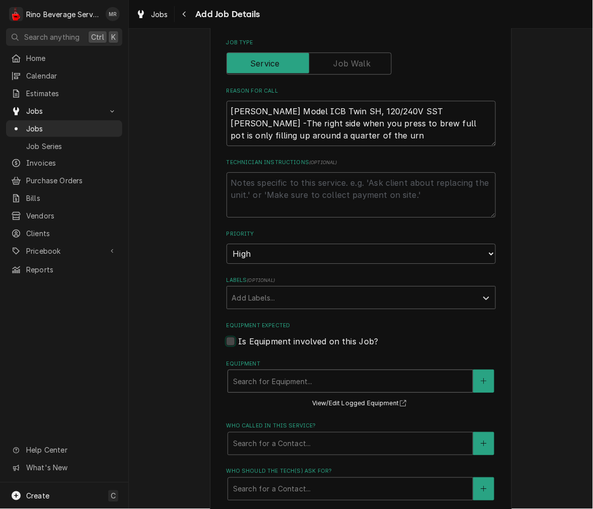
checkbox input "false"
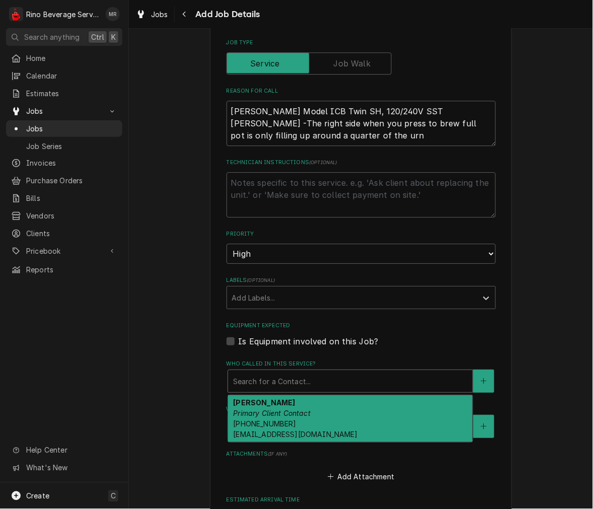
click at [290, 390] on div "Search for a Contact..." at bounding box center [350, 381] width 245 height 22
click at [282, 404] on div "Luke Ziegler Primary Client Contact (812) 584-5638 lziegler@triumphenergy.com" at bounding box center [350, 418] width 245 height 47
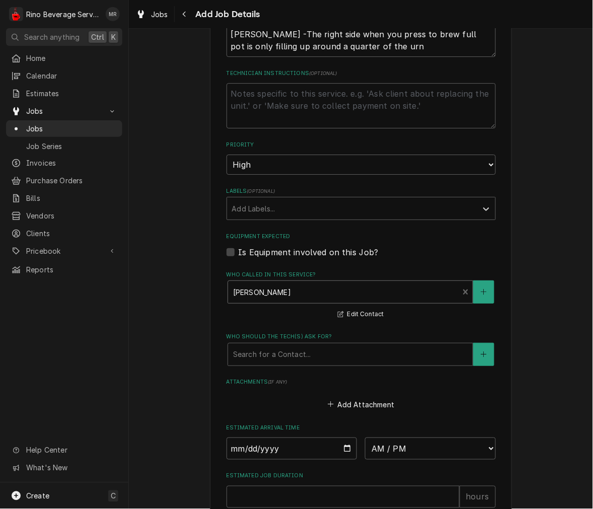
scroll to position [652, 0]
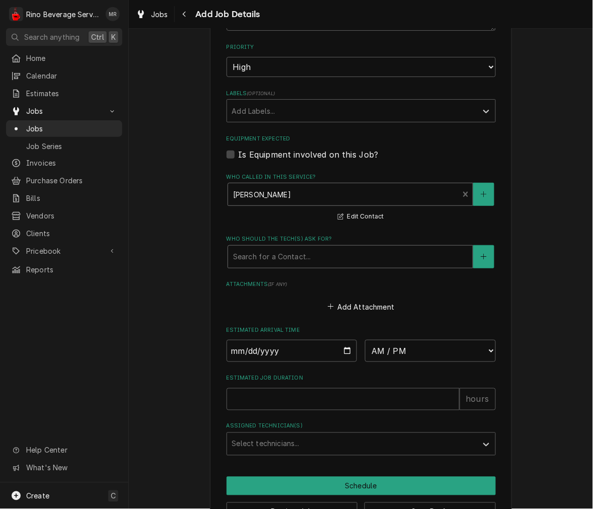
click at [315, 263] on div "Who should the tech(s) ask for?" at bounding box center [350, 257] width 235 height 18
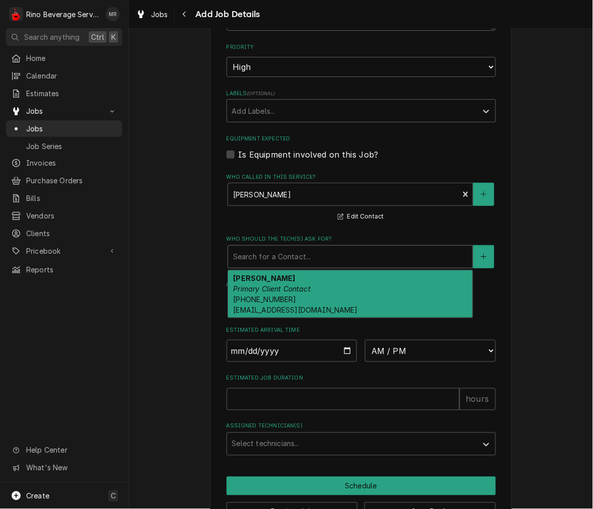
click at [300, 303] on div "Luke Ziegler Primary Client Contact (812) 584-5638 lziegler@triumphenergy.com" at bounding box center [350, 293] width 245 height 47
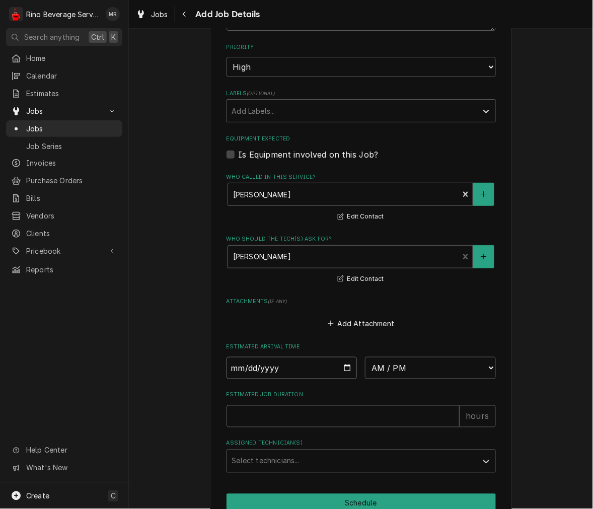
click at [342, 366] on input "Date" at bounding box center [292, 368] width 131 height 22
type textarea "x"
type input "2025-10-16"
type textarea "x"
drag, startPoint x: 391, startPoint y: 363, endPoint x: 381, endPoint y: 357, distance: 11.1
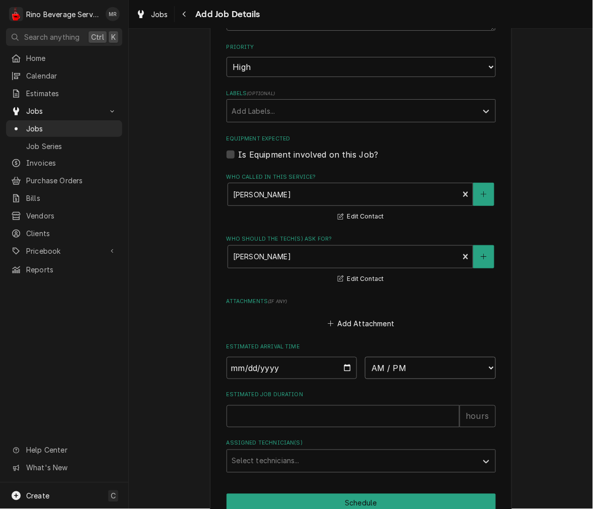
click at [391, 363] on select "AM / PM 6:00 AM 6:15 AM 6:30 AM 6:45 AM 7:00 AM 7:15 AM 7:30 AM 7:45 AM 8:00 AM…" at bounding box center [430, 368] width 131 height 22
select select "12:45:00"
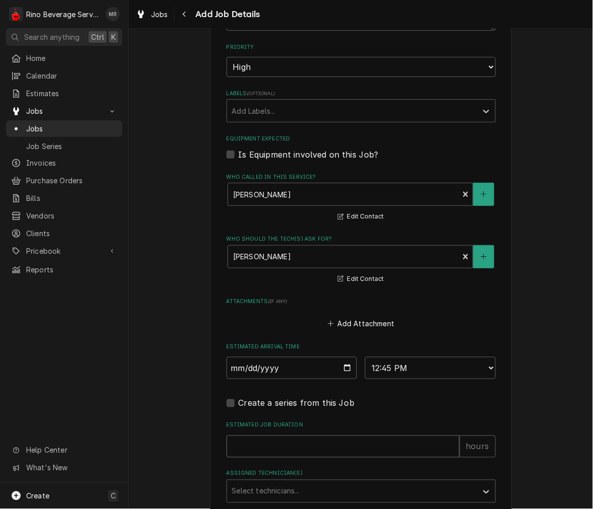
click at [304, 442] on input "Estimated Job Duration" at bounding box center [343, 446] width 233 height 22
type textarea "x"
type input "2"
click at [374, 482] on div "Assigned Technician(s)" at bounding box center [352, 491] width 240 height 18
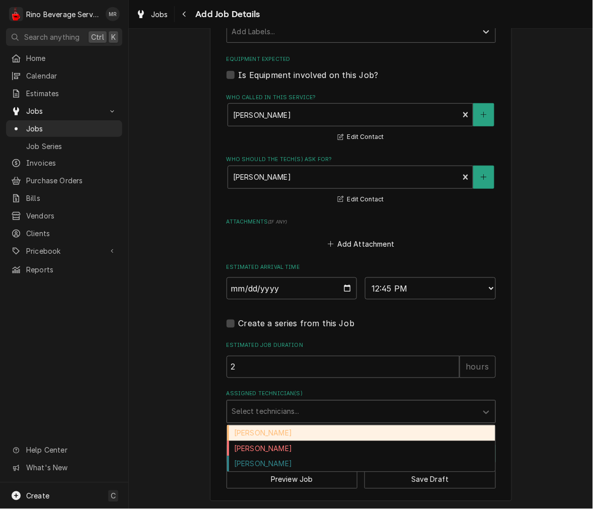
click at [307, 432] on div "Damon Rinehart" at bounding box center [361, 433] width 268 height 16
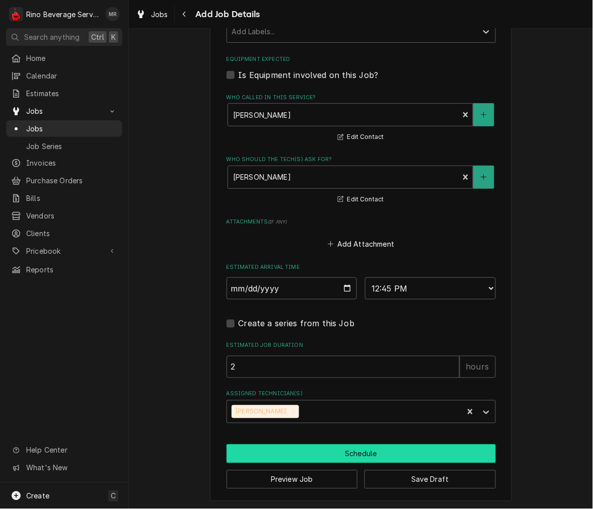
click at [313, 459] on button "Schedule" at bounding box center [361, 454] width 269 height 19
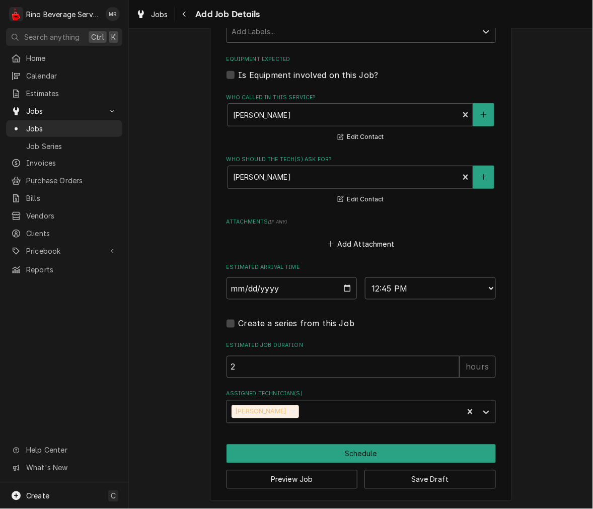
scroll to position [723, 0]
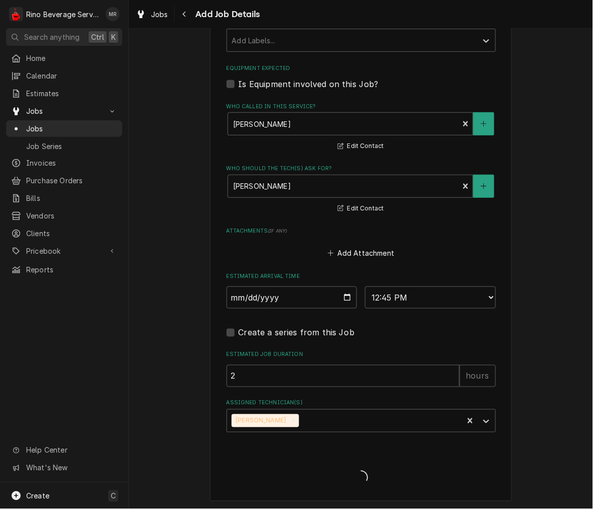
type textarea "x"
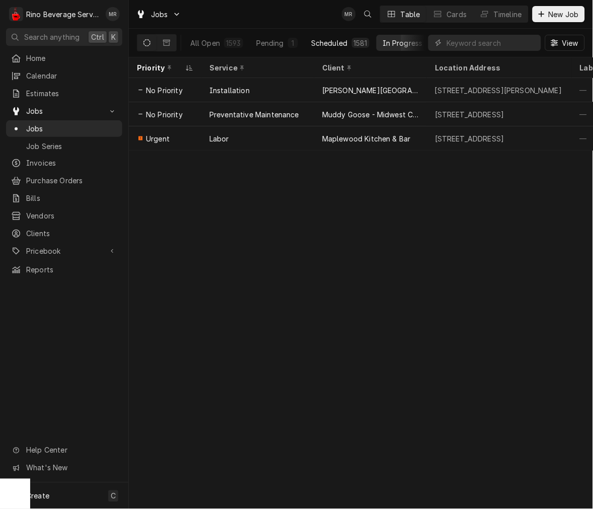
drag, startPoint x: 329, startPoint y: 38, endPoint x: 321, endPoint y: 47, distance: 12.5
click at [329, 38] on div "Scheduled" at bounding box center [329, 43] width 36 height 11
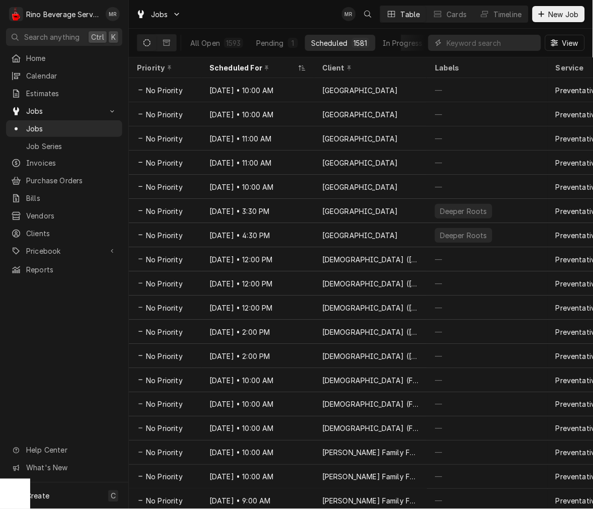
click at [237, 62] on div "Scheduled For" at bounding box center [257, 67] width 109 height 17
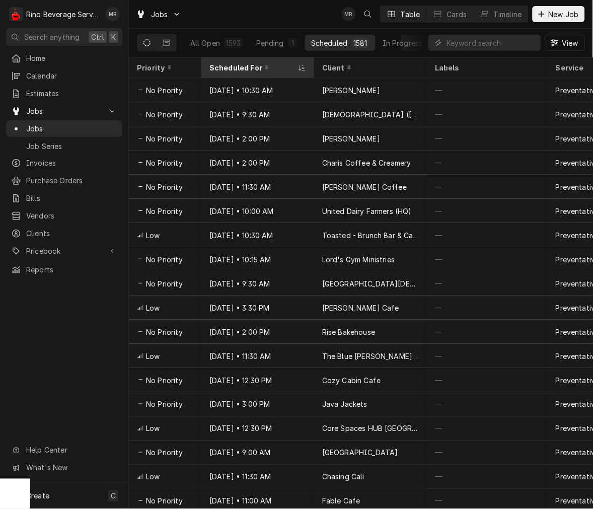
click at [272, 68] on div "Scheduled For" at bounding box center [252, 67] width 87 height 11
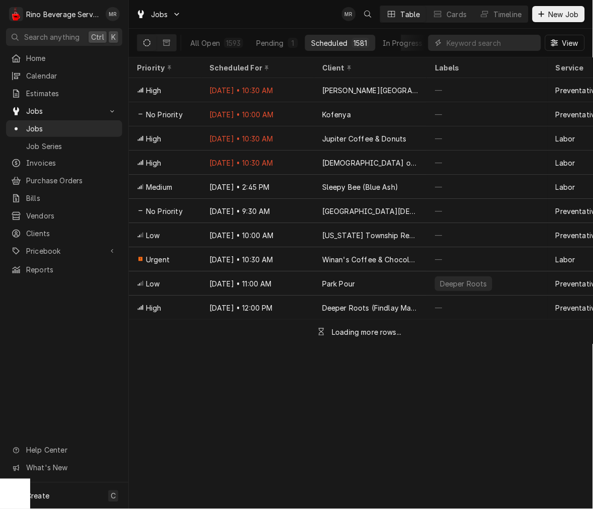
click at [272, 68] on div "Scheduled For" at bounding box center [256, 67] width 95 height 11
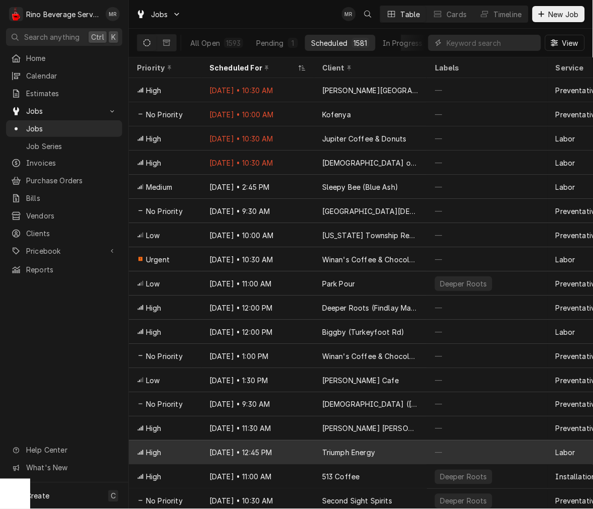
click at [313, 449] on div "Oct 16 • 12:45 PM" at bounding box center [257, 453] width 113 height 24
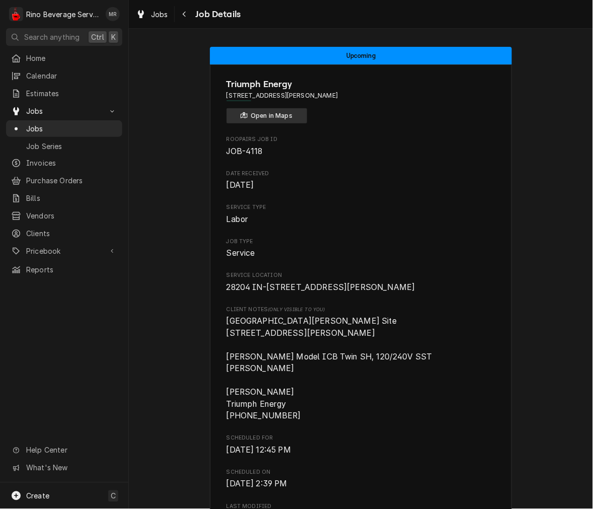
click at [274, 119] on button "Open in Maps" at bounding box center [267, 115] width 81 height 15
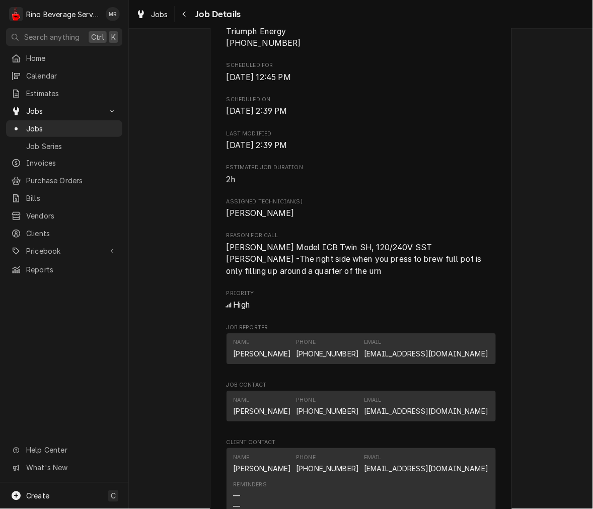
scroll to position [645, 0]
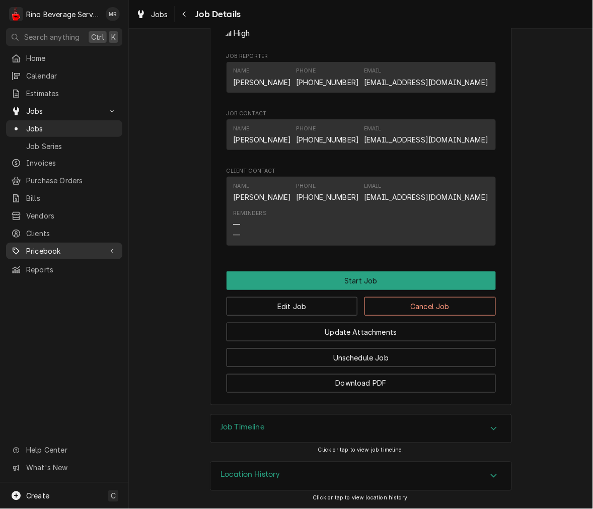
click at [88, 243] on link "Pricebook" at bounding box center [64, 251] width 116 height 17
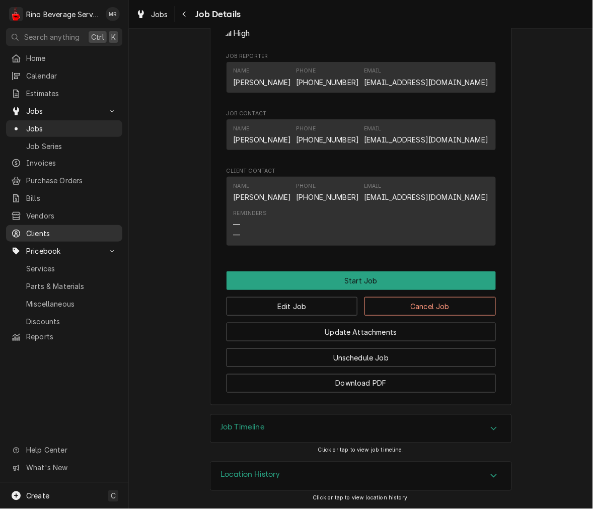
click at [83, 228] on span "Clients" at bounding box center [71, 233] width 91 height 11
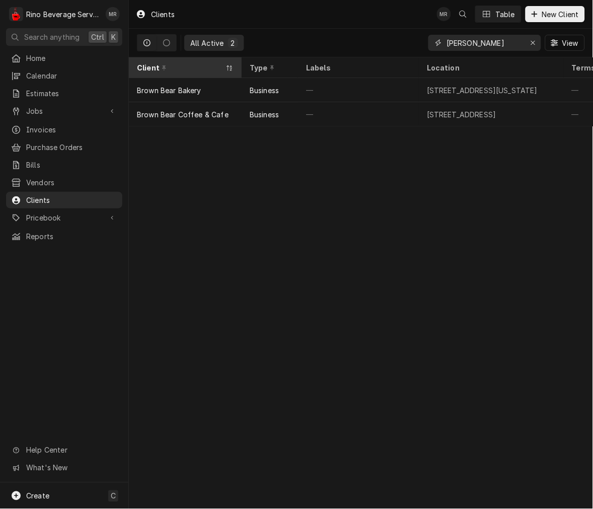
drag, startPoint x: 508, startPoint y: 44, endPoint x: 141, endPoint y: 65, distance: 367.7
click at [181, 64] on div "Clients MR Table New Client All Active 2 [PERSON_NAME] View Client Type Labels …" at bounding box center [361, 254] width 464 height 509
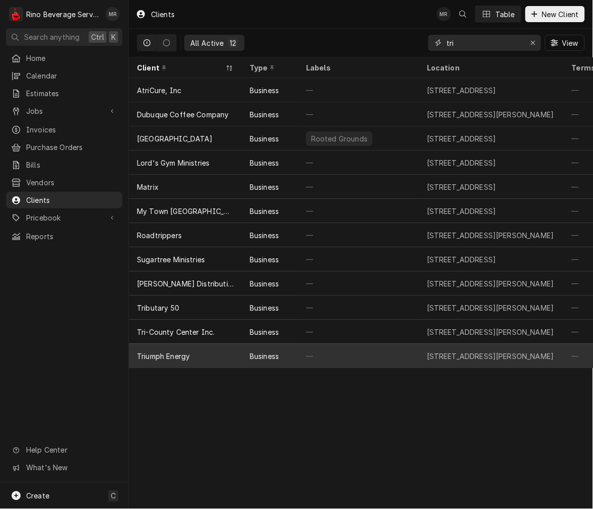
type input "tri"
click at [181, 354] on div "Triumph Energy" at bounding box center [163, 356] width 53 height 11
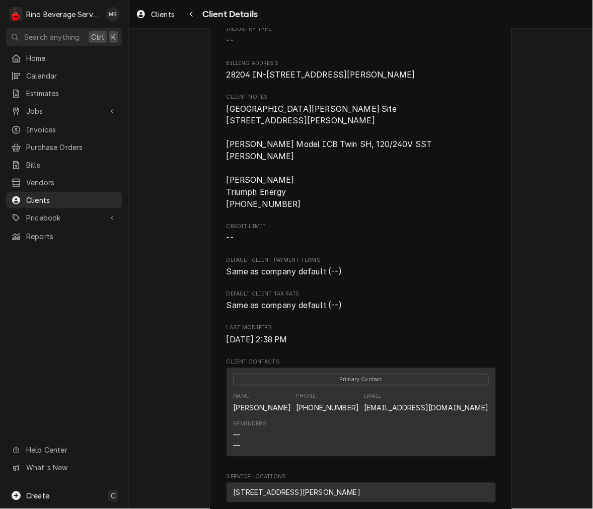
scroll to position [348, 0]
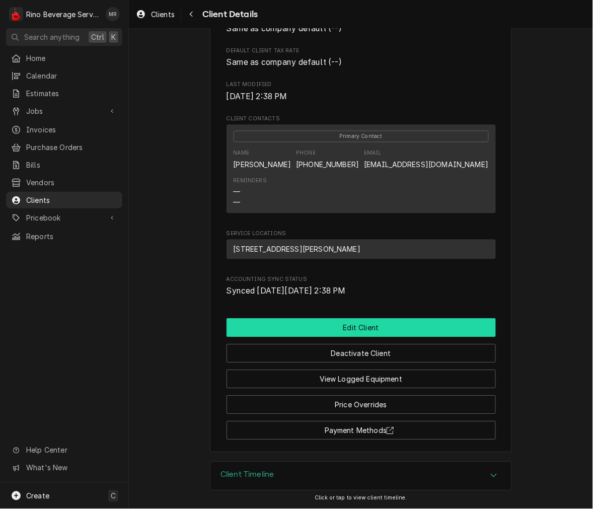
click at [349, 328] on button "Edit Client" at bounding box center [361, 328] width 269 height 19
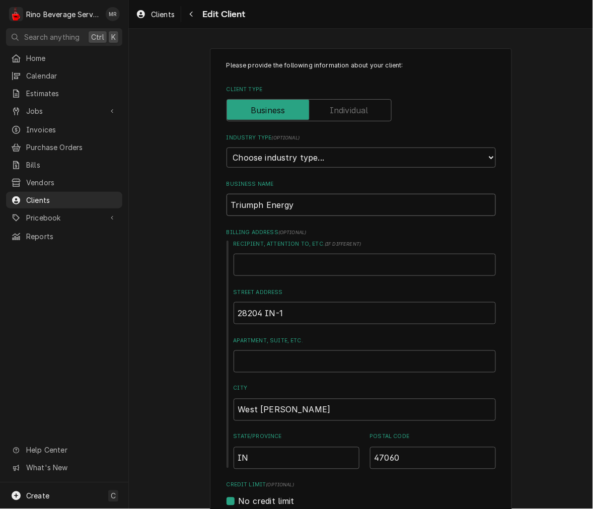
drag, startPoint x: 315, startPoint y: 206, endPoint x: -92, endPoint y: 185, distance: 406.8
click at [0, 185] on html "R Rino Beverage Service MR Search anything Ctrl K Home Calendar Estimates Jobs …" at bounding box center [296, 254] width 593 height 509
type textarea "x"
type input "Triumph Energy"
type textarea "x"
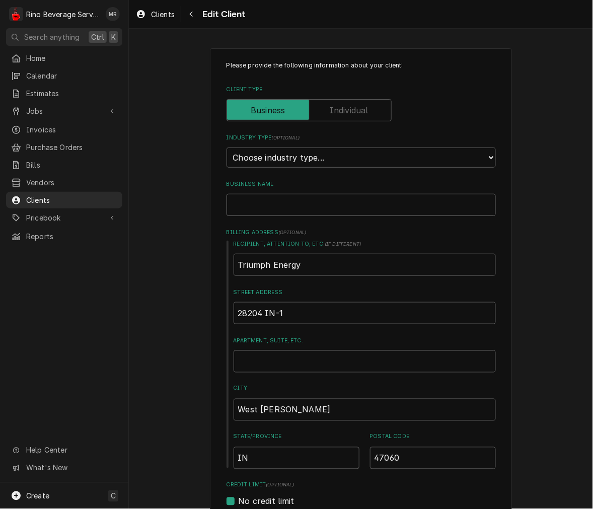
type input "Amoco Site"
click at [348, 209] on input "Amoco Site" at bounding box center [361, 205] width 269 height 22
type textarea "x"
type input "Amoco Sit"
type textarea "x"
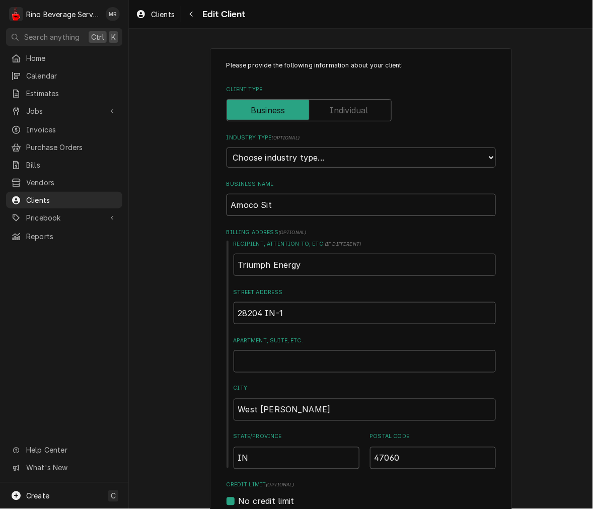
type input "Amoco Si"
type textarea "x"
type input "Amoco S"
type textarea "x"
type input "Amoco"
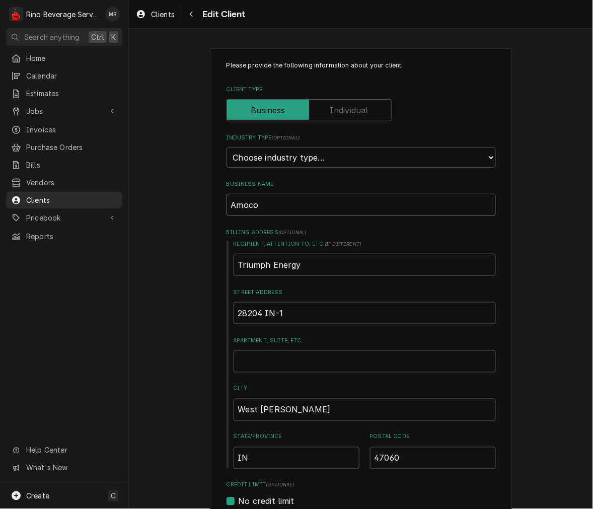
type textarea "x"
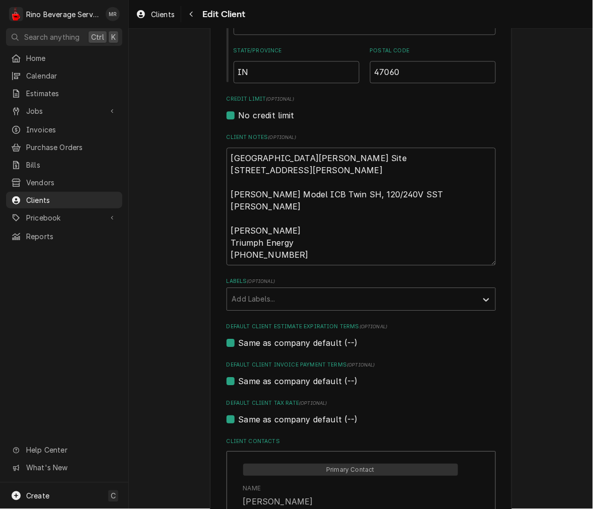
scroll to position [381, 0]
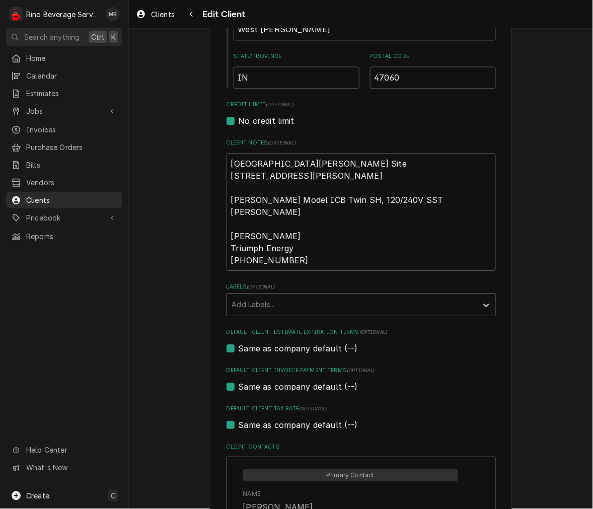
type input "Amoco"
click at [242, 306] on div "Labels" at bounding box center [352, 305] width 240 height 18
drag, startPoint x: 273, startPoint y: 293, endPoint x: 269, endPoint y: 306, distance: 13.2
click at [273, 296] on div "Labels" at bounding box center [352, 305] width 240 height 18
click at [269, 306] on div "Labels" at bounding box center [352, 305] width 240 height 18
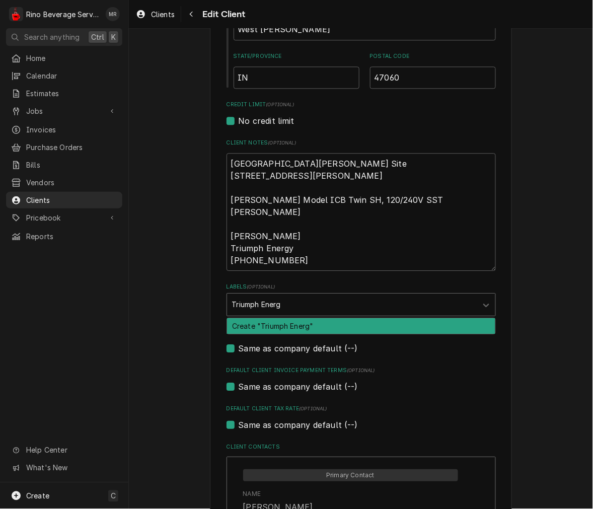
type input "Triumph Energy"
type textarea "x"
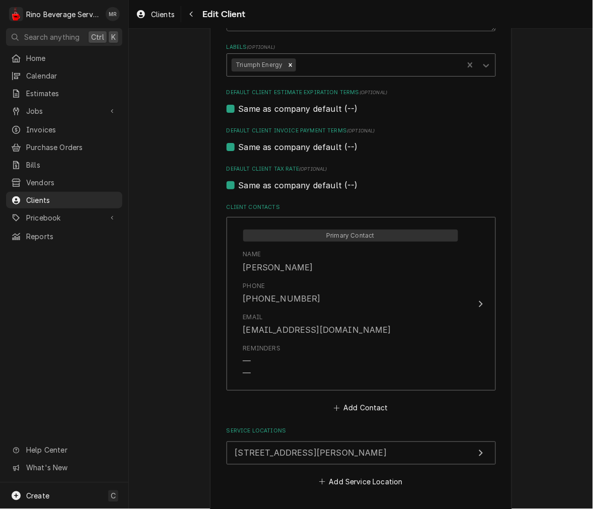
scroll to position [660, 0]
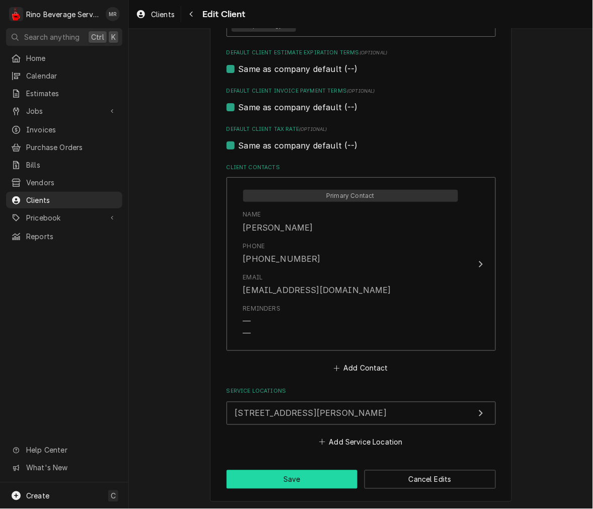
drag, startPoint x: 280, startPoint y: 477, endPoint x: 392, endPoint y: 468, distance: 112.1
click at [280, 477] on button "Save" at bounding box center [292, 479] width 131 height 19
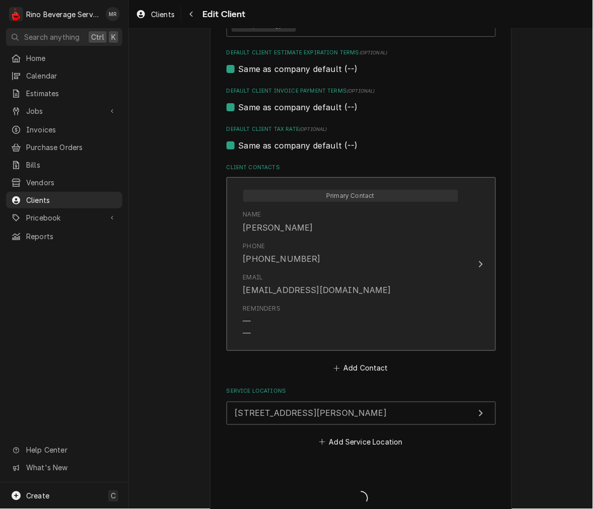
type textarea "x"
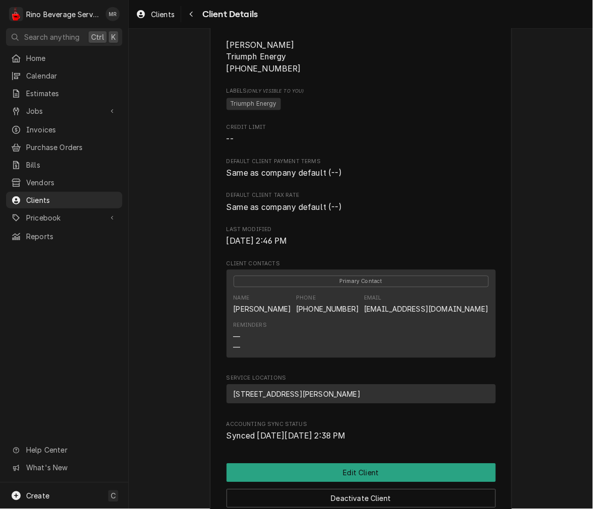
scroll to position [279, 0]
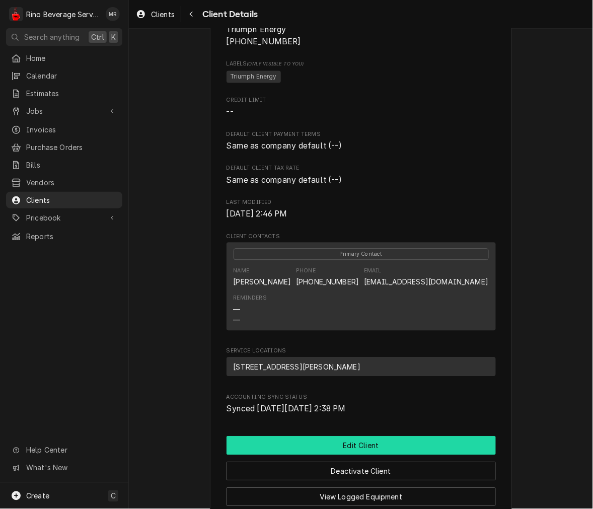
click at [373, 443] on button "Edit Client" at bounding box center [361, 445] width 269 height 19
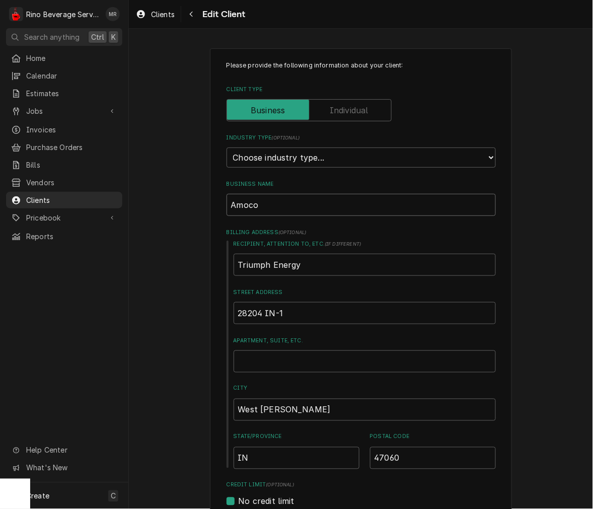
click at [287, 205] on input "Amoco" at bounding box center [361, 205] width 269 height 22
type textarea "x"
type input "Amoco"
type textarea "x"
type input "Amoco ("
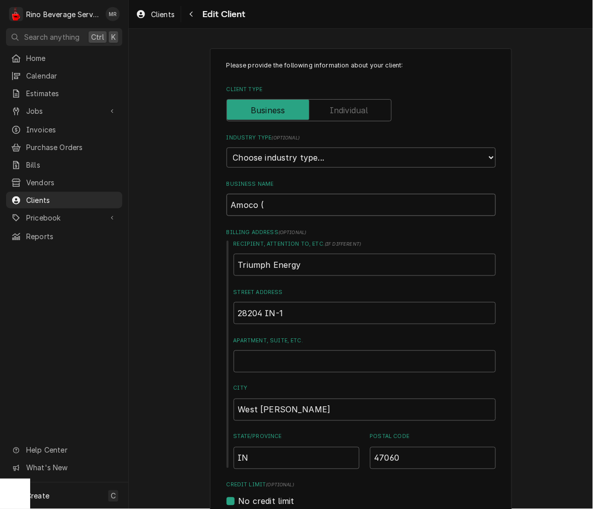
type textarea "x"
type input "Amoco (S"
type textarea "x"
type input "Amoco (St"
type textarea "x"
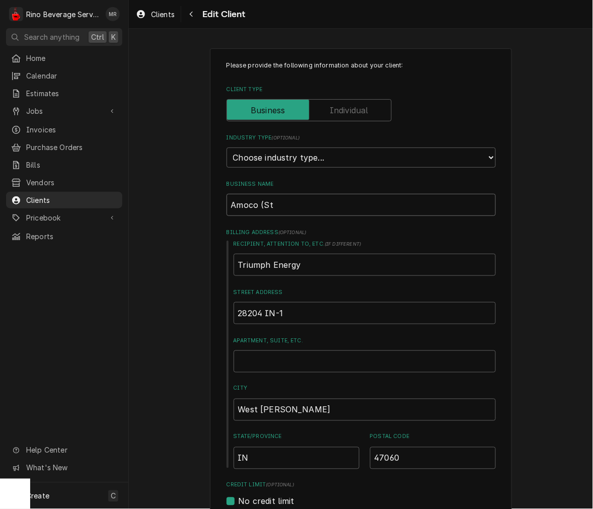
type input "Amoco (St."
type textarea "x"
type input "Amoco (St."
type textarea "x"
type input "Amoco (St. L"
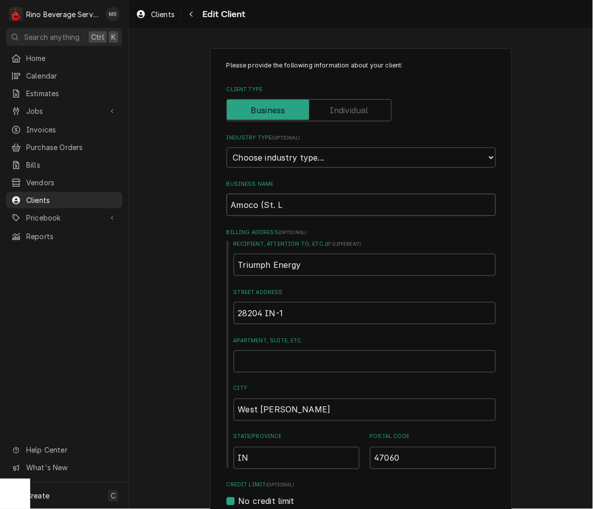
type textarea "x"
type input "Amoco (St. Le"
type textarea "x"
type input "Amoco (St. Leo"
type textarea "x"
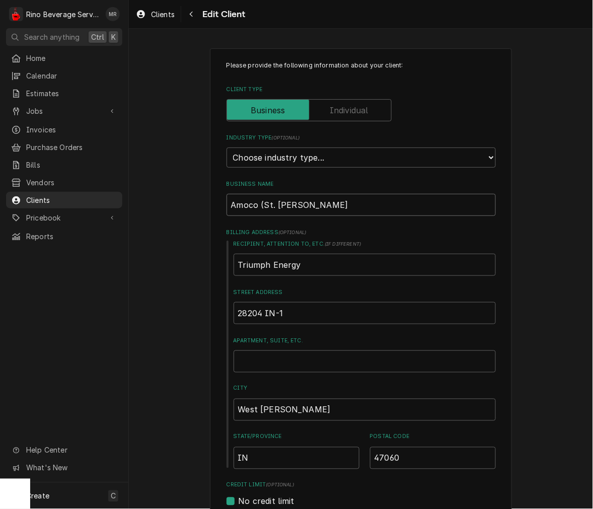
type input "Amoco (St. Leon"
type textarea "x"
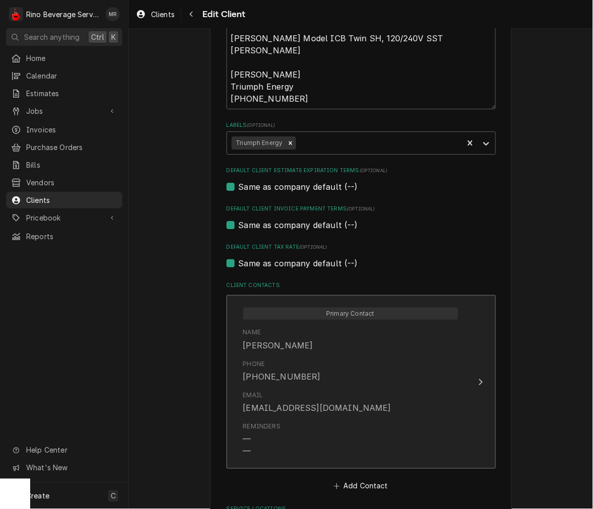
scroll to position [660, 0]
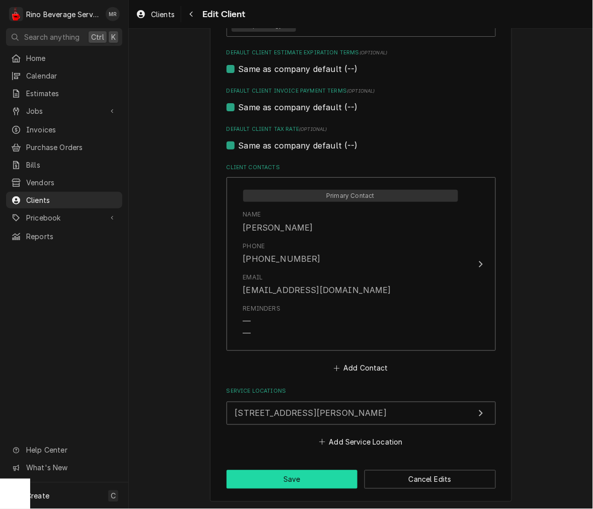
type input "Amoco ([GEOGRAPHIC_DATA][PERSON_NAME])"
click at [295, 475] on button "Save" at bounding box center [292, 479] width 131 height 19
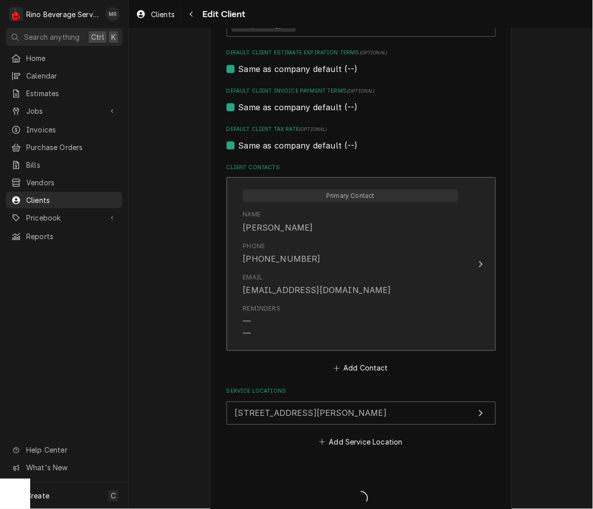
type textarea "x"
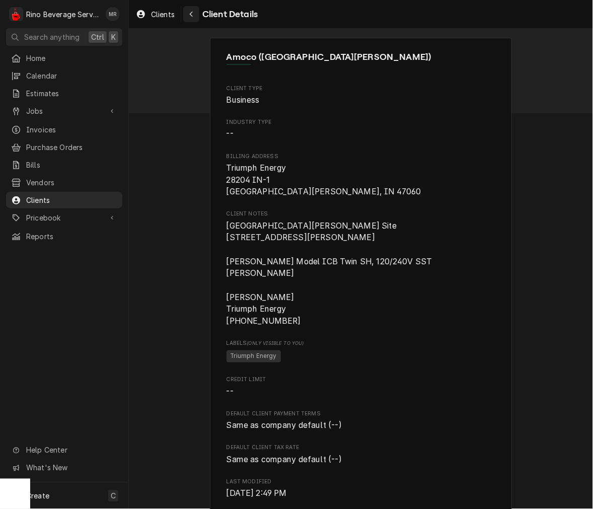
click at [194, 11] on div "Navigate back" at bounding box center [191, 14] width 10 height 10
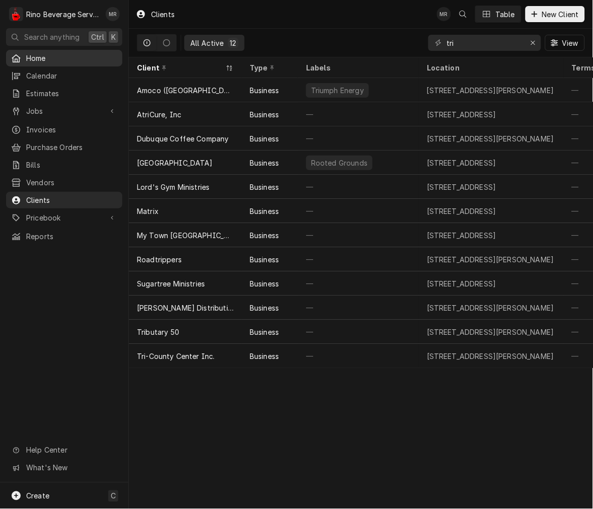
click at [52, 58] on span "Home" at bounding box center [71, 58] width 91 height 11
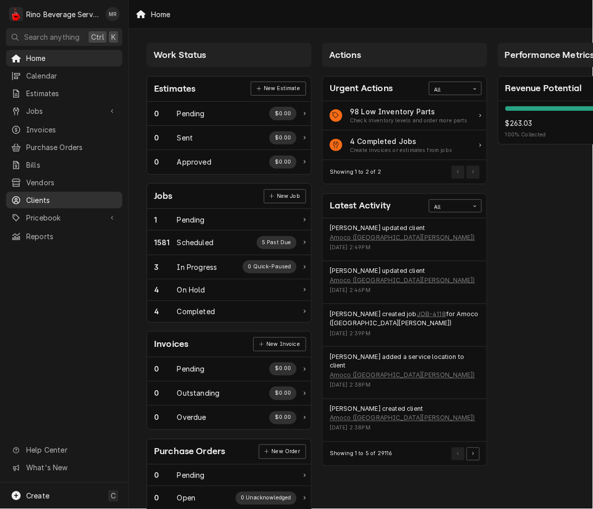
click at [29, 195] on span "Clients" at bounding box center [71, 200] width 91 height 11
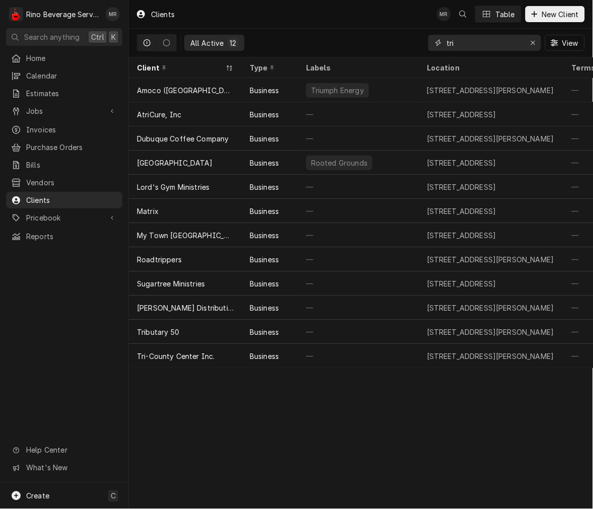
click at [504, 46] on input "tri" at bounding box center [485, 43] width 76 height 16
type input "t"
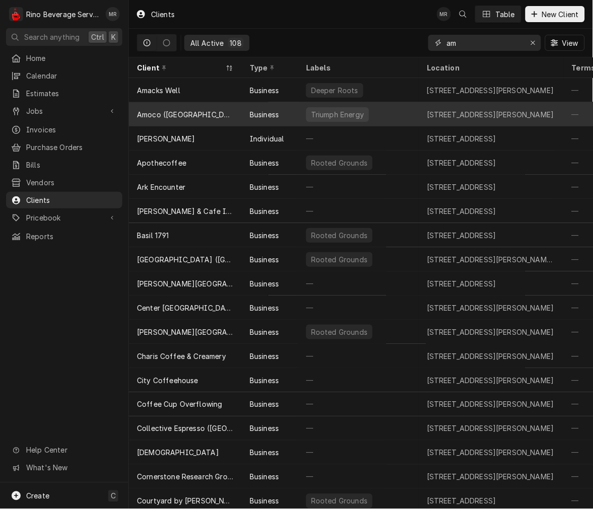
type input "am"
click at [172, 112] on div "Amoco ([GEOGRAPHIC_DATA][PERSON_NAME])" at bounding box center [185, 114] width 97 height 11
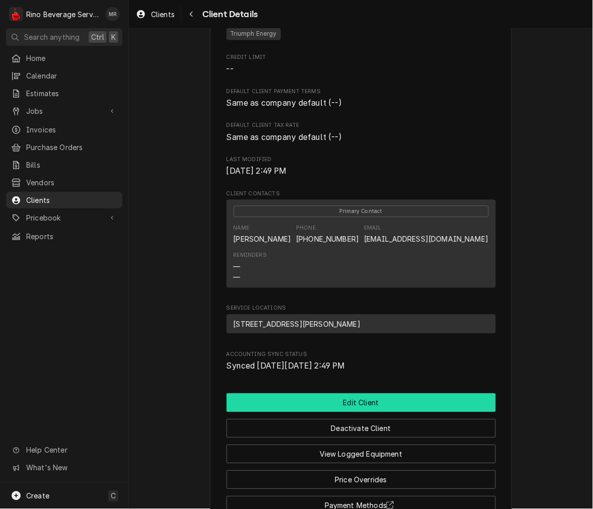
scroll to position [396, 0]
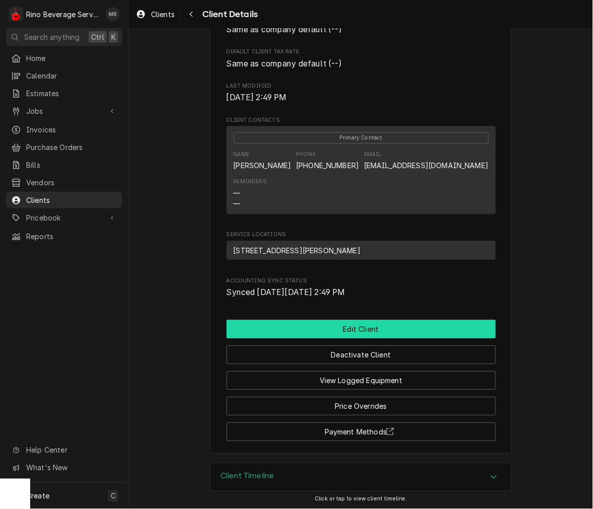
drag, startPoint x: 339, startPoint y: 326, endPoint x: 339, endPoint y: 318, distance: 7.6
click at [339, 325] on button "Edit Client" at bounding box center [361, 329] width 269 height 19
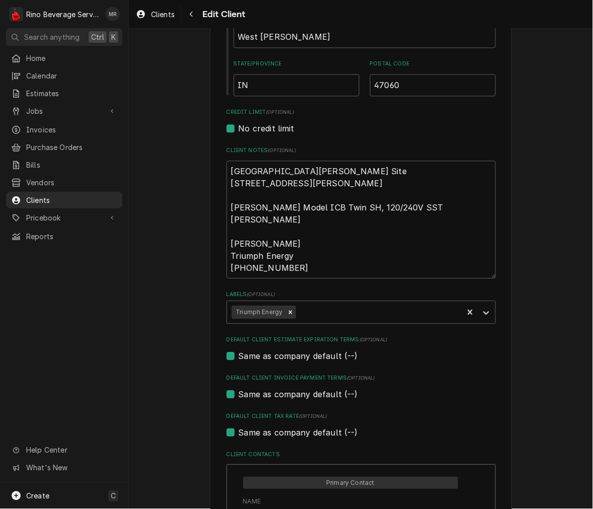
scroll to position [466, 0]
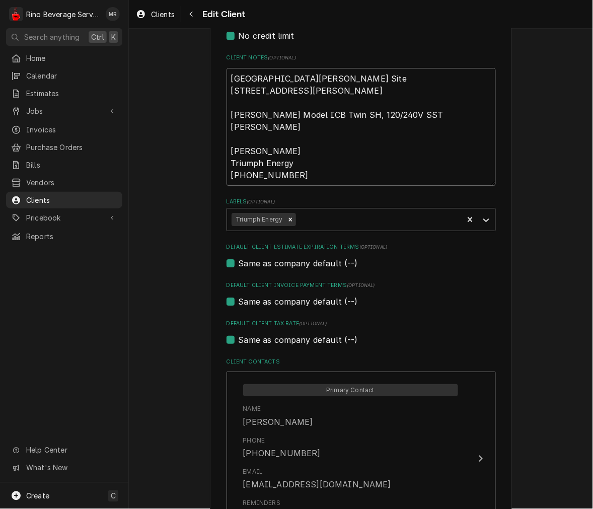
drag, startPoint x: 311, startPoint y: 164, endPoint x: 308, endPoint y: 169, distance: 5.9
click at [311, 164] on textarea "St Leon Amoco Site 28204 IN-1 West Harrison, IN 47060 Bunn Model ICB Twin SH, 1…" at bounding box center [361, 127] width 269 height 118
click at [297, 177] on textarea "St Leon Amoco Site 28204 IN-1 West Harrison, IN 47060 Bunn Model ICB Twin SH, 1…" at bounding box center [361, 127] width 269 height 118
type textarea "x"
type textarea "St Leon Amoco Site 28204 IN-1 West Harrison, IN 47060 Bunn Model ICB Twin SH, 1…"
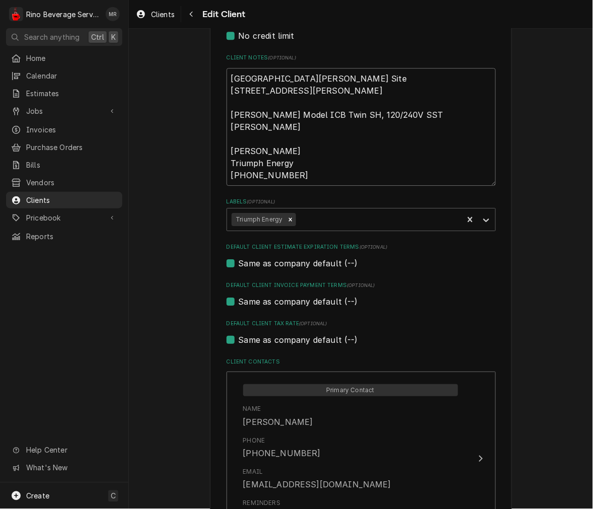
type textarea "x"
type textarea "St Leon Amoco Site 28204 IN-1 West Harrison, IN 47060 Bunn Model ICB Twin SH, 1…"
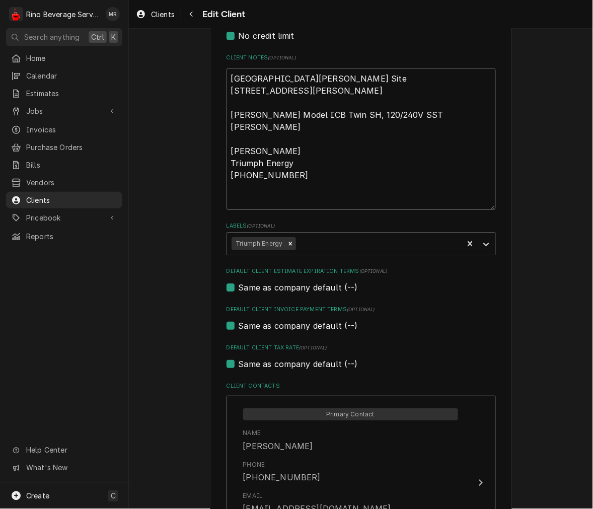
type textarea "x"
type textarea "St Leon Amoco Site 28204 IN-1 West Harrison, IN 47060 Bunn Model ICB Twin SH, 1…"
type textarea "x"
type textarea "St Leon Amoco Site 28204 IN-1 West Harrison, IN 47060 Bunn Model ICB Twin SH, 1…"
type textarea "x"
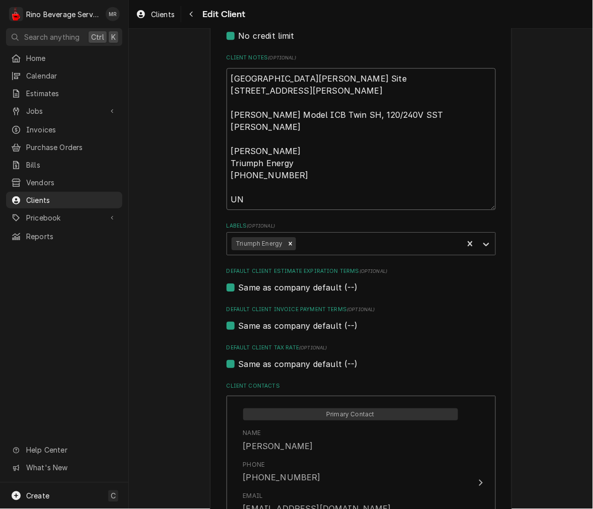
type textarea "St Leon Amoco Site 28204 IN-1 West Harrison, IN 47060 Bunn Model ICB Twin SH, 1…"
type textarea "x"
type textarea "St Leon Amoco Site 28204 IN-1 West Harrison, IN 47060 Bunn Model ICB Twin SH, 1…"
type textarea "x"
type textarea "St Leon Amoco Site 28204 IN-1 West Harrison, IN 47060 Bunn Model ICB Twin SH, 1…"
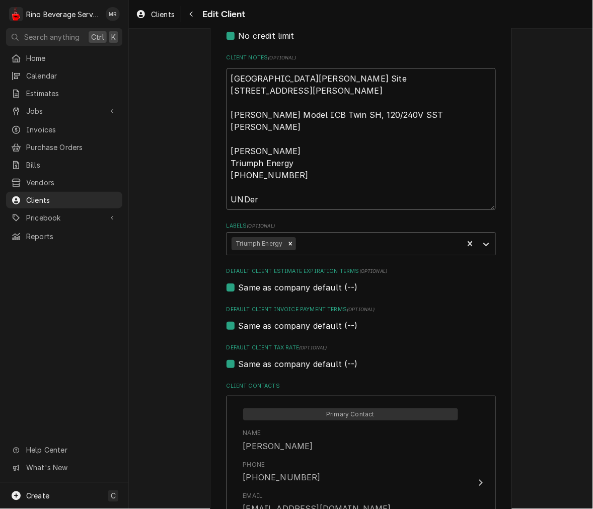
type textarea "x"
type textarea "St Leon Amoco Site 28204 IN-1 West Harrison, IN 47060 Bunn Model ICB Twin SH, 1…"
type textarea "x"
type textarea "St Leon Amoco Site 28204 IN-1 West Harrison, IN 47060 Bunn Model ICB Twin SH, 1…"
type textarea "x"
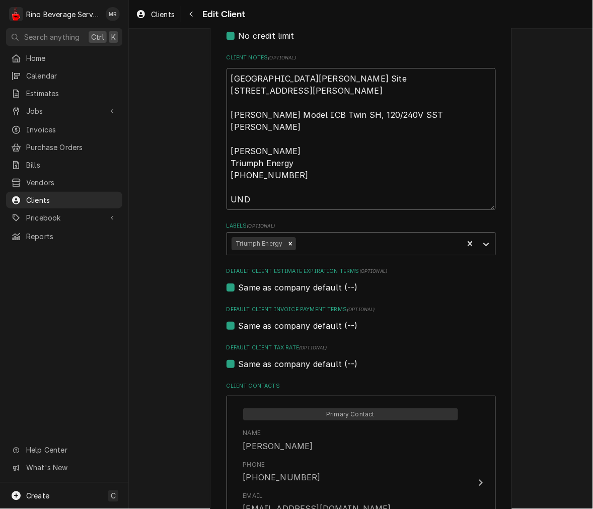
type textarea "St Leon Amoco Site 28204 IN-1 West Harrison, IN 47060 Bunn Model ICB Twin SH, 1…"
type textarea "x"
type textarea "St Leon Amoco Site 28204 IN-1 West Harrison, IN 47060 Bunn Model ICB Twin SH, 1…"
type textarea "x"
type textarea "St Leon Amoco Site 28204 IN-1 West Harrison, IN 47060 Bunn Model ICB Twin SH, 1…"
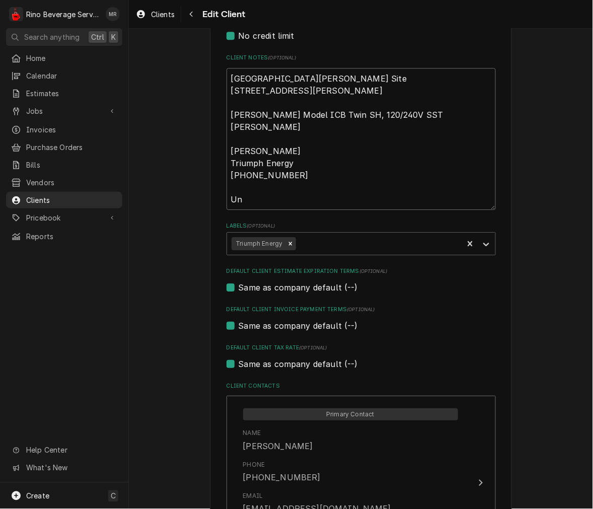
type textarea "x"
type textarea "St Leon Amoco Site 28204 IN-1 West Harrison, IN 47060 Bunn Model ICB Twin SH, 1…"
type textarea "x"
type textarea "St Leon Amoco Site 28204 IN-1 West Harrison, IN 47060 Bunn Model ICB Twin SH, 1…"
type textarea "x"
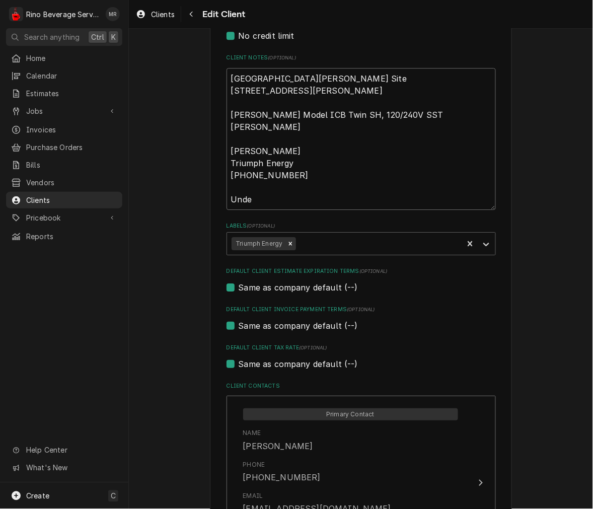
type textarea "St Leon Amoco Site 28204 IN-1 West Harrison, IN 47060 Bunn Model ICB Twin SH, 1…"
type textarea "x"
type textarea "St Leon Amoco Site 28204 IN-1 West Harrison, IN 47060 Bunn Model ICB Twin SH, 1…"
type textarea "x"
type textarea "St Leon Amoco Site 28204 IN-1 West Harrison, IN 47060 Bunn Model ICB Twin SH, 1…"
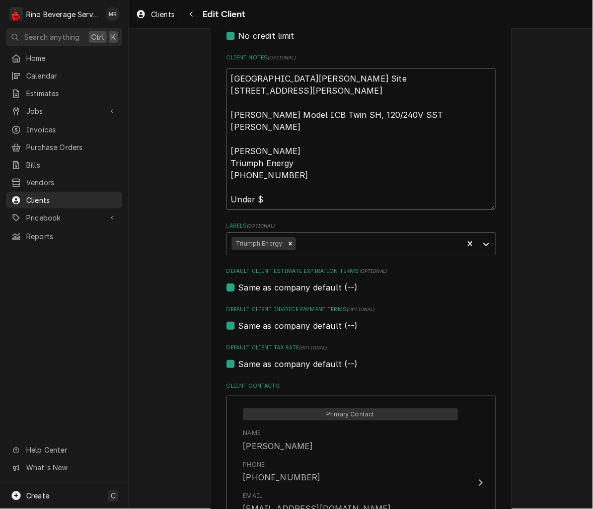
type textarea "x"
type textarea "St Leon Amoco Site 28204 IN-1 West Harrison, IN 47060 Bunn Model ICB Twin SH, 1…"
type textarea "x"
type textarea "St Leon Amoco Site 28204 IN-1 West Harrison, IN 47060 Bunn Model ICB Twin SH, 1…"
type textarea "x"
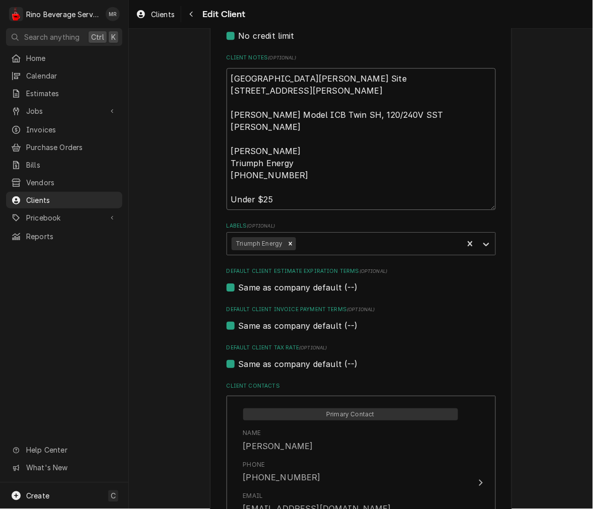
type textarea "St Leon Amoco Site 28204 IN-1 West Harrison, IN 47060 Bunn Model ICB Twin SH, 1…"
type textarea "x"
type textarea "St Leon Amoco Site 28204 IN-1 West Harrison, IN 47060 Bunn Model ICB Twin SH, 1…"
type textarea "x"
type textarea "St Leon Amoco Site 28204 IN-1 West Harrison, IN 47060 Bunn Model ICB Twin SH, 1…"
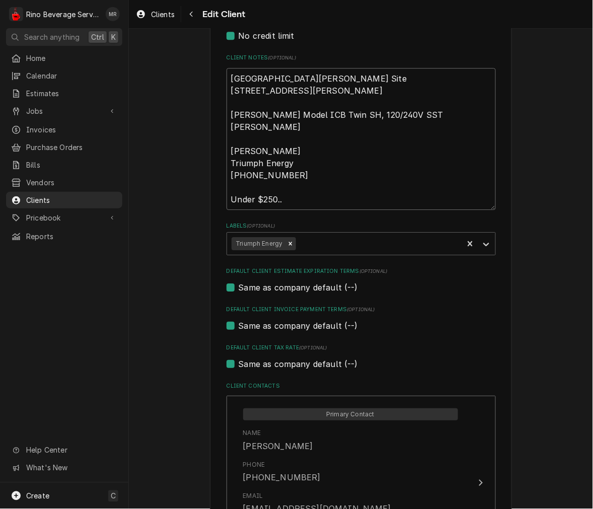
type textarea "x"
type textarea "St Leon Amoco Site 28204 IN-1 West Harrison, IN 47060 Bunn Model ICB Twin SH, 1…"
type textarea "x"
type textarea "St Leon Amoco Site 28204 IN-1 West Harrison, IN 47060 Bunn Model ICB Twin SH, 1…"
type textarea "x"
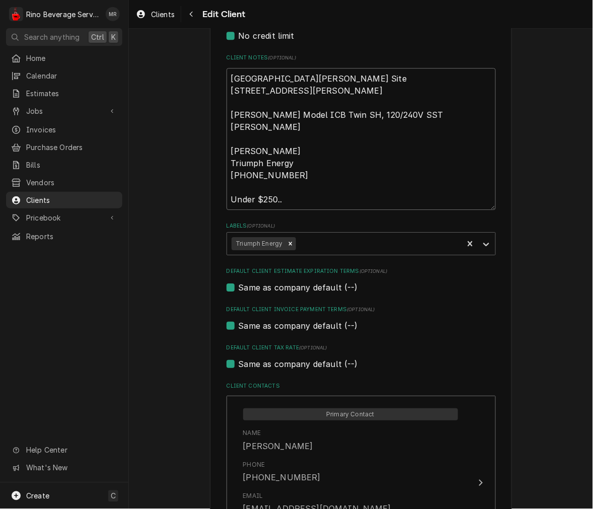
type textarea "St Leon Amoco Site 28204 IN-1 West Harrison, IN 47060 Bunn Model ICB Twin SH, 1…"
type textarea "x"
type textarea "St Leon Amoco Site 28204 IN-1 West Harrison, IN 47060 Bunn Model ICB Twin SH, 1…"
type textarea "x"
type textarea "St Leon Amoco Site 28204 IN-1 West Harrison, IN 47060 Bunn Model ICB Twin SH, 1…"
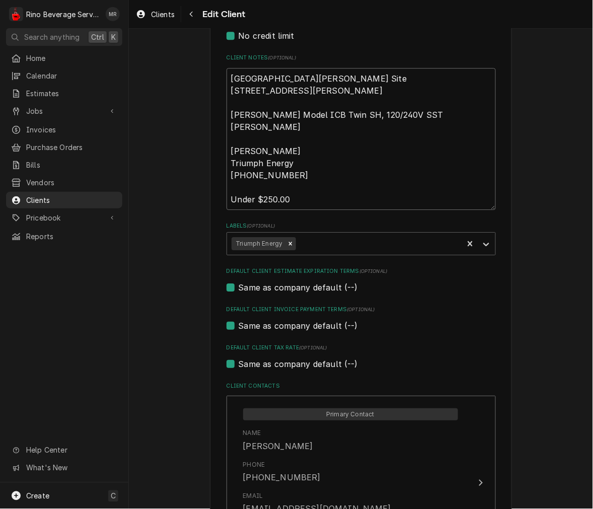
type textarea "x"
type textarea "St Leon Amoco Site 28204 IN-1 West Harrison, IN 47060 Bunn Model ICB Twin SH, 1…"
type textarea "x"
type textarea "St Leon Amoco Site 28204 IN-1 West Harrison, IN 47060 Bunn Model ICB Twin SH, 1…"
type textarea "x"
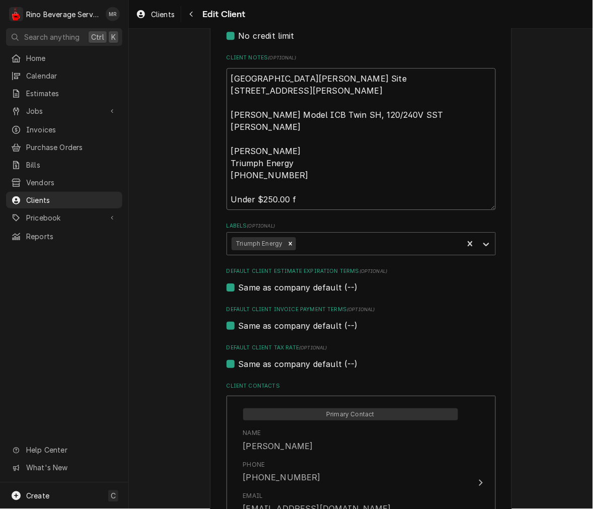
type textarea "St Leon Amoco Site 28204 IN-1 West Harrison, IN 47060 Bunn Model ICB Twin SH, 1…"
type textarea "x"
type textarea "St Leon Amoco Site 28204 IN-1 West Harrison, IN 47060 Bunn Model ICB Twin SH, 1…"
type textarea "x"
type textarea "St Leon Amoco Site 28204 IN-1 West Harrison, IN 47060 Bunn Model ICB Twin SH, 1…"
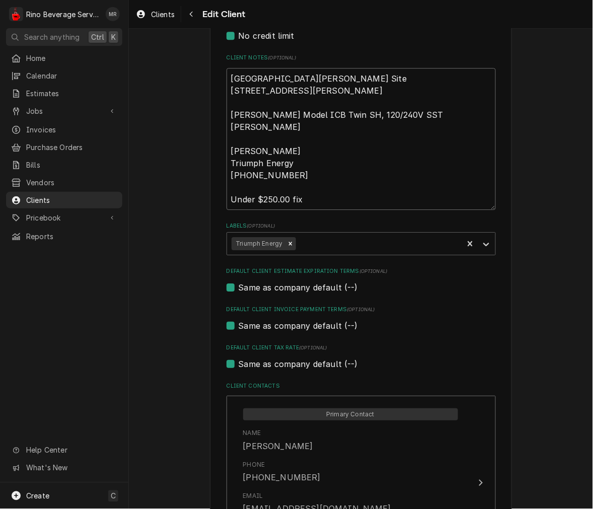
type textarea "x"
type textarea "St Leon Amoco Site 28204 IN-1 West Harrison, IN 47060 Bunn Model ICB Twin SH, 1…"
type textarea "x"
type textarea "St Leon Amoco Site 28204 IN-1 West Harrison, IN 47060 Bunn Model ICB Twin SH, 1…"
type textarea "x"
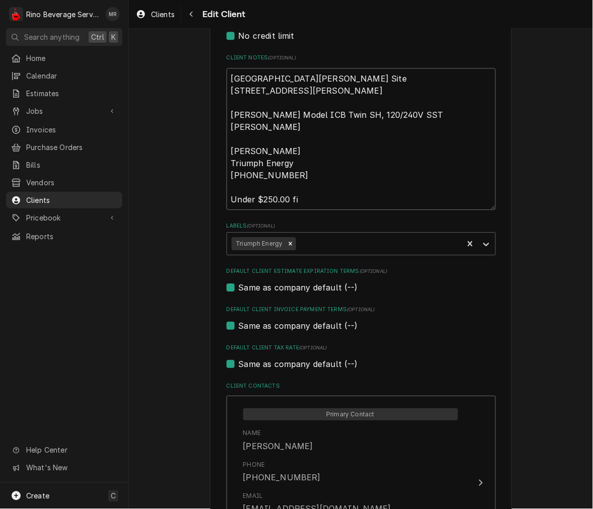
type textarea "St Leon Amoco Site 28204 IN-1 West Harrison, IN 47060 Bunn Model ICB Twin SH, 1…"
type textarea "x"
type textarea "St Leon Amoco Site 28204 IN-1 West Harrison, IN 47060 Bunn Model ICB Twin SH, 1…"
type textarea "x"
type textarea "St Leon Amoco Site 28204 IN-1 West Harrison, IN 47060 Bunn Model ICB Twin SH, 1…"
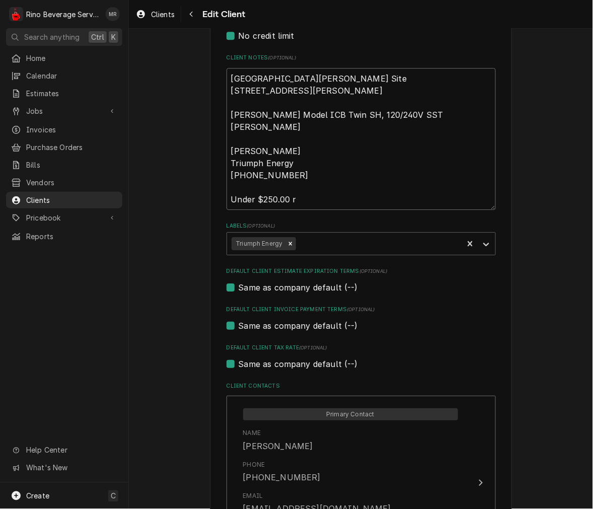
type textarea "x"
type textarea "St Leon Amoco Site 28204 IN-1 West Harrison, IN 47060 Bunn Model ICB Twin SH, 1…"
type textarea "x"
type textarea "St Leon Amoco Site 28204 IN-1 West Harrison, IN 47060 Bunn Model ICB Twin SH, 1…"
type textarea "x"
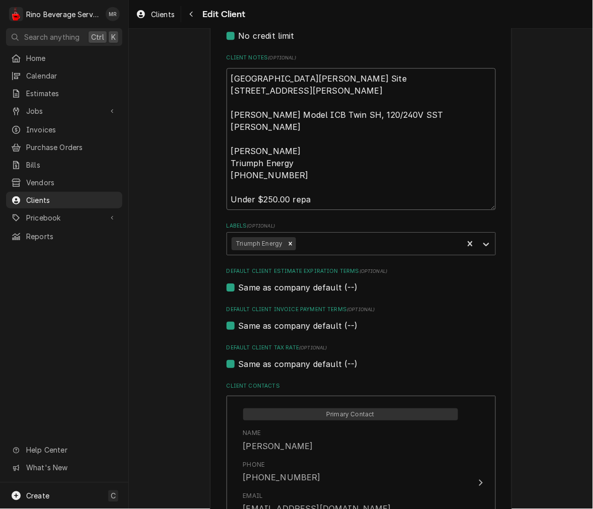
type textarea "St Leon Amoco Site 28204 IN-1 West Harrison, IN 47060 Bunn Model ICB Twin SH, 1…"
type textarea "x"
type textarea "St Leon Amoco Site 28204 IN-1 West Harrison, IN 47060 Bunn Model ICB Twin SH, 1…"
type textarea "x"
type textarea "St Leon Amoco Site 28204 IN-1 West Harrison, IN 47060 Bunn Model ICB Twin SH, 1…"
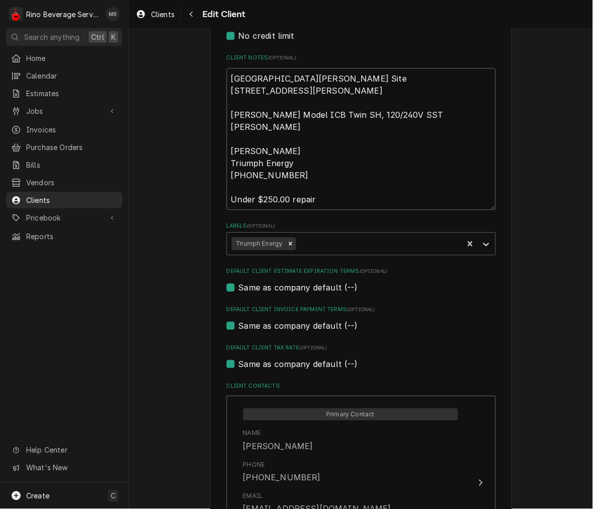
type textarea "x"
type textarea "St Leon Amoco Site 28204 IN-1 West Harrison, IN 47060 Bunn Model ICB Twin SH, 1…"
type textarea "x"
type textarea "St Leon Amoco Site 28204 IN-1 West Harrison, IN 47060 Bunn Model ICB Twin SH, 1…"
type textarea "x"
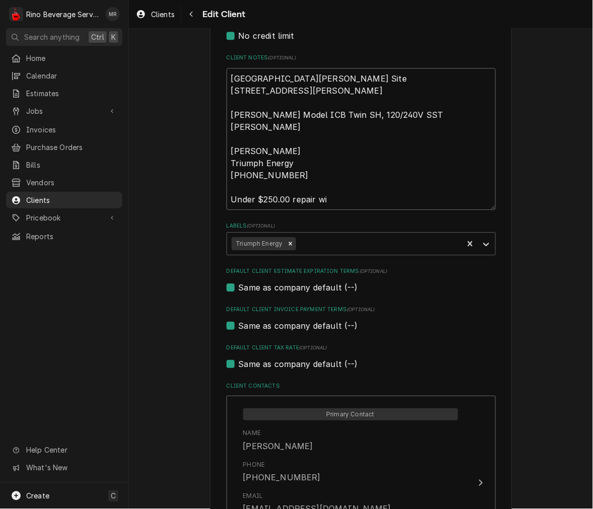
type textarea "St Leon Amoco Site 28204 IN-1 West Harrison, IN 47060 Bunn Model ICB Twin SH, 1…"
type textarea "x"
type textarea "St Leon Amoco Site 28204 IN-1 West Harrison, IN 47060 Bunn Model ICB Twin SH, 1…"
type textarea "x"
type textarea "St Leon Amoco Site 28204 IN-1 West Harrison, IN 47060 Bunn Model ICB Twin SH, 1…"
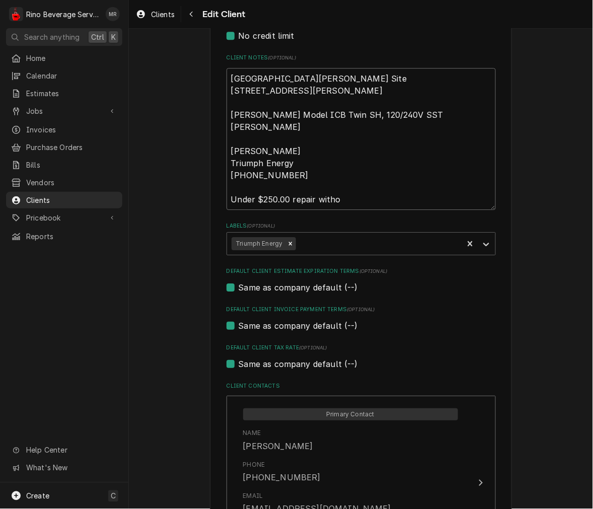
type textarea "x"
type textarea "St Leon Amoco Site 28204 IN-1 West Harrison, IN 47060 Bunn Model ICB Twin SH, 1…"
type textarea "x"
type textarea "St Leon Amoco Site 28204 IN-1 West Harrison, IN 47060 Bunn Model ICB Twin SH, 1…"
type textarea "x"
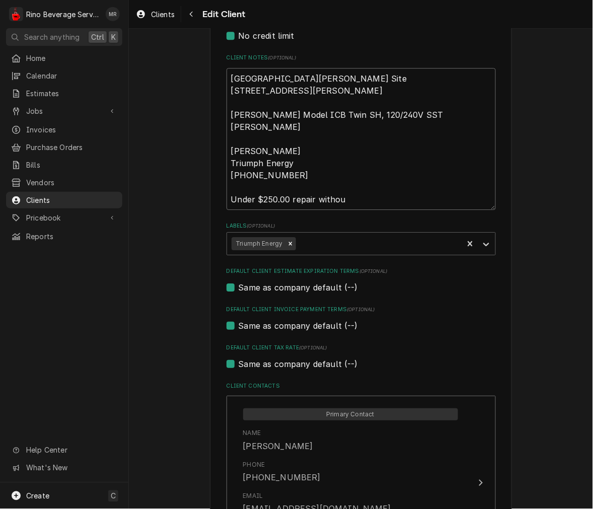
type textarea "St Leon Amoco Site 28204 IN-1 West Harrison, IN 47060 Bunn Model ICB Twin SH, 1…"
type textarea "x"
type textarea "St Leon Amoco Site 28204 IN-1 West Harrison, IN 47060 Bunn Model ICB Twin SH, 1…"
type textarea "x"
type textarea "St Leon Amoco Site 28204 IN-1 West Harrison, IN 47060 Bunn Model ICB Twin SH, 1…"
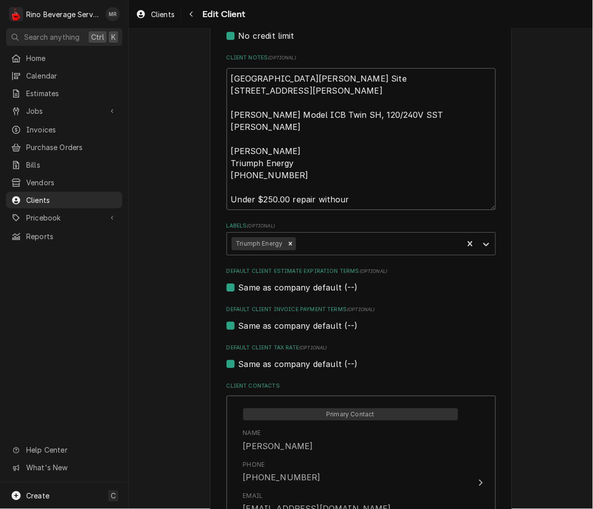
type textarea "x"
type textarea "St Leon Amoco Site 28204 IN-1 West Harrison, IN 47060 Bunn Model ICB Twin SH, 1…"
type textarea "x"
type textarea "St Leon Amoco Site 28204 IN-1 West Harrison, IN 47060 Bunn Model ICB Twin SH, 1…"
type textarea "x"
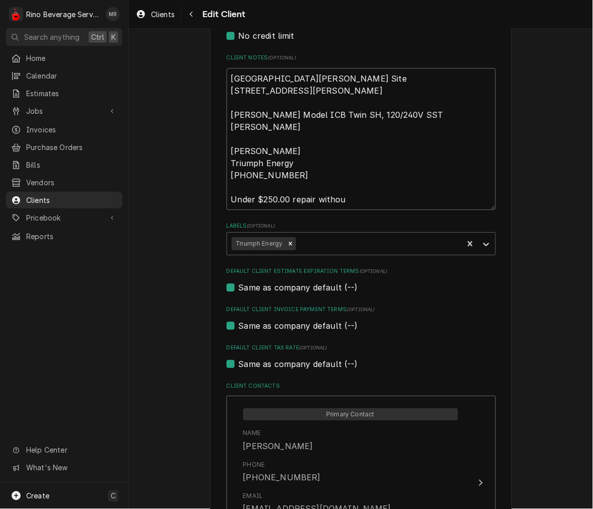
type textarea "St Leon Amoco Site 28204 IN-1 West Harrison, IN 47060 Bunn Model ICB Twin SH, 1…"
type textarea "x"
type textarea "St Leon Amoco Site 28204 IN-1 West Harrison, IN 47060 Bunn Model ICB Twin SH, 1…"
type textarea "x"
type textarea "St Leon Amoco Site 28204 IN-1 West Harrison, IN 47060 Bunn Model ICB Twin SH, 1…"
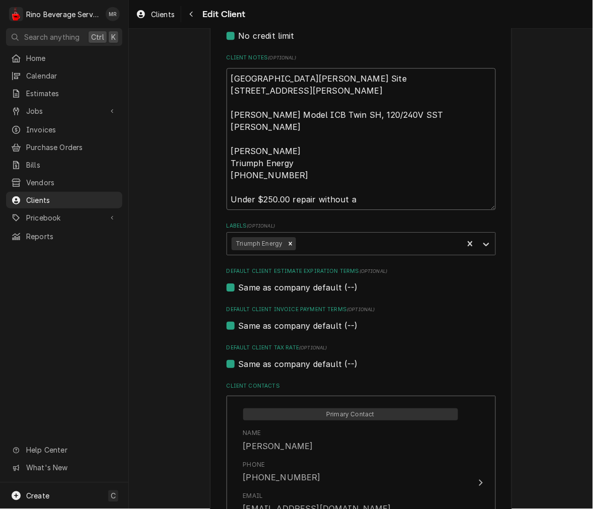
type textarea "x"
type textarea "St Leon Amoco Site 28204 IN-1 West Harrison, IN 47060 Bunn Model ICB Twin SH, 1…"
type textarea "x"
type textarea "St Leon Amoco Site 28204 IN-1 West Harrison, IN 47060 Bunn Model ICB Twin SH, 1…"
type textarea "x"
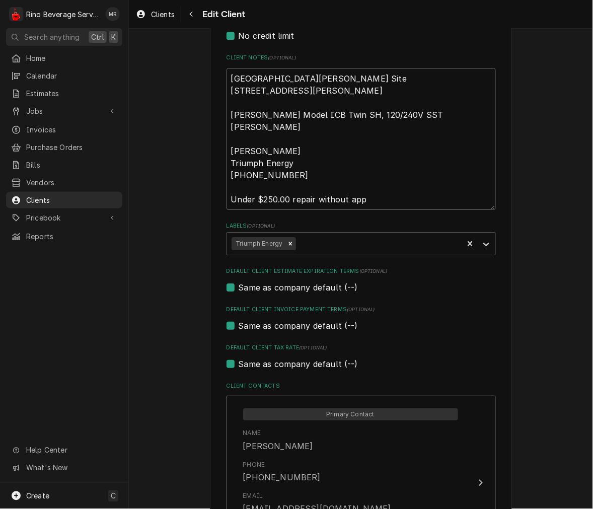
type textarea "St Leon Amoco Site 28204 IN-1 West Harrison, IN 47060 Bunn Model ICB Twin SH, 1…"
type textarea "x"
type textarea "St Leon Amoco Site 28204 IN-1 West Harrison, IN 47060 Bunn Model ICB Twin SH, 1…"
type textarea "x"
type textarea "St Leon Amoco Site 28204 IN-1 West Harrison, IN 47060 Bunn Model ICB Twin SH, 1…"
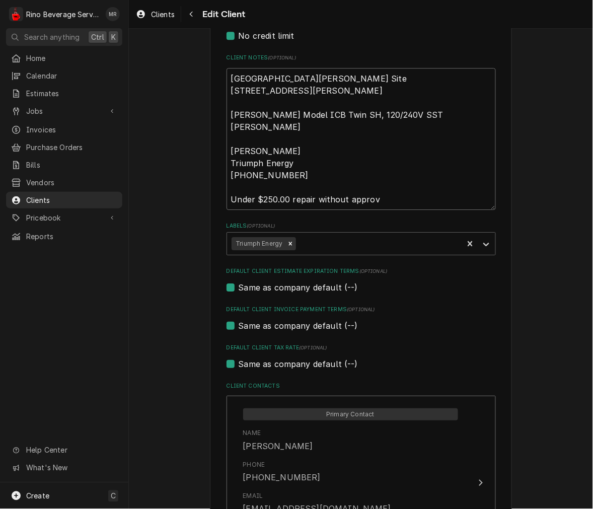
type textarea "x"
type textarea "St Leon Amoco Site 28204 IN-1 West Harrison, IN 47060 Bunn Model ICB Twin SH, 1…"
type textarea "x"
type textarea "St Leon Amoco Site 28204 IN-1 West Harrison, IN 47060 Bunn Model ICB Twin SH, 1…"
type textarea "x"
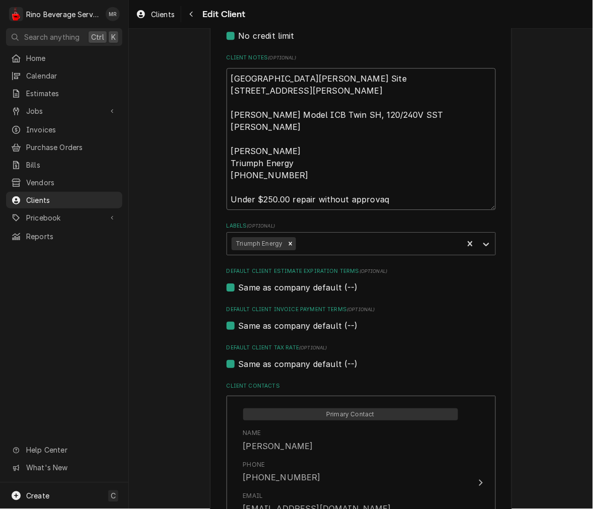
type textarea "St Leon Amoco Site 28204 IN-1 West Harrison, IN 47060 Bunn Model ICB Twin SH, 1…"
type textarea "x"
type textarea "St Leon Amoco Site 28204 IN-1 West Harrison, IN 47060 Bunn Model ICB Twin SH, 1…"
type textarea "x"
type textarea "St Leon Amoco Site 28204 IN-1 West Harrison, IN 47060 Bunn Model ICB Twin SH, 1…"
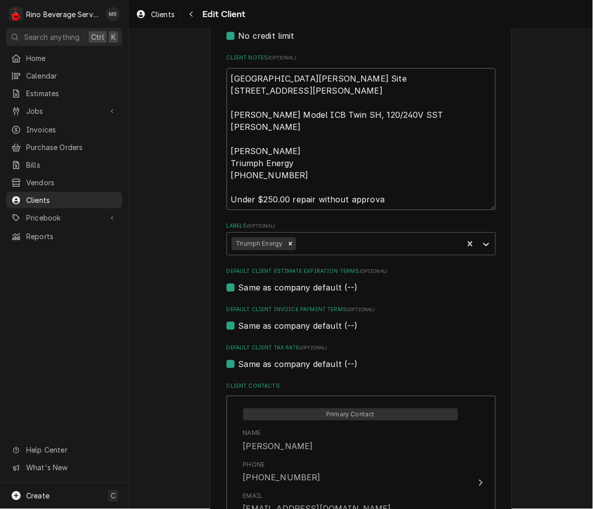
type textarea "x"
type textarea "St Leon Amoco Site 28204 IN-1 West Harrison, IN 47060 Bunn Model ICB Twin SH, 1…"
type textarea "x"
type textarea "St Leon Amoco Site 28204 IN-1 West Harrison, IN 47060 Bunn Model ICB Twin SH, 1…"
type textarea "x"
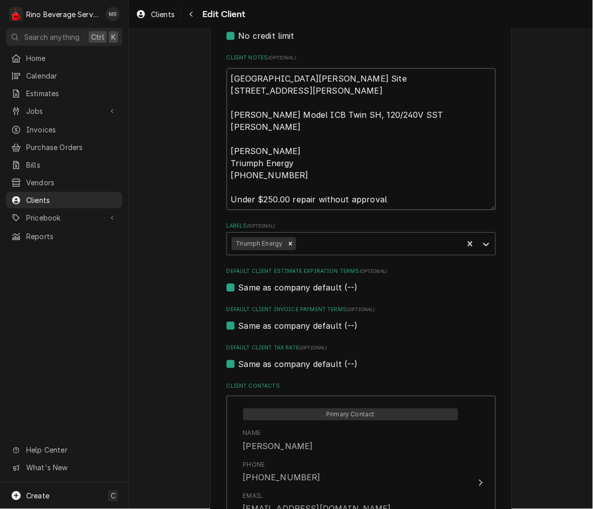
type textarea "St Leon Amoco Site 28204 IN-1 West Harrison, IN 47060 Bunn Model ICB Twin SH, 1…"
type textarea "x"
type textarea "St Leon Amoco Site 28204 IN-1 West Harrison, IN 47060 Bunn Model ICB Twin SH, 1…"
type textarea "x"
type textarea "St Leon Amoco Site 28204 IN-1 West Harrison, IN 47060 Bunn Model ICB Twin SH, 1…"
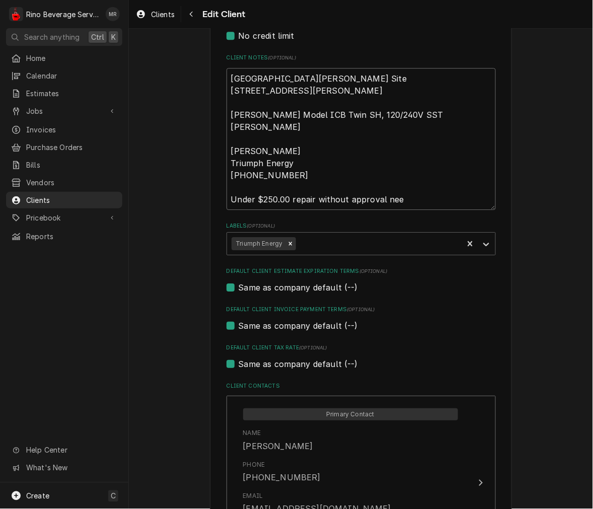
type textarea "x"
type textarea "St Leon Amoco Site 28204 IN-1 West Harrison, IN 47060 Bunn Model ICB Twin SH, 1…"
type textarea "x"
type textarea "St Leon Amoco Site 28204 IN-1 West Harrison, IN 47060 Bunn Model ICB Twin SH, 1…"
type textarea "x"
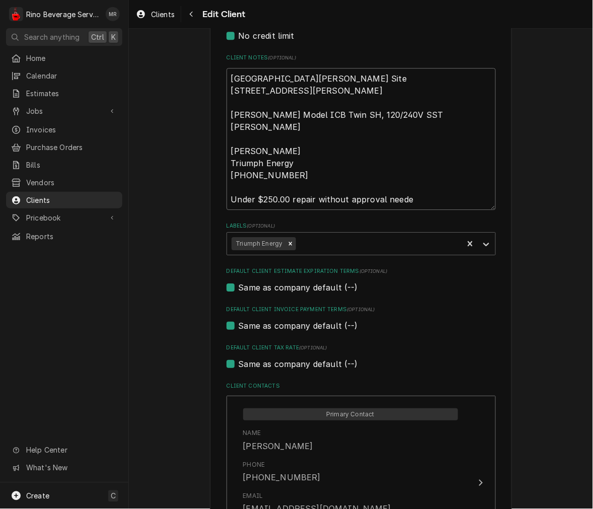
type textarea "St Leon Amoco Site 28204 IN-1 West Harrison, IN 47060 Bunn Model ICB Twin SH, 1…"
type textarea "x"
type textarea "St Leon Amoco Site 28204 IN-1 West Harrison, IN 47060 Bunn Model ICB Twin SH, 1…"
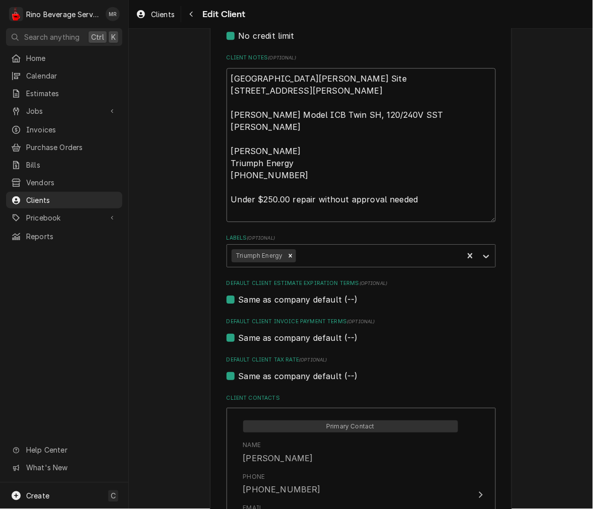
type textarea "x"
type textarea "St Leon Amoco Site 28204 IN-1 West Harrison, IN 47060 Bunn Model ICB Twin SH, 1…"
type textarea "x"
type textarea "St Leon Amoco Site 28204 IN-1 West Harrison, IN 47060 Bunn Model ICB Twin SH, 1…"
type textarea "x"
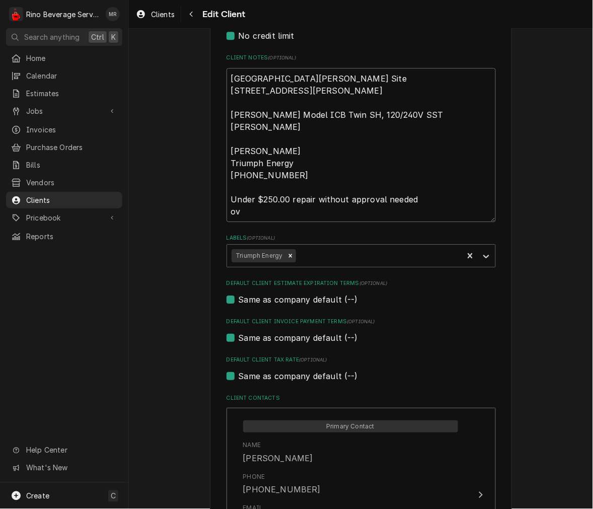
type textarea "St Leon Amoco Site 28204 IN-1 West Harrison, IN 47060 Bunn Model ICB Twin SH, 1…"
type textarea "x"
type textarea "St Leon Amoco Site 28204 IN-1 West Harrison, IN 47060 Bunn Model ICB Twin SH, 1…"
type textarea "x"
type textarea "St Leon Amoco Site 28204 IN-1 West Harrison, IN 47060 Bunn Model ICB Twin SH, 1…"
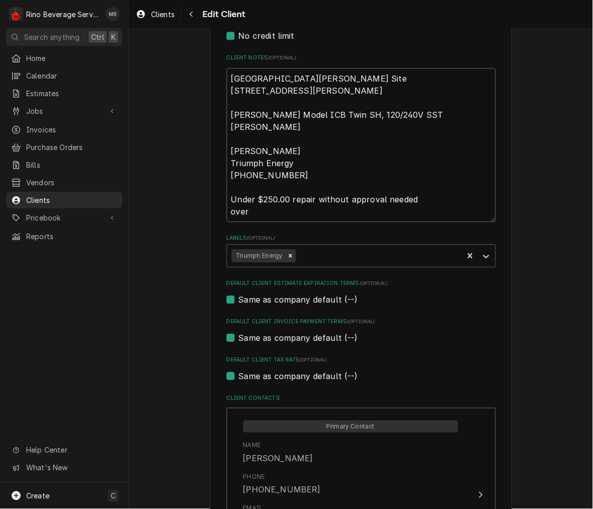
type textarea "x"
type textarea "St Leon Amoco Site 28204 IN-1 West Harrison, IN 47060 Bunn Model ICB Twin SH, 1…"
type textarea "x"
type textarea "St Leon Amoco Site 28204 IN-1 West Harrison, IN 47060 Bunn Model ICB Twin SH, 1…"
type textarea "x"
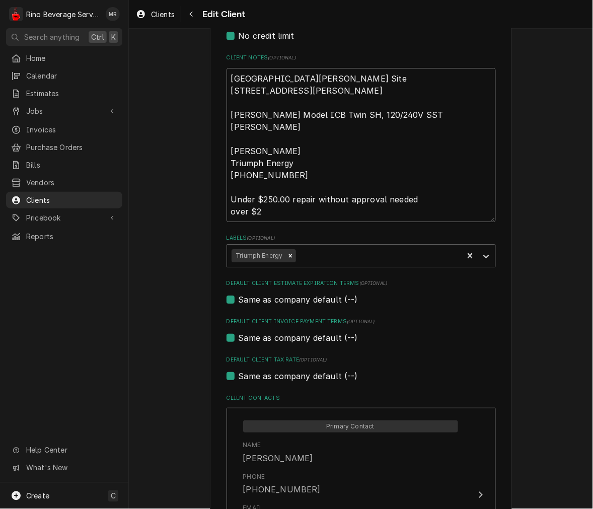
type textarea "St Leon Amoco Site 28204 IN-1 West Harrison, IN 47060 Bunn Model ICB Twin SH, 1…"
type textarea "x"
type textarea "St Leon Amoco Site 28204 IN-1 West Harrison, IN 47060 Bunn Model ICB Twin SH, 1…"
type textarea "x"
type textarea "St Leon Amoco Site 28204 IN-1 West Harrison, IN 47060 Bunn Model ICB Twin SH, 1…"
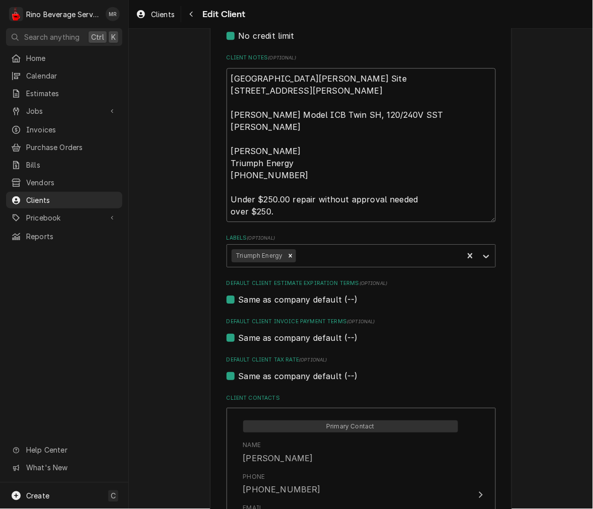
type textarea "x"
type textarea "St Leon Amoco Site 28204 IN-1 West Harrison, IN 47060 Bunn Model ICB Twin SH, 1…"
type textarea "x"
type textarea "St Leon Amoco Site 28204 IN-1 West Harrison, IN 47060 Bunn Model ICB Twin SH, 1…"
type textarea "x"
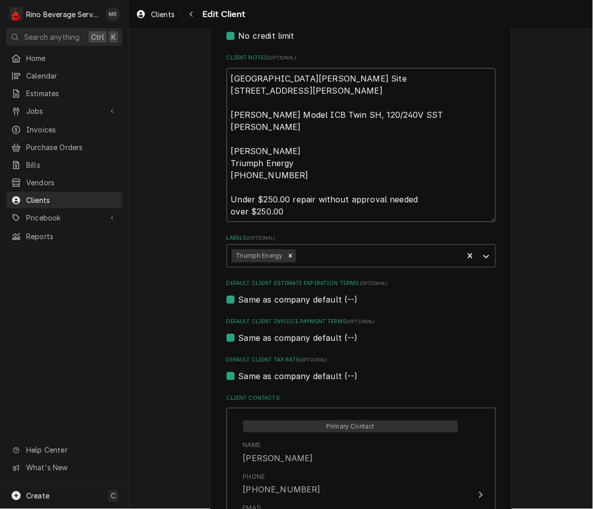
type textarea "St Leon Amoco Site 28204 IN-1 West Harrison, IN 47060 Bunn Model ICB Twin SH, 1…"
type textarea "x"
type textarea "St Leon Amoco Site 28204 IN-1 West Harrison, IN 47060 Bunn Model ICB Twin SH, 1…"
type textarea "x"
type textarea "St Leon Amoco Site 28204 IN-1 West Harrison, IN 47060 Bunn Model ICB Twin SH, 1…"
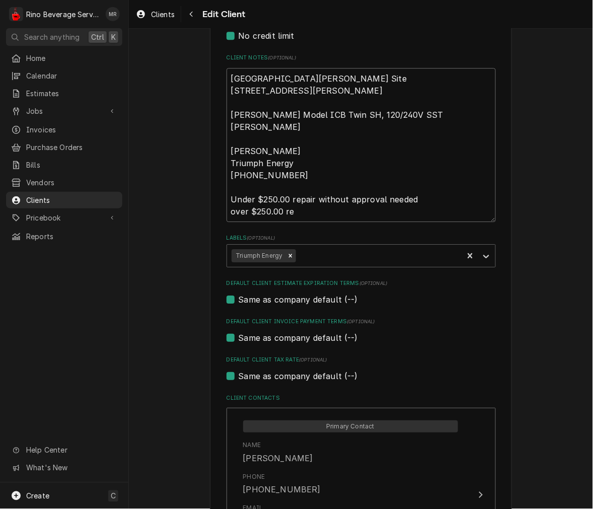
type textarea "x"
type textarea "St Leon Amoco Site 28204 IN-1 West Harrison, IN 47060 Bunn Model ICB Twin SH, 1…"
type textarea "x"
type textarea "St Leon Amoco Site 28204 IN-1 West Harrison, IN 47060 Bunn Model ICB Twin SH, 1…"
type textarea "x"
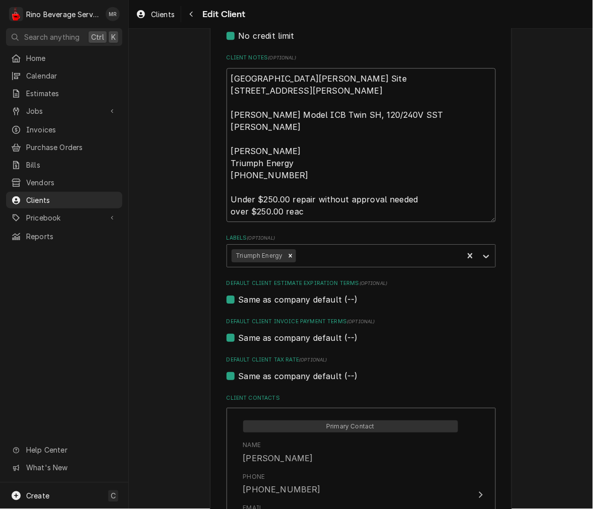
type textarea "St Leon Amoco Site 28204 IN-1 West Harrison, IN 47060 Bunn Model ICB Twin SH, 1…"
type textarea "x"
type textarea "St Leon Amoco Site 28204 IN-1 West Harrison, IN 47060 Bunn Model ICB Twin SH, 1…"
type textarea "x"
type textarea "St Leon Amoco Site 28204 IN-1 West Harrison, IN 47060 Bunn Model ICB Twin SH, 1…"
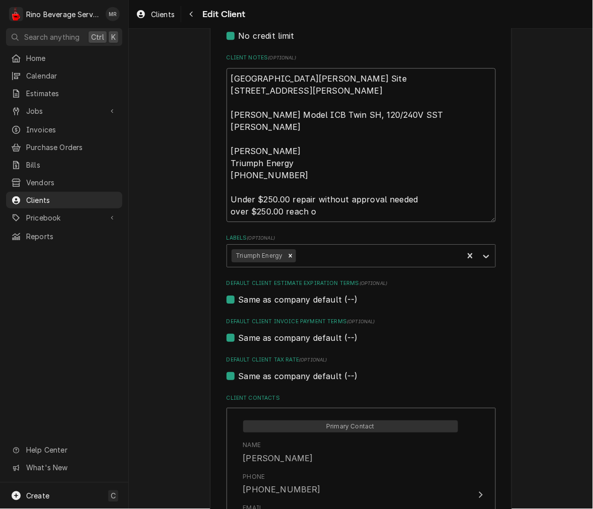
type textarea "x"
type textarea "St Leon Amoco Site 28204 IN-1 West Harrison, IN 47060 Bunn Model ICB Twin SH, 1…"
type textarea "x"
type textarea "St Leon Amoco Site 28204 IN-1 West Harrison, IN 47060 Bunn Model ICB Twin SH, 1…"
type textarea "x"
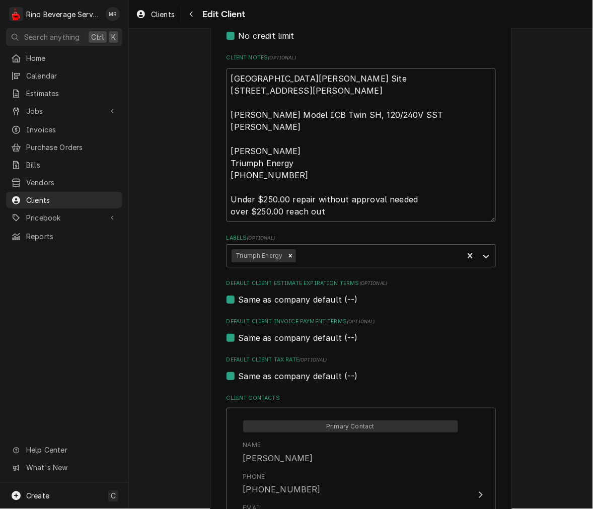
type textarea "St Leon Amoco Site 28204 IN-1 West Harrison, IN 47060 Bunn Model ICB Twin SH, 1…"
type textarea "x"
type textarea "St Leon Amoco Site 28204 IN-1 West Harrison, IN 47060 Bunn Model ICB Twin SH, 1…"
click at [302, 182] on textarea "St Leon Amoco Site 28204 IN-1 West Harrison, IN 47060 Bunn Model ICB Twin SH, 1…" at bounding box center [361, 145] width 269 height 154
paste textarea "lziegler@triumphenergy.com"
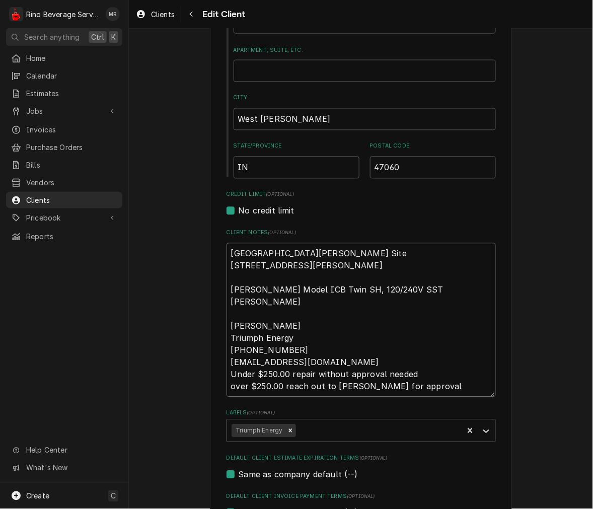
scroll to position [279, 0]
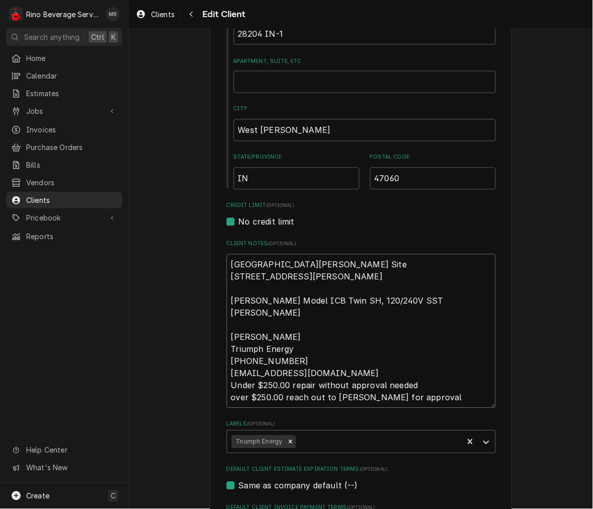
drag, startPoint x: 414, startPoint y: 392, endPoint x: 225, endPoint y: 334, distance: 198.0
click at [227, 334] on textarea "St Leon Amoco Site 28204 IN-1 West Harrison, IN 47060 Bunn Model ICB Twin SH, 1…" at bounding box center [361, 331] width 269 height 154
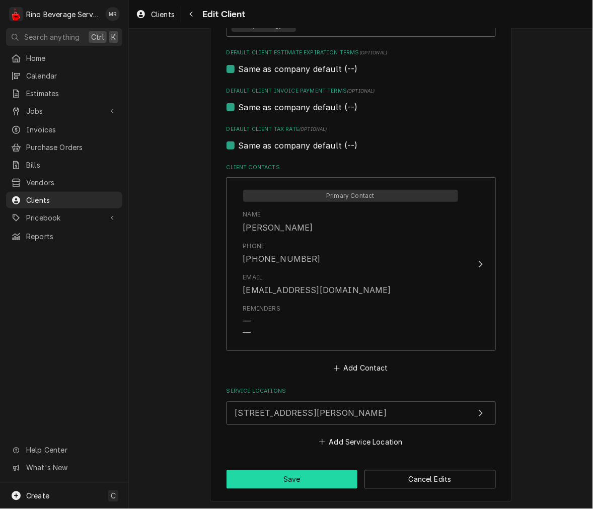
click at [306, 475] on button "Save" at bounding box center [292, 479] width 131 height 19
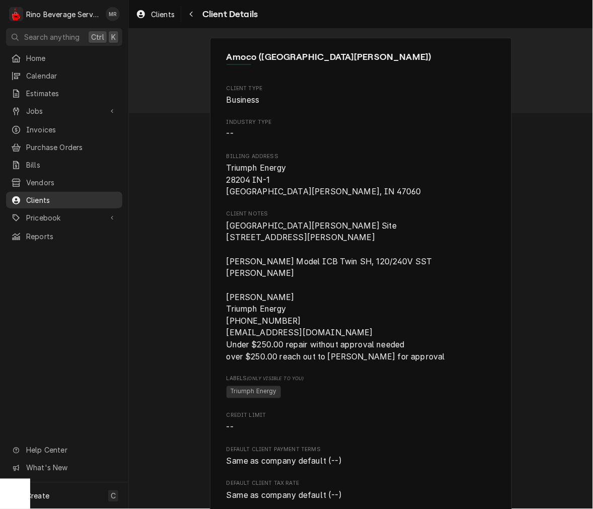
click at [26, 195] on div "Clients" at bounding box center [64, 200] width 106 height 11
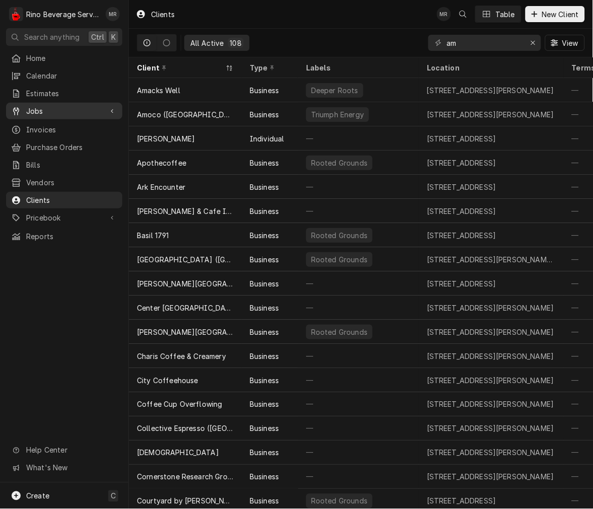
click at [52, 106] on span "Jobs" at bounding box center [64, 111] width 76 height 11
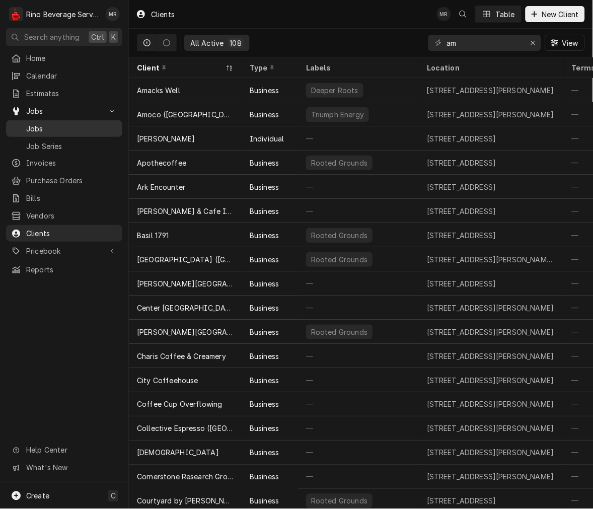
click at [64, 123] on span "Jobs" at bounding box center [71, 128] width 91 height 11
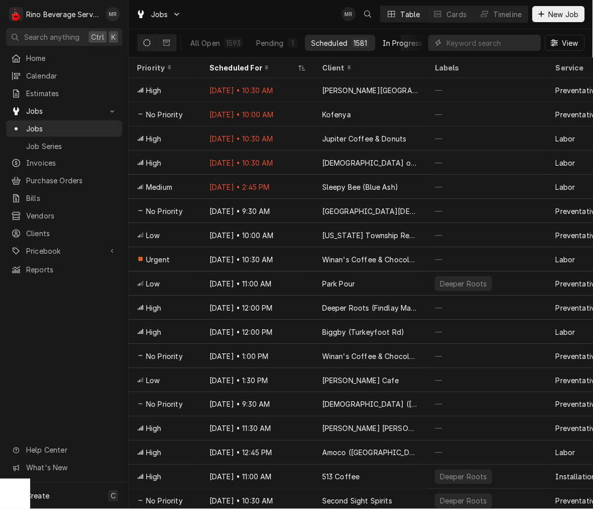
click at [399, 39] on div "In Progress" at bounding box center [403, 43] width 40 height 11
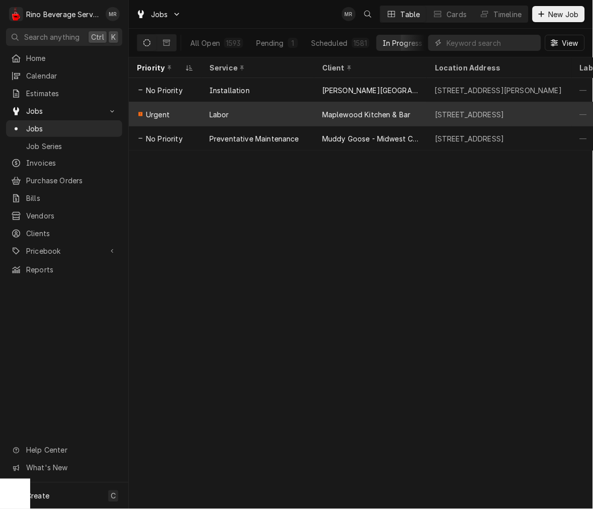
click at [400, 116] on div "Maplewood Kitchen & Bar" at bounding box center [366, 114] width 89 height 11
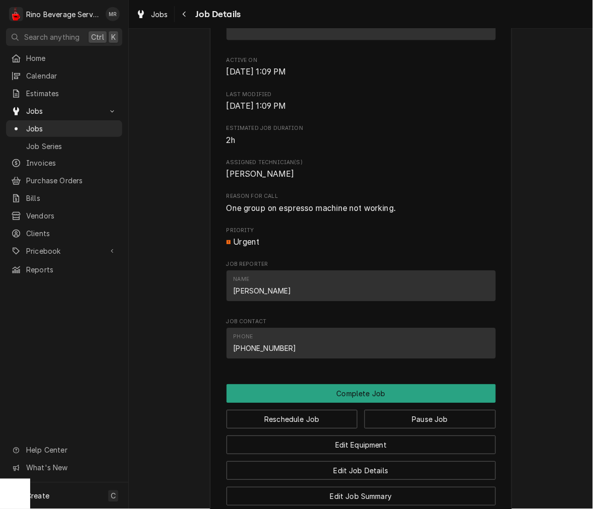
scroll to position [669, 0]
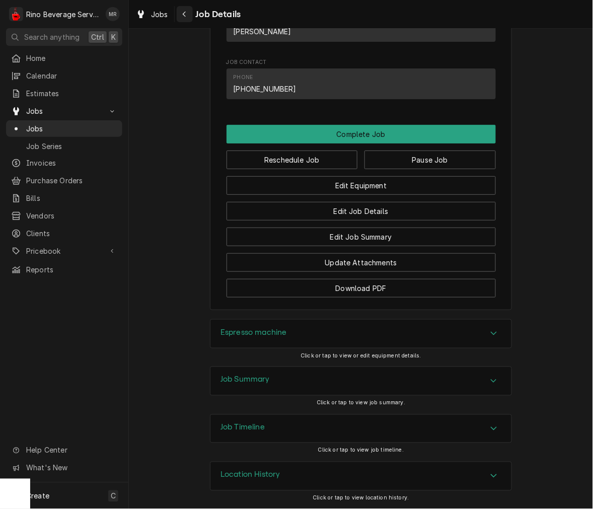
click at [191, 18] on button "Navigate back" at bounding box center [185, 14] width 16 height 16
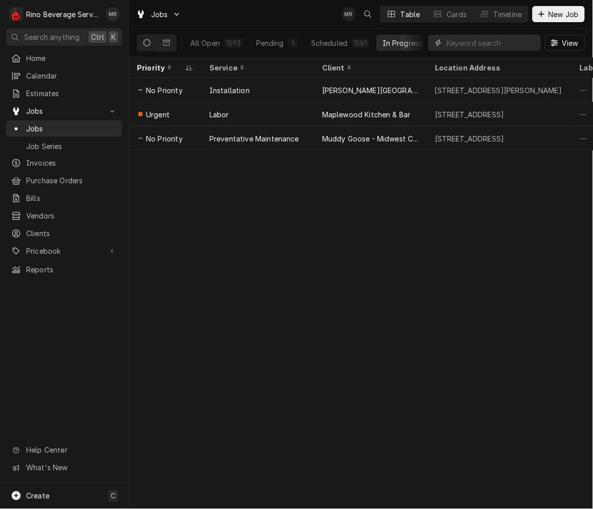
click at [477, 41] on input "Dynamic Content Wrapper" at bounding box center [492, 43] width 90 height 16
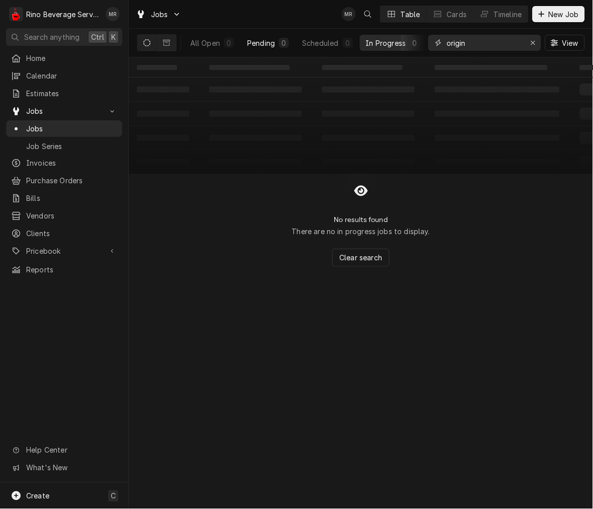
type input "origin"
click at [263, 45] on div "Pending" at bounding box center [261, 43] width 28 height 11
click at [554, 20] on button "New Job" at bounding box center [559, 14] width 52 height 16
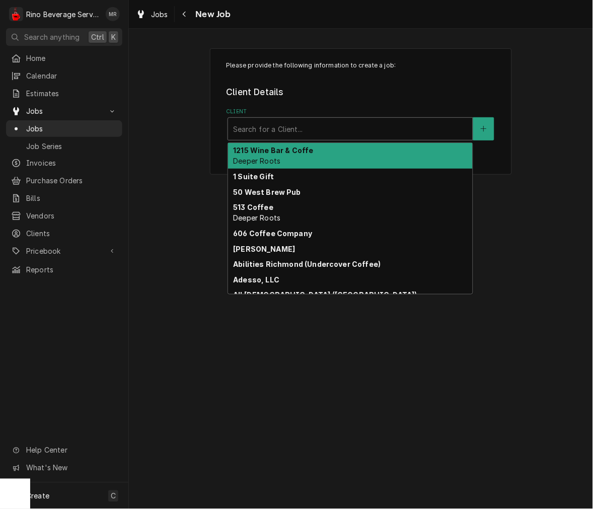
click at [360, 122] on div "Client" at bounding box center [350, 129] width 235 height 18
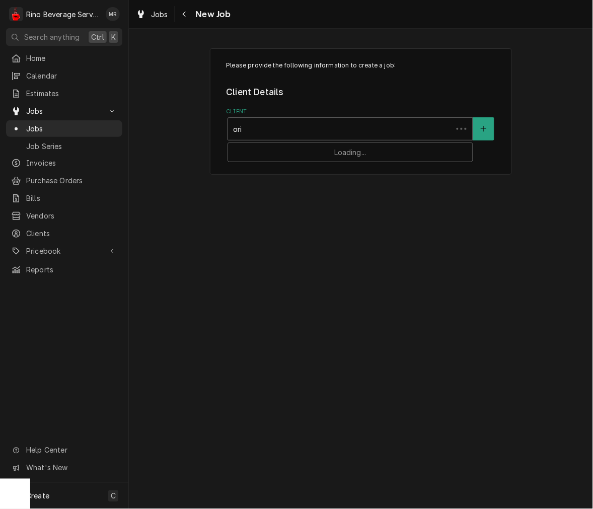
type input "orig"
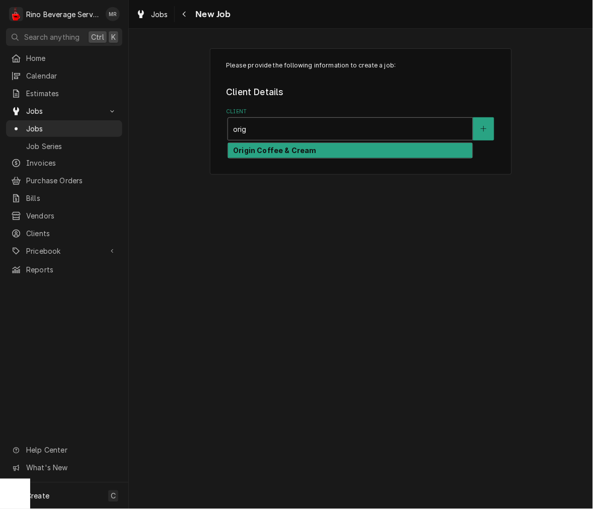
click at [329, 142] on div "Origin Coffee & Cream" at bounding box center [351, 150] width 246 height 17
click at [275, 150] on strong "Origin Coffee & Cream" at bounding box center [274, 150] width 83 height 9
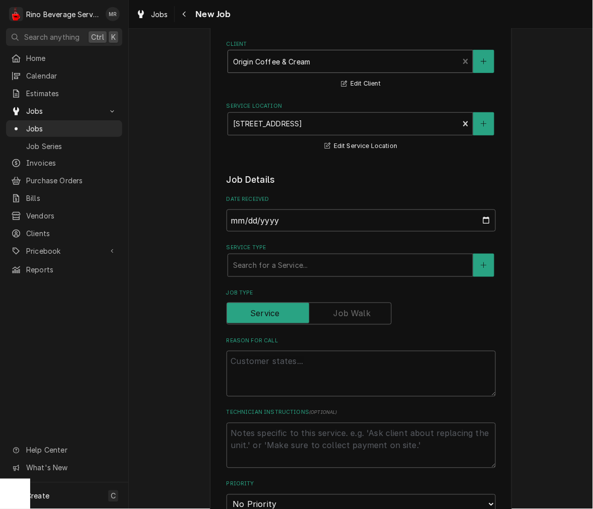
scroll to position [93, 0]
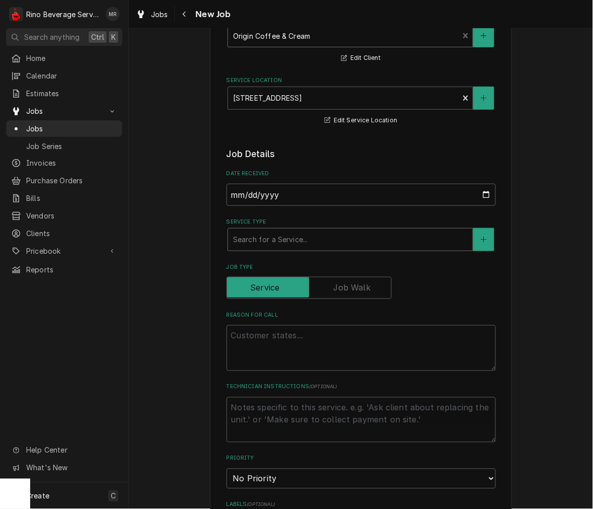
click at [301, 234] on div "Service Type" at bounding box center [350, 240] width 235 height 18
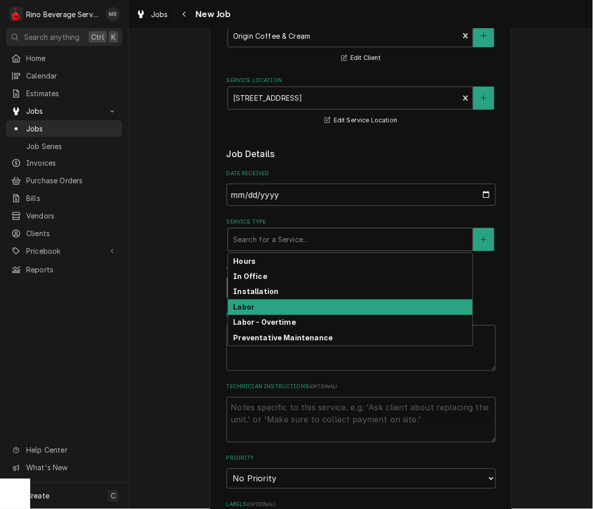
click at [282, 310] on div "Labor" at bounding box center [350, 308] width 245 height 16
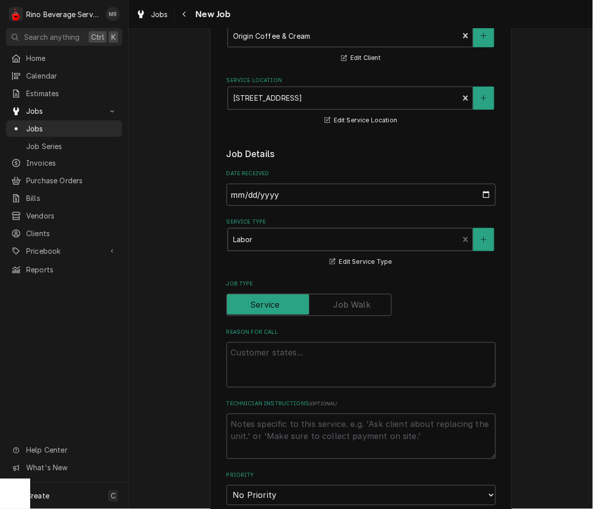
click at [275, 242] on div "Service Type" at bounding box center [343, 240] width 221 height 18
click at [315, 348] on textarea "Reason For Call" at bounding box center [361, 364] width 269 height 45
type textarea "x"
type textarea "This being said, the first initial visit if we were to come out in the near fut…"
type textarea "x"
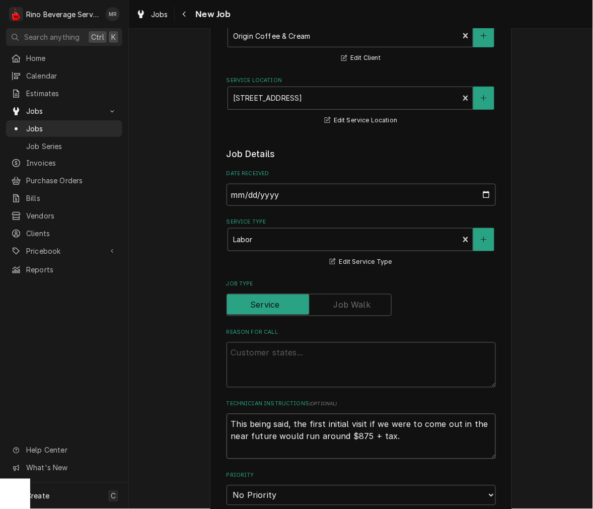
type textarea "This being said, the first initial visit if we were to come out in the near fut…"
type textarea "x"
type textarea "This being said, the first initial visit if we were to come out in the near fut…"
type textarea "x"
type textarea "This being said, the first initial visit if we were to come out in the near fut…"
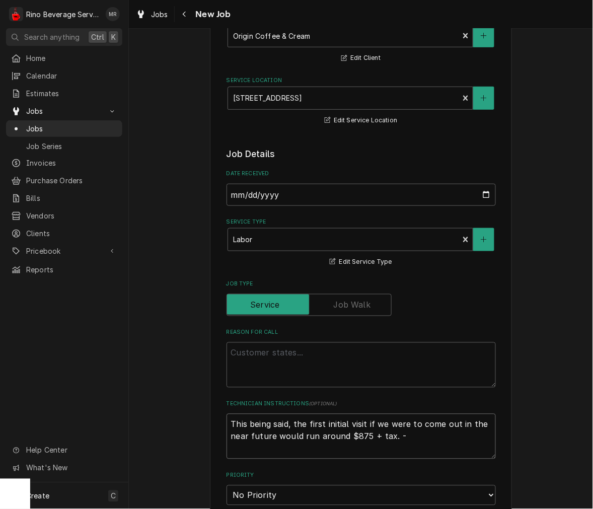
type textarea "x"
type textarea "This being said, the first initial visit if we were to come out in the near fut…"
type textarea "x"
type textarea "This being said, the first initial visit if we were to come out in the near fut…"
type textarea "x"
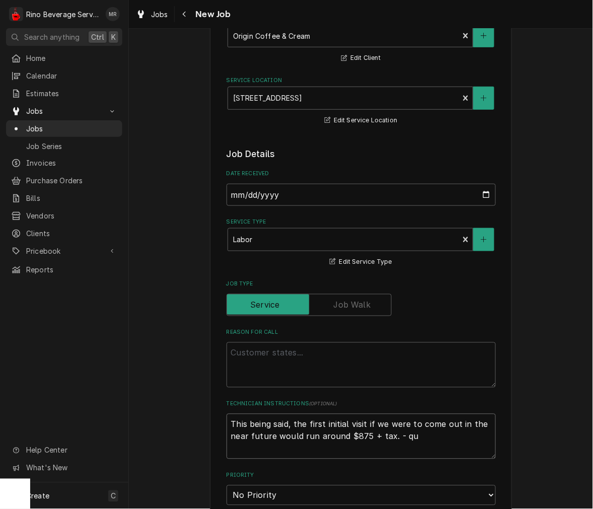
type textarea "This being said, the first initial visit if we were to come out in the near fut…"
type textarea "x"
type textarea "This being said, the first initial visit if we were to come out in the near fut…"
type textarea "x"
type textarea "This being said, the first initial visit if we were to come out in the near fut…"
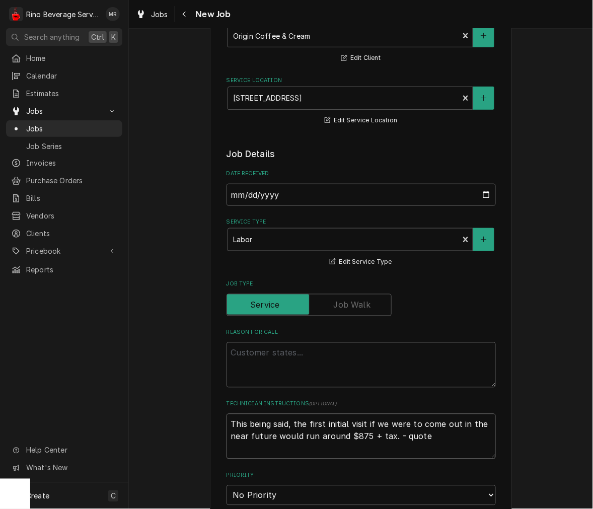
type textarea "x"
type textarea "This being said, the first initial visit if we were to come out in the near fut…"
type textarea "x"
type textarea "This being said, the first initial visit if we were to come out in the near fut…"
type textarea "x"
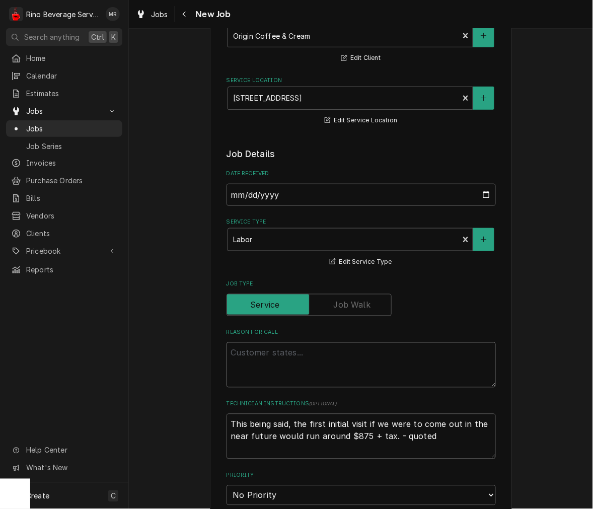
type textarea "coffee brewer water filter and replacing the burrs on the regular espresso grin…"
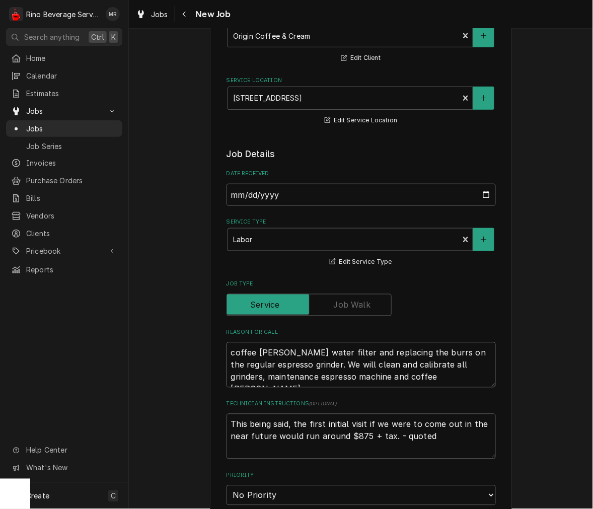
type textarea "x"
type textarea "coffee brewer water filter and replacing the burrs on the regular espresso grin…"
type textarea "x"
type textarea "replacing coffee brewer water filter and replacing the burrs on the regular esp…"
type textarea "x"
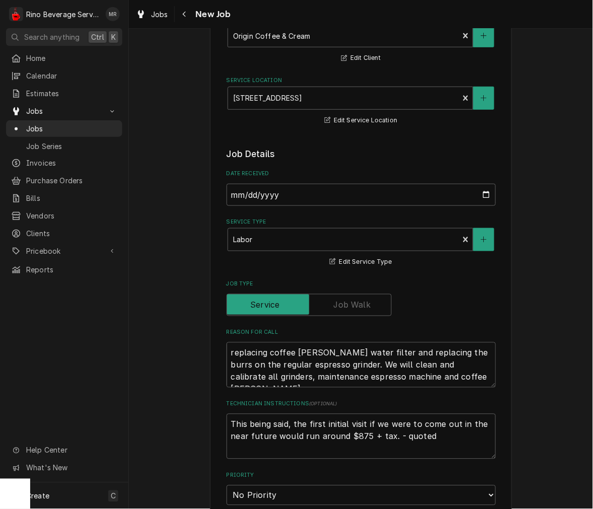
drag, startPoint x: 469, startPoint y: 381, endPoint x: 204, endPoint y: 349, distance: 266.2
click at [204, 349] on div "Please provide the following information to create a job: Client Details Client…" at bounding box center [361, 450] width 464 height 1008
click at [447, 385] on textarea "replacing coffee brewer water filter and replacing the burrs on the regular esp…" at bounding box center [361, 364] width 269 height 45
type textarea "replacing coffee brewer water filter and replacing the burrs on the regular esp…"
type textarea "x"
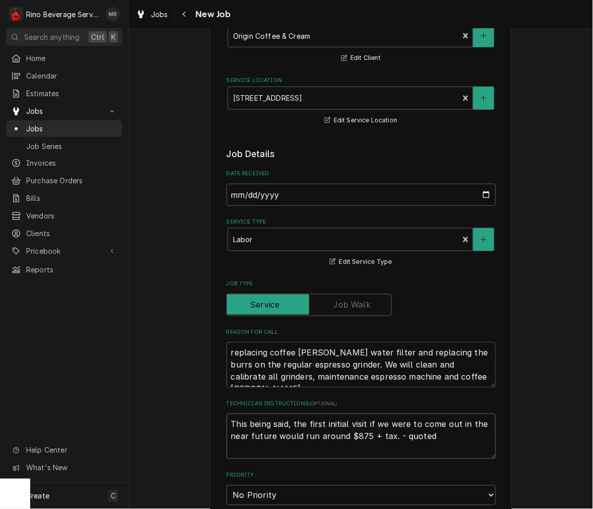
type textarea "we would not need to replace water filter for espresso machine or replace group…"
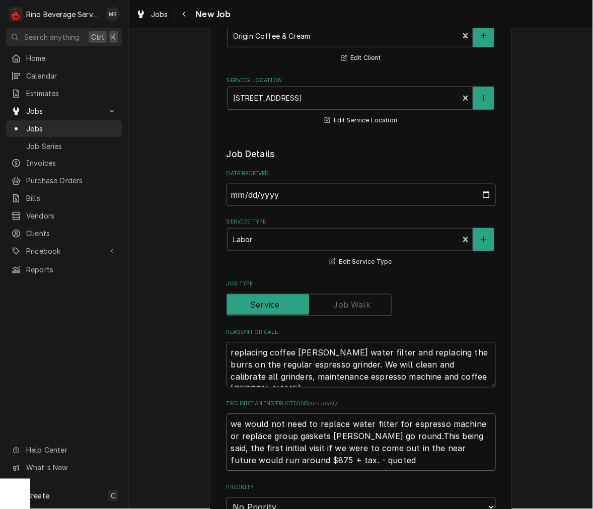
type textarea "x"
type textarea "we would not need to replace water filter for espresso machine or replace group…"
click at [326, 435] on textarea "we would not need to replace water filter for espresso machine or replace group…" at bounding box center [361, 442] width 269 height 57
type textarea "x"
type textarea "we would not need to replace water filter for espresso machine or replace group…"
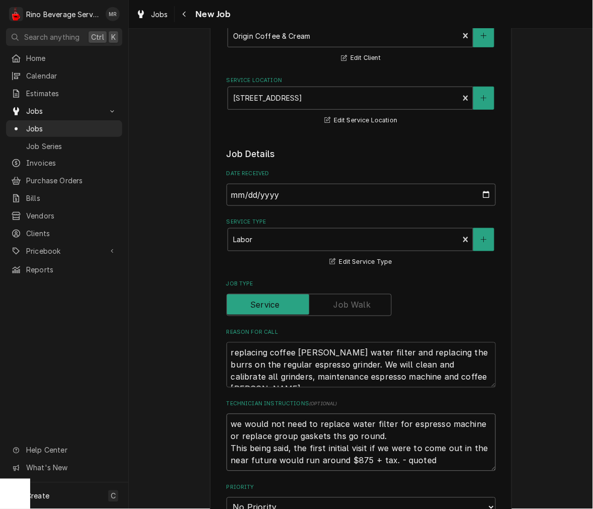
type textarea "x"
type textarea "we would not need to replace water filter for espresso machine or replace group…"
type textarea "x"
click at [418, 444] on textarea "we would not need to replace water filter for espresso machine or replace group…" at bounding box center [361, 442] width 269 height 57
click at [404, 436] on textarea "we would not need to replace water filter for espresso machine or replace group…" at bounding box center [361, 442] width 269 height 57
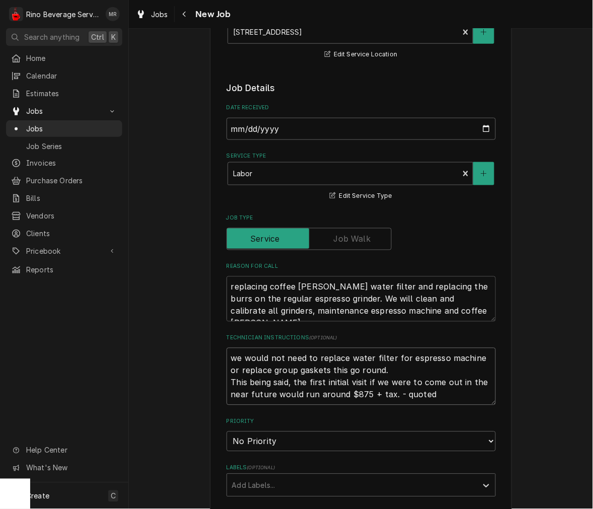
scroll to position [186, 0]
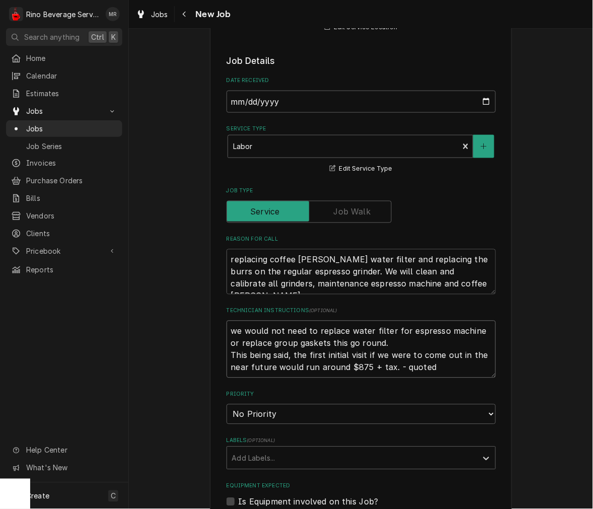
type textarea "we would not need to replace water filter for espresso machine or replace group…"
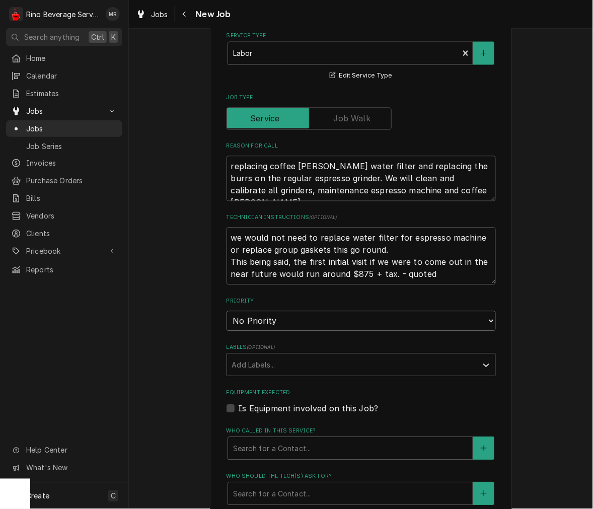
drag, startPoint x: 254, startPoint y: 320, endPoint x: 252, endPoint y: 325, distance: 5.3
click at [254, 320] on select "No Priority Urgent High Medium Low" at bounding box center [361, 321] width 269 height 20
select select "2"
click at [227, 311] on select "No Priority Urgent High Medium Low" at bounding box center [361, 321] width 269 height 20
type textarea "x"
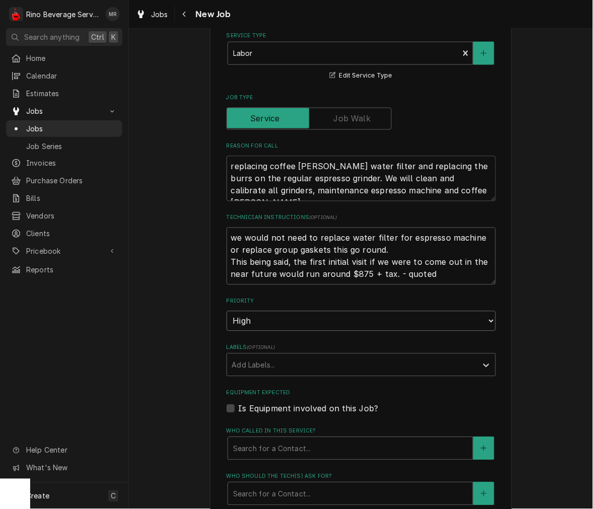
scroll to position [373, 0]
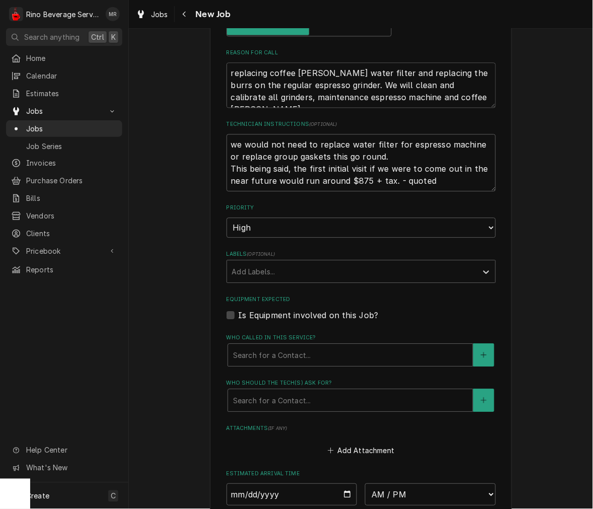
click at [286, 314] on label "Is Equipment involved on this Job?" at bounding box center [309, 315] width 140 height 12
click at [286, 314] on input "Equipment Expected" at bounding box center [373, 320] width 269 height 22
checkbox input "true"
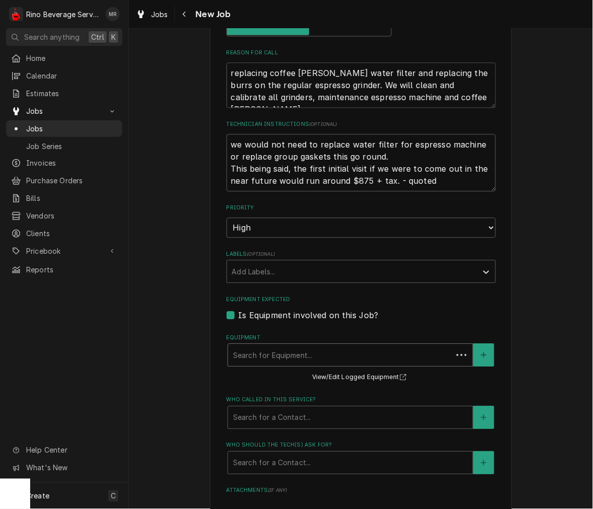
click at [292, 356] on div "Equipment" at bounding box center [340, 355] width 214 height 18
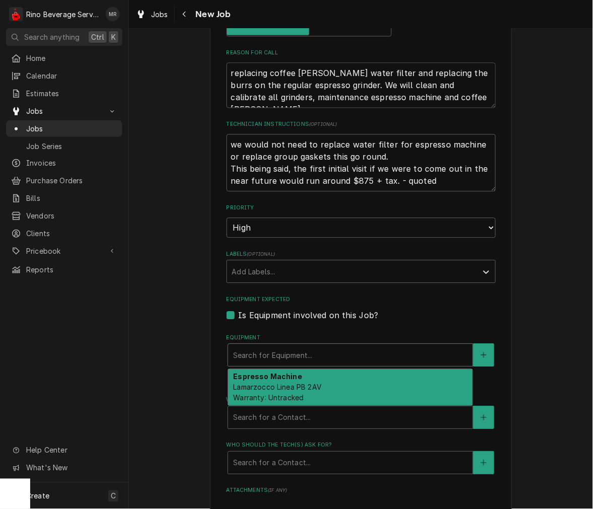
click at [322, 391] on div "Espresso Machine Lamarzocco Linea PB 2AV Warranty: Untracked" at bounding box center [350, 387] width 245 height 37
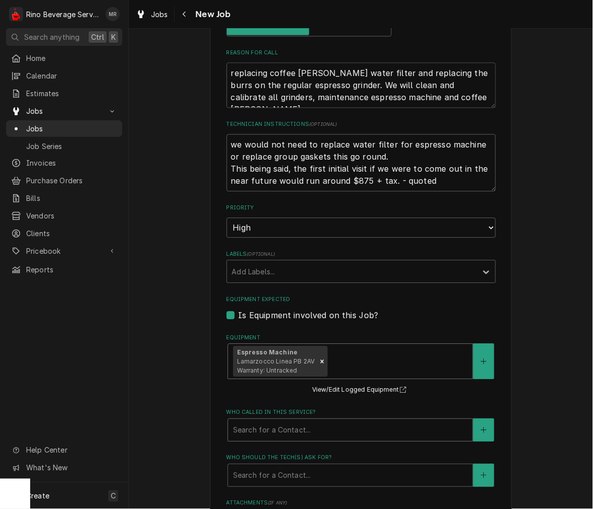
click at [347, 434] on div "Who called in this service?" at bounding box center [350, 430] width 235 height 18
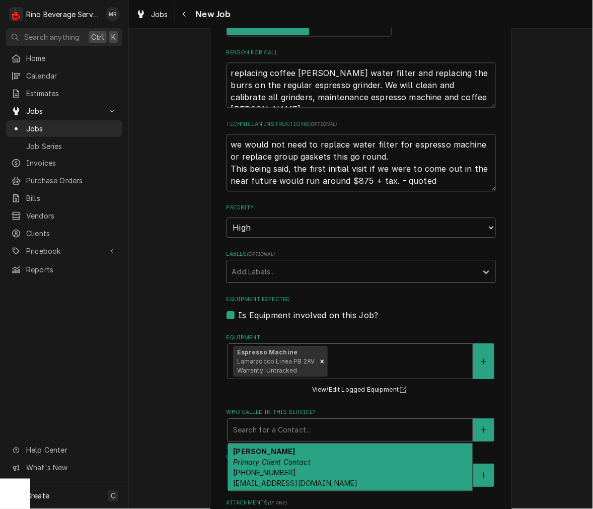
drag, startPoint x: 336, startPoint y: 463, endPoint x: 336, endPoint y: 457, distance: 6.0
click at [336, 460] on div "Camryn Miller Primary Client Contact (740) 708-5052 origincoffeenl@gmail.com" at bounding box center [350, 467] width 245 height 47
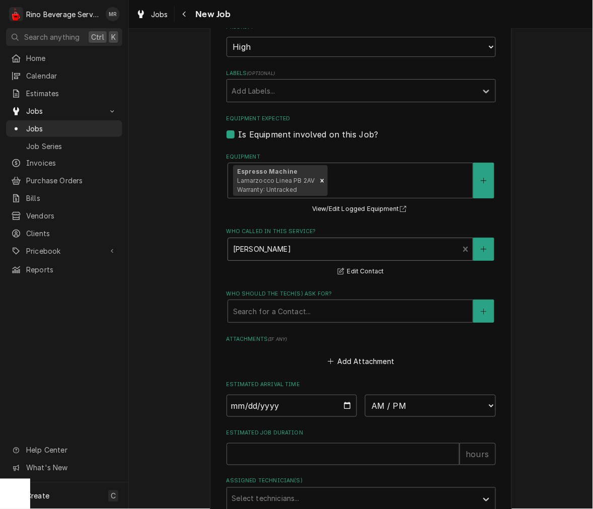
scroll to position [559, 0]
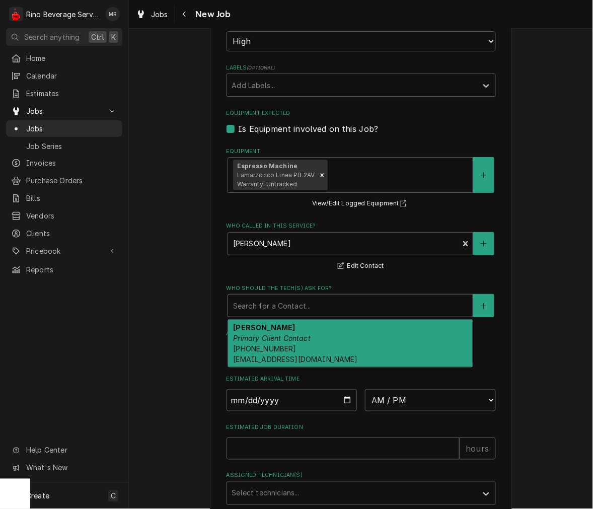
click at [306, 306] on div "Who should the tech(s) ask for?" at bounding box center [350, 306] width 235 height 18
click at [305, 348] on div "Camryn Miller Primary Client Contact (740) 708-5052 origincoffeenl@gmail.com" at bounding box center [350, 343] width 245 height 47
type textarea "x"
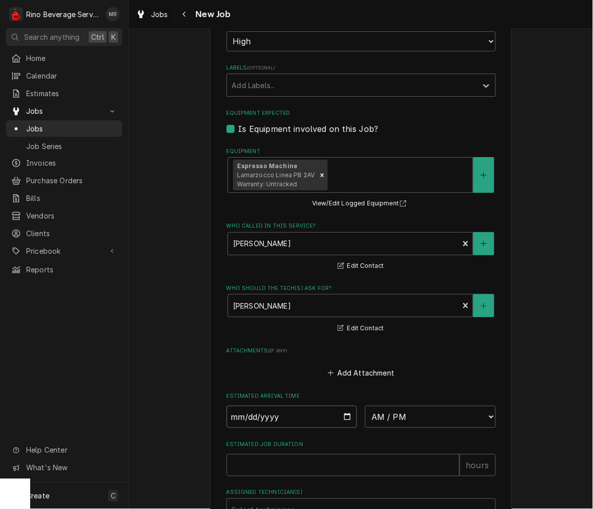
click at [343, 419] on input "Date" at bounding box center [292, 417] width 131 height 22
click at [234, 416] on input "Date" at bounding box center [292, 417] width 131 height 22
type input "0002-01-05"
type textarea "x"
type input "0020-01-05"
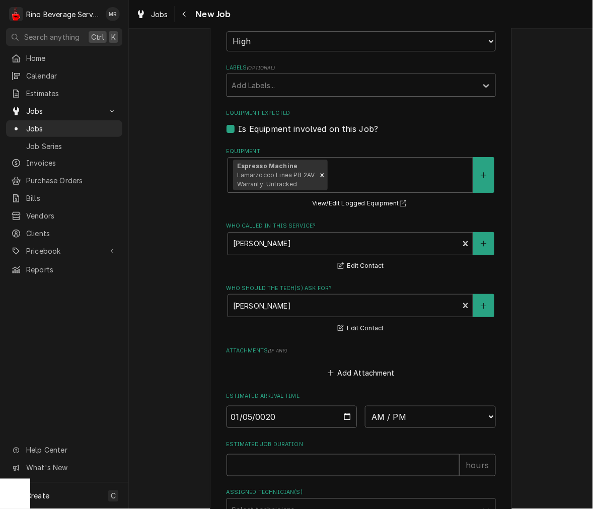
type textarea "x"
type input "0202-01-05"
type textarea "x"
type input "2026-01-05"
type textarea "x"
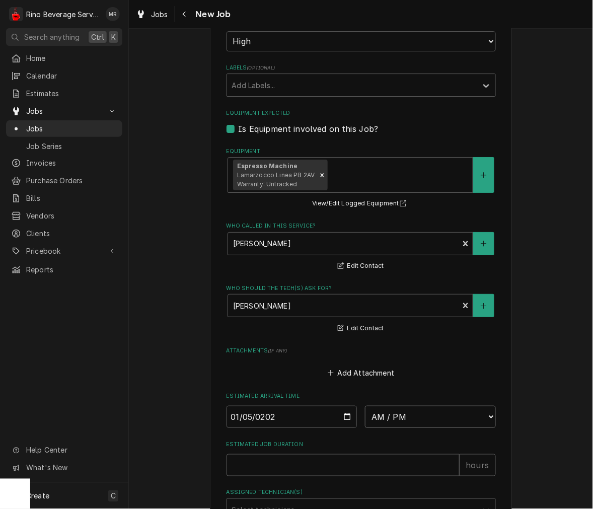
drag, startPoint x: 418, startPoint y: 420, endPoint x: 413, endPoint y: 412, distance: 10.2
click at [418, 420] on select "AM / PM 6:00 AM 6:15 AM 6:30 AM 6:45 AM 7:00 AM 7:15 AM 7:30 AM 7:45 AM 8:00 AM…" at bounding box center [430, 417] width 131 height 22
select select "11:00:00"
click at [264, 487] on input "Estimated Job Duration" at bounding box center [343, 496] width 233 height 22
type textarea "x"
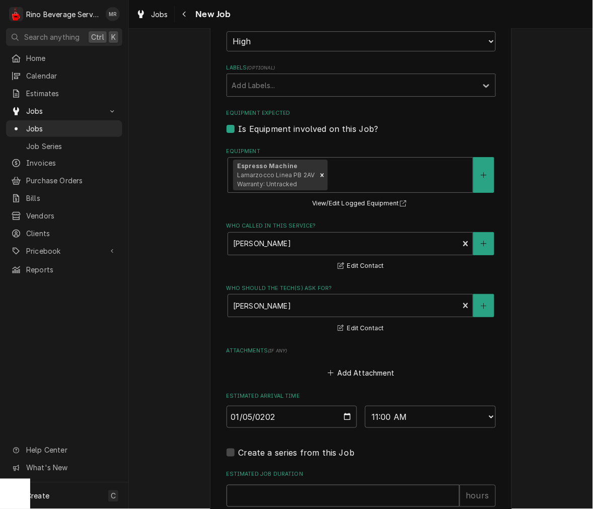
type input "3"
type textarea "x"
type input "3"
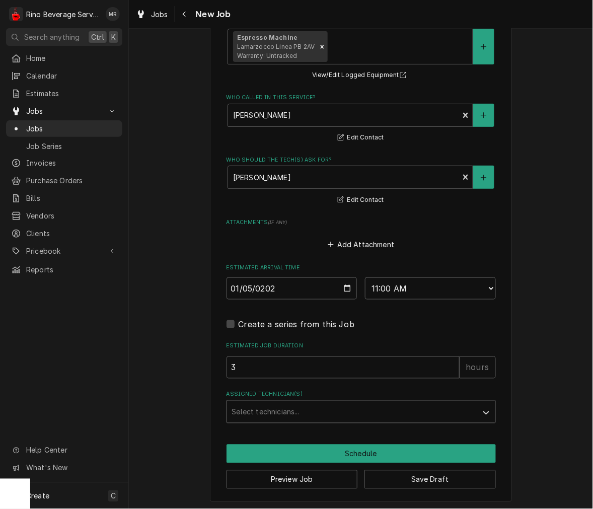
scroll to position [688, 0]
click at [312, 419] on div "Assigned Technician(s)" at bounding box center [352, 411] width 240 height 18
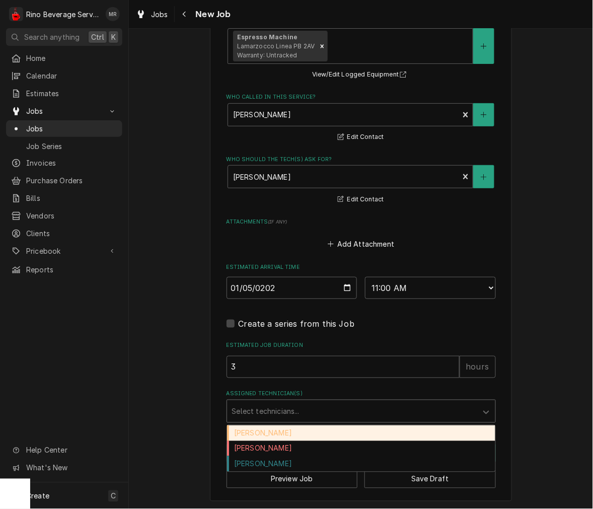
click at [286, 434] on div "Damon Rinehart" at bounding box center [361, 433] width 268 height 16
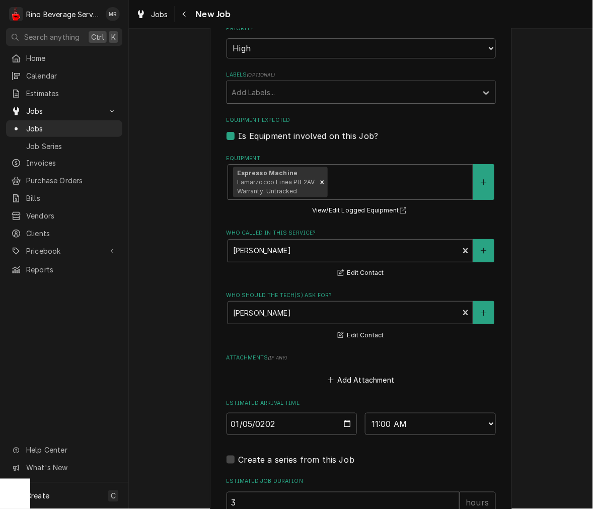
type textarea "x"
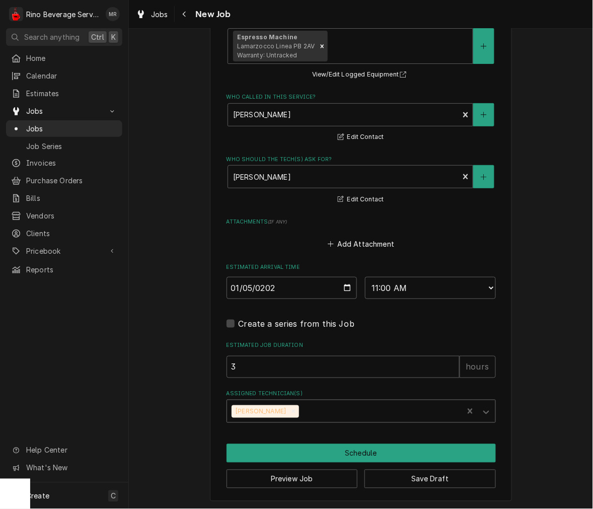
click at [247, 321] on label "Create a series from this Job" at bounding box center [297, 324] width 116 height 12
click at [247, 321] on input "Job Create/Update Form" at bounding box center [373, 329] width 269 height 22
checkbox input "true"
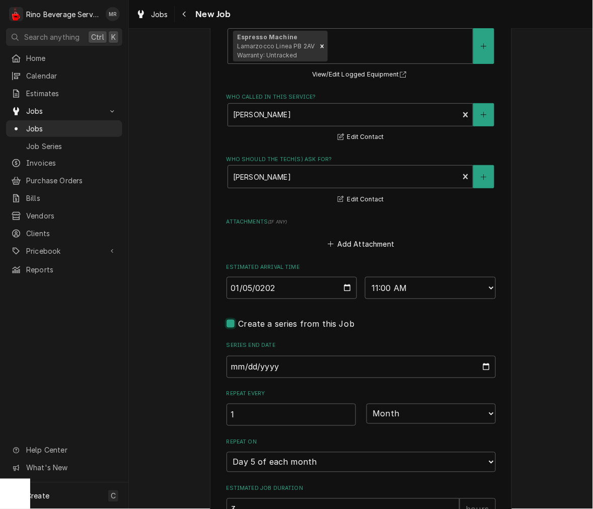
type textarea "x"
click at [234, 369] on input "Series End Date" at bounding box center [361, 367] width 269 height 22
type input "0002-01-15"
type textarea "x"
type input "0020-01-15"
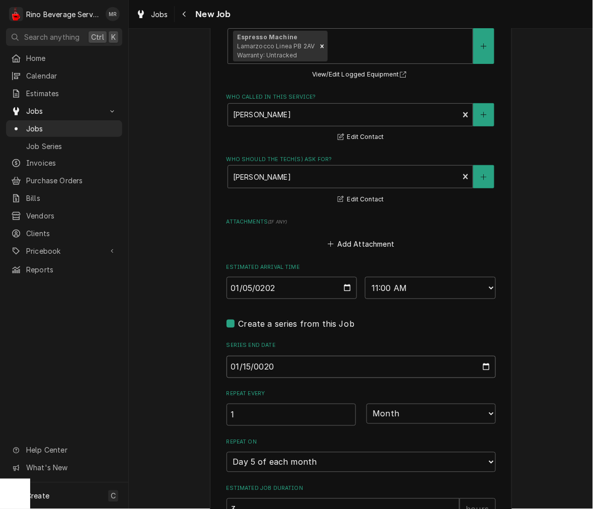
type textarea "x"
type input "0202-01-15"
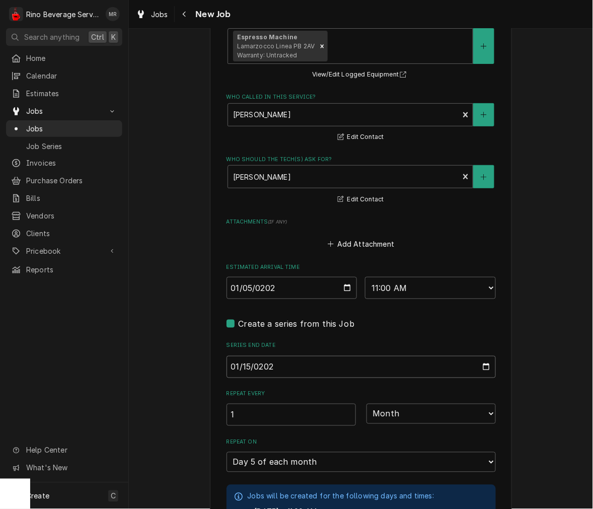
type textarea "x"
type input "2027-01-15"
drag, startPoint x: 251, startPoint y: 413, endPoint x: 133, endPoint y: 427, distance: 118.6
click at [133, 430] on div "Please provide the following information to create a job: Client Details Client…" at bounding box center [361, 112] width 464 height 1522
type textarea "x"
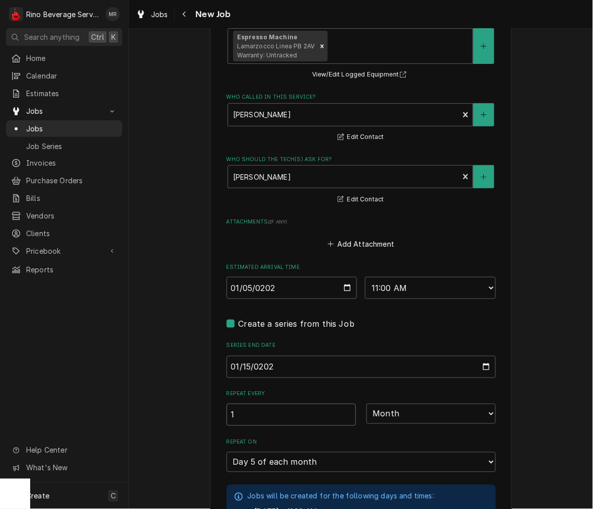
type input "6"
type textarea "x"
type input "6"
click at [157, 349] on div "Please provide the following information to create a job: Client Details Client…" at bounding box center [361, 41] width 464 height 1381
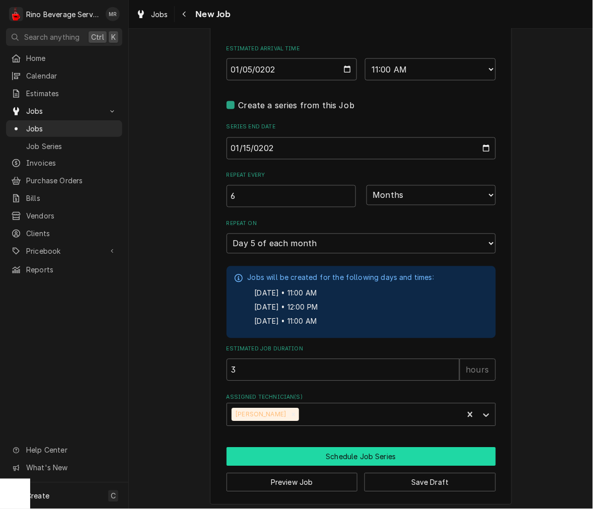
click at [371, 448] on button "Schedule Job Series" at bounding box center [361, 457] width 269 height 19
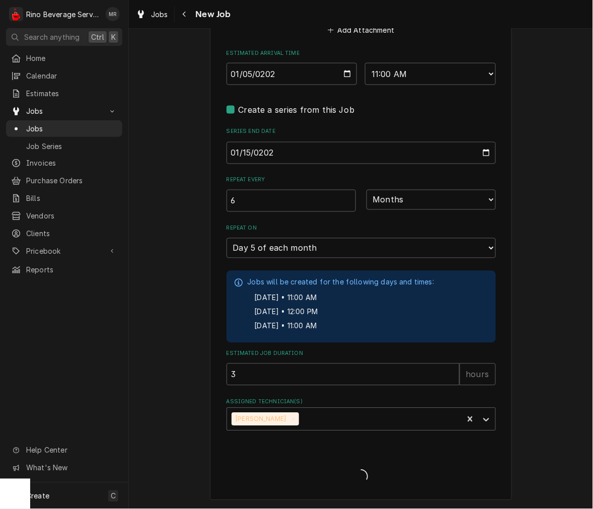
scroll to position [898, 0]
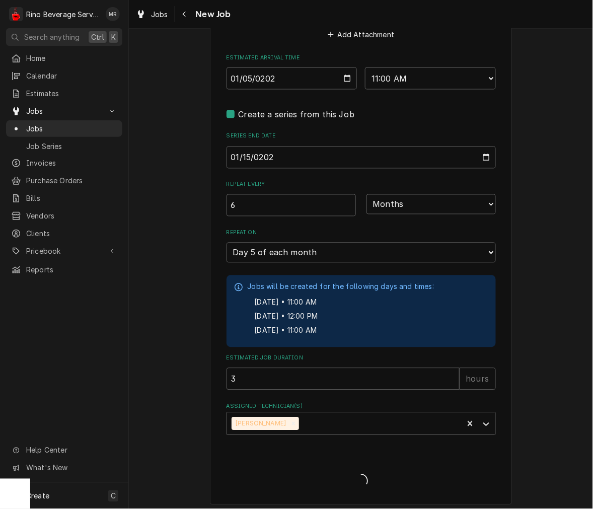
type textarea "x"
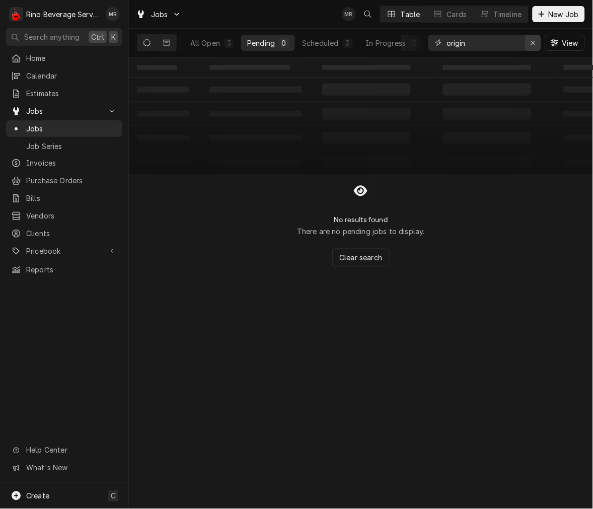
click at [535, 46] on icon "Erase input" at bounding box center [534, 42] width 6 height 7
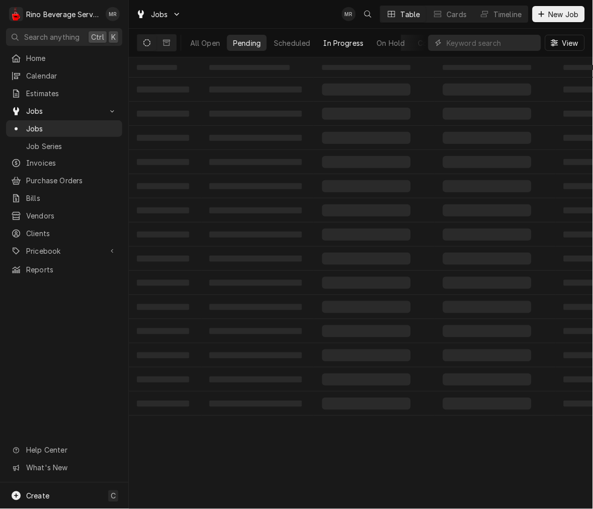
click at [385, 45] on div "On Hold" at bounding box center [391, 43] width 28 height 11
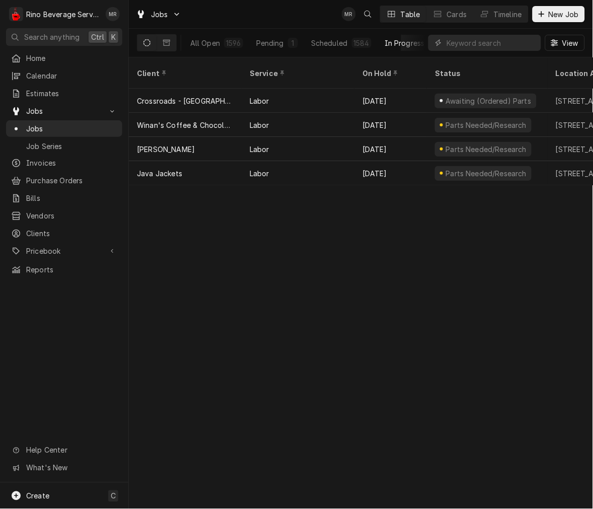
click at [416, 43] on div "In Progress" at bounding box center [405, 43] width 40 height 11
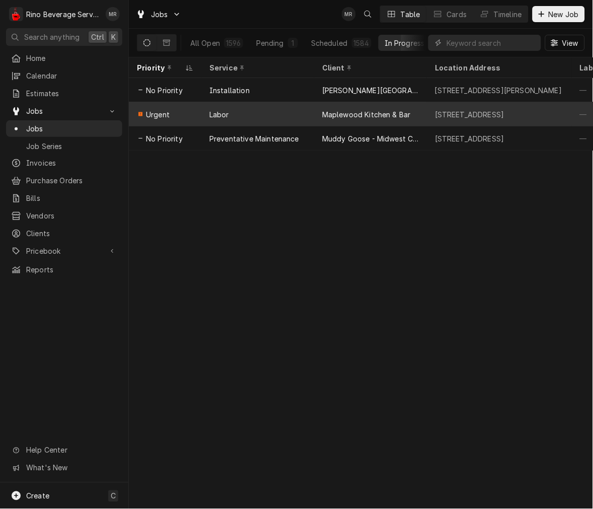
click at [395, 118] on div "Maplewood Kitchen & Bar" at bounding box center [370, 114] width 113 height 24
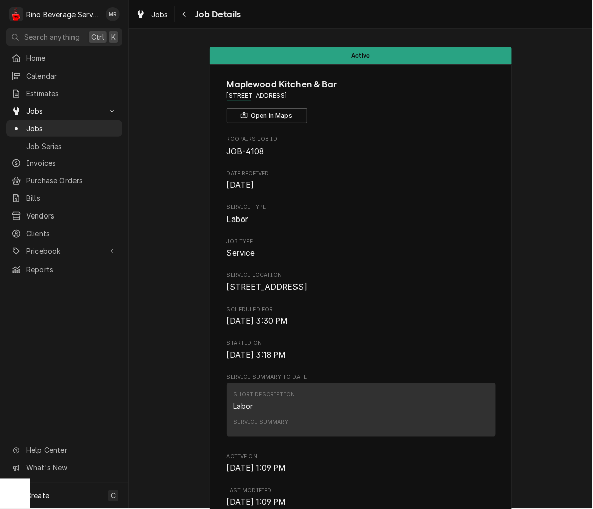
click at [238, 106] on div "Maplewood Kitchen & Bar [STREET_ADDRESS] Open in Maps" at bounding box center [361, 101] width 269 height 46
click at [279, 120] on button "Open in Maps" at bounding box center [267, 115] width 81 height 15
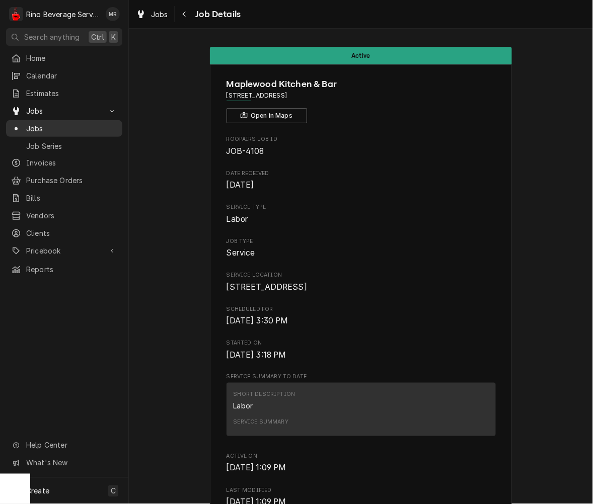
click at [58, 123] on span "Jobs" at bounding box center [71, 128] width 91 height 11
